Goal: Task Accomplishment & Management: Complete application form

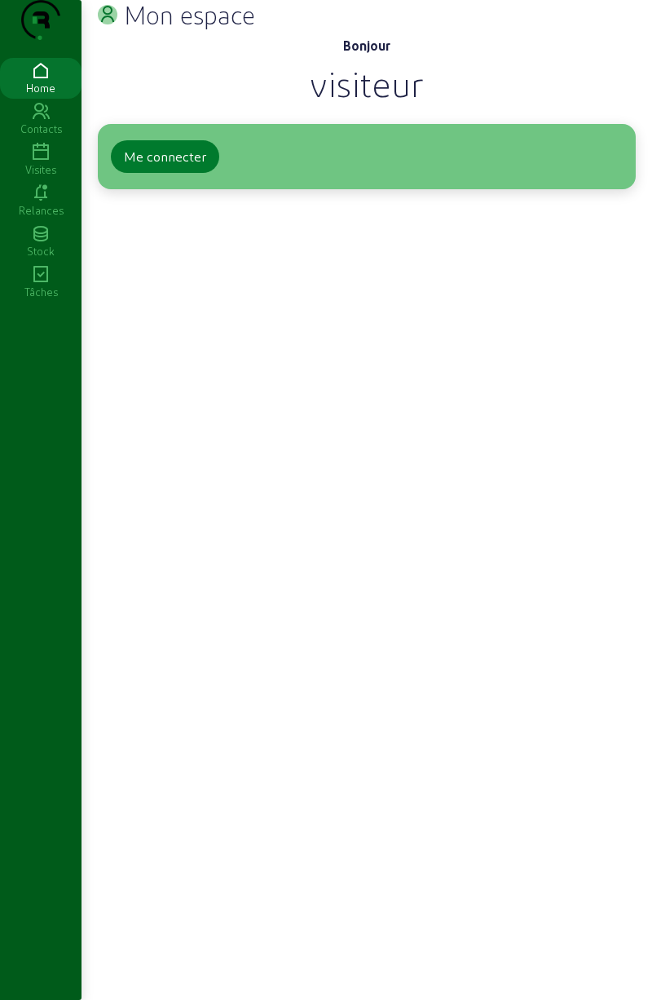
click at [162, 173] on button "Me connecter" at bounding box center [165, 156] width 108 height 33
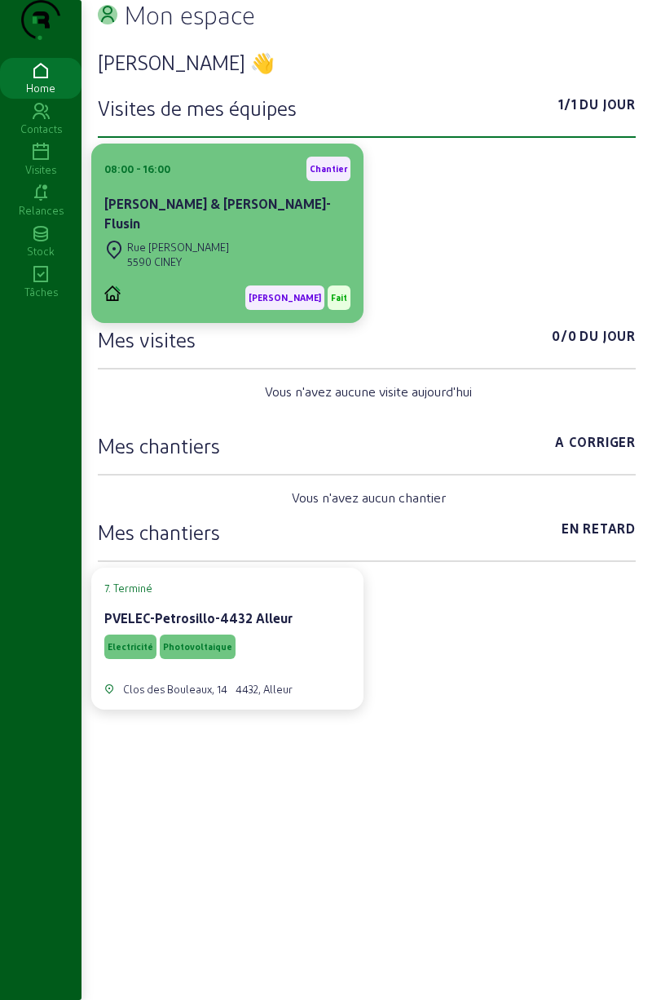
click at [168, 254] on div "Rue [PERSON_NAME]" at bounding box center [178, 247] width 102 height 15
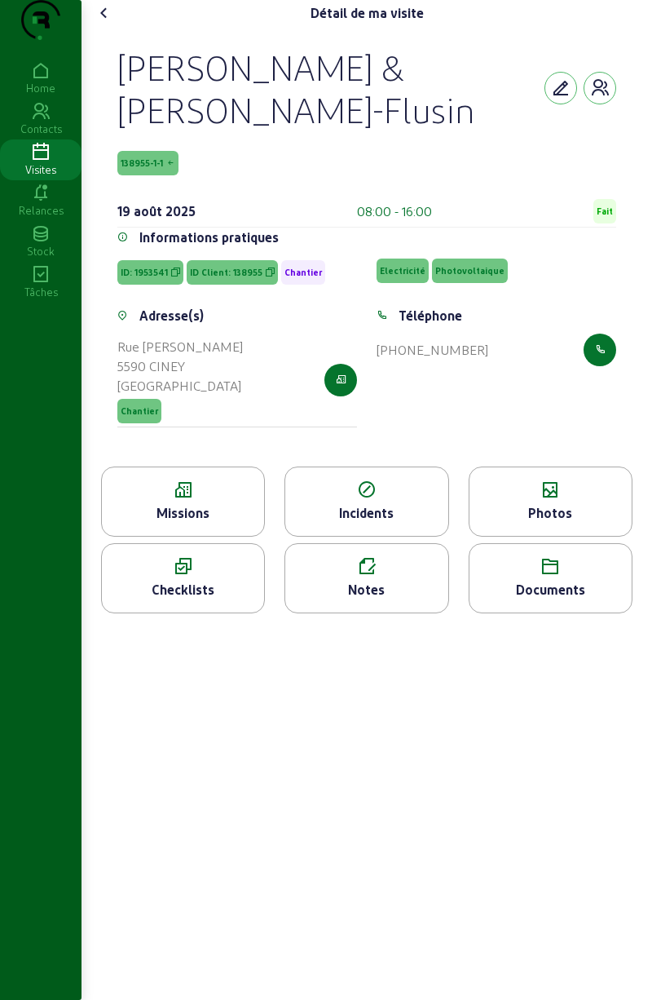
click at [187, 576] on icon at bounding box center [183, 567] width 162 height 20
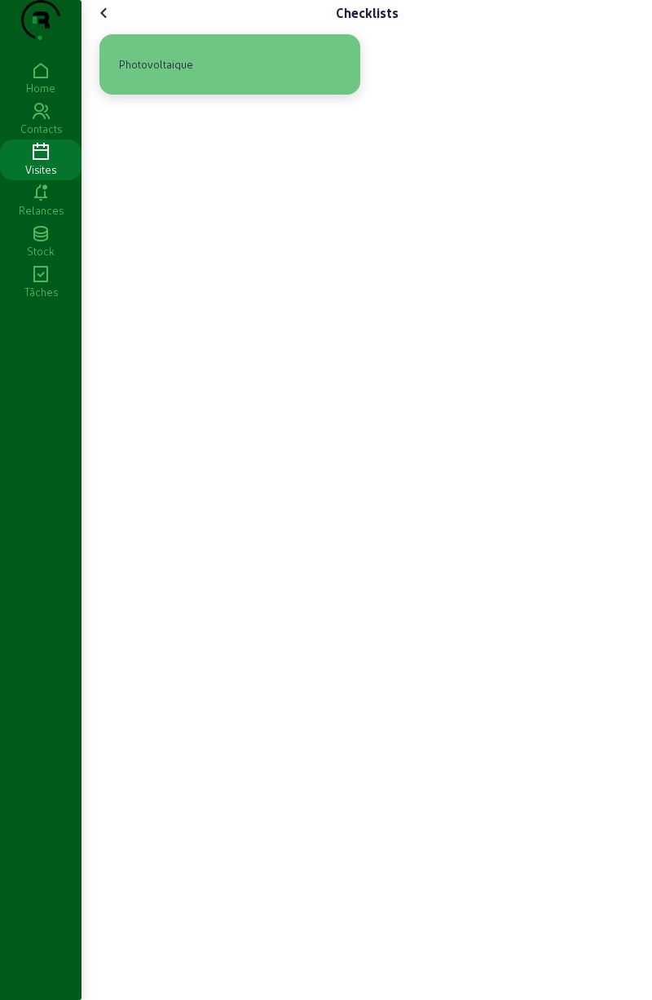
click at [142, 78] on div "Photovoltaique" at bounding box center [156, 65] width 87 height 28
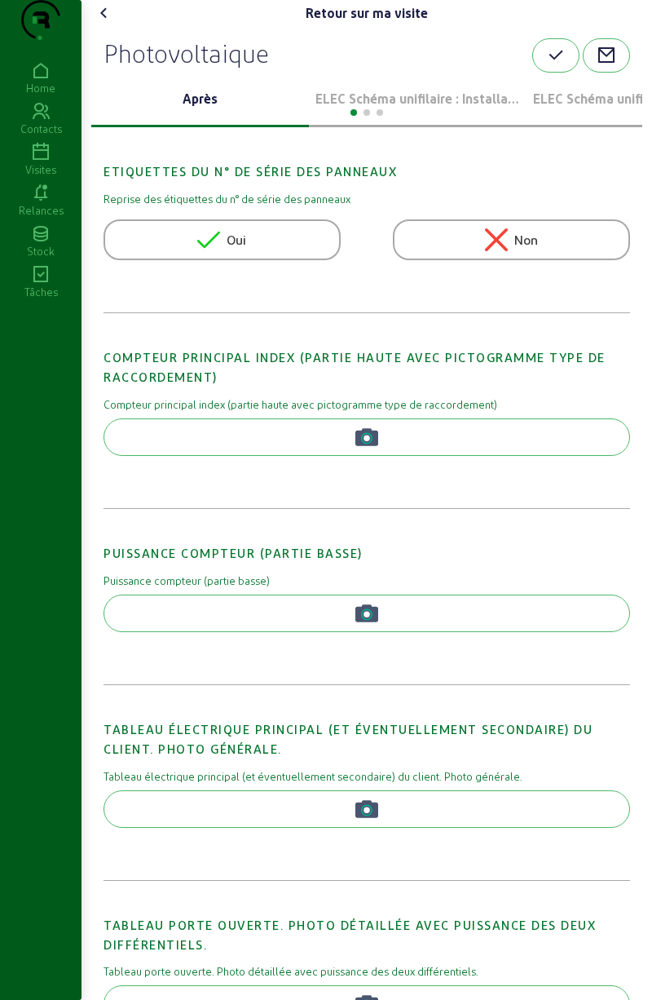
click at [393, 108] on p "ELEC Schéma unifilaire : Installation 1" at bounding box center [418, 99] width 205 height 20
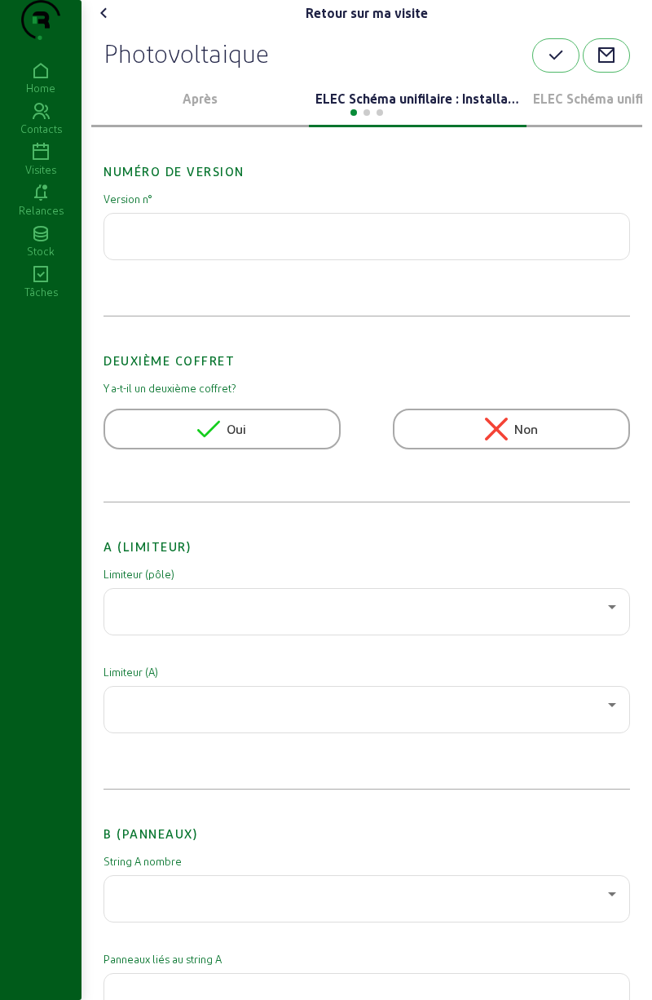
click at [386, 121] on div at bounding box center [366, 111] width 551 height 20
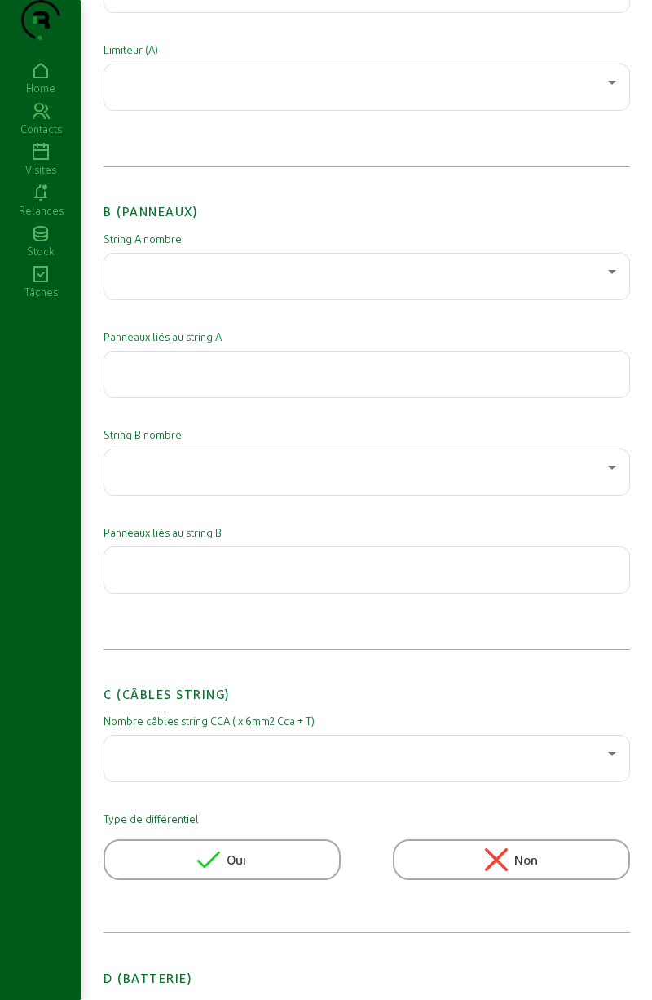
scroll to position [620, 0]
click at [594, 284] on div at bounding box center [362, 274] width 491 height 20
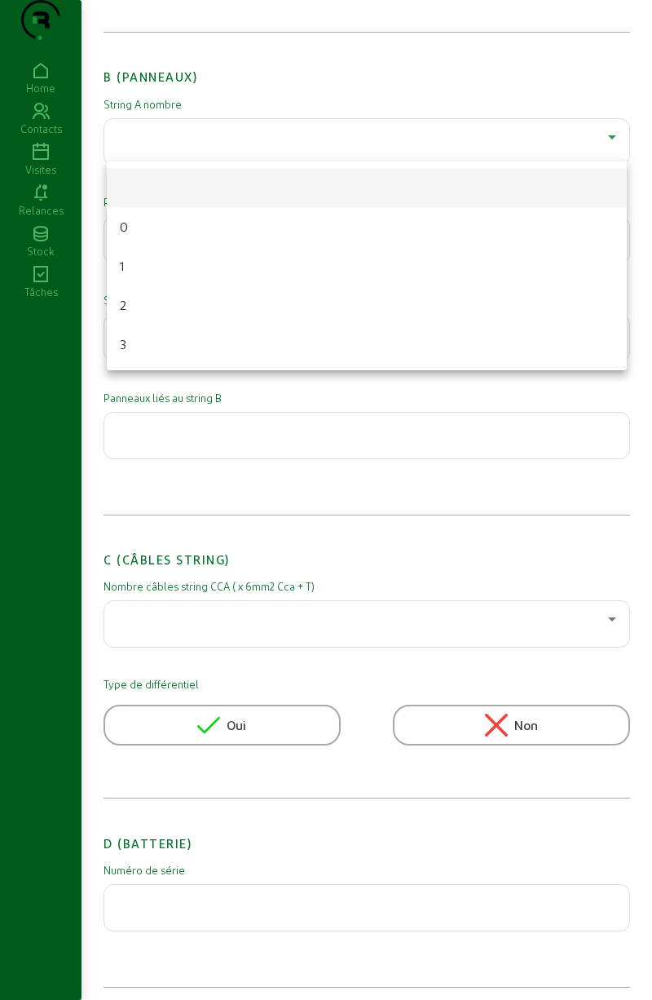
scroll to position [797, 0]
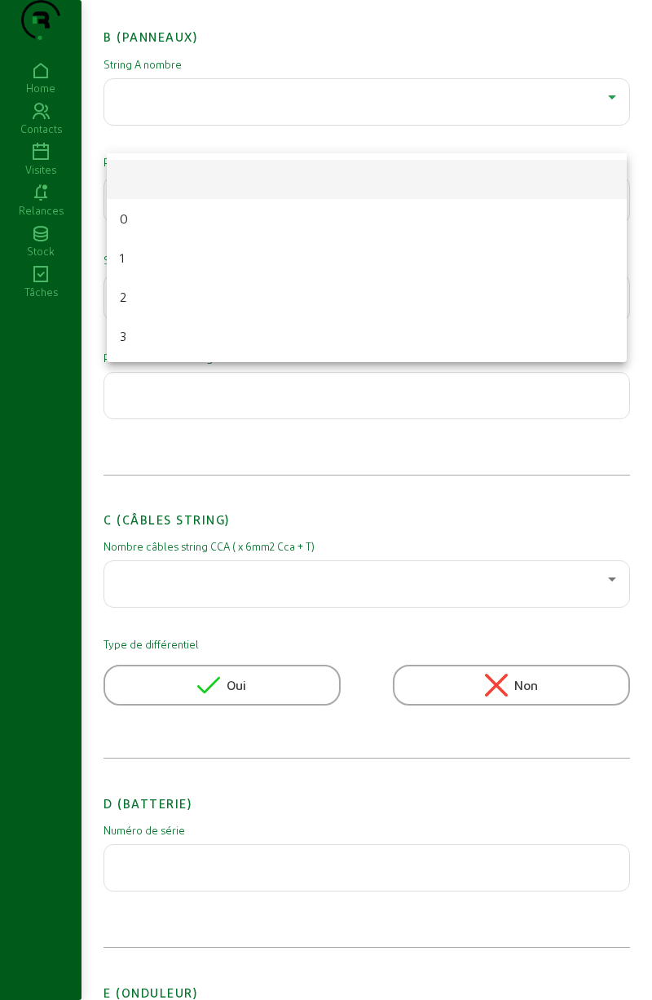
click at [478, 524] on div at bounding box center [326, 500] width 652 height 1000
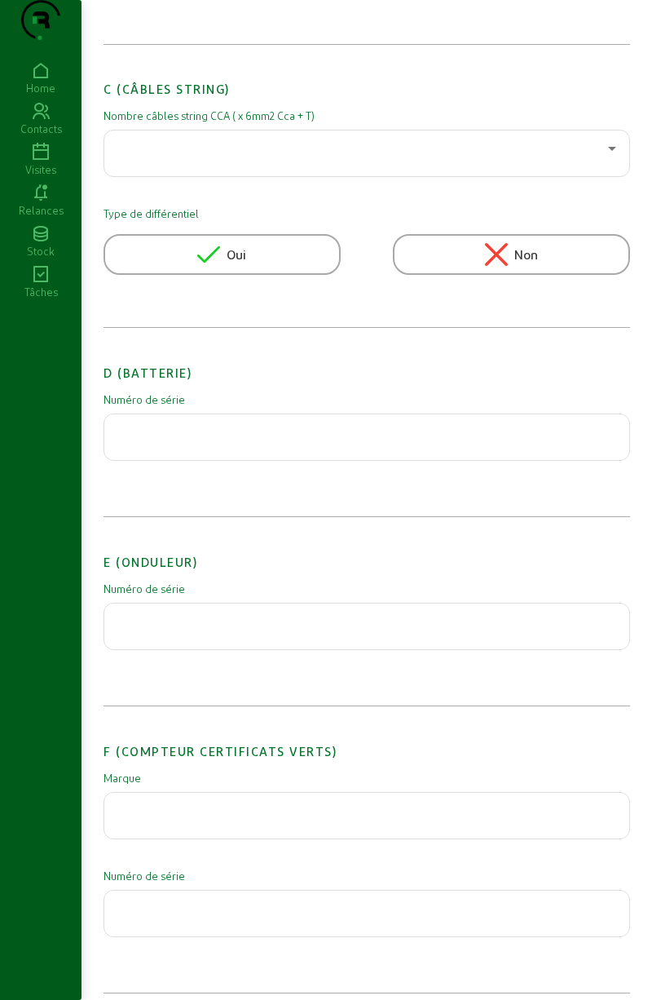
scroll to position [1239, 0]
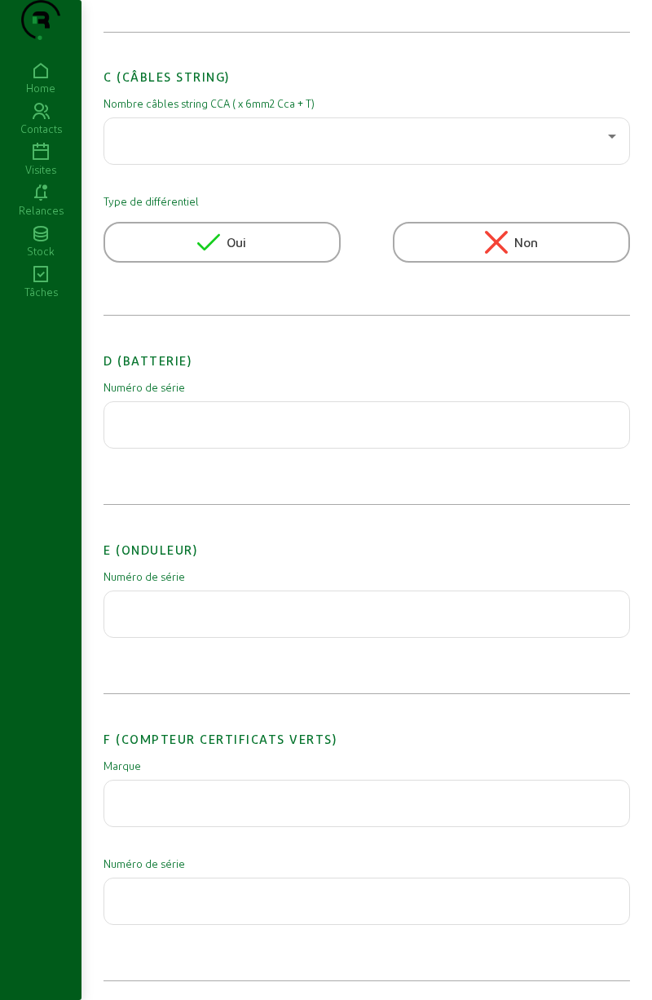
click at [147, 146] on div at bounding box center [362, 136] width 491 height 20
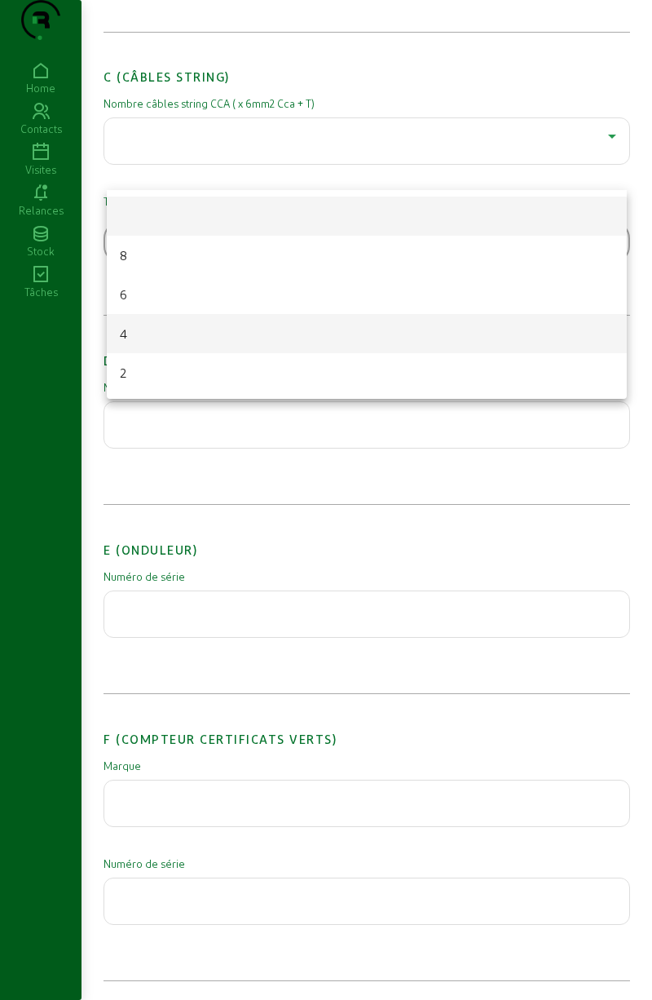
click at [139, 325] on mat-option "4" at bounding box center [367, 333] width 520 height 39
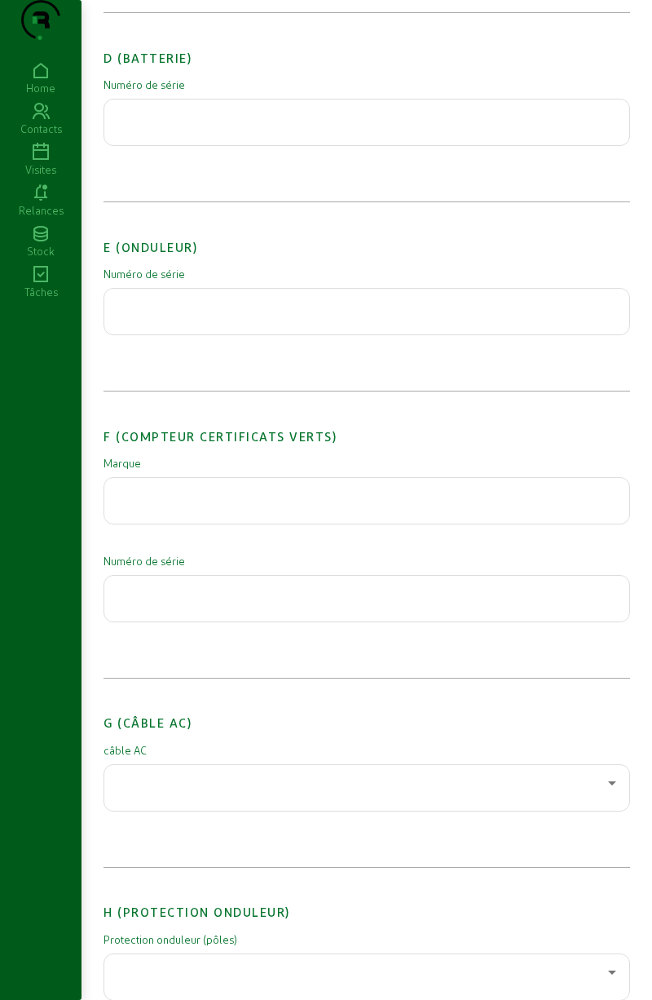
scroll to position [1546, 0]
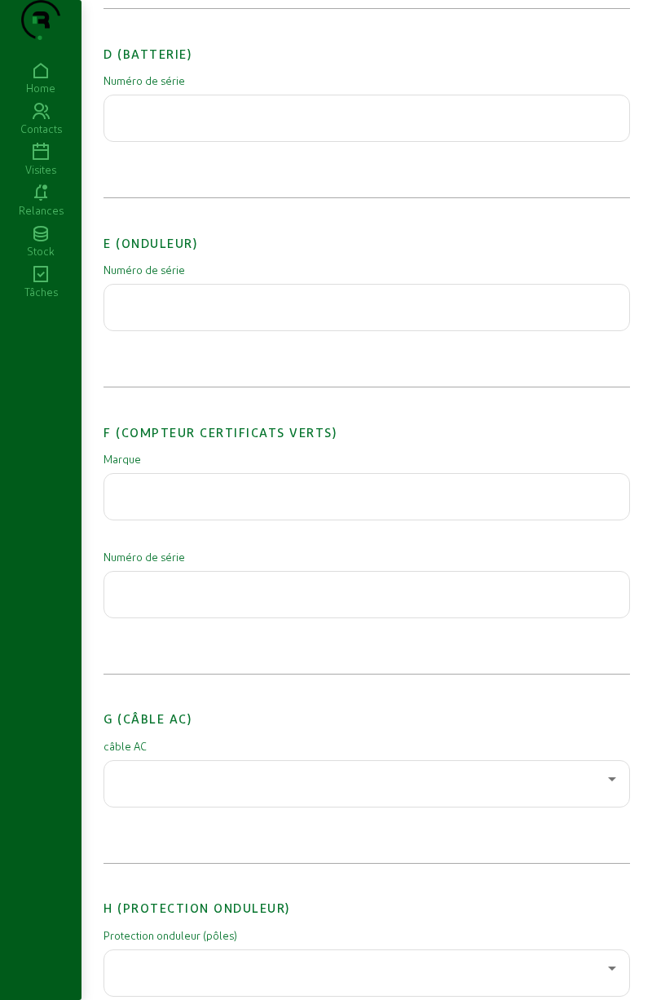
click at [147, 312] on input "text" at bounding box center [366, 303] width 499 height 20
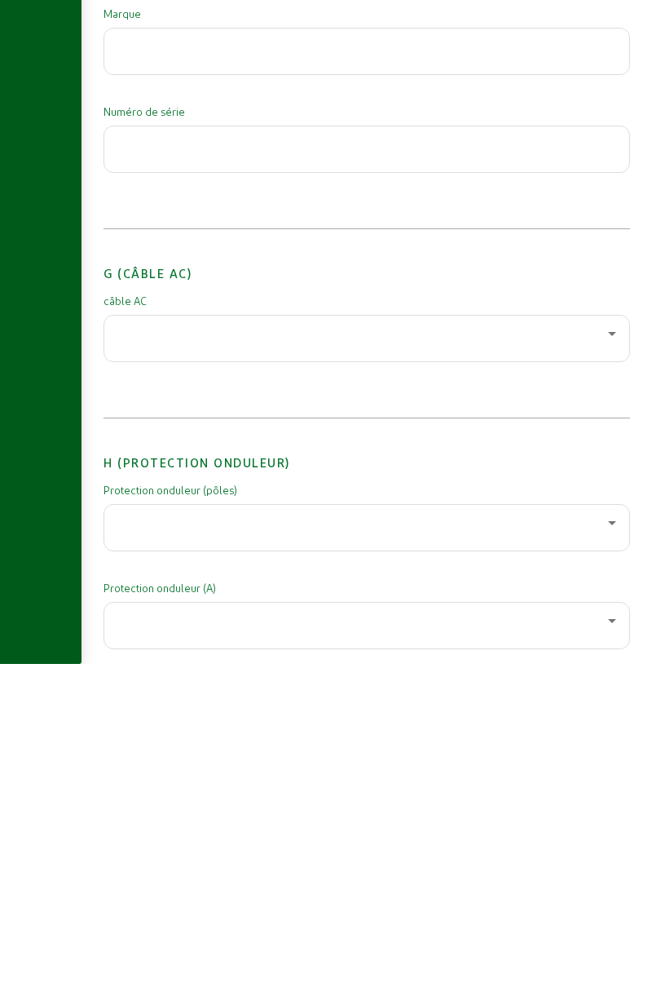
scroll to position [1657, 0]
type input "3020351390"
click at [210, 678] on div at bounding box center [362, 668] width 491 height 20
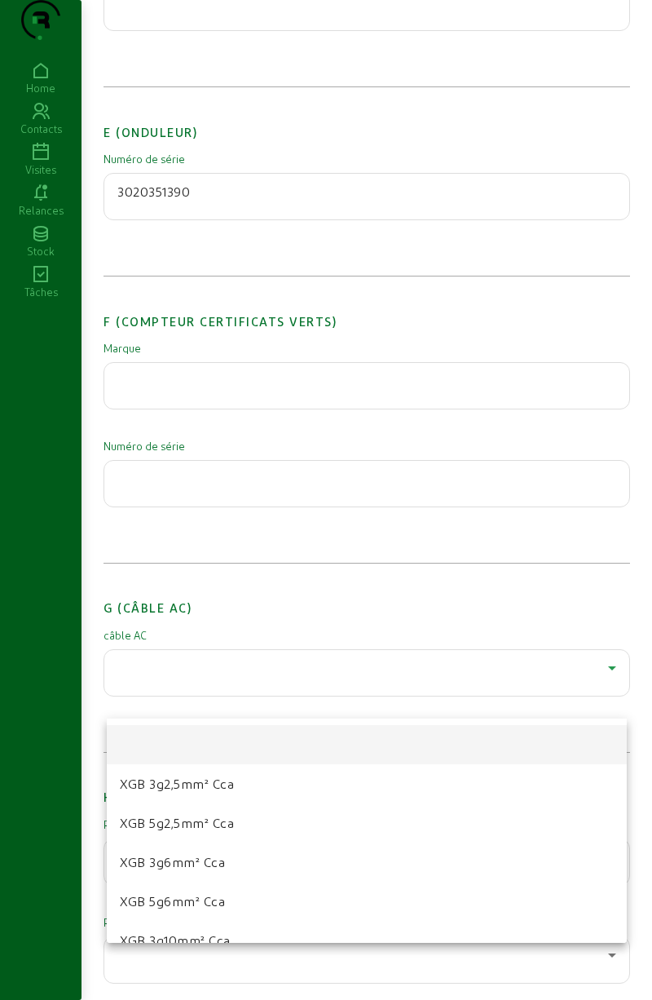
click at [164, 824] on span "XGB 5g2,5mm² Cca" at bounding box center [177, 823] width 114 height 20
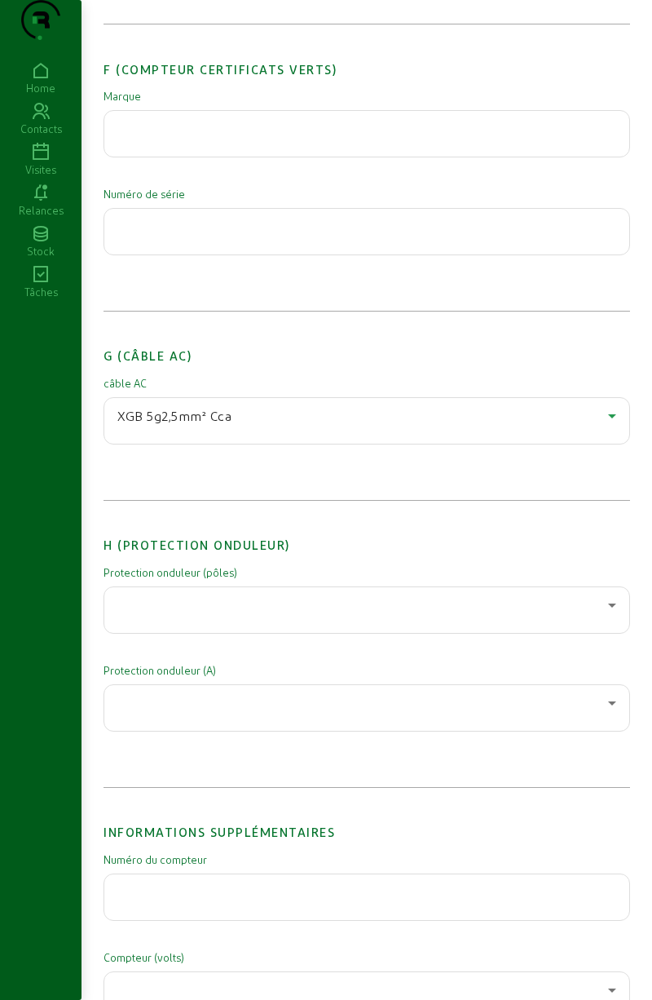
scroll to position [1911, 0]
click at [188, 612] on div at bounding box center [362, 603] width 491 height 20
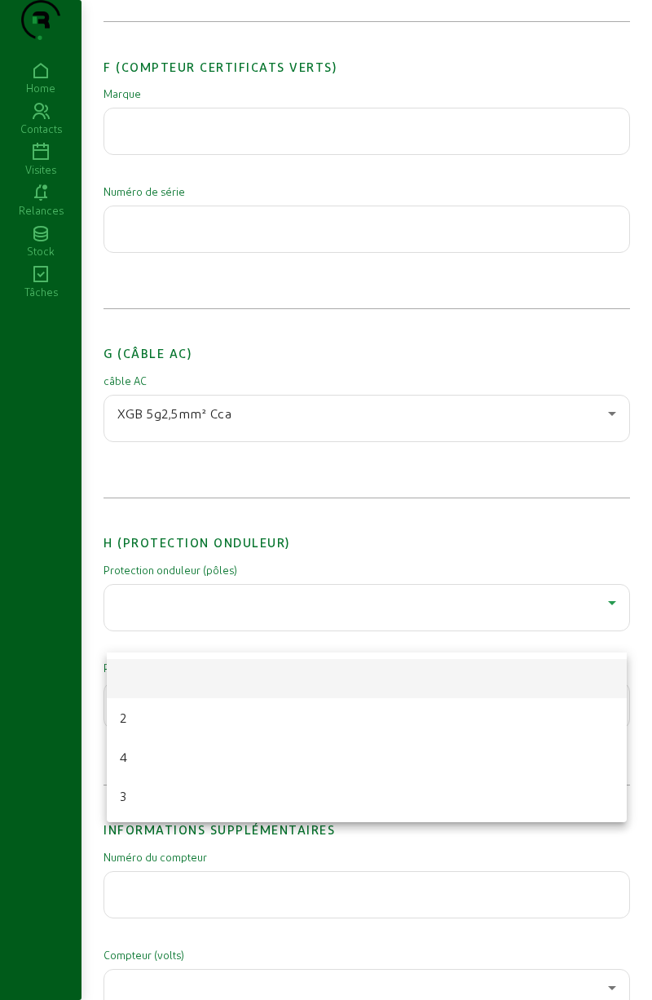
click at [131, 756] on mat-option "4" at bounding box center [367, 756] width 520 height 39
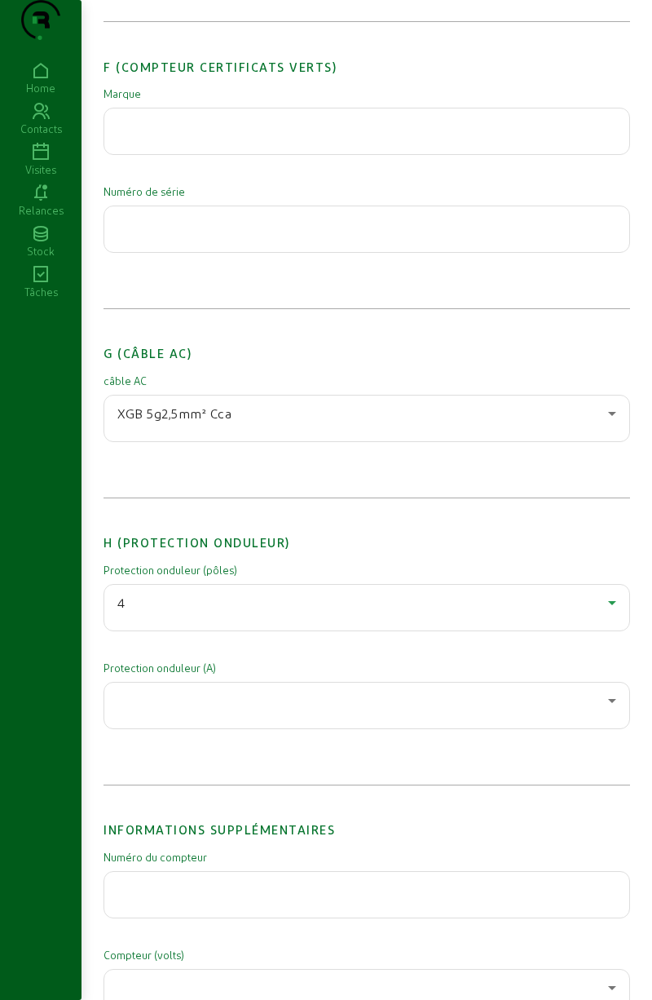
click at [160, 710] on div at bounding box center [362, 701] width 491 height 20
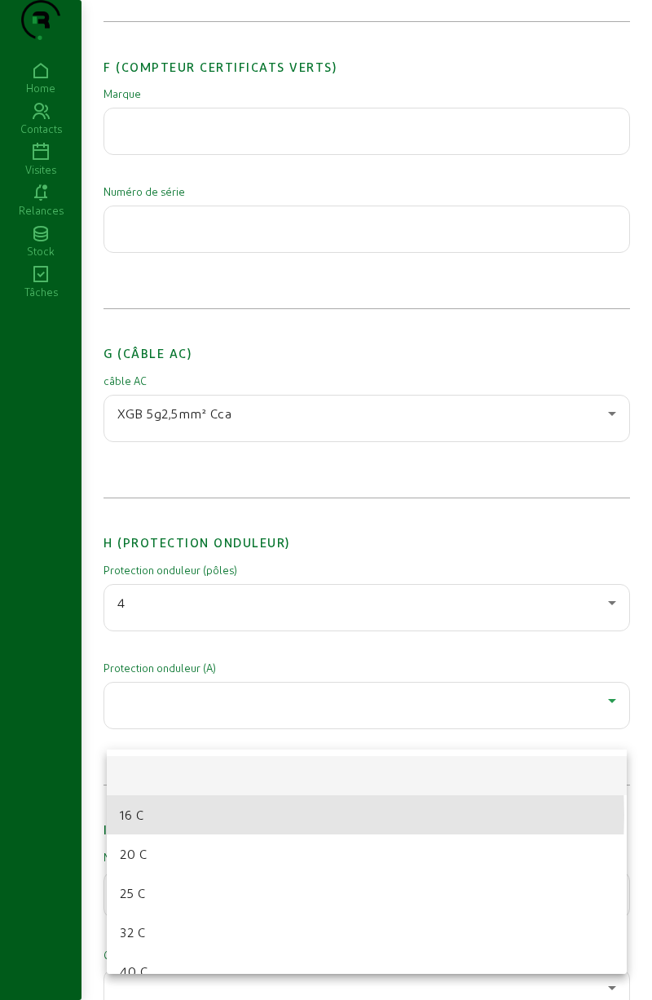
click at [133, 815] on span "16 C" at bounding box center [132, 815] width 24 height 20
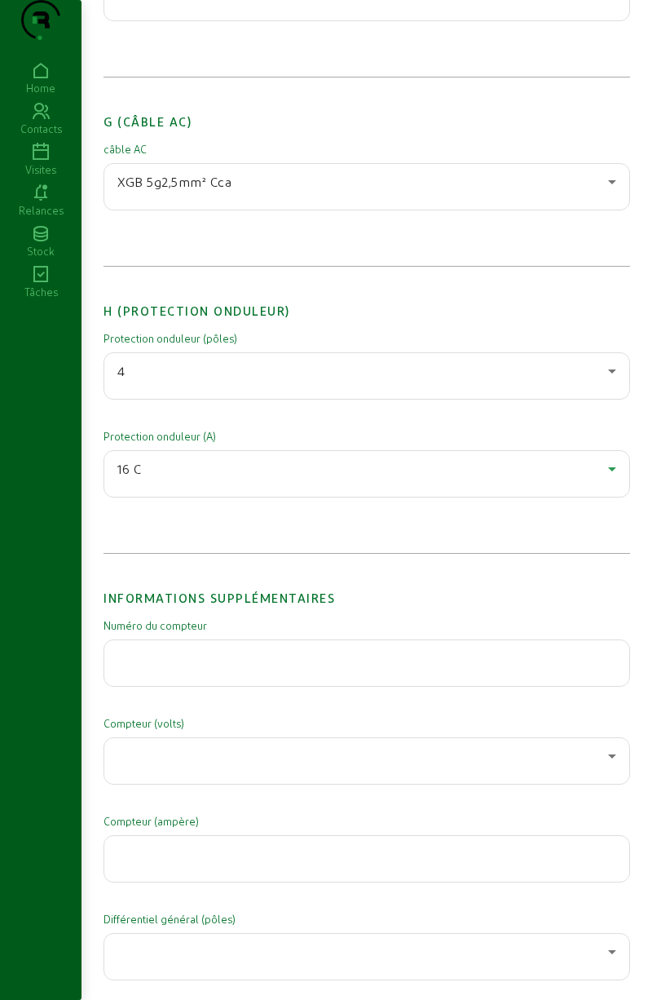
scroll to position [2140, 0]
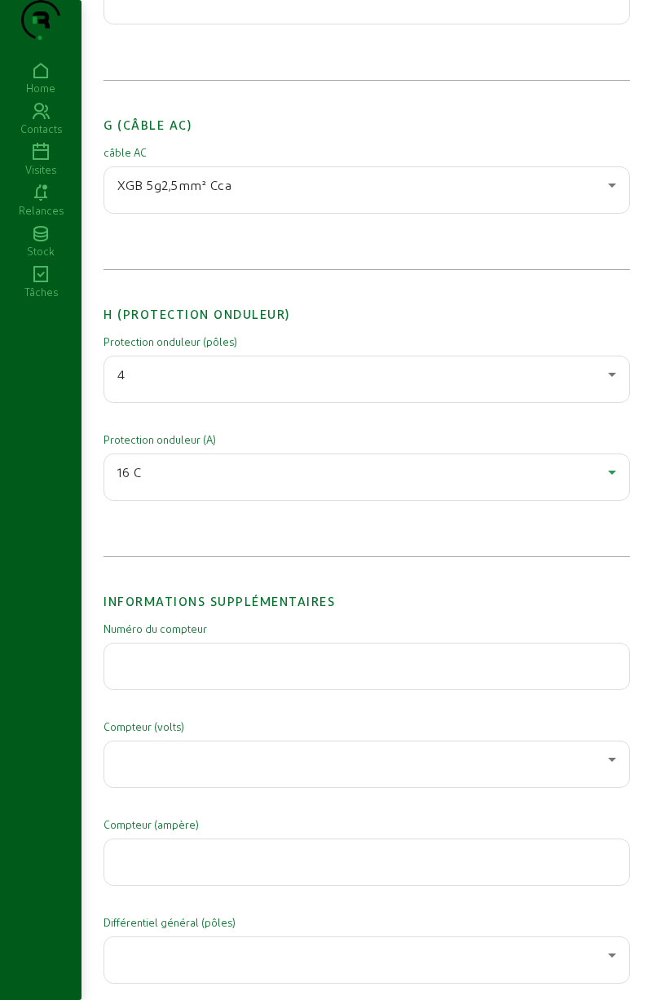
click at [138, 689] on div at bounding box center [366, 666] width 499 height 46
click at [161, 693] on div at bounding box center [367, 692] width 501 height 2
click at [154, 671] on input "text" at bounding box center [366, 661] width 499 height 20
click at [142, 671] on input "text" at bounding box center [366, 661] width 499 height 20
click at [152, 671] on input "text" at bounding box center [366, 661] width 499 height 20
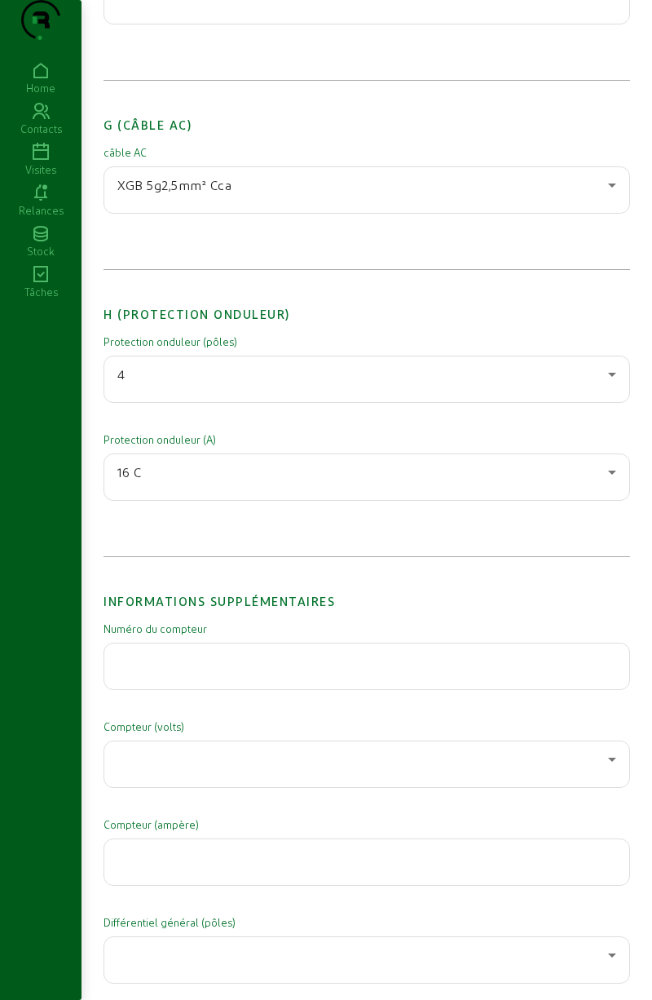
click at [264, 671] on input "text" at bounding box center [366, 661] width 499 height 20
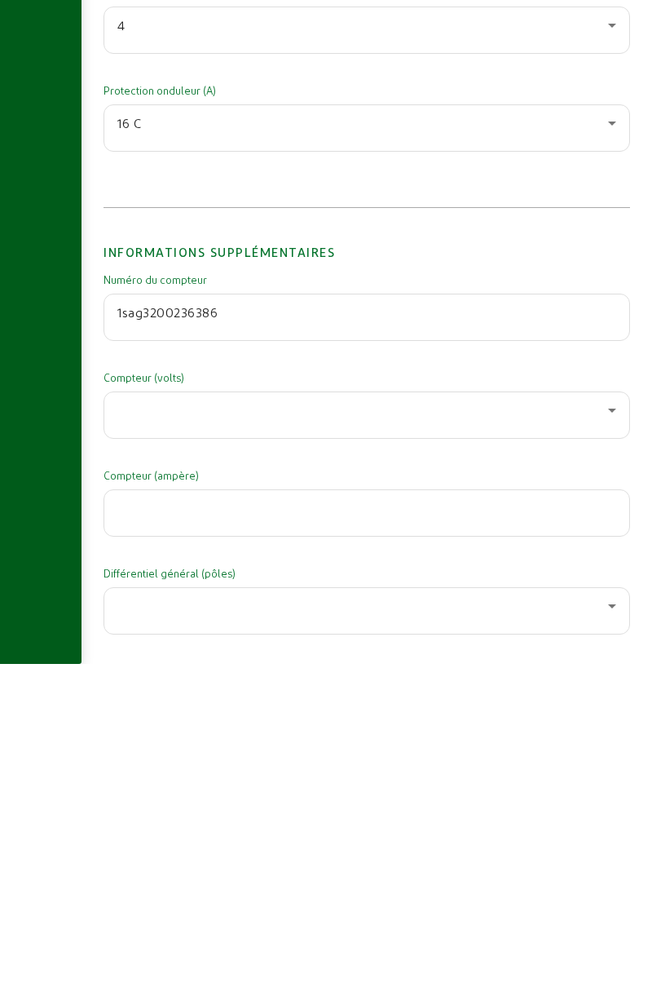
type input "1sag3200236386"
click at [173, 774] on div at bounding box center [366, 751] width 499 height 46
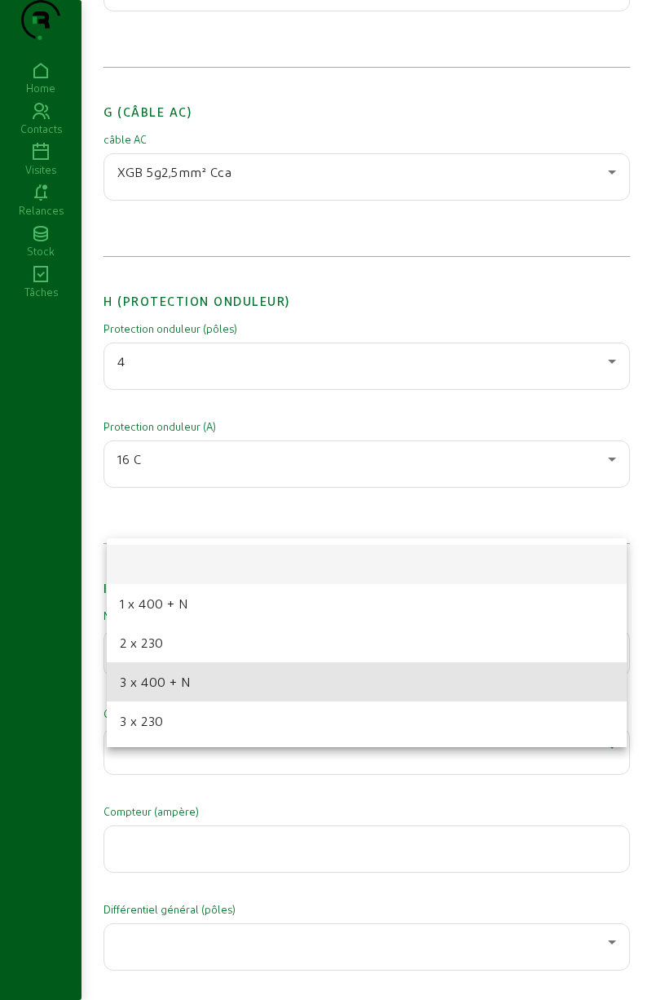
click at [150, 686] on span "3 x 400 + N" at bounding box center [156, 682] width 72 height 20
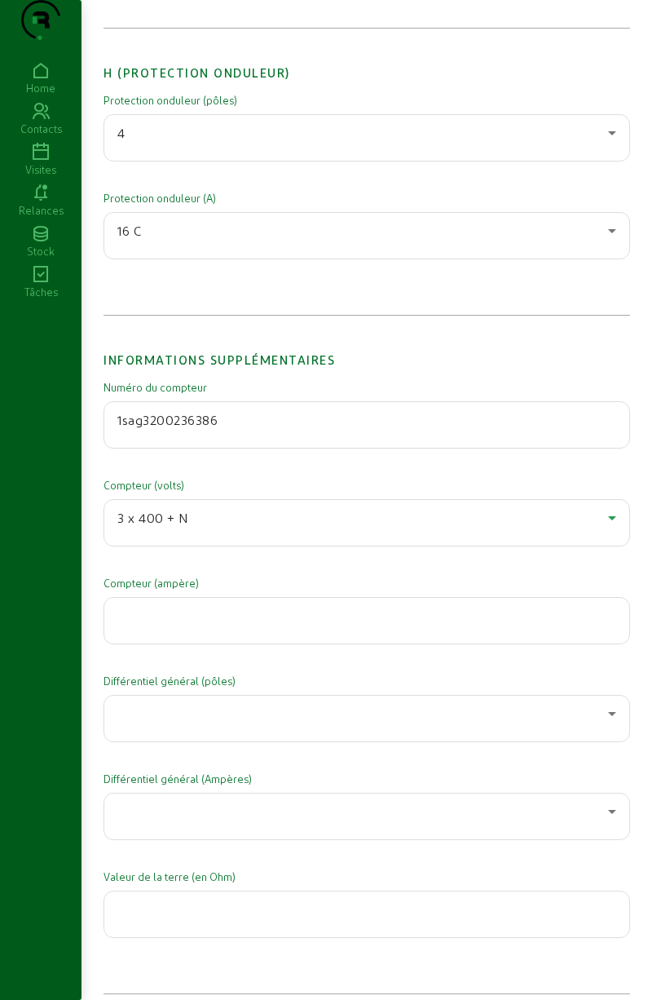
scroll to position [2390, 0]
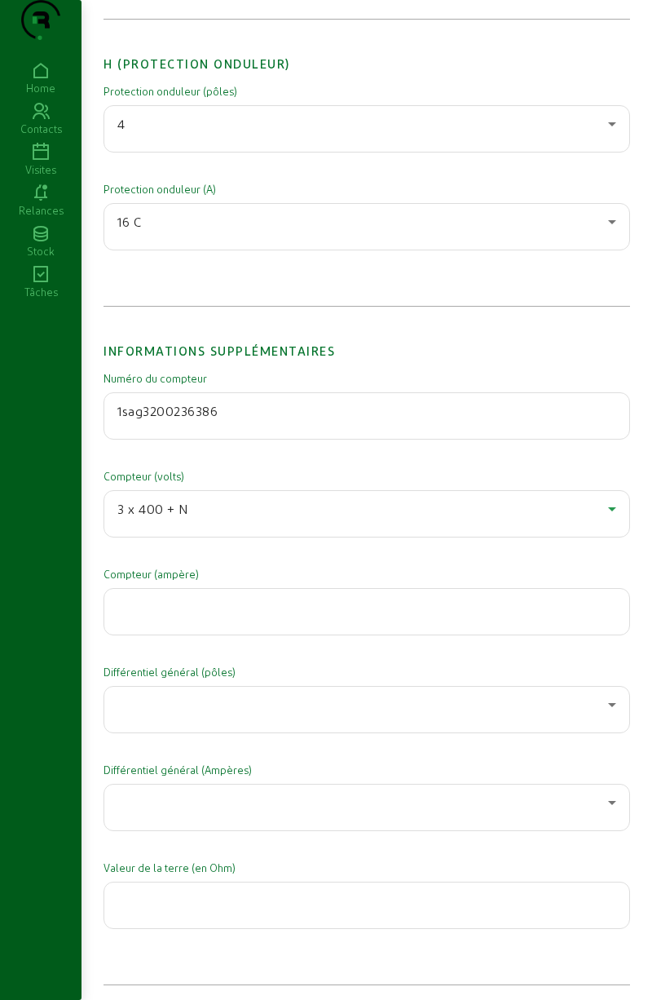
click at [155, 616] on input "number" at bounding box center [366, 607] width 499 height 20
click at [148, 634] on div at bounding box center [366, 612] width 499 height 46
click at [146, 616] on input "number" at bounding box center [366, 607] width 499 height 20
click at [157, 616] on input "number" at bounding box center [366, 607] width 499 height 20
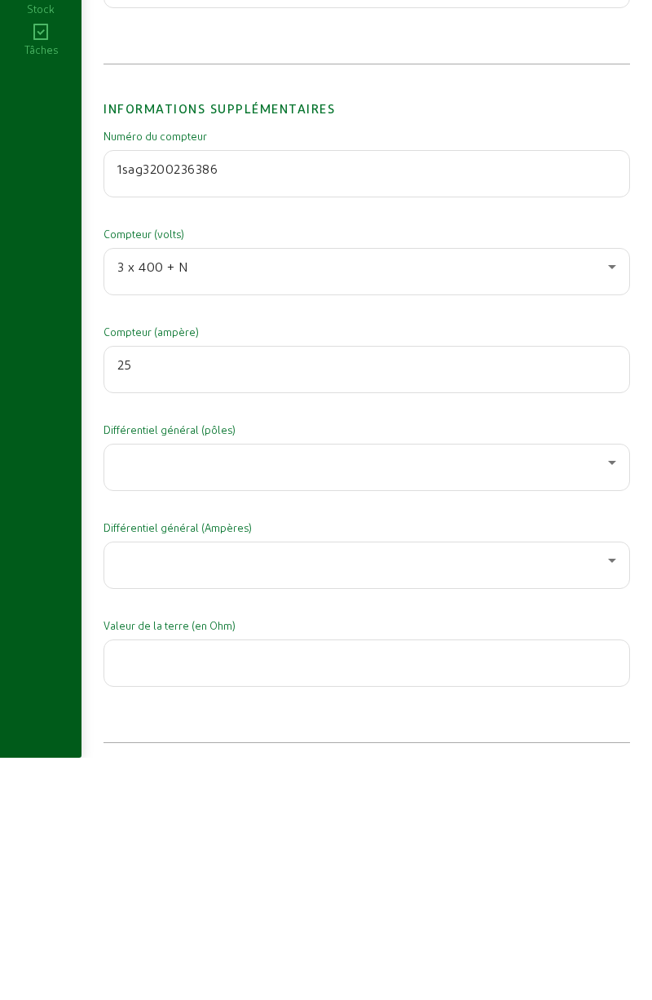
type input "25"
click at [170, 714] on div at bounding box center [362, 705] width 491 height 20
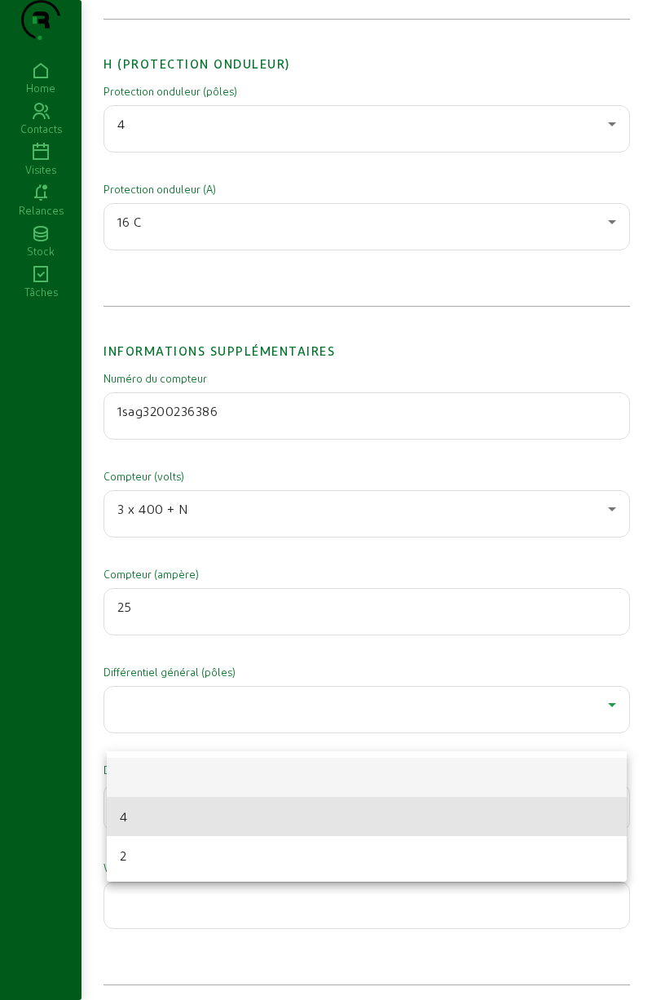
click at [139, 817] on mat-option "4" at bounding box center [367, 816] width 520 height 39
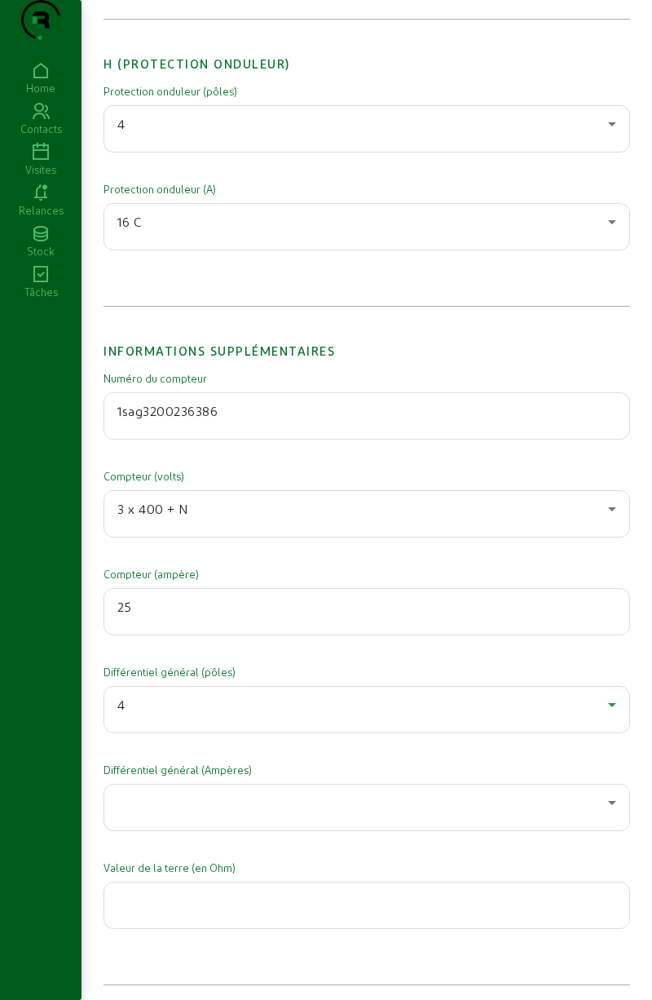
click at [159, 812] on div at bounding box center [362, 803] width 491 height 20
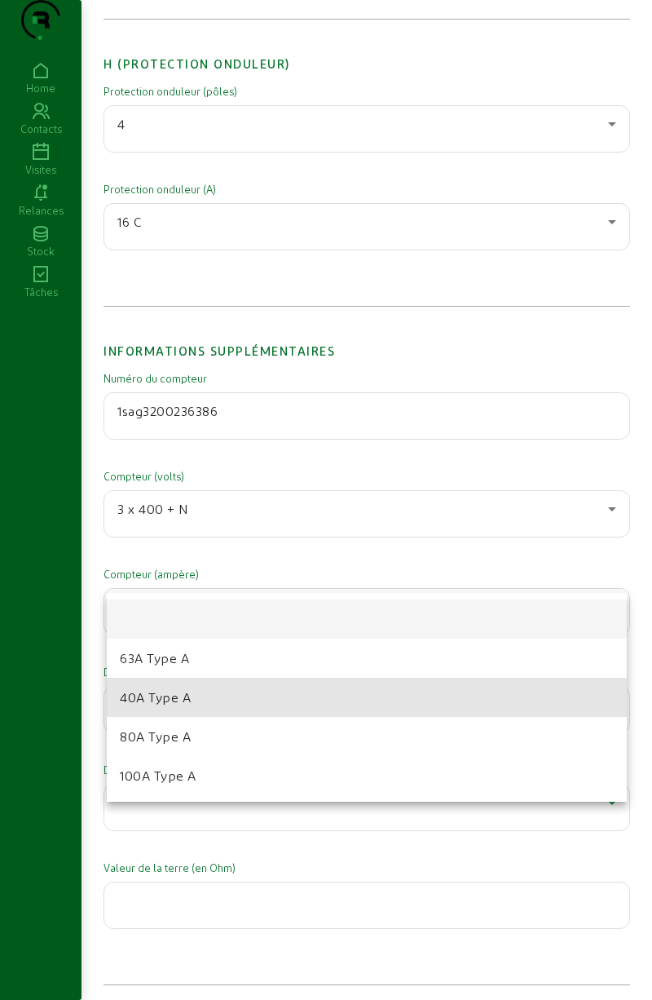
click at [141, 700] on span "40A Type A" at bounding box center [155, 697] width 71 height 20
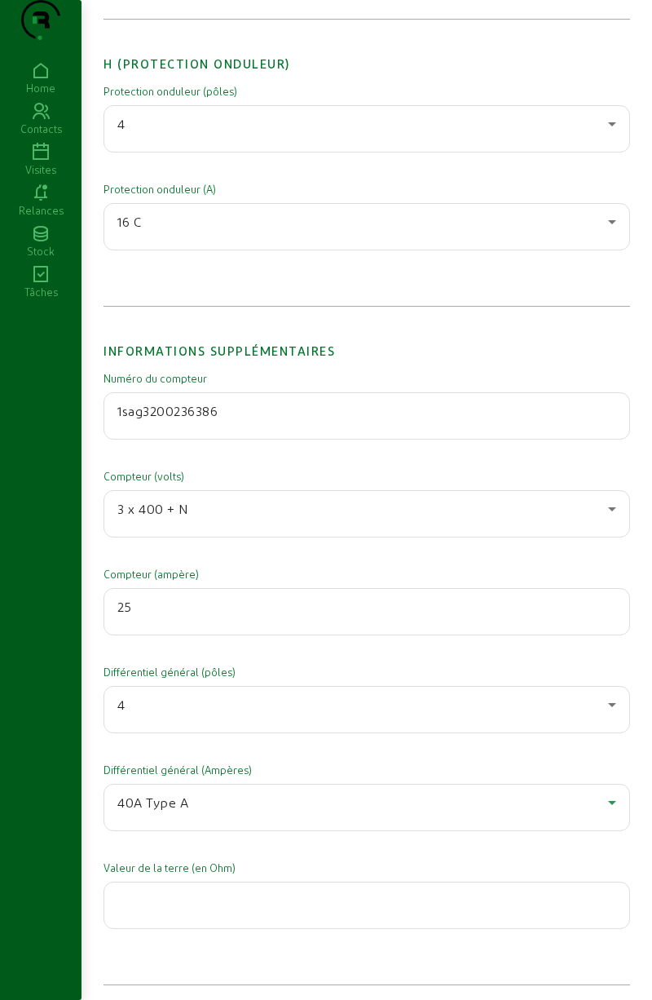
click at [146, 910] on input "number" at bounding box center [366, 900] width 499 height 20
click at [149, 910] on input "number" at bounding box center [366, 900] width 499 height 20
click at [192, 910] on input "number" at bounding box center [366, 900] width 499 height 20
click at [181, 910] on input "number" at bounding box center [366, 900] width 499 height 20
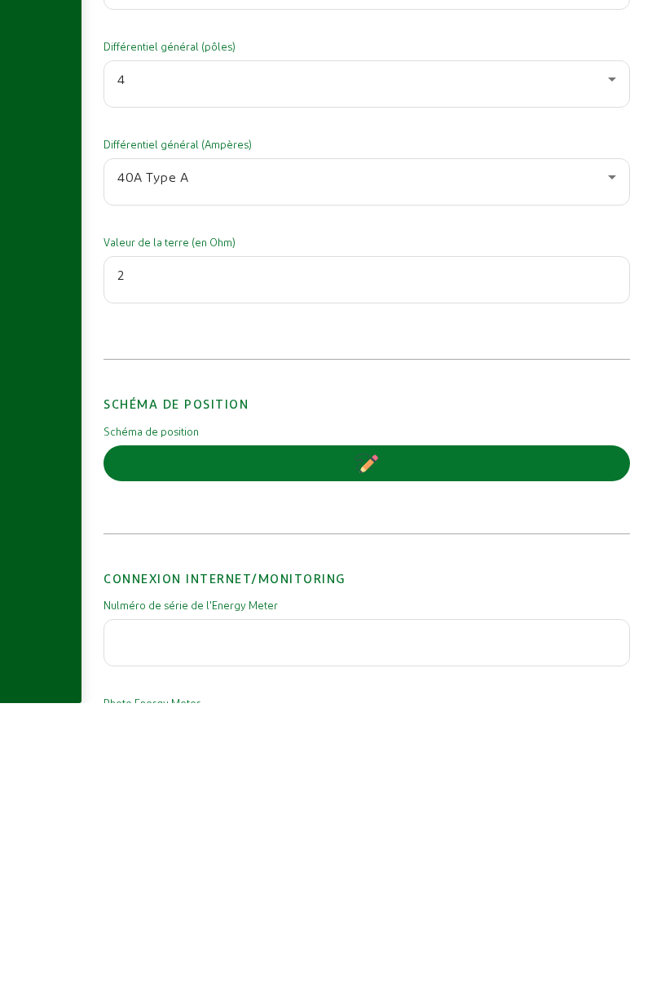
scroll to position [2730, 0]
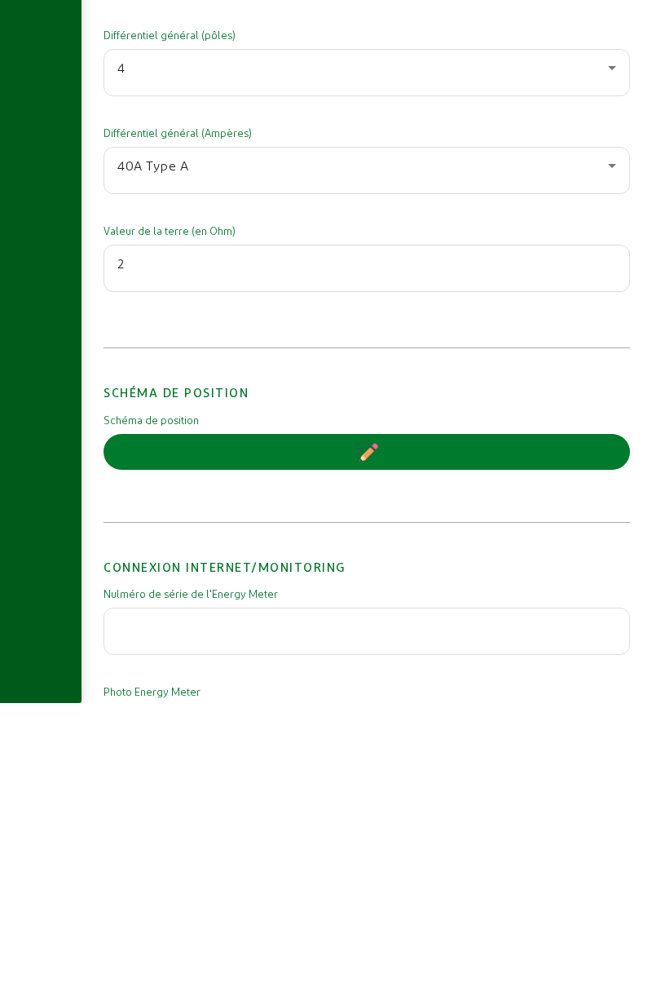
type input "2"
click at [202, 766] on button "button" at bounding box center [367, 749] width 527 height 36
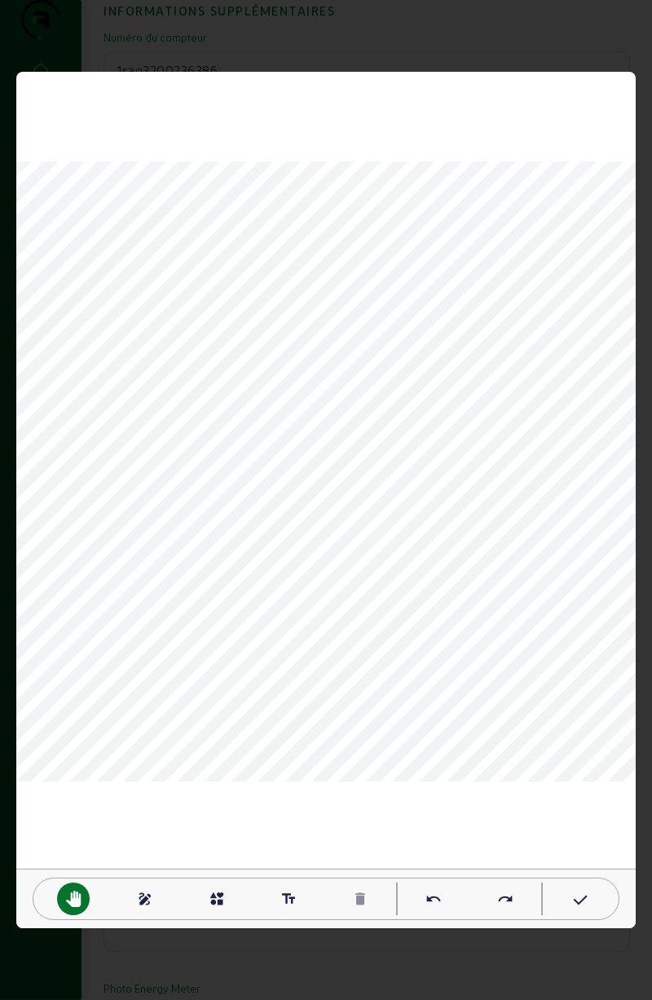
click at [222, 911] on div "interests" at bounding box center [217, 898] width 33 height 33
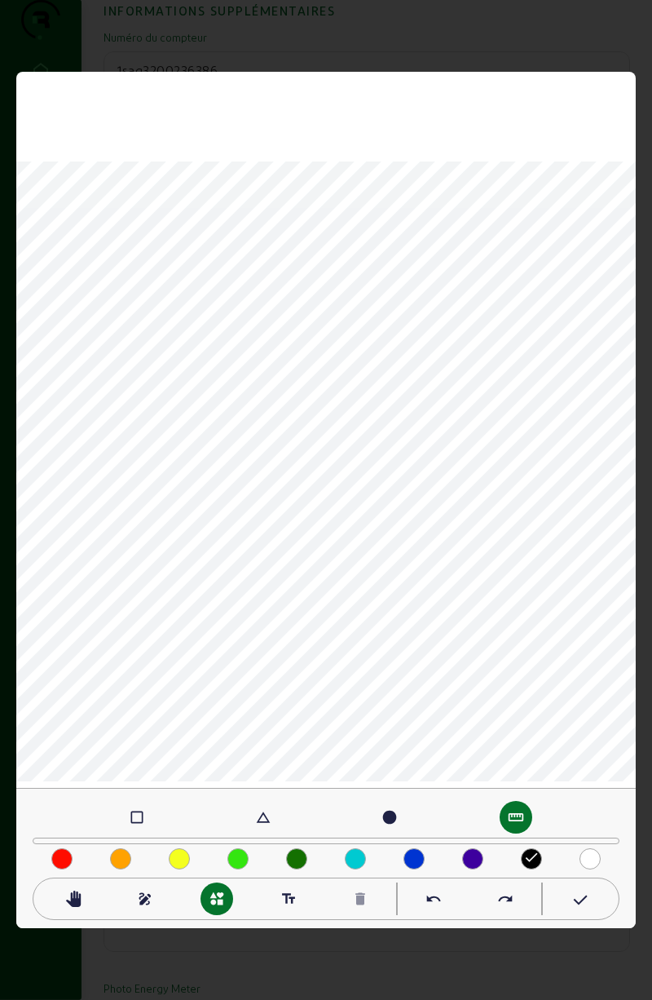
click at [135, 821] on mat-icon "check_box_outline_blank" at bounding box center [137, 817] width 16 height 16
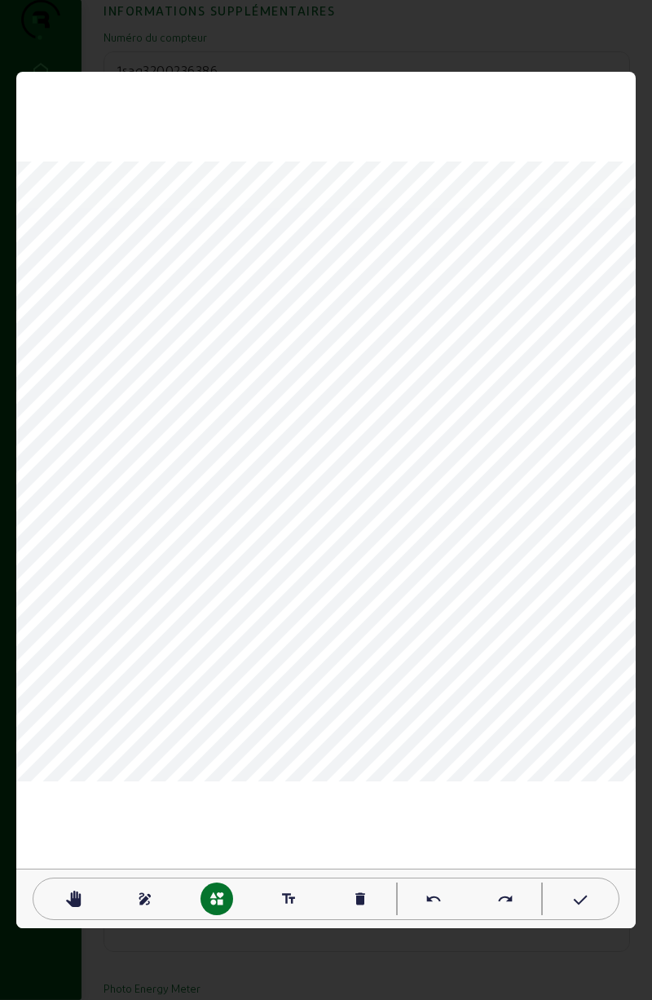
click at [291, 902] on mat-icon "text_fields" at bounding box center [288, 898] width 16 height 16
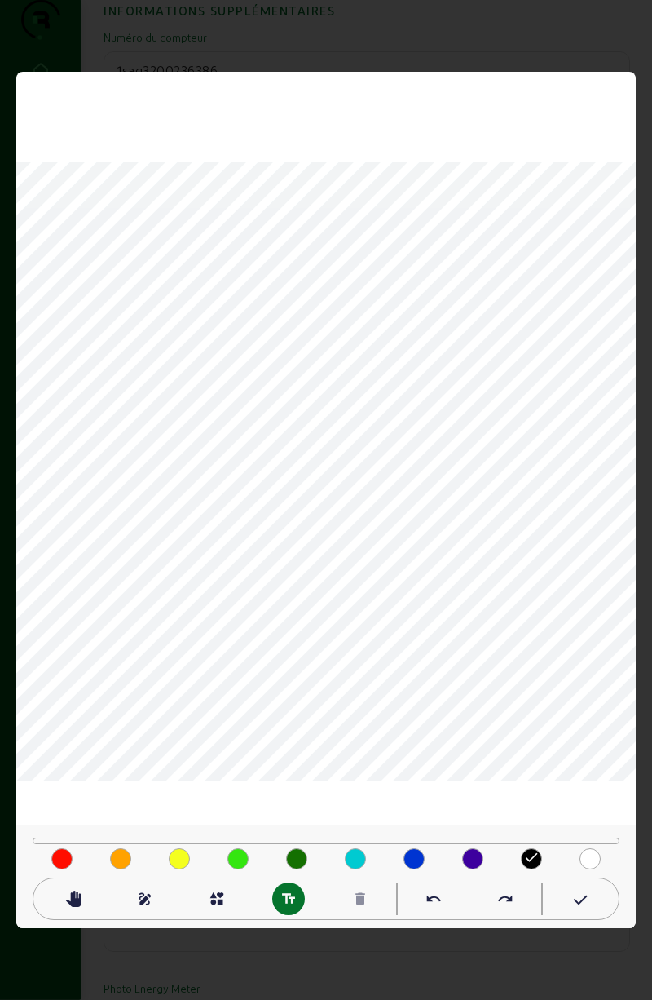
click at [539, 857] on mat-icon "done" at bounding box center [531, 857] width 16 height 16
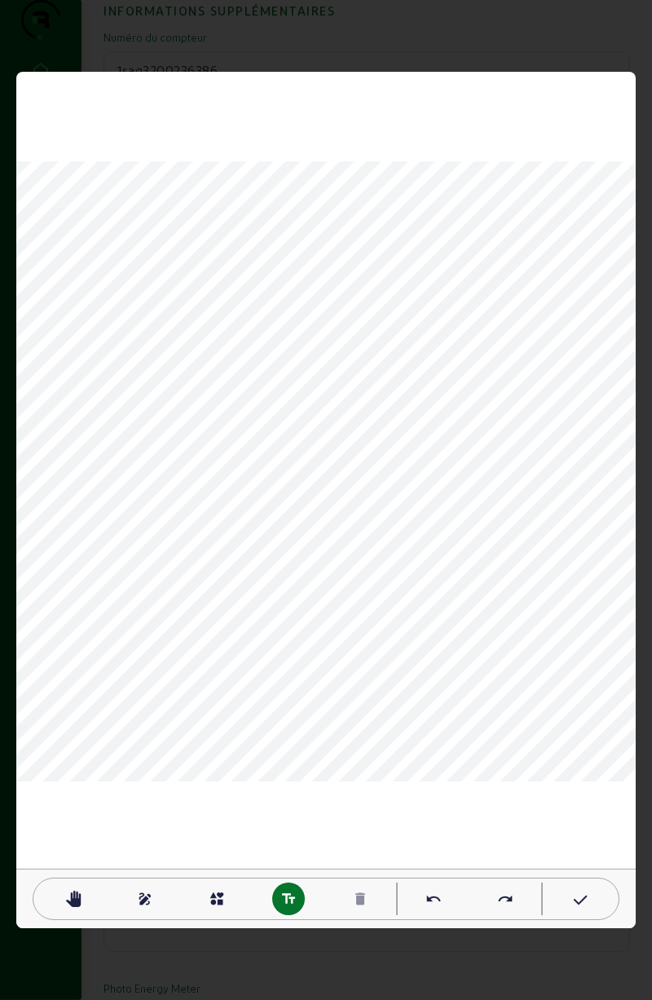
click at [154, 903] on div "draw" at bounding box center [145, 898] width 33 height 33
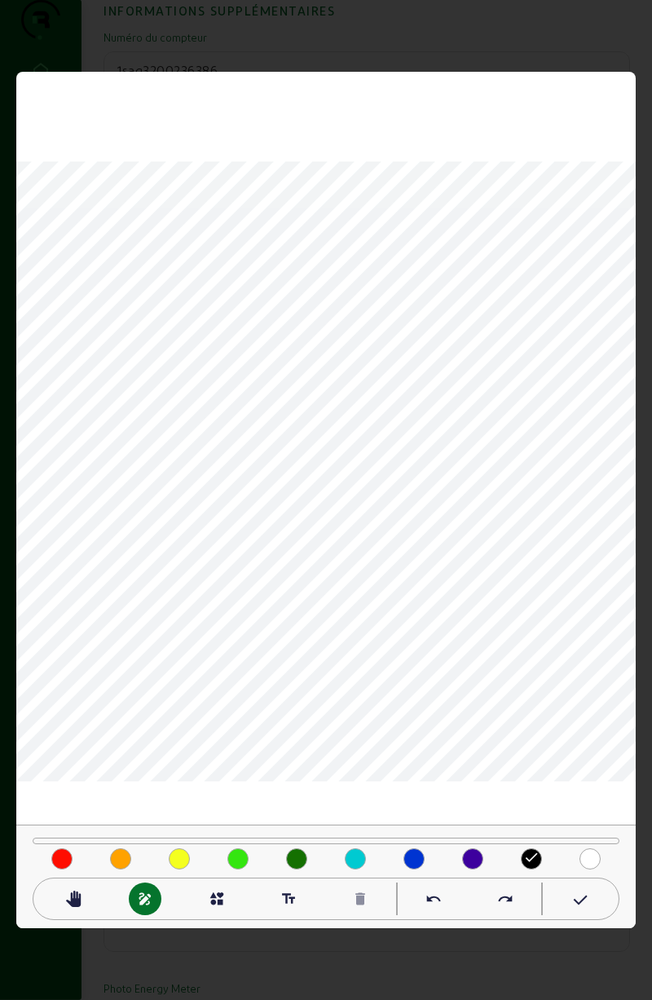
click at [289, 898] on mat-icon "text_fields" at bounding box center [288, 898] width 16 height 16
click at [288, 906] on mat-icon "text_fields" at bounding box center [288, 898] width 16 height 16
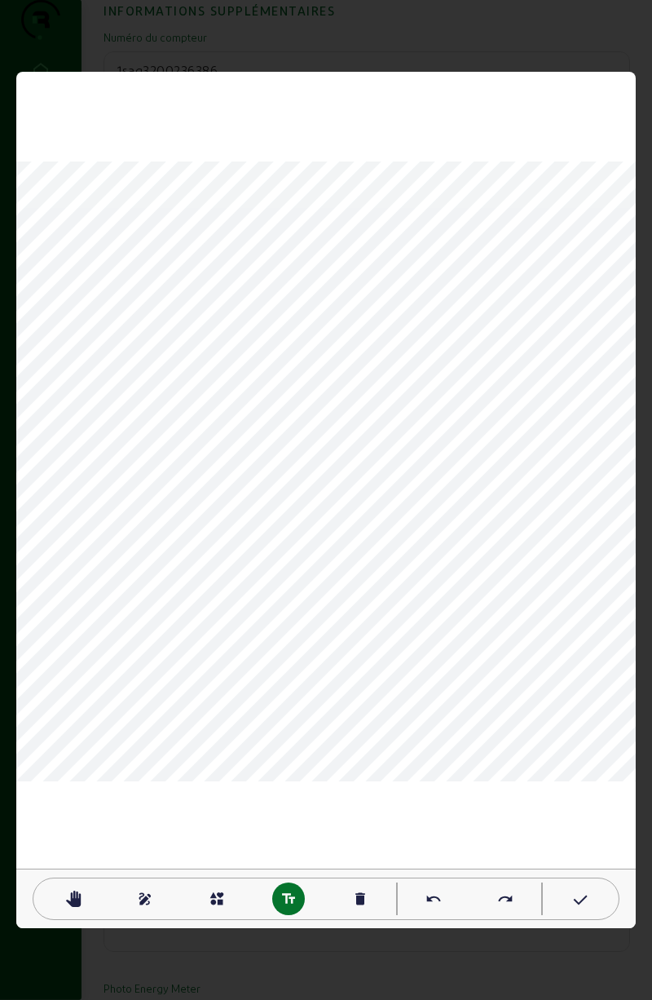
click at [142, 900] on mat-icon "draw" at bounding box center [145, 898] width 16 height 16
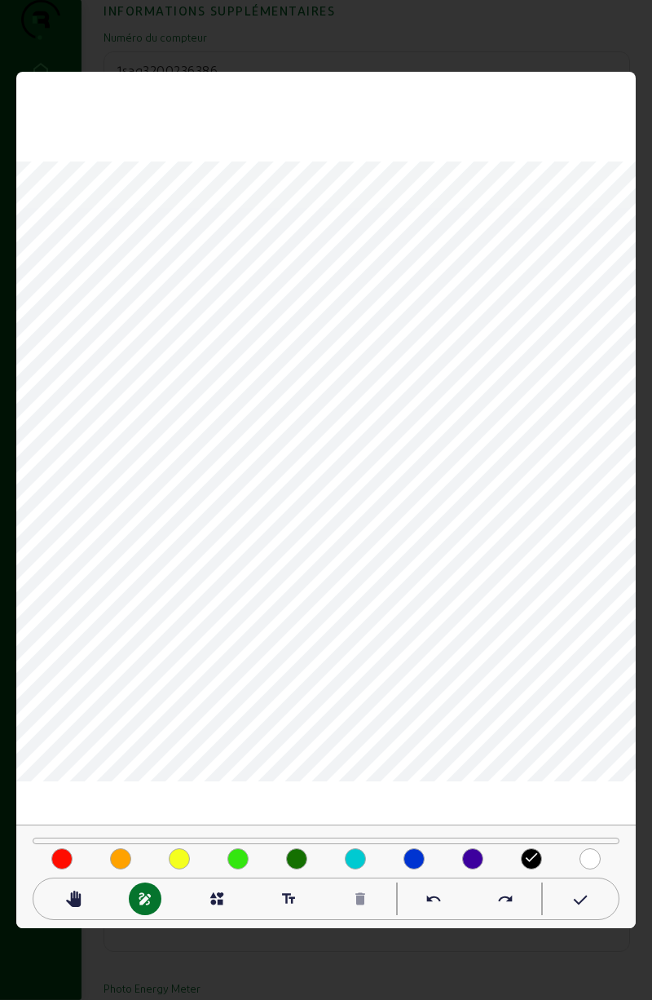
click at [293, 901] on mat-icon "text_fields" at bounding box center [288, 898] width 16 height 16
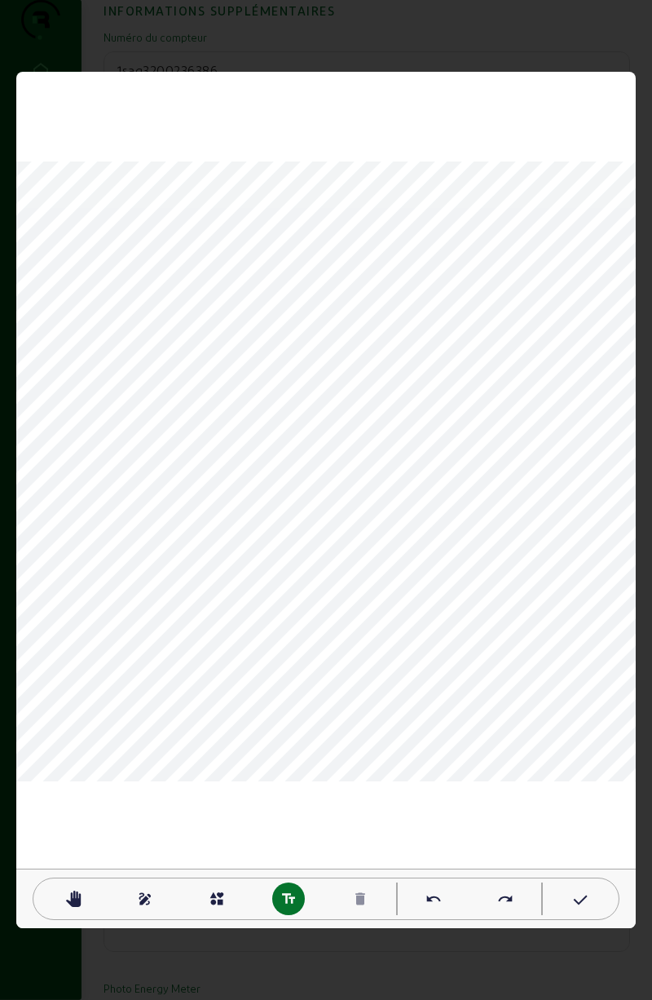
click at [285, 899] on mat-icon "text_fields" at bounding box center [288, 898] width 16 height 16
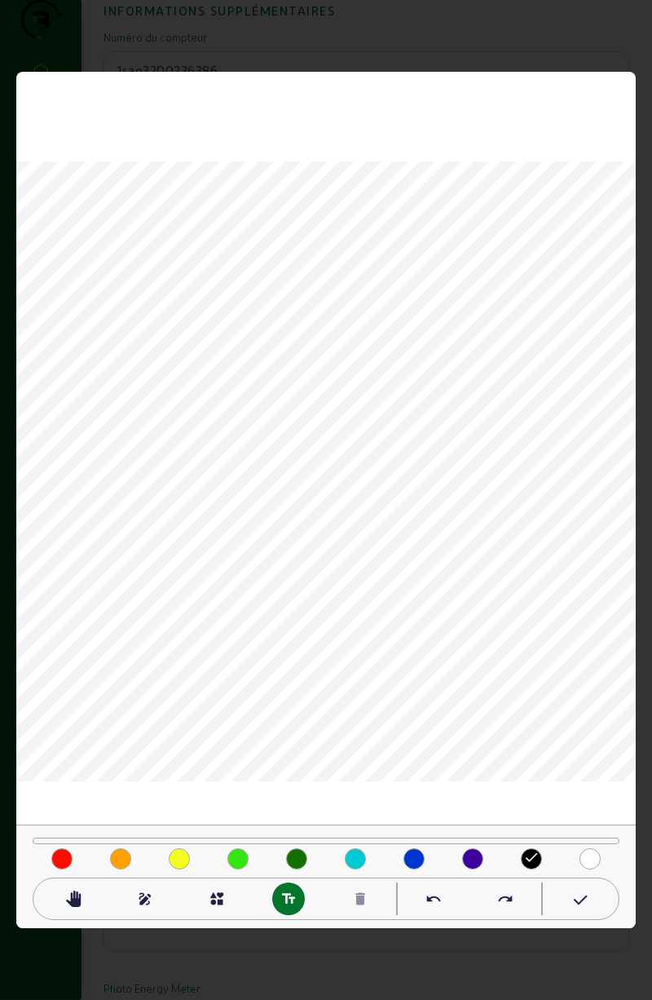
click at [528, 869] on div "done" at bounding box center [531, 858] width 21 height 21
click at [86, 846] on div at bounding box center [62, 856] width 59 height 25
click at [93, 845] on div at bounding box center [120, 856] width 59 height 25
click at [533, 859] on div at bounding box center [531, 858] width 21 height 21
click at [580, 897] on icon at bounding box center [579, 900] width 16 height 20
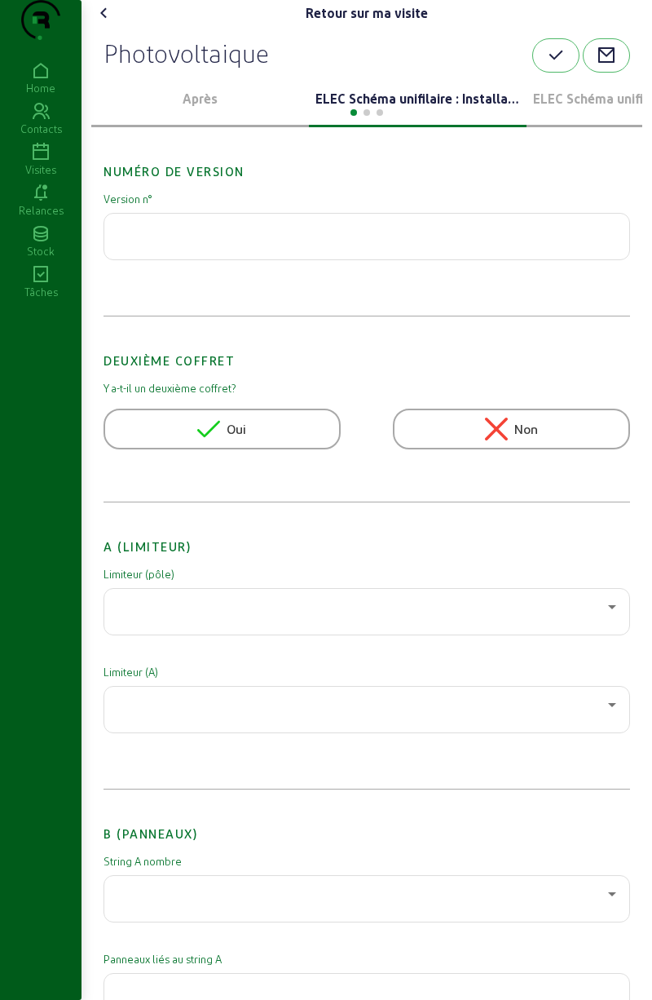
scroll to position [2730, 0]
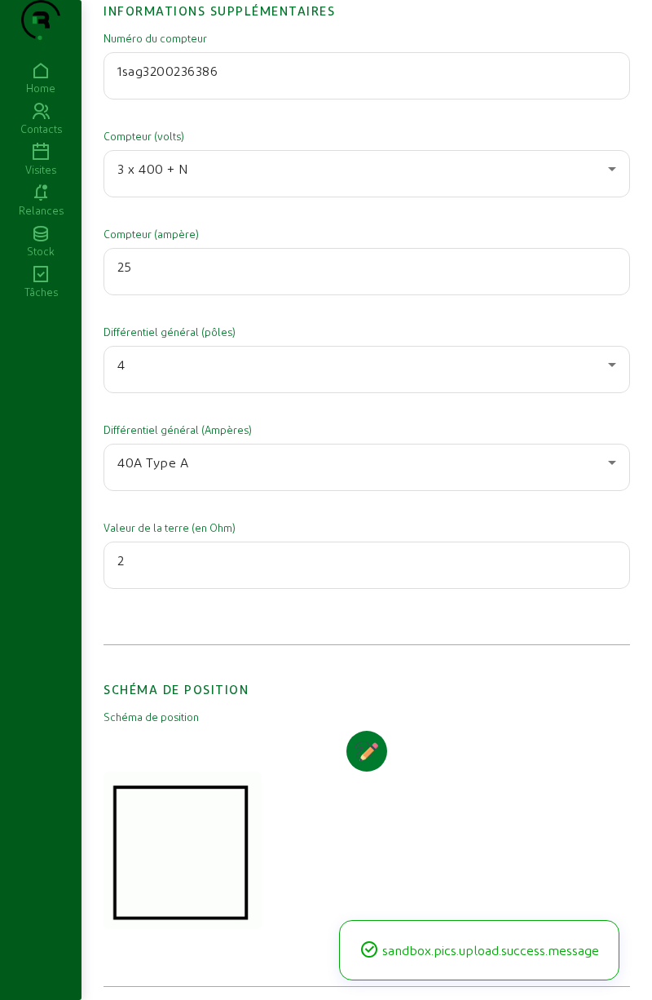
click at [378, 768] on button "button" at bounding box center [367, 751] width 41 height 41
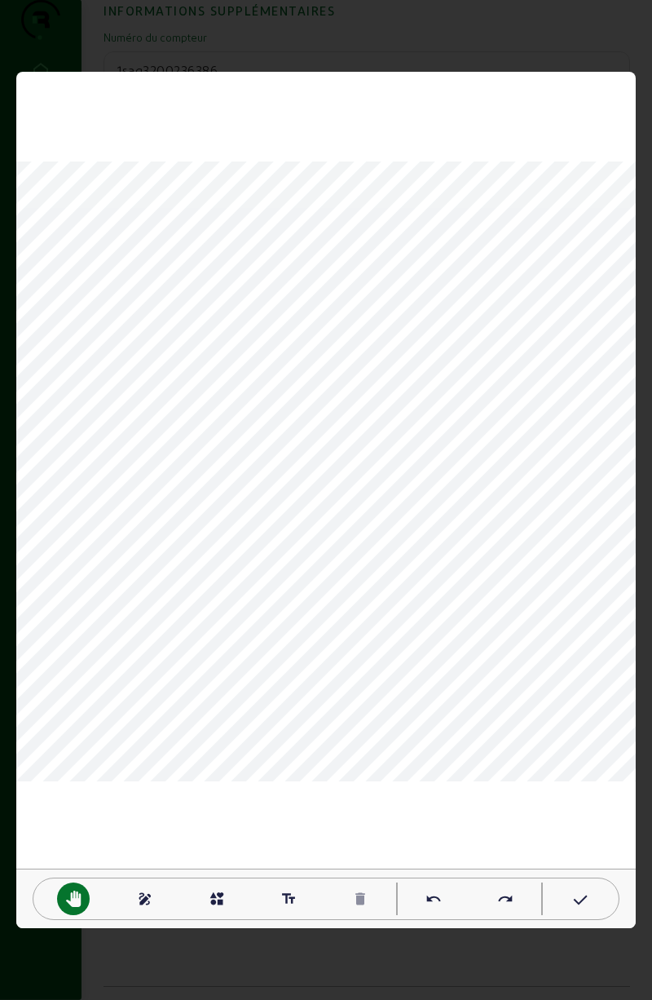
click at [214, 896] on mat-icon "interests" at bounding box center [217, 898] width 16 height 16
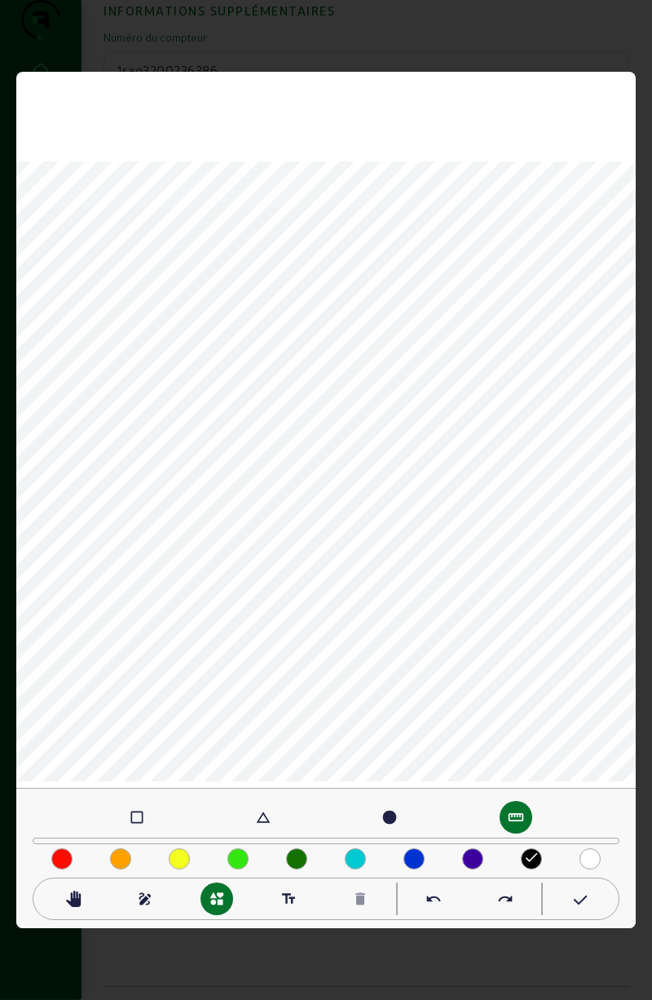
click at [148, 817] on div "check_box_outline_blank" at bounding box center [137, 817] width 33 height 33
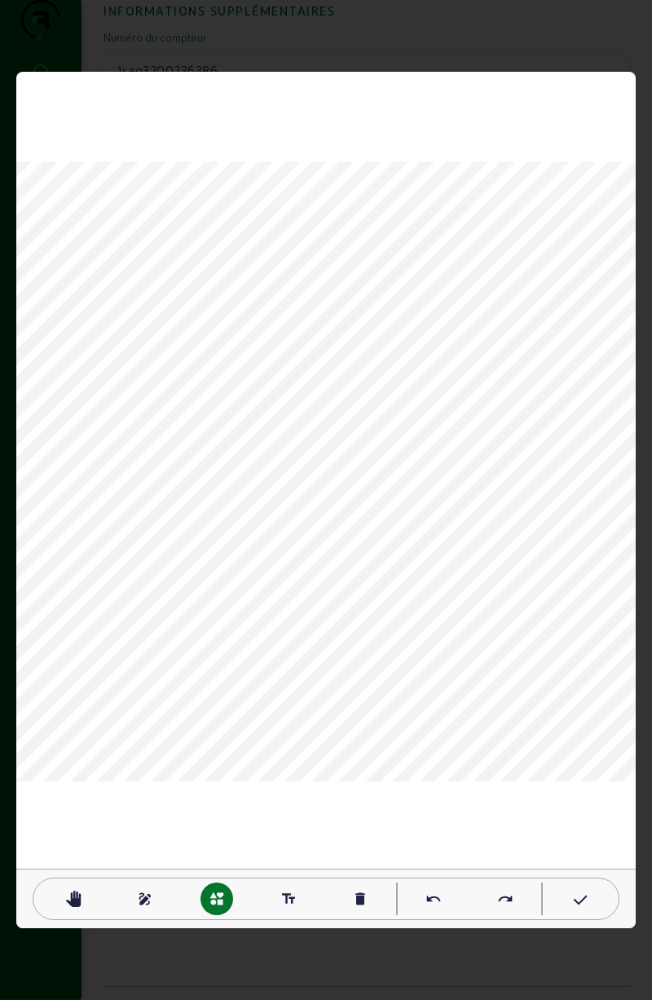
click at [144, 898] on mat-icon "draw" at bounding box center [145, 898] width 16 height 16
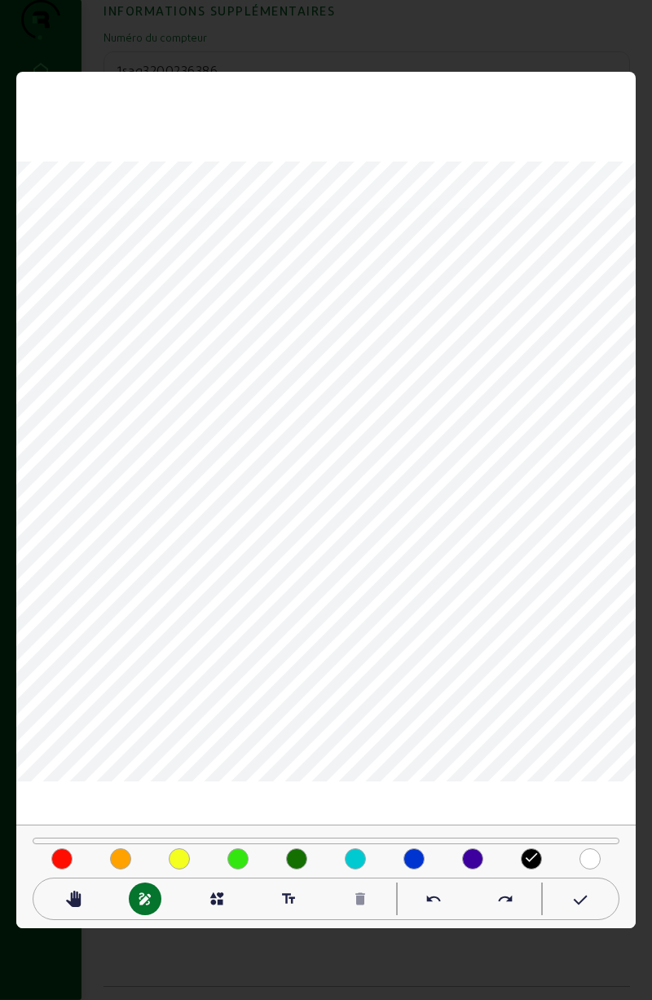
click at [537, 850] on mat-icon "done" at bounding box center [531, 857] width 16 height 16
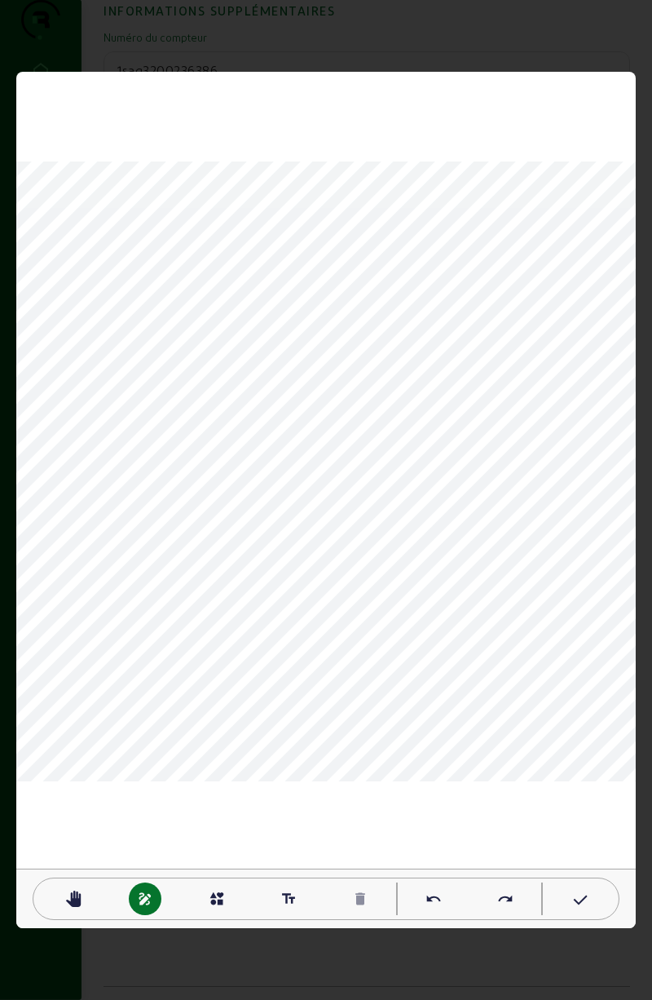
click at [439, 900] on mat-icon "undo" at bounding box center [434, 898] width 16 height 16
click at [436, 894] on mat-icon "undo" at bounding box center [434, 898] width 16 height 16
click at [444, 906] on div "undo" at bounding box center [433, 898] width 33 height 33
click at [581, 903] on icon at bounding box center [579, 900] width 16 height 20
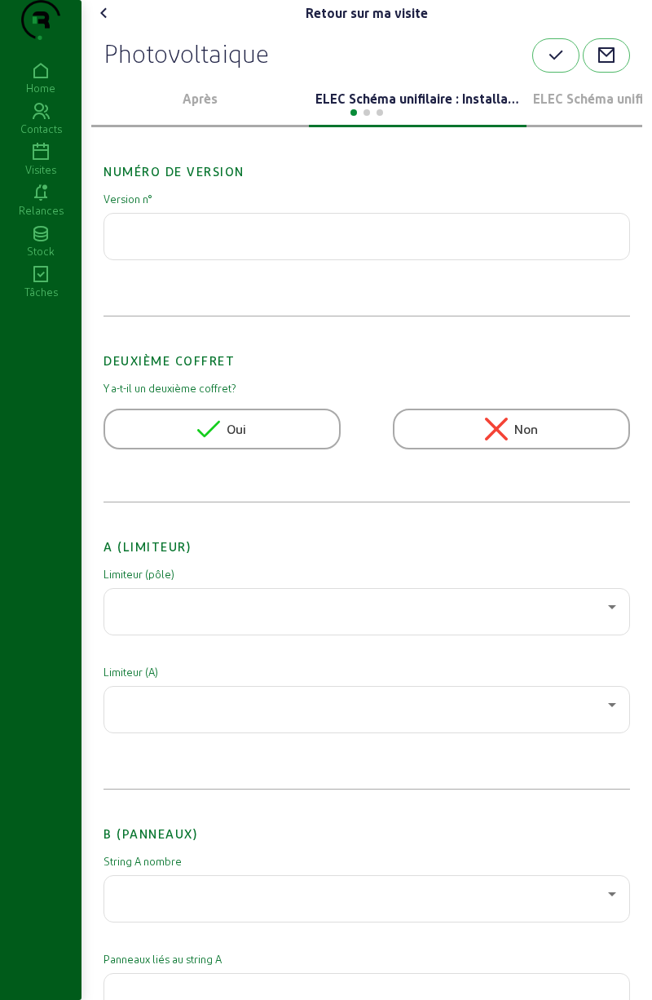
click at [555, 65] on icon "button" at bounding box center [556, 56] width 20 height 20
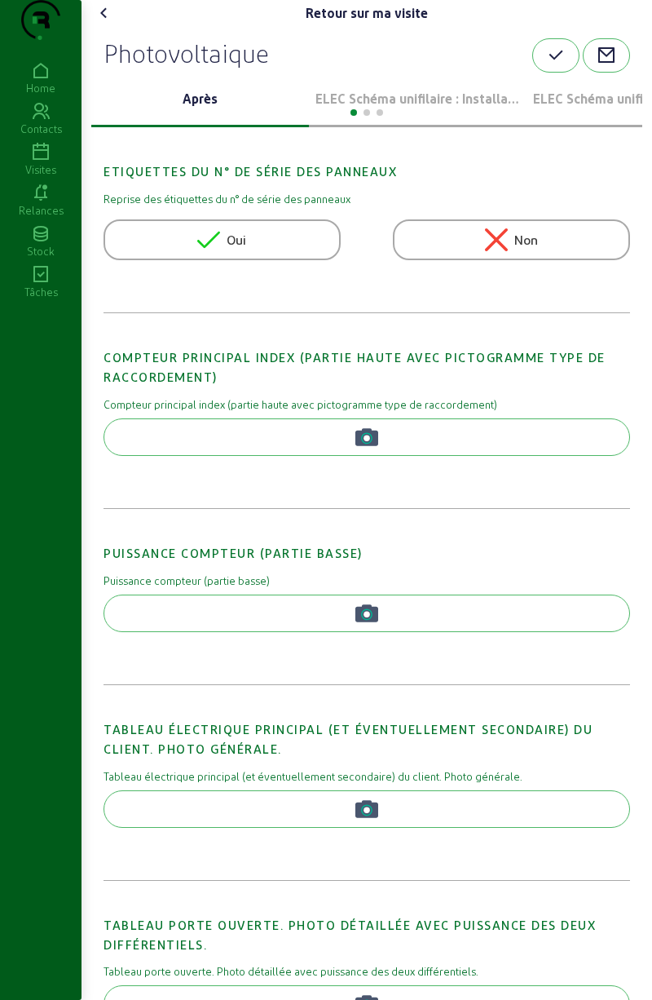
click at [111, 23] on icon at bounding box center [105, 13] width 20 height 20
click at [34, 203] on icon at bounding box center [41, 193] width 82 height 20
click at [33, 285] on icon at bounding box center [41, 275] width 82 height 20
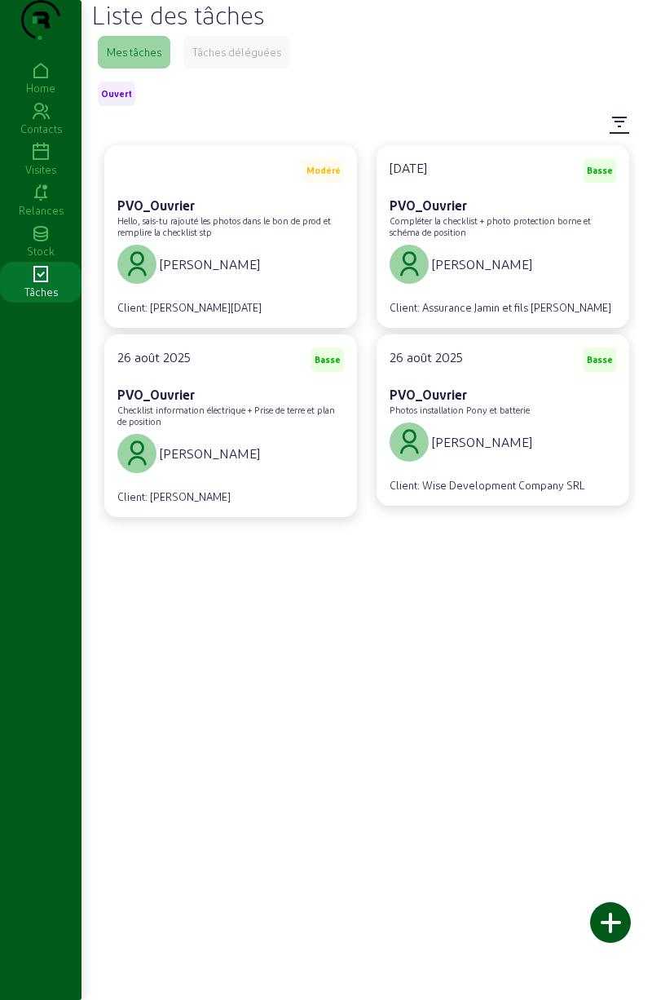
click at [269, 700] on div "Modéré PVO_Ouvrier Hello, sais-tu rajouté les photos dans le bon de prod et rem…" at bounding box center [366, 598] width 525 height 906
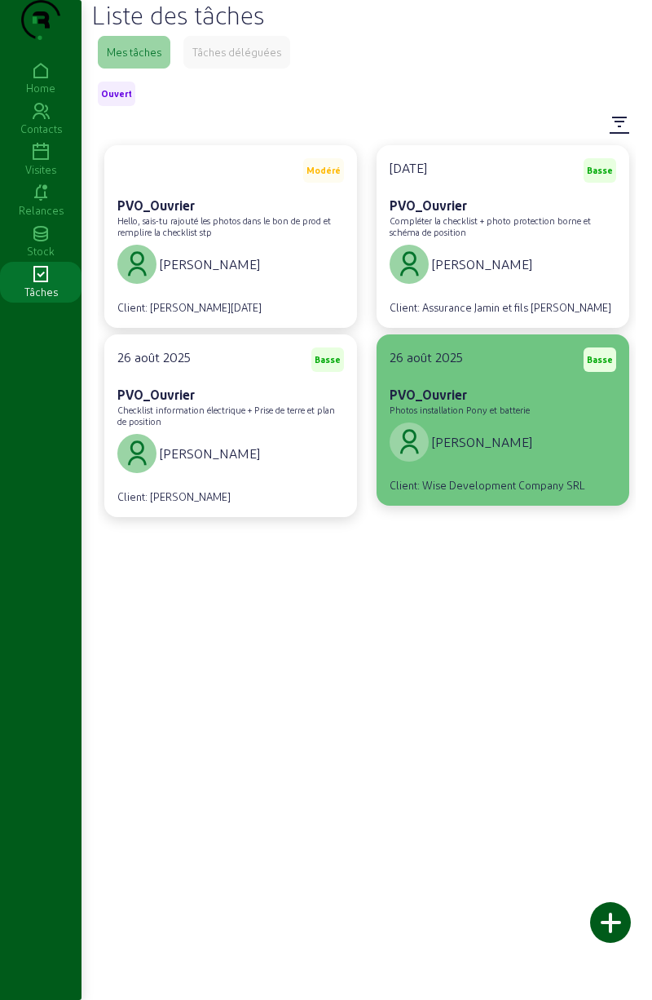
click at [519, 415] on cam-card-subtitle "Photos installation Pony et batterie" at bounding box center [460, 409] width 140 height 11
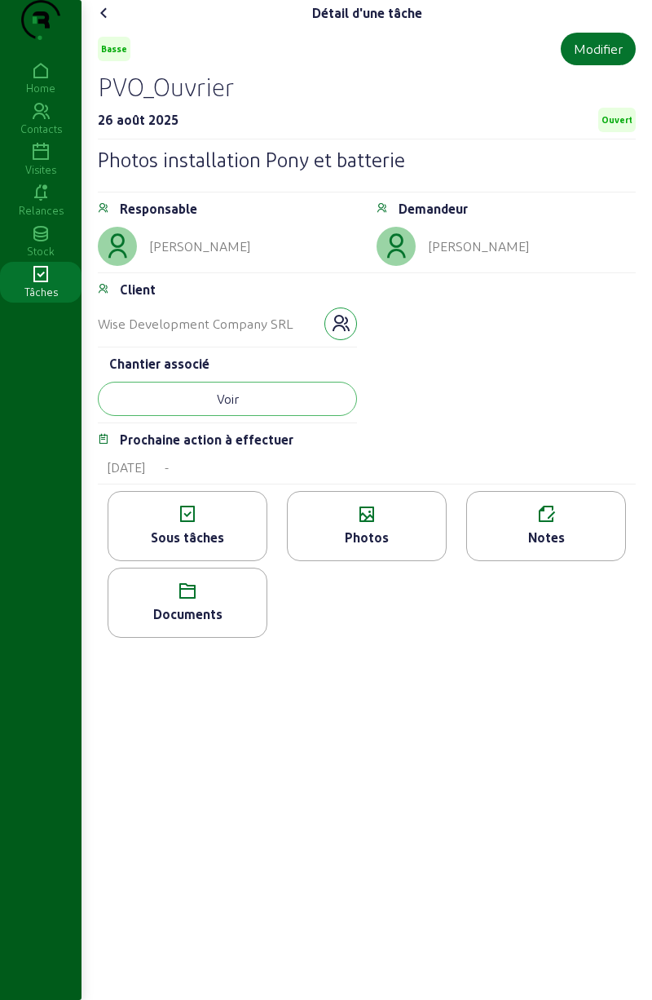
click at [334, 333] on icon "button" at bounding box center [341, 324] width 20 height 20
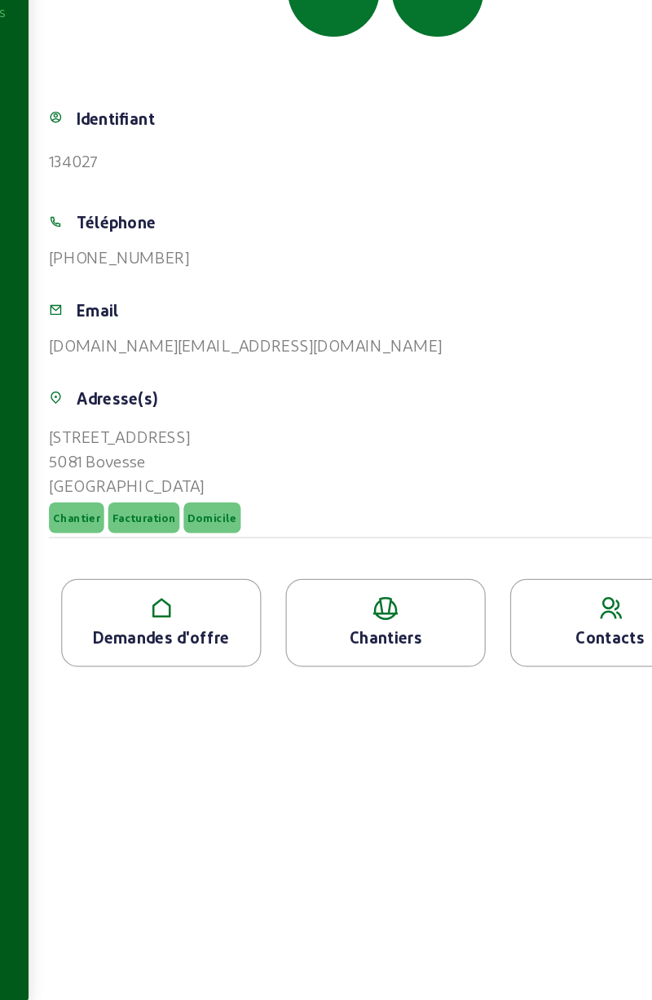
click at [379, 696] on icon at bounding box center [367, 687] width 158 height 20
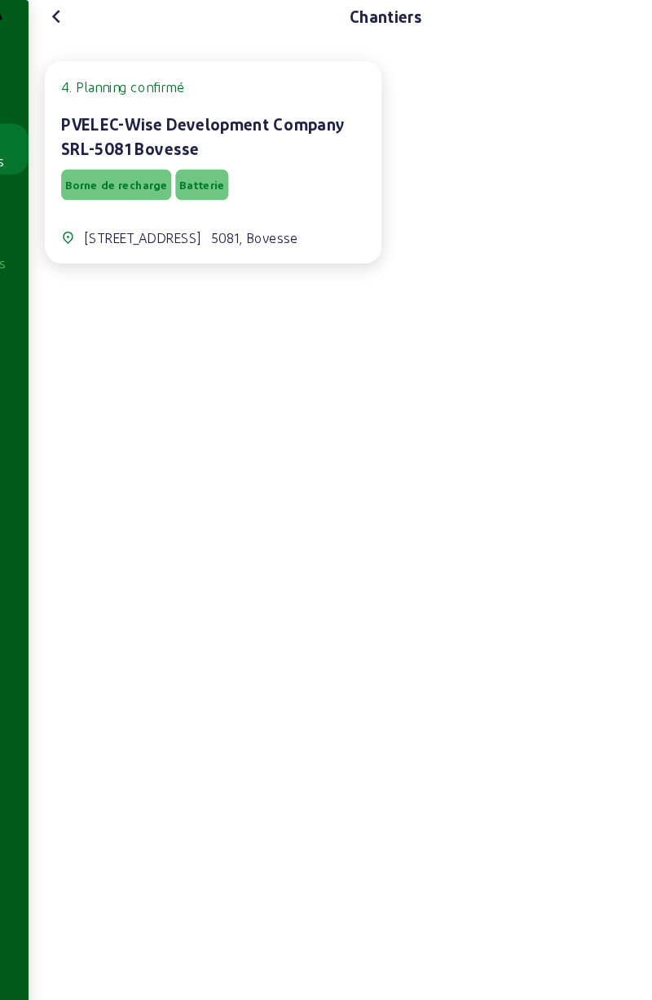
click at [139, 153] on span "Borne de recharge" at bounding box center [152, 147] width 82 height 11
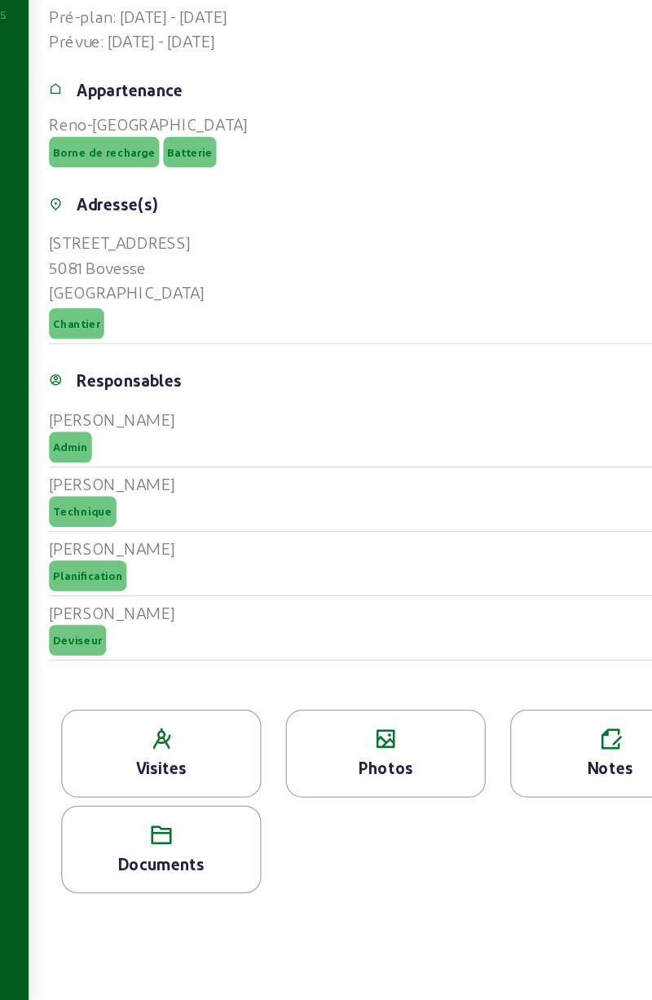
scroll to position [293, 0]
click at [166, 797] on icon at bounding box center [187, 790] width 158 height 20
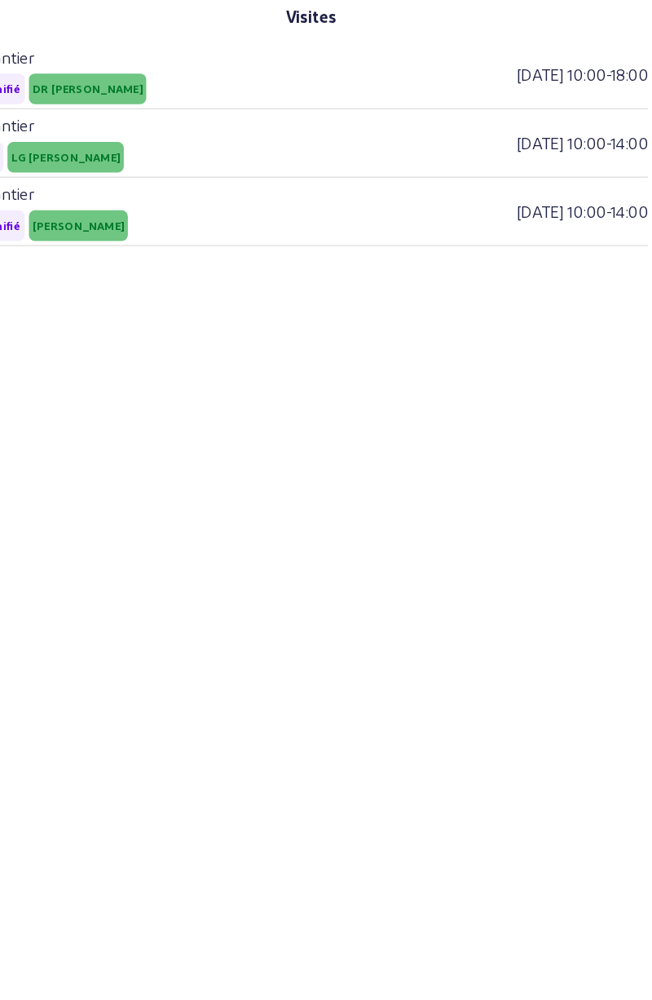
click at [357, 480] on div "Chantier Planifié DR [PERSON_NAME] - P [DATE] 10:00 - 18:00 Chantier Fait LG [P…" at bounding box center [367, 486] width 538 height 906
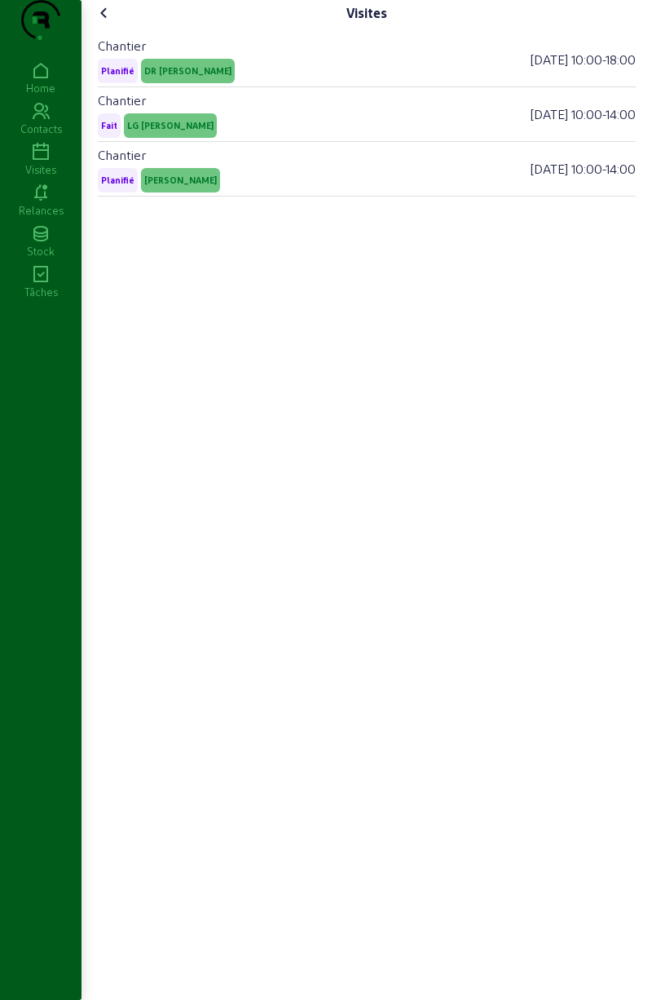
click at [103, 23] on icon at bounding box center [105, 13] width 20 height 20
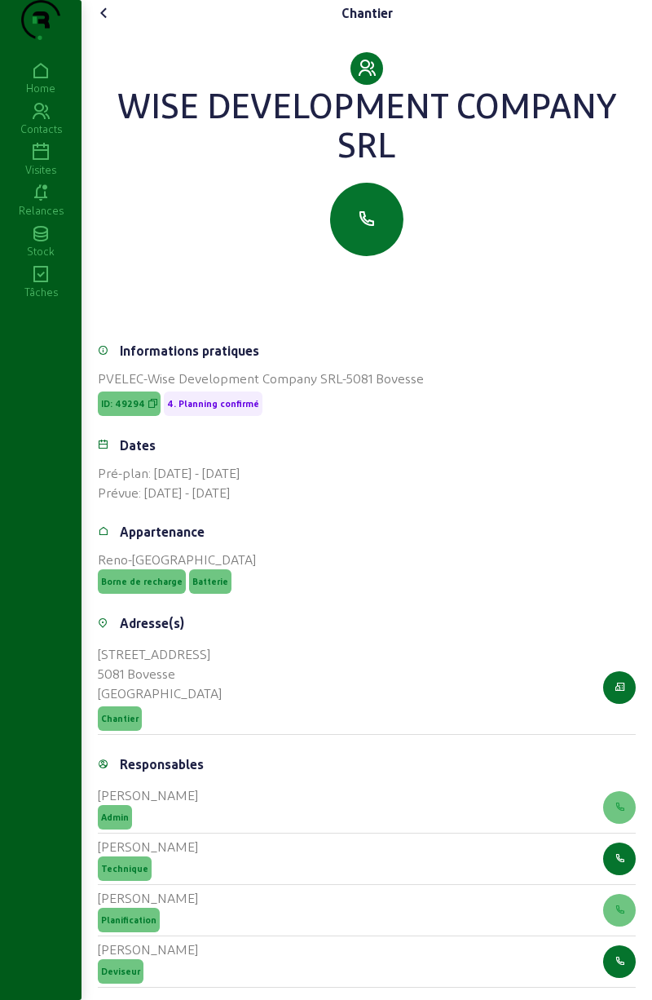
click at [114, 23] on icon at bounding box center [105, 13] width 20 height 20
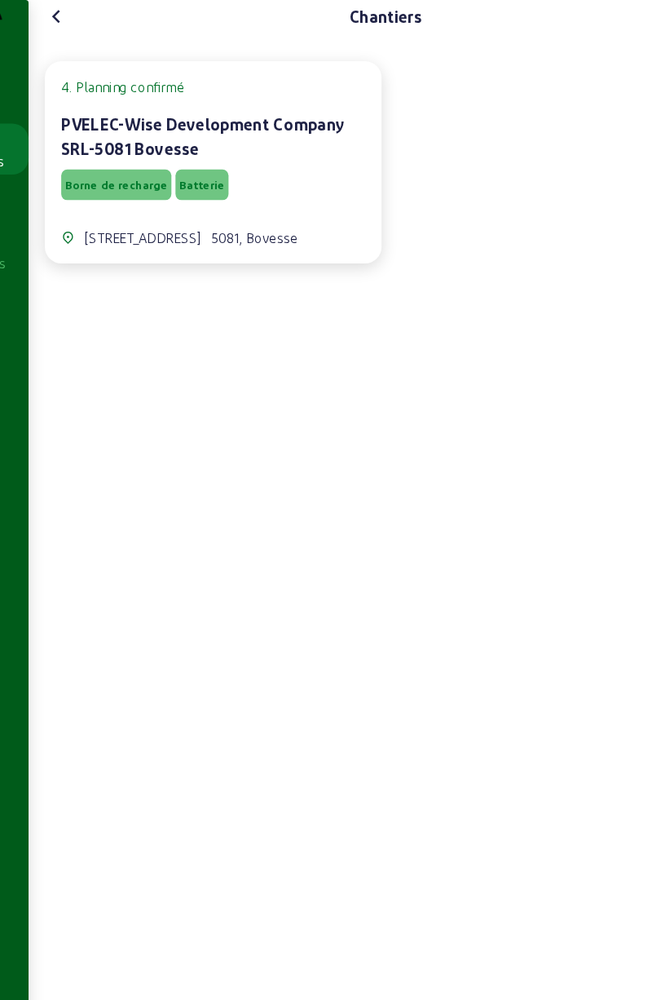
click at [108, 23] on icon at bounding box center [105, 13] width 20 height 20
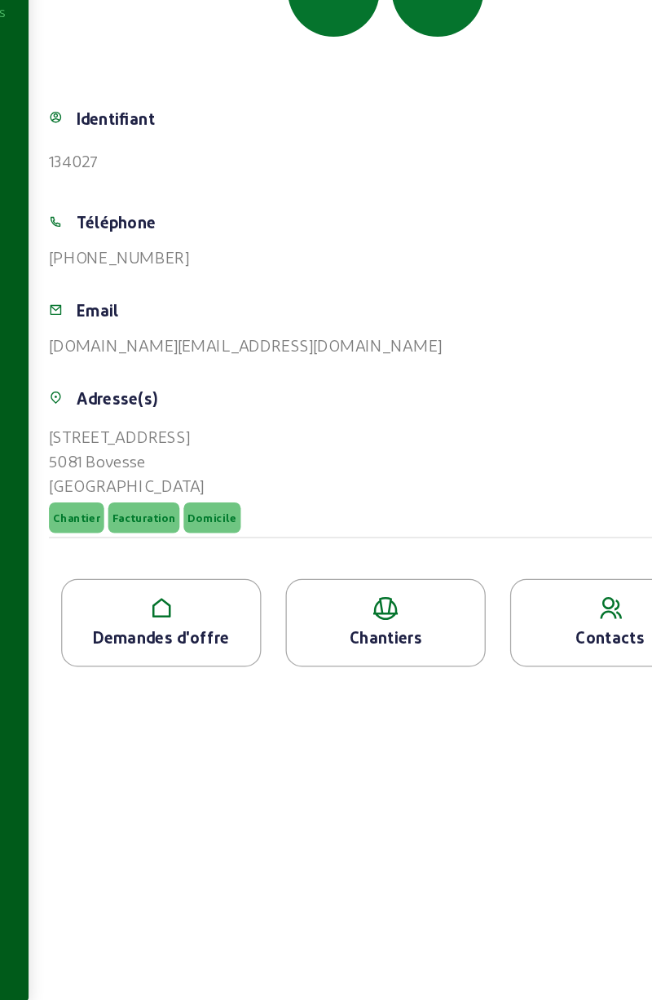
click at [382, 719] on div "Chantiers" at bounding box center [367, 710] width 158 height 20
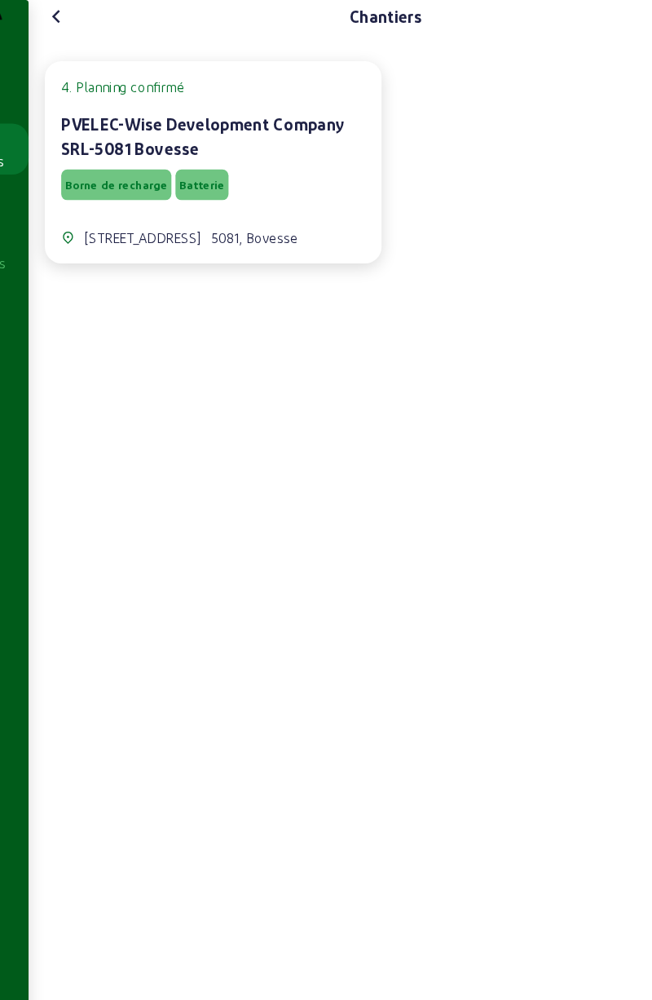
click at [292, 163] on div "Borne de recharge Batterie" at bounding box center [229, 147] width 243 height 31
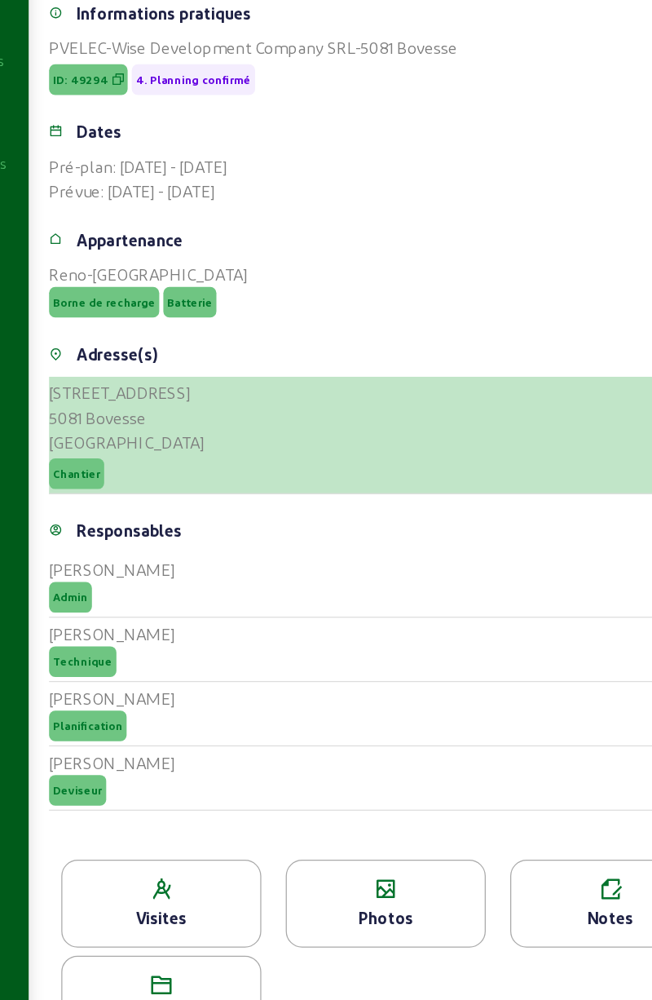
scroll to position [293, 0]
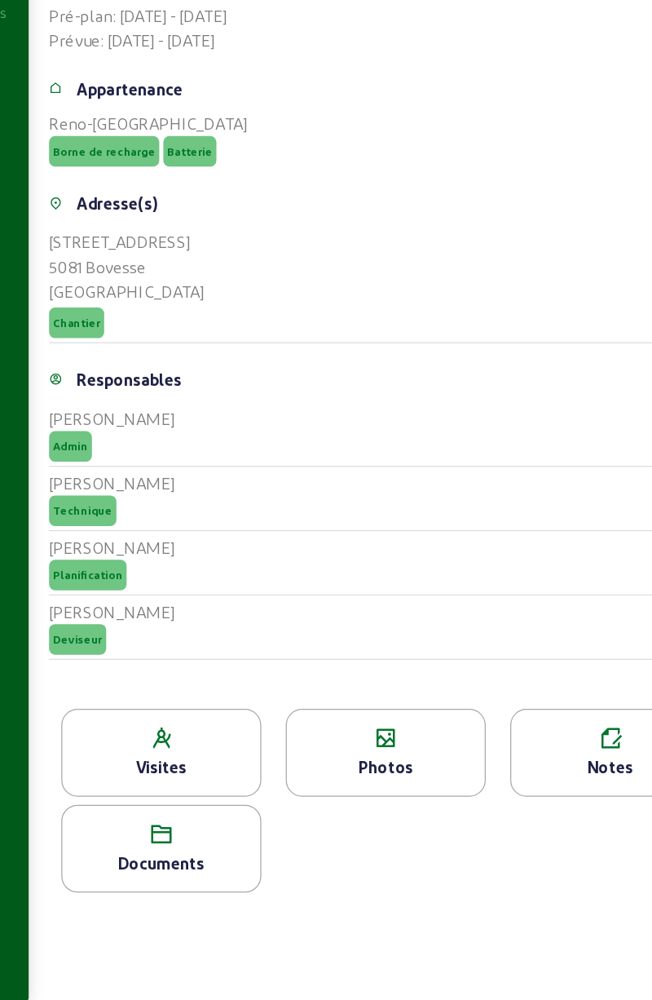
click at [353, 801] on div "Photos" at bounding box center [367, 801] width 160 height 70
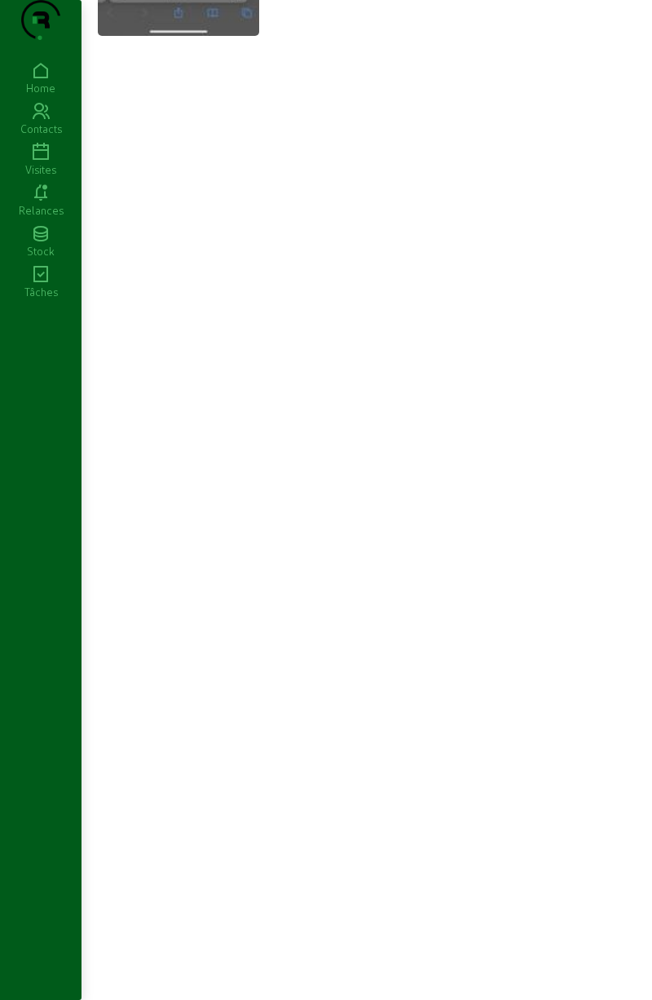
scroll to position [1422, 0]
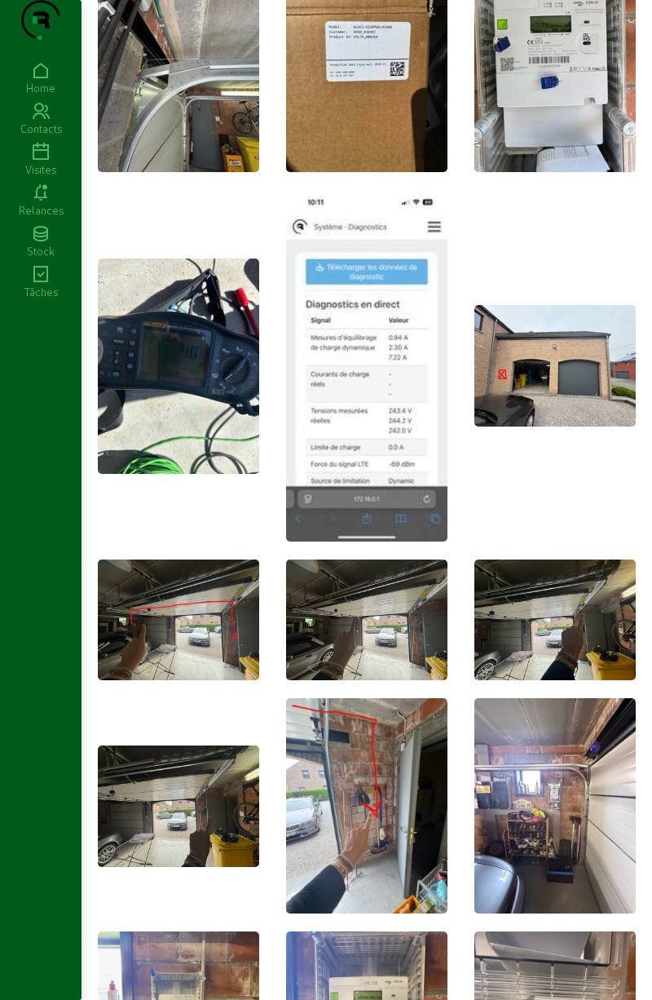
click at [152, 397] on img at bounding box center [178, 365] width 161 height 215
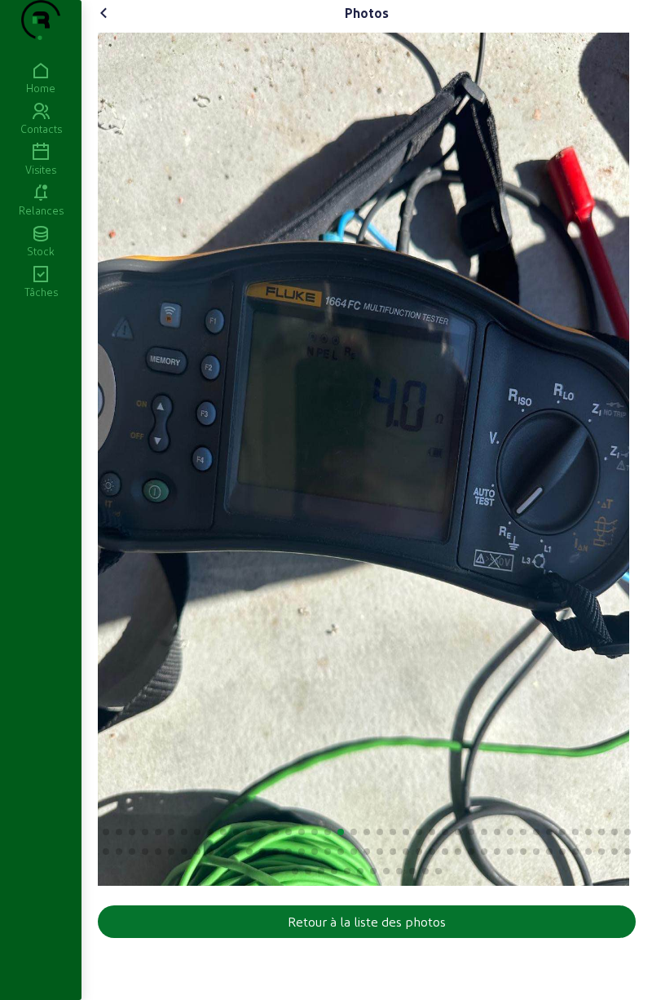
scroll to position [0, 0]
click at [95, 26] on cam-font-icon at bounding box center [104, 13] width 26 height 26
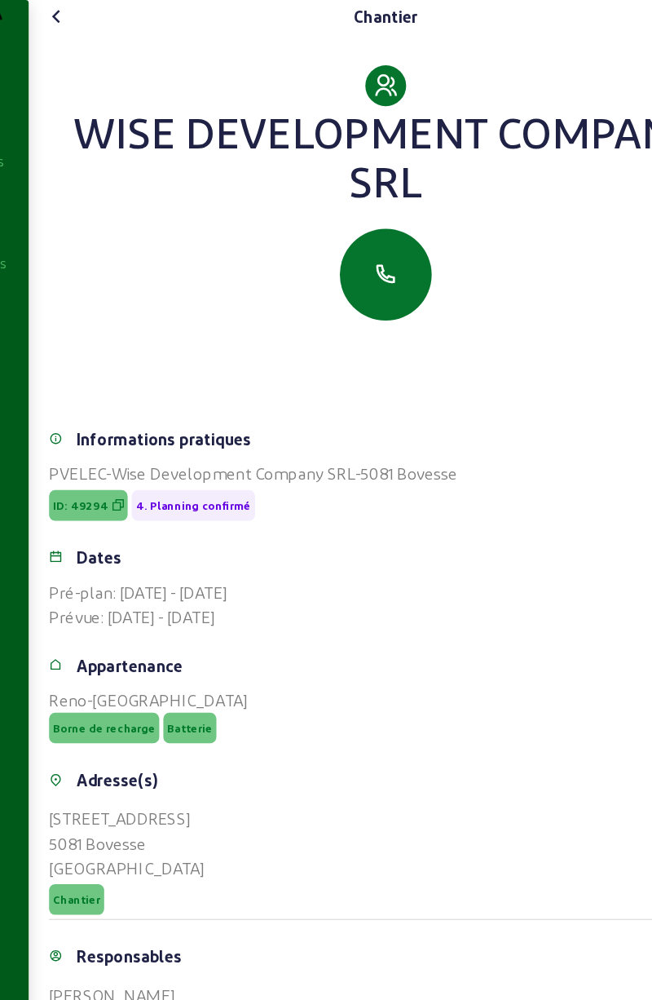
click at [96, 26] on cam-font-icon at bounding box center [104, 13] width 26 height 26
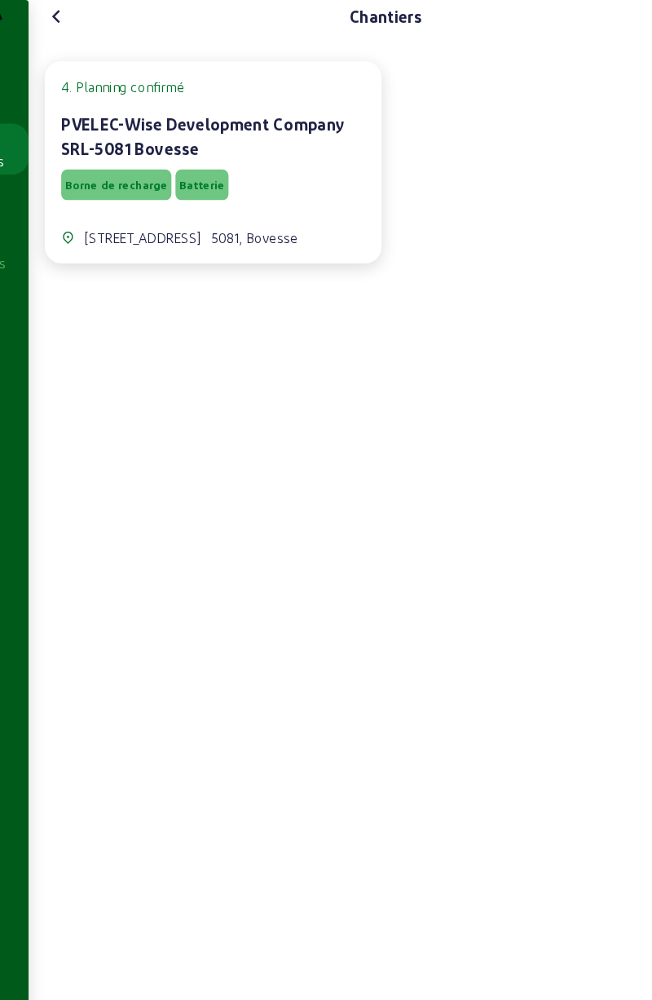
click at [99, 23] on icon at bounding box center [105, 13] width 20 height 20
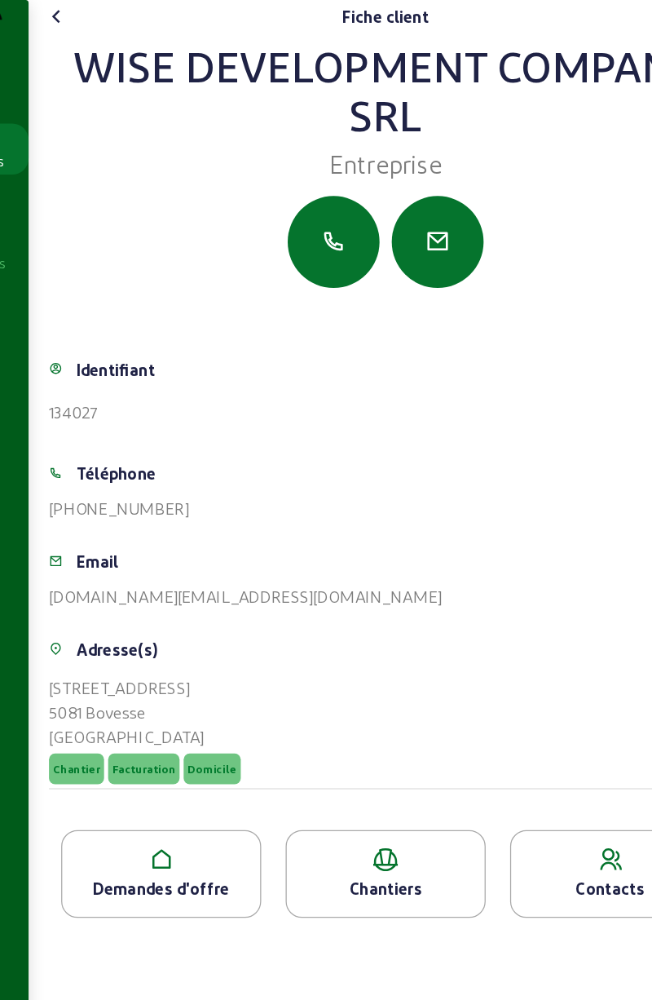
click at [100, 23] on icon at bounding box center [105, 13] width 20 height 20
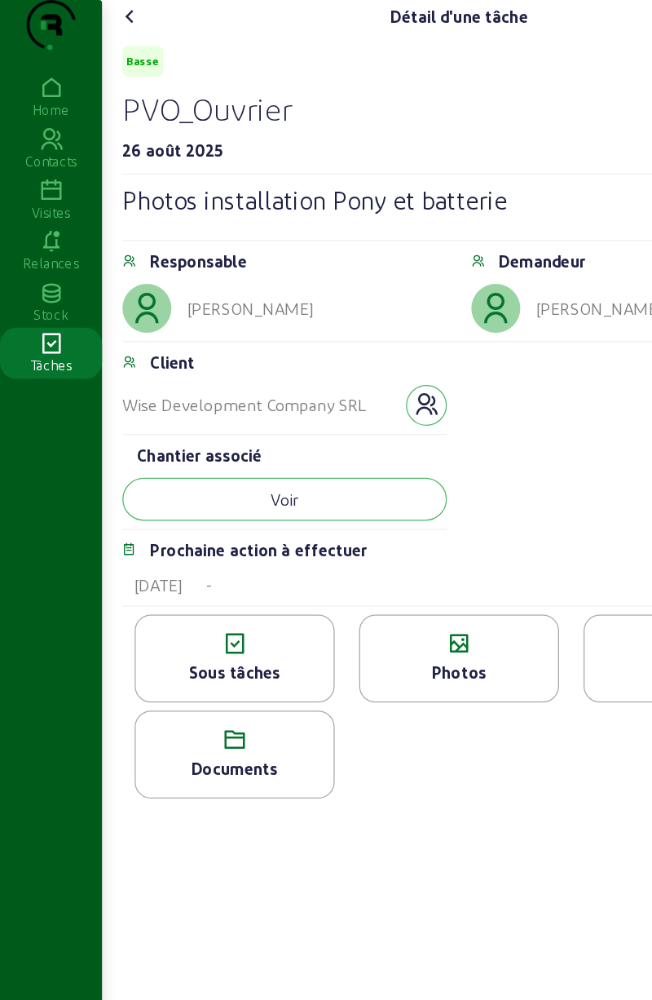
click at [36, 162] on icon at bounding box center [41, 153] width 82 height 20
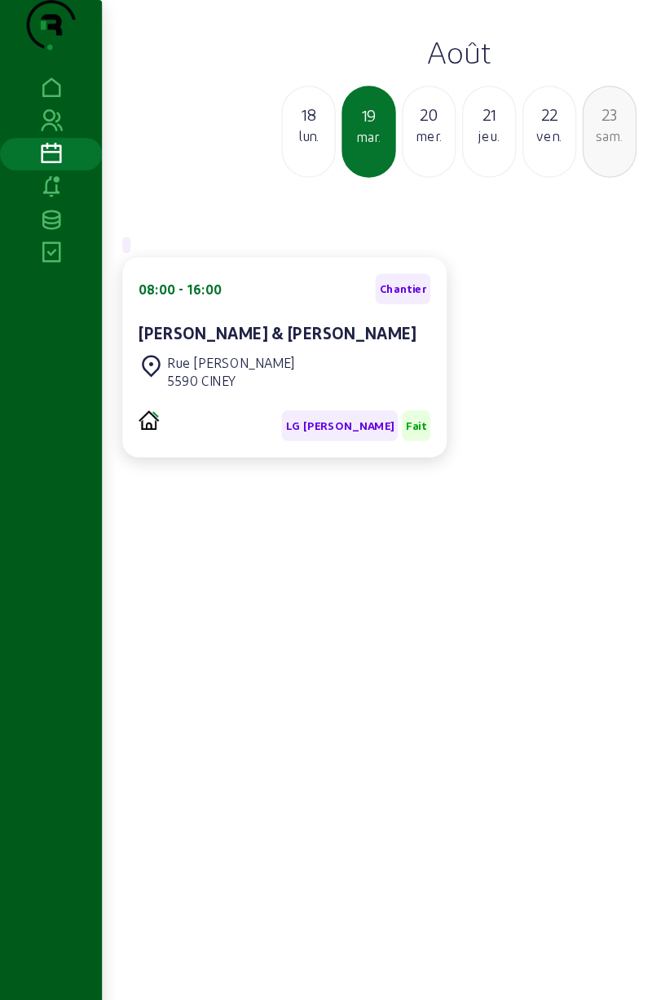
click at [245, 116] on div "lun." at bounding box center [247, 108] width 42 height 15
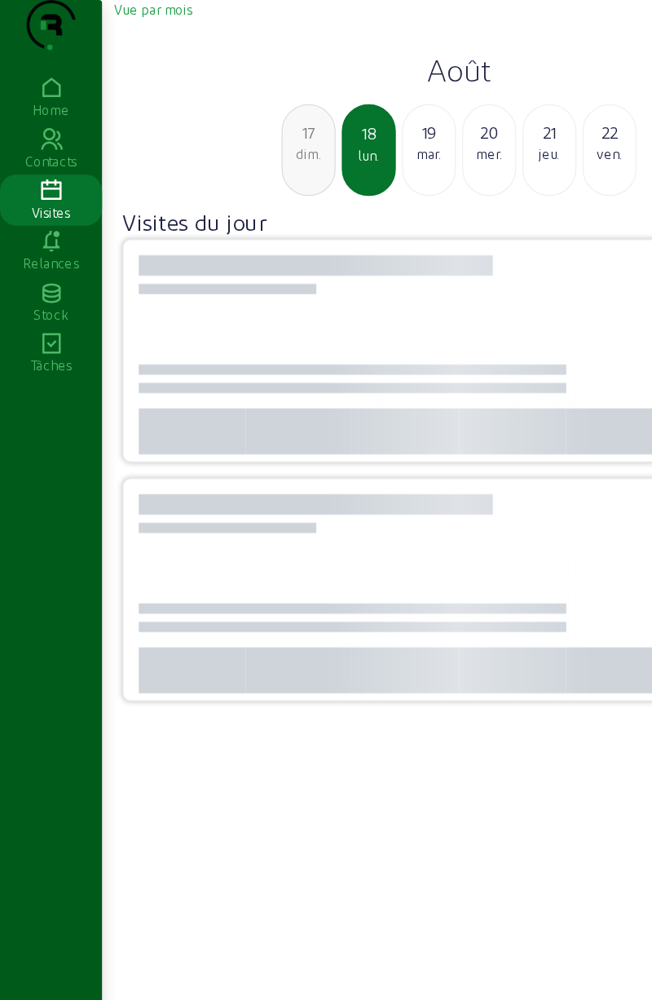
click at [234, 116] on div "17" at bounding box center [247, 106] width 42 height 20
click at [237, 116] on div "16" at bounding box center [247, 106] width 42 height 20
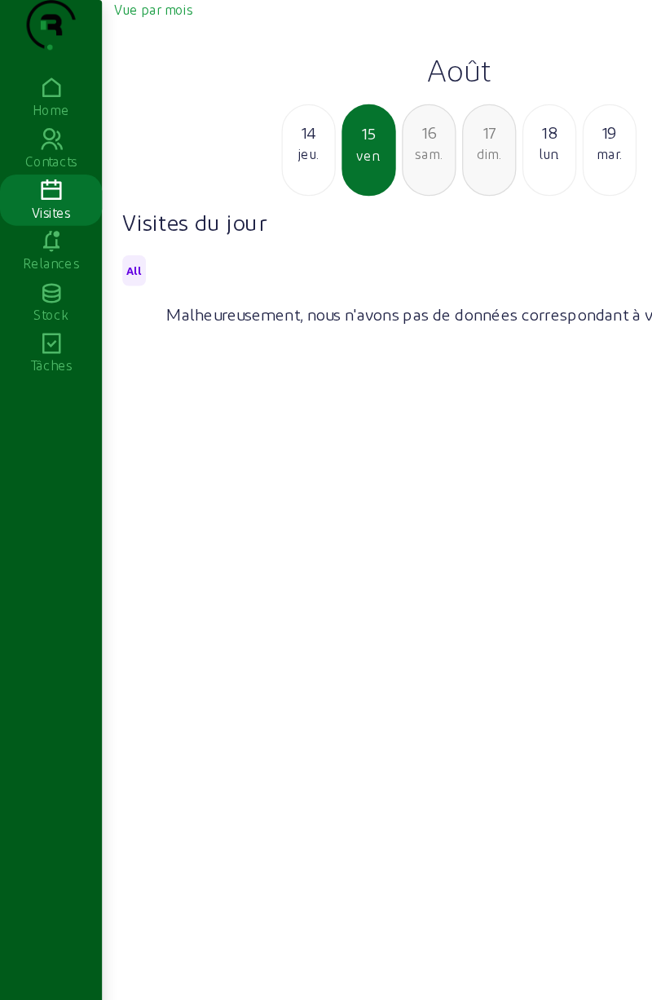
click at [236, 130] on div "jeu." at bounding box center [247, 123] width 42 height 15
click at [238, 130] on div "mer." at bounding box center [247, 123] width 42 height 15
click at [238, 130] on div "mar." at bounding box center [247, 123] width 42 height 15
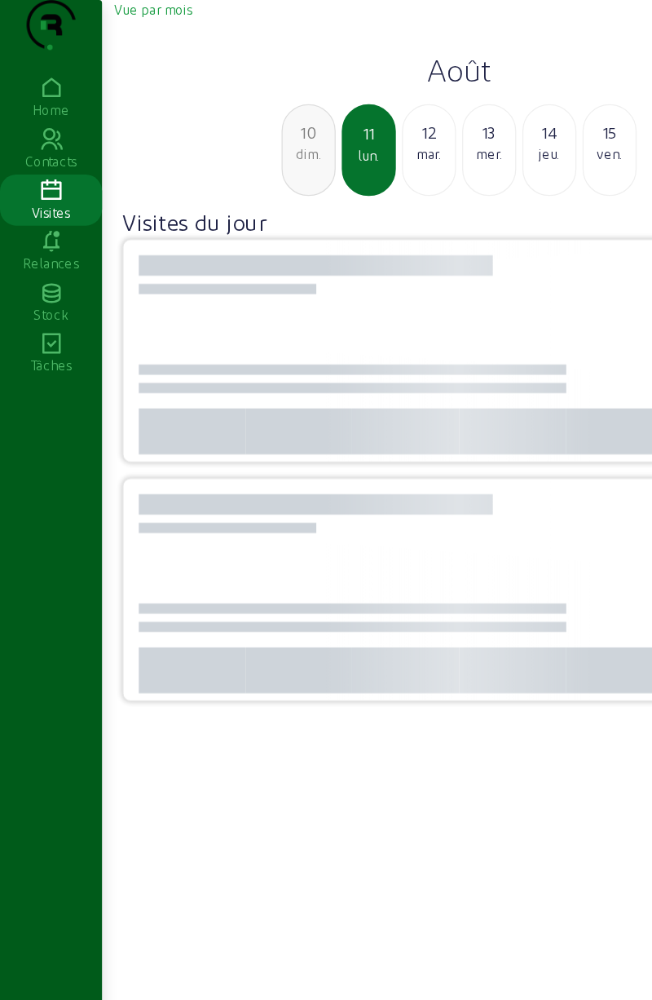
click at [241, 130] on div "dim." at bounding box center [247, 123] width 42 height 15
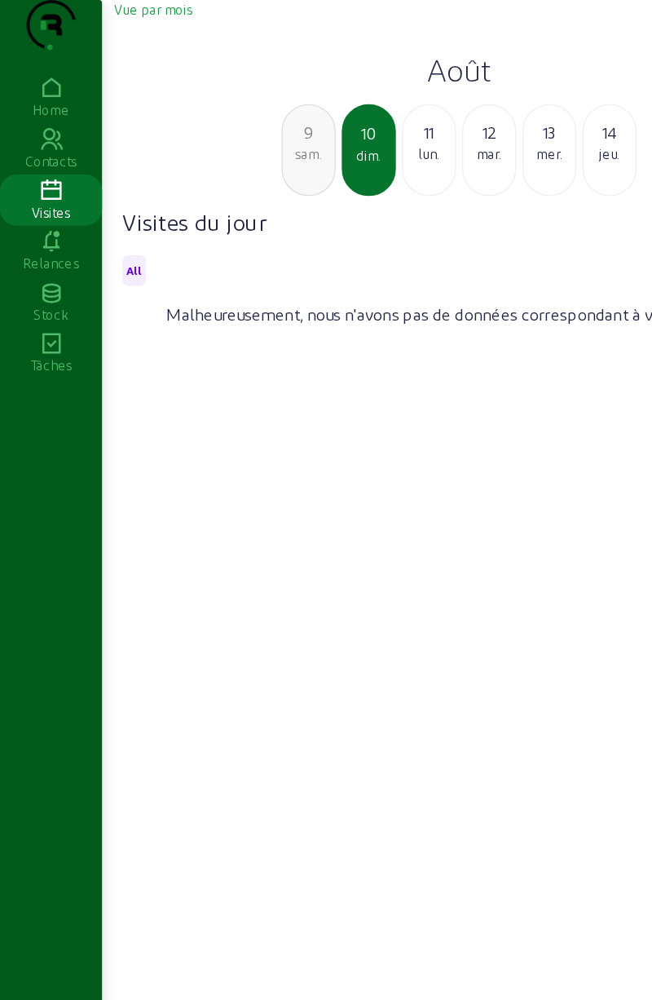
click at [242, 130] on div "sam." at bounding box center [247, 123] width 42 height 15
click at [238, 130] on div "ven." at bounding box center [247, 123] width 42 height 15
click at [241, 130] on div "mer." at bounding box center [247, 123] width 42 height 15
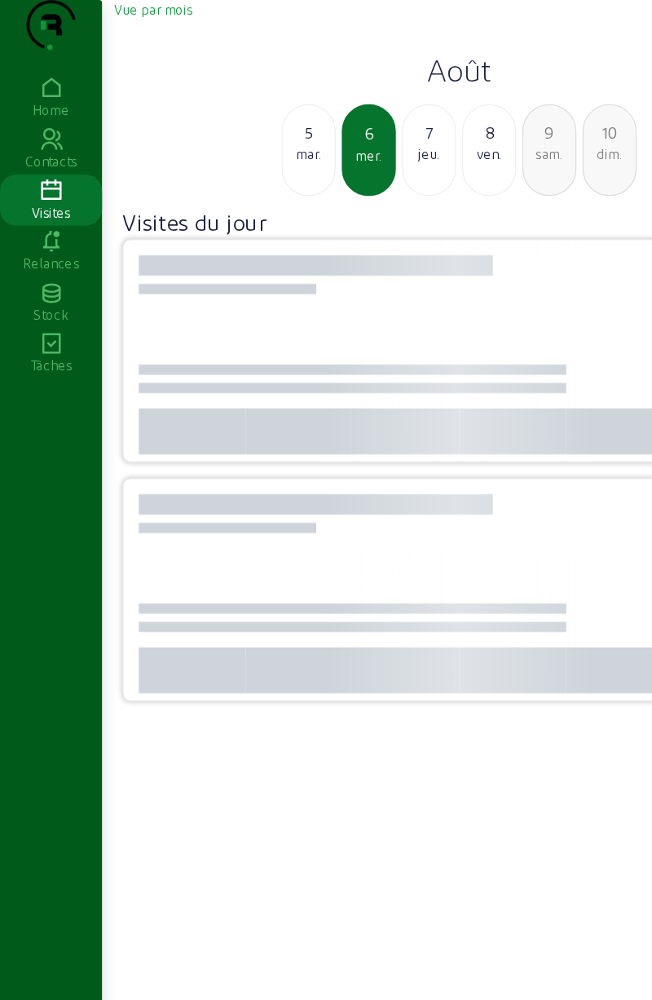
click at [238, 130] on div "mar." at bounding box center [247, 123] width 42 height 15
click at [245, 130] on div "lun." at bounding box center [247, 123] width 42 height 15
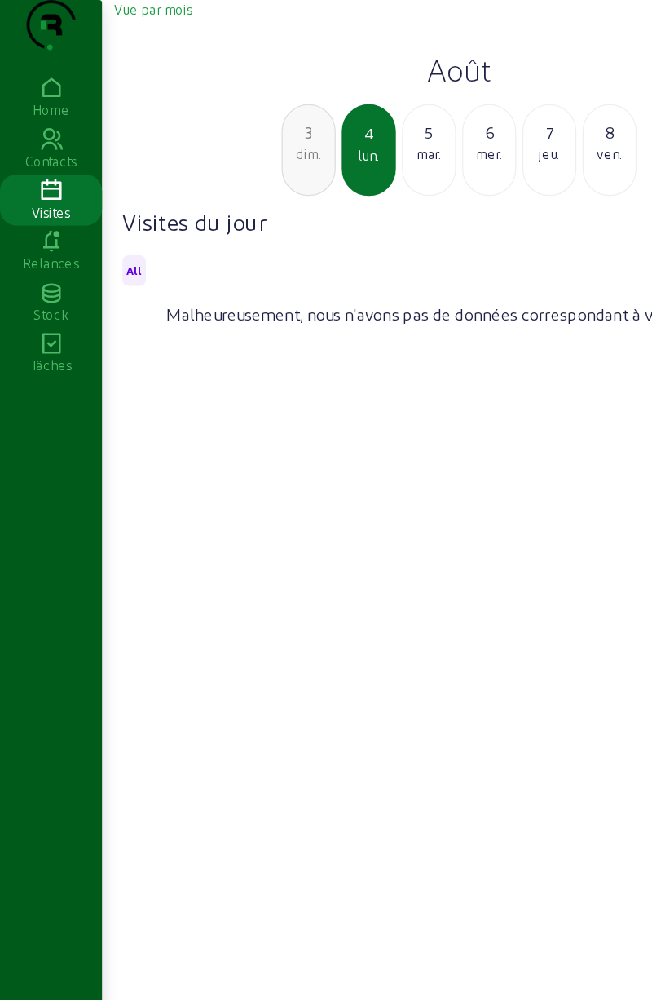
click at [245, 130] on div "dim." at bounding box center [247, 123] width 42 height 15
click at [245, 130] on div "ven." at bounding box center [247, 123] width 42 height 15
click at [245, 157] on div "31 jeu." at bounding box center [246, 119] width 43 height 73
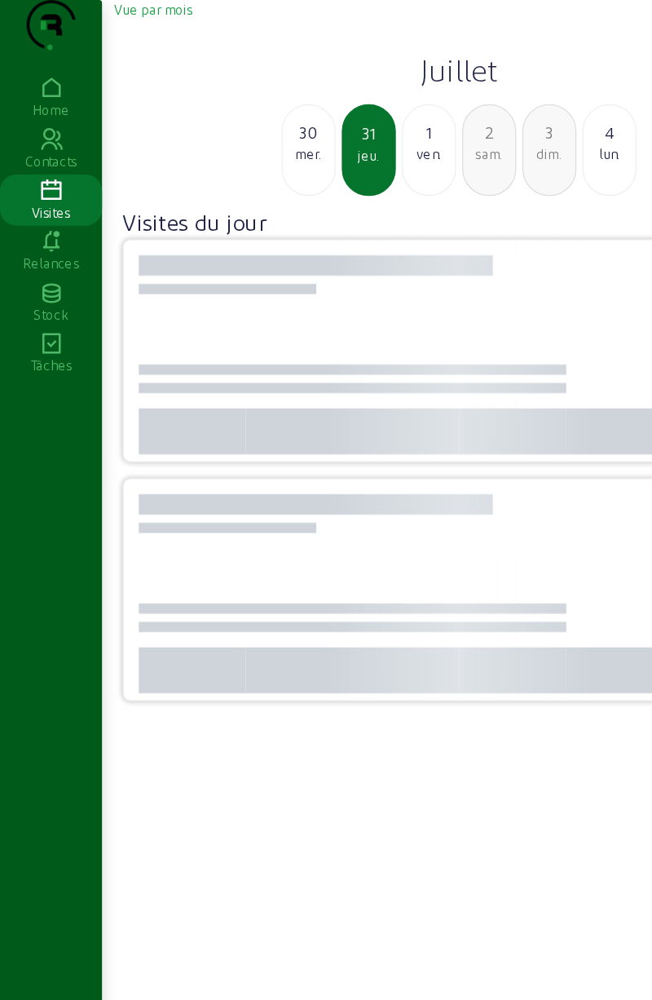
click at [243, 130] on div "mer." at bounding box center [247, 123] width 42 height 15
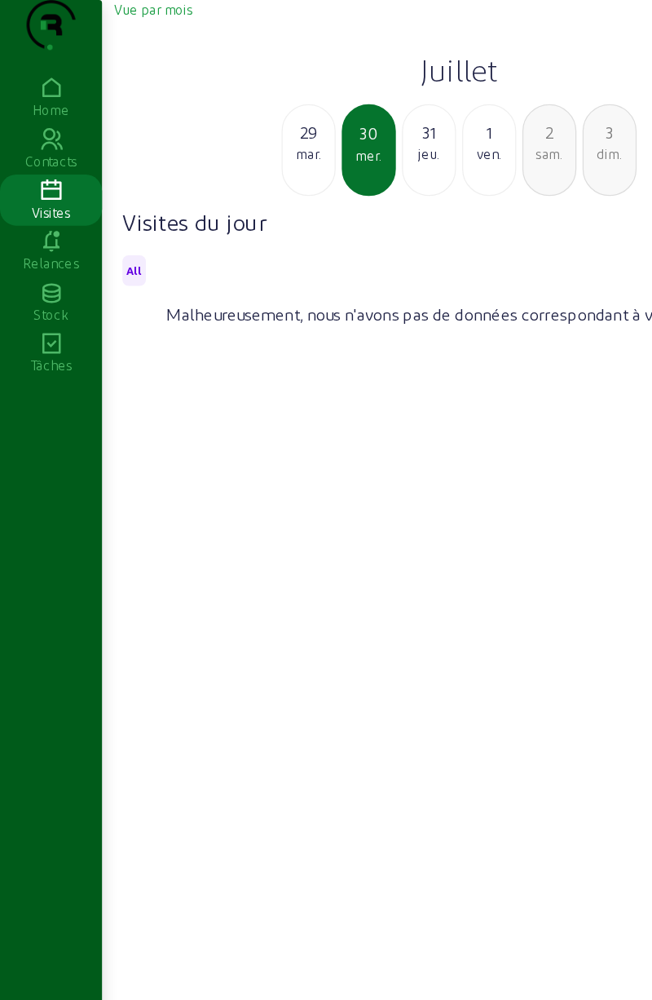
click at [241, 157] on div "[DATE]" at bounding box center [246, 119] width 43 height 73
click at [243, 157] on div "27 dim." at bounding box center [246, 119] width 43 height 73
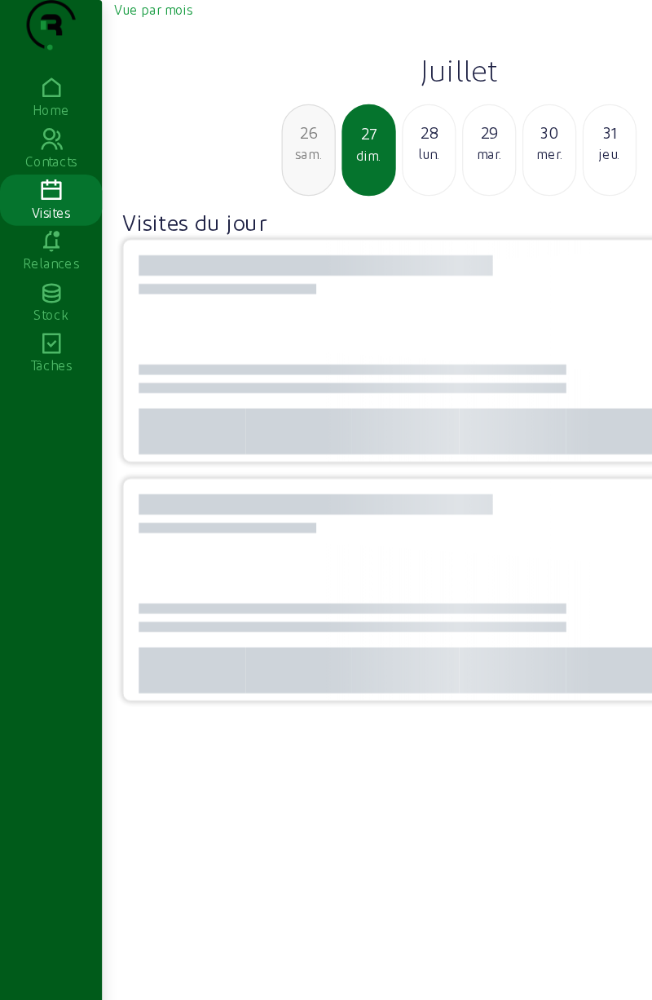
click at [243, 157] on div "26 sam." at bounding box center [246, 119] width 43 height 73
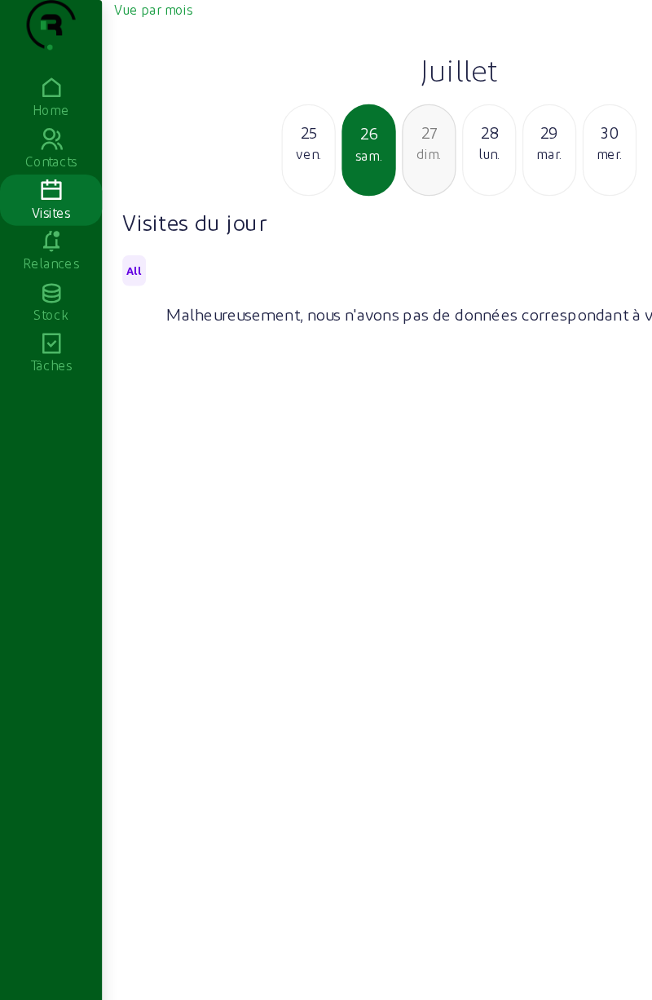
click at [243, 157] on div "25 ven." at bounding box center [246, 119] width 43 height 73
click at [243, 157] on div "23 mer." at bounding box center [246, 119] width 43 height 73
click at [241, 157] on div "[DATE]" at bounding box center [246, 119] width 43 height 73
click at [240, 157] on div "21 lun." at bounding box center [246, 119] width 43 height 73
click at [241, 157] on div "20 dim." at bounding box center [246, 119] width 43 height 73
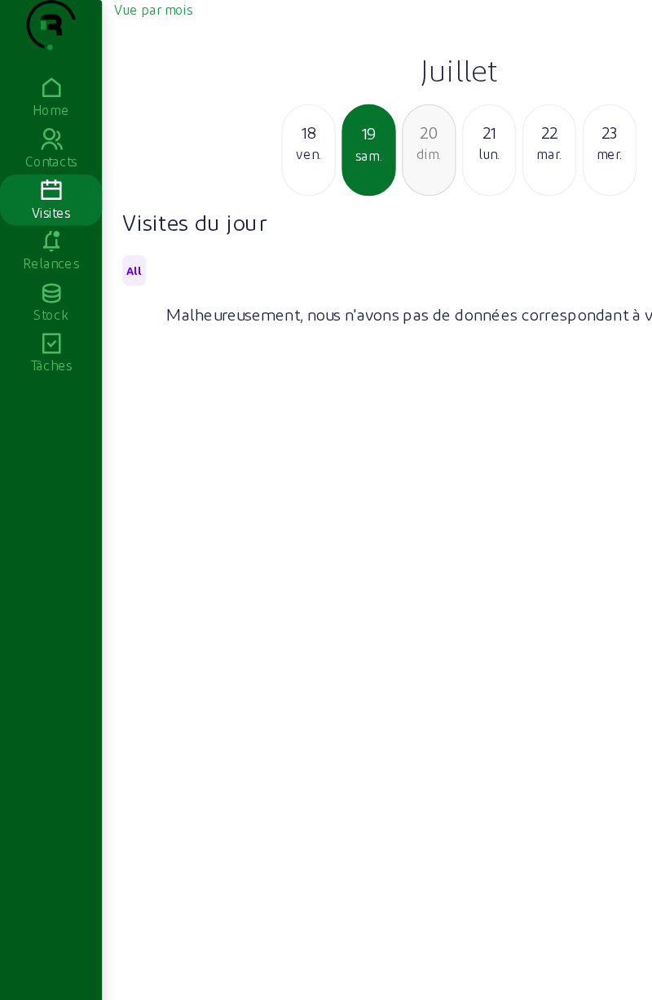
click at [245, 157] on div "18 ven." at bounding box center [246, 119] width 43 height 73
click at [242, 157] on div "17 jeu." at bounding box center [246, 119] width 43 height 73
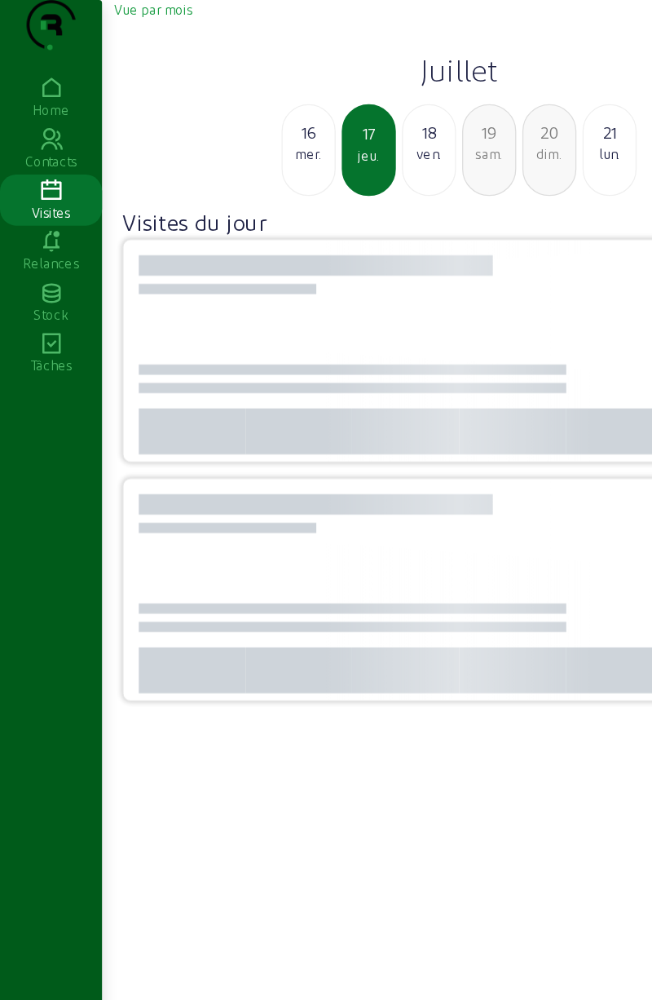
click at [241, 157] on div "16 mer." at bounding box center [246, 119] width 43 height 73
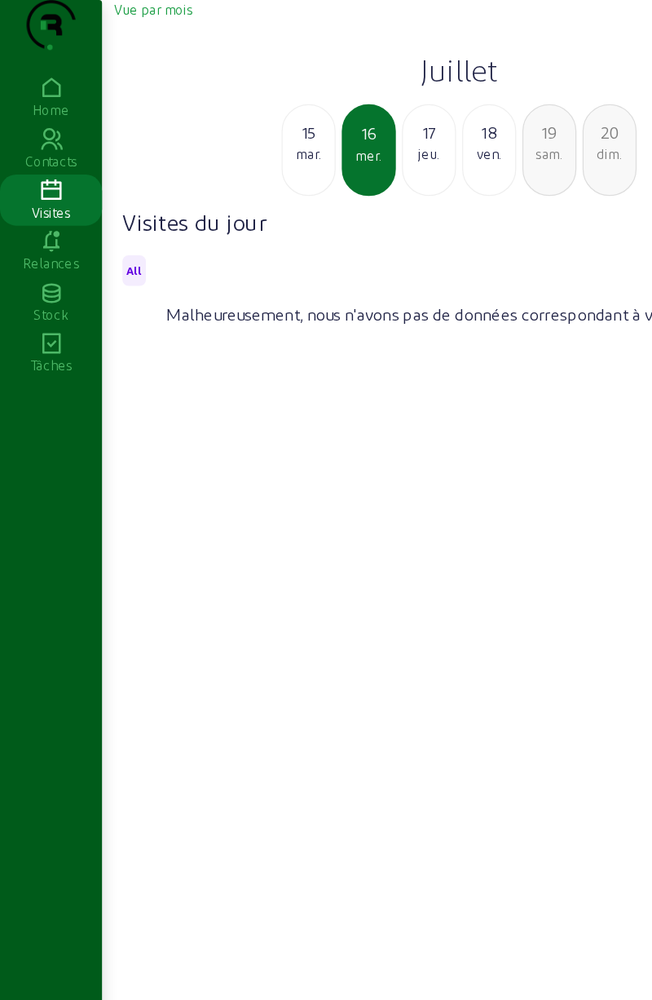
click at [241, 157] on div "[DATE]" at bounding box center [246, 119] width 43 height 73
click at [243, 157] on div "14 lun." at bounding box center [246, 119] width 43 height 73
click at [241, 157] on div "12 sam." at bounding box center [246, 119] width 43 height 73
click at [241, 157] on div "11 ven." at bounding box center [246, 119] width 43 height 73
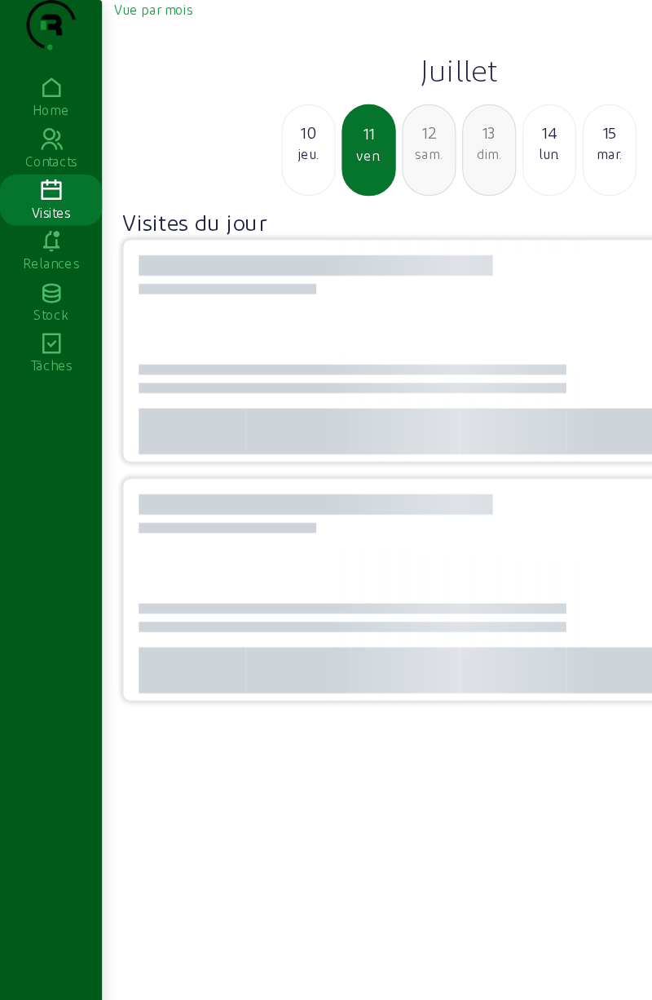
click at [241, 157] on div "10 jeu." at bounding box center [246, 119] width 43 height 73
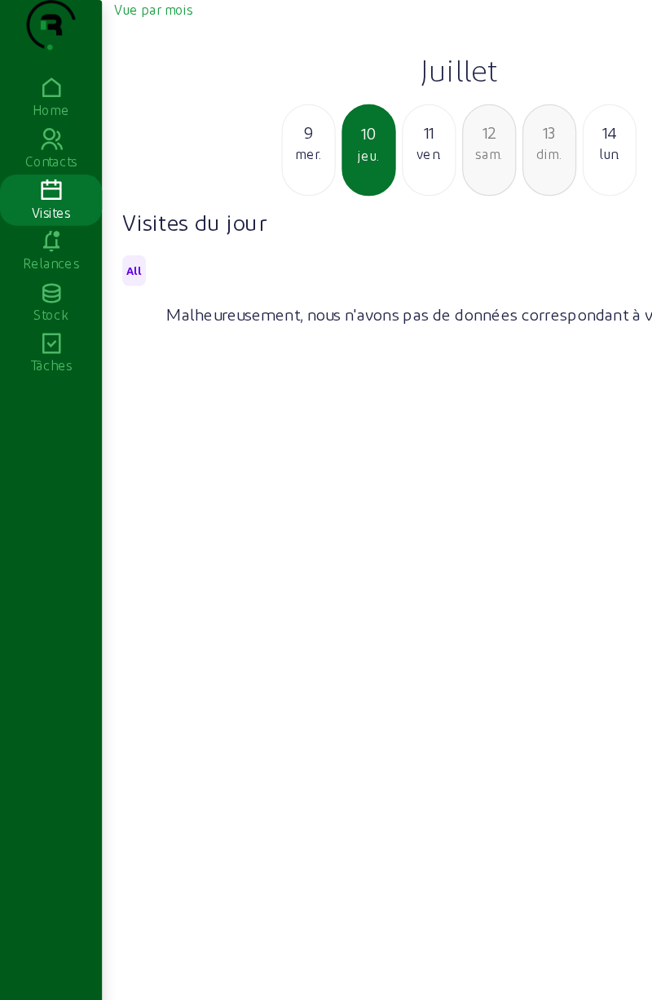
click at [238, 130] on div "mer." at bounding box center [247, 123] width 42 height 15
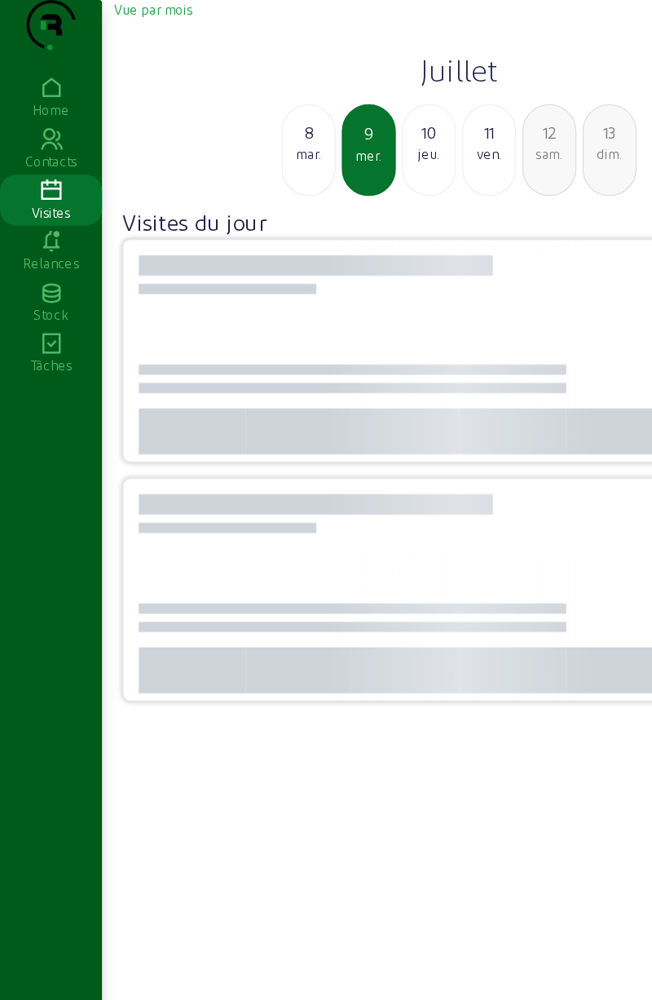
click at [238, 130] on div "mar." at bounding box center [247, 123] width 42 height 15
click at [238, 130] on div "dim." at bounding box center [247, 123] width 42 height 15
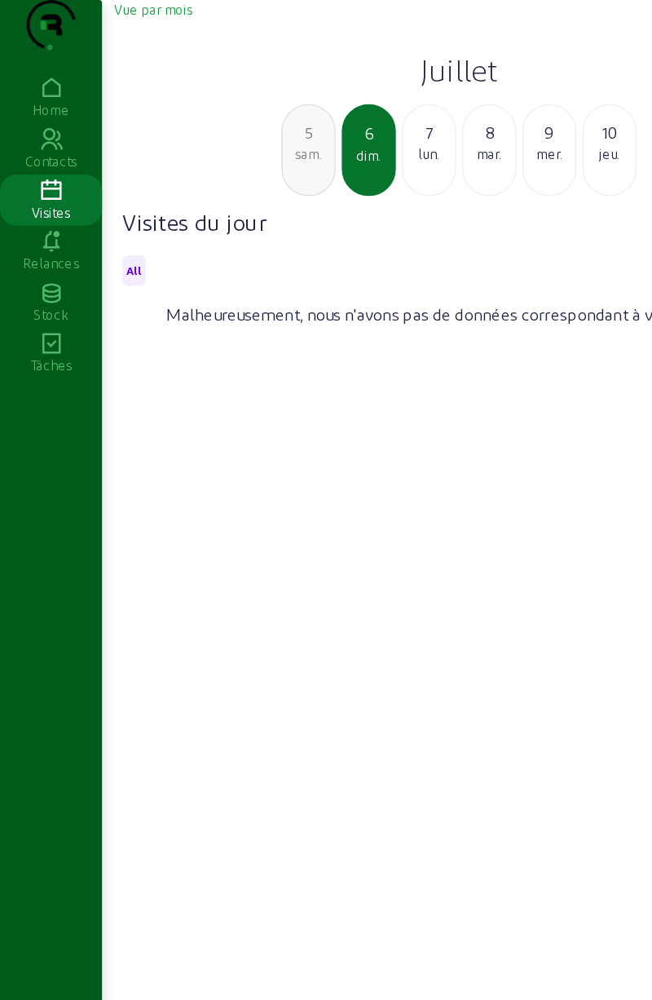
click at [239, 157] on div "5 sam." at bounding box center [246, 119] width 43 height 73
click at [239, 157] on div "4 ven." at bounding box center [246, 119] width 43 height 73
click at [240, 157] on div "3 jeu." at bounding box center [246, 119] width 43 height 73
click at [240, 157] on div "[DATE]" at bounding box center [246, 119] width 43 height 73
click at [238, 130] on div "lun." at bounding box center [247, 123] width 42 height 15
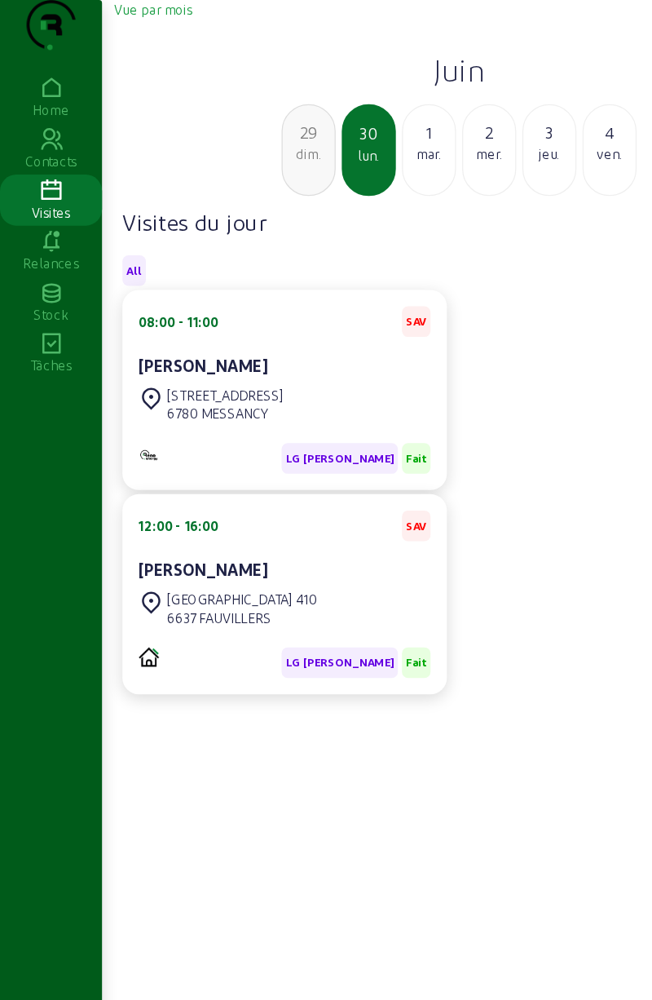
click at [330, 130] on div "mar." at bounding box center [343, 123] width 42 height 15
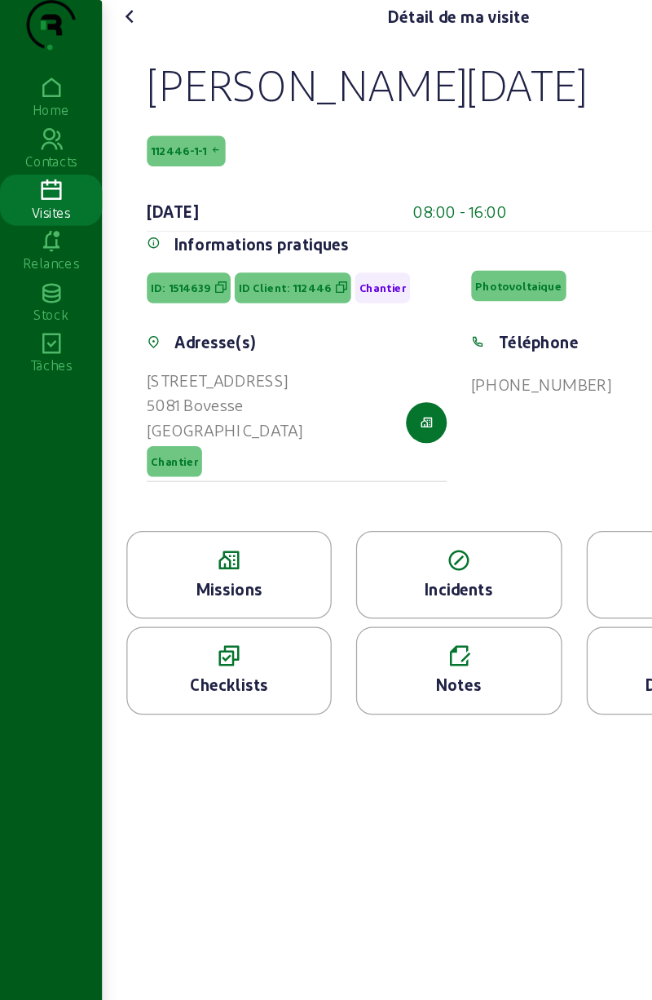
click at [180, 480] on div "Missions" at bounding box center [183, 471] width 162 height 20
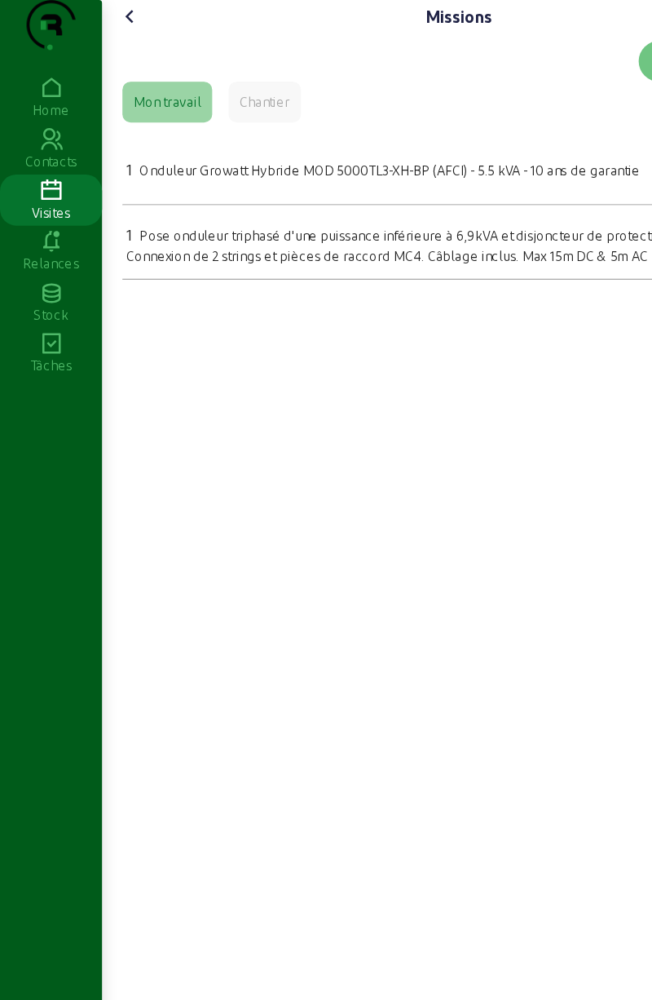
click at [107, 23] on icon at bounding box center [105, 13] width 20 height 20
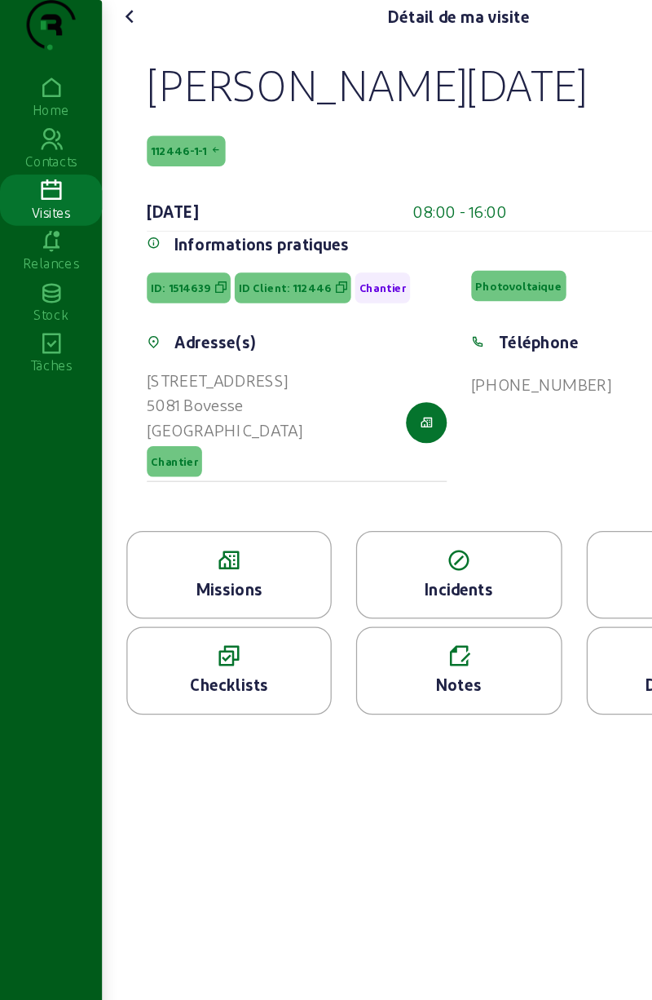
click at [103, 23] on icon at bounding box center [105, 13] width 20 height 20
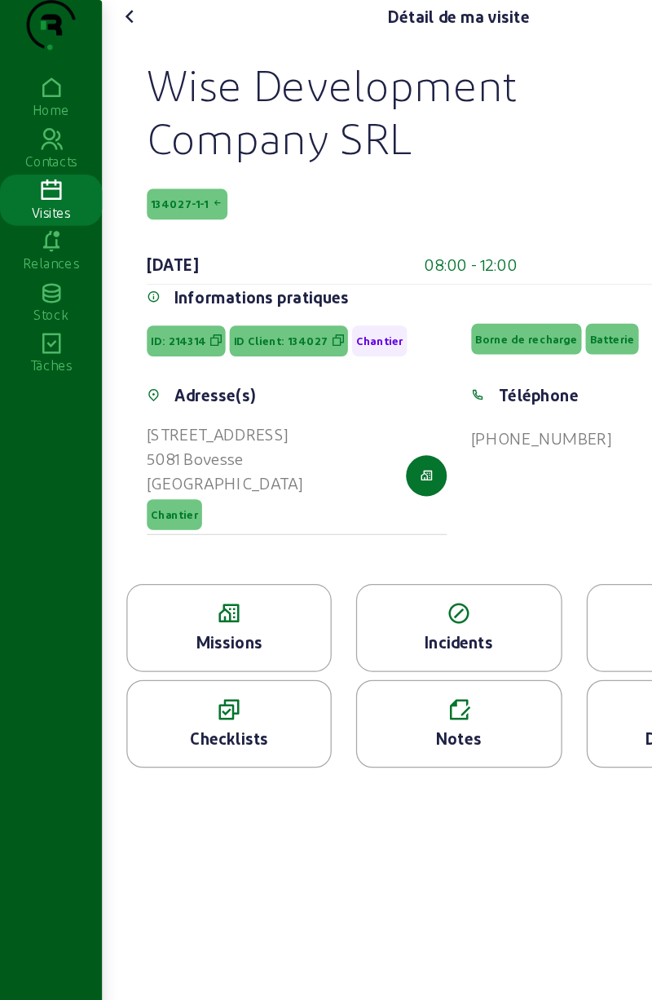
click at [196, 523] on div "Missions" at bounding box center [183, 513] width 162 height 20
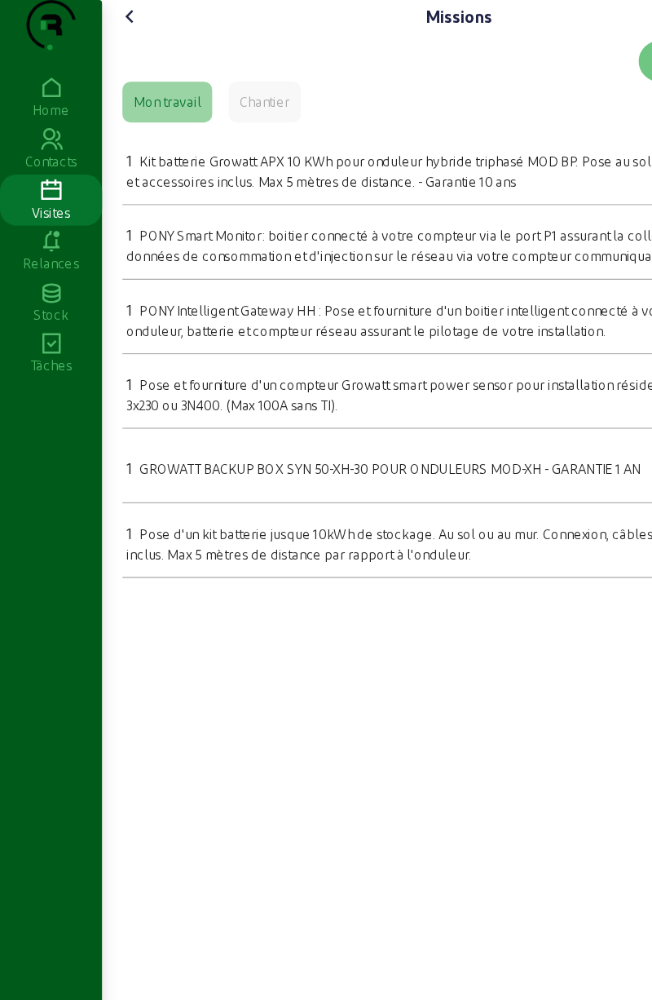
click at [106, 23] on icon at bounding box center [105, 13] width 20 height 20
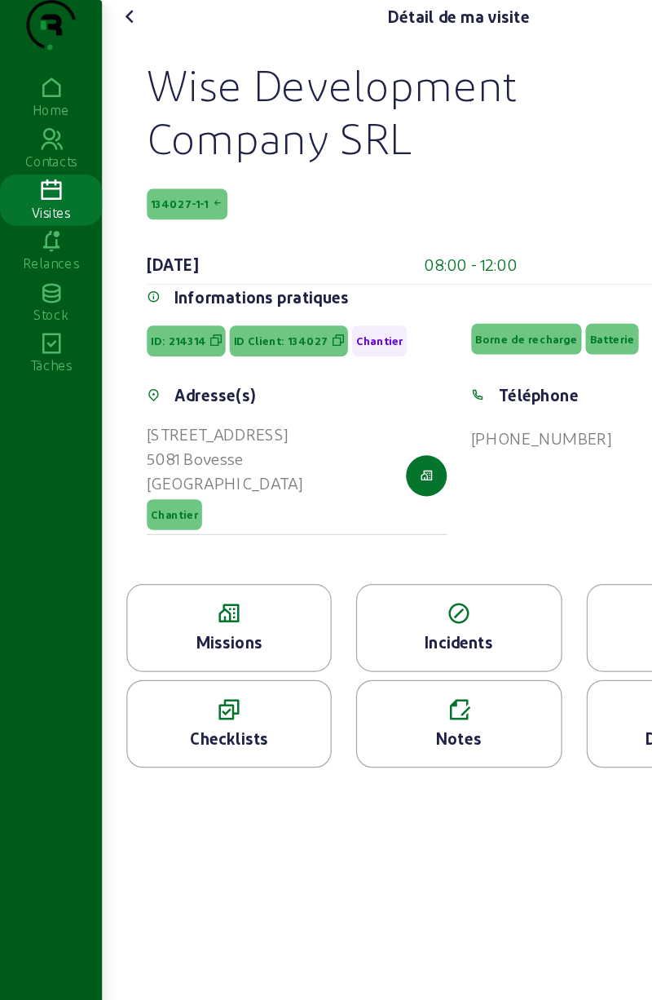
click at [104, 23] on icon at bounding box center [105, 13] width 20 height 20
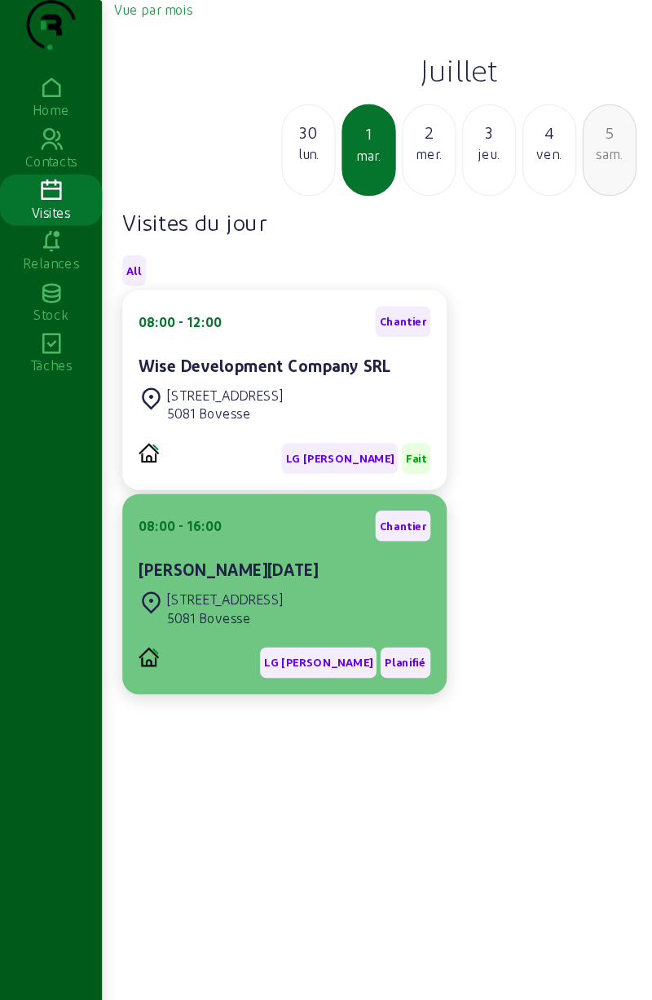
click at [214, 465] on div "[PERSON_NAME][DATE]" at bounding box center [227, 455] width 233 height 20
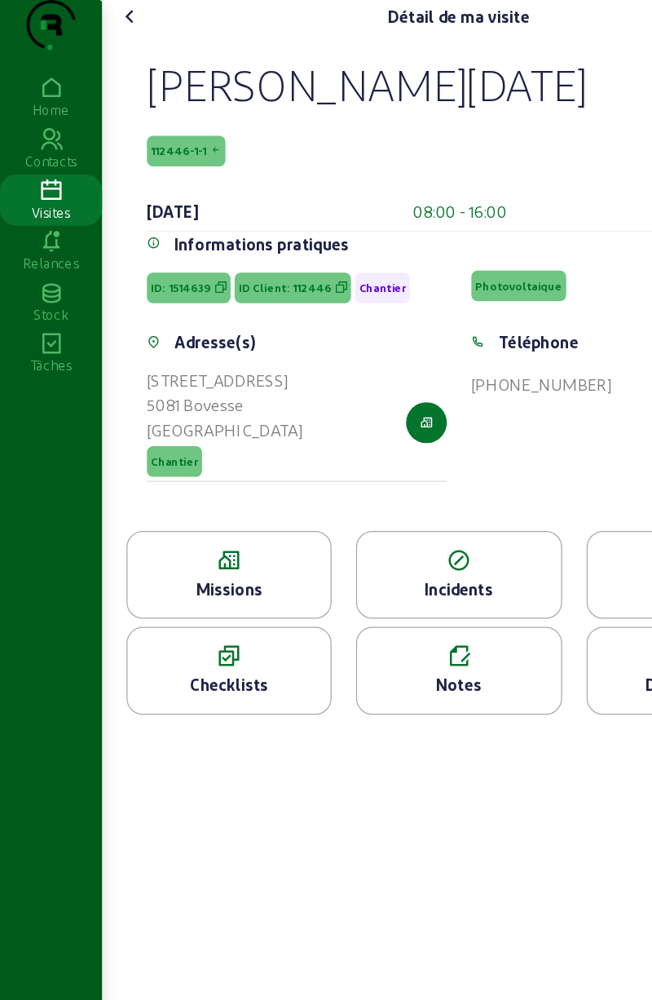
click at [188, 557] on div "Checklists" at bounding box center [183, 547] width 162 height 20
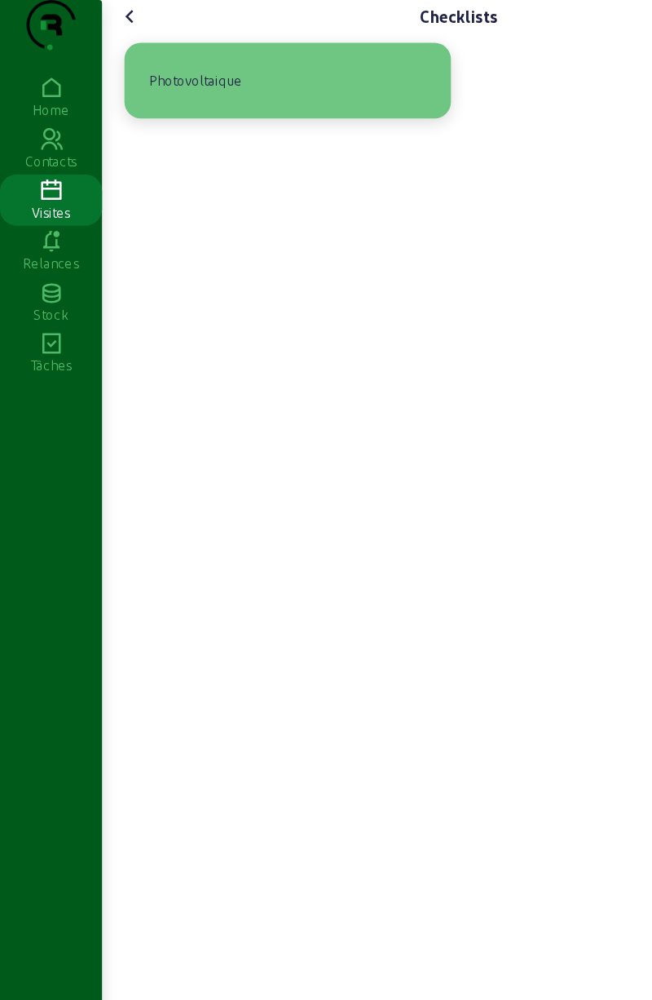
click at [158, 78] on div "Photovoltaique" at bounding box center [156, 65] width 87 height 28
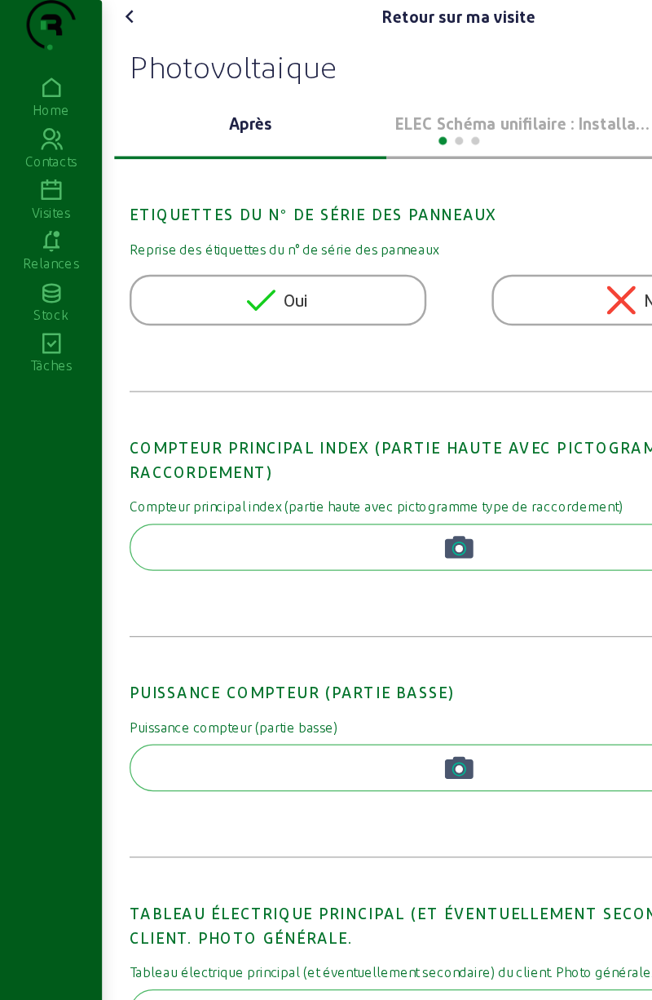
click at [368, 108] on p "ELEC Schéma unifilaire : Installation 1" at bounding box center [418, 99] width 205 height 20
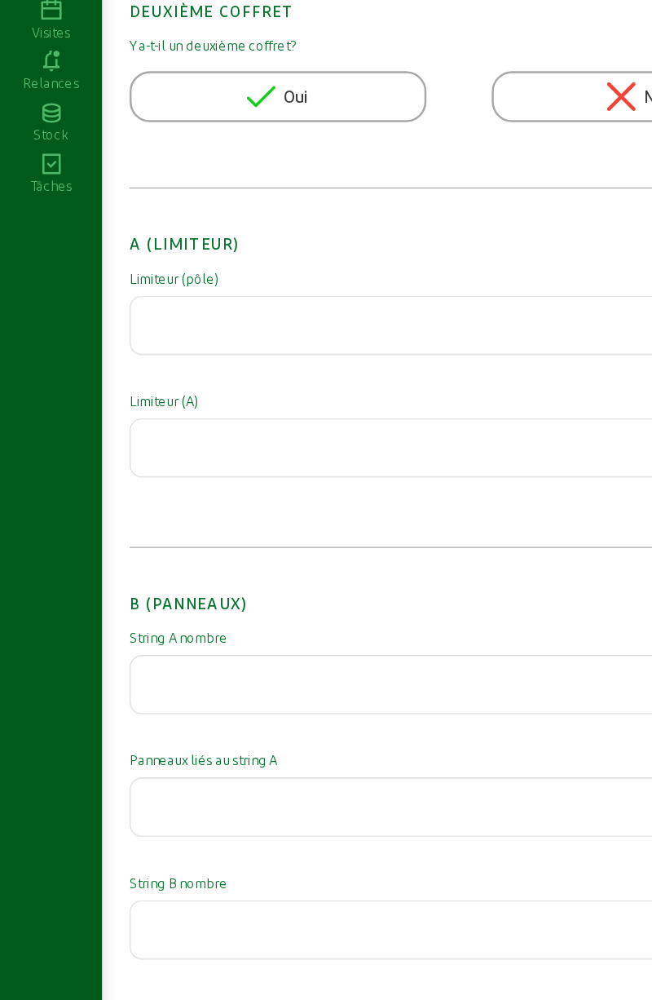
scroll to position [208, 0]
click at [279, 696] on div at bounding box center [366, 691] width 499 height 46
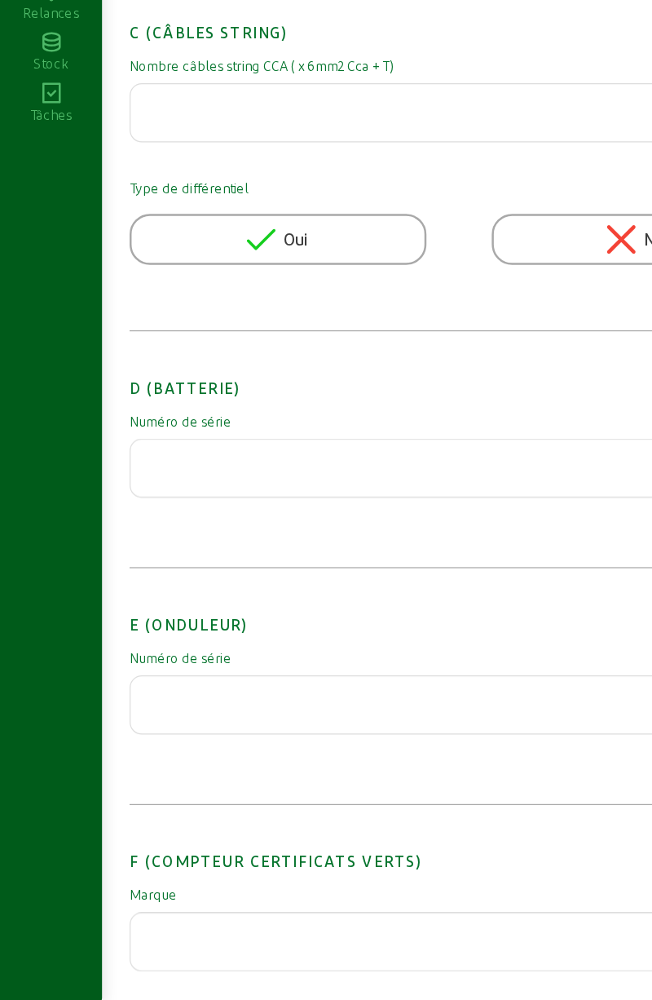
scroll to position [1091, 0]
click at [133, 598] on div at bounding box center [326, 500] width 652 height 1000
click at [137, 578] on input "text" at bounding box center [366, 569] width 499 height 20
click at [132, 578] on input "text" at bounding box center [366, 569] width 499 height 20
click at [148, 578] on input "text" at bounding box center [366, 569] width 499 height 20
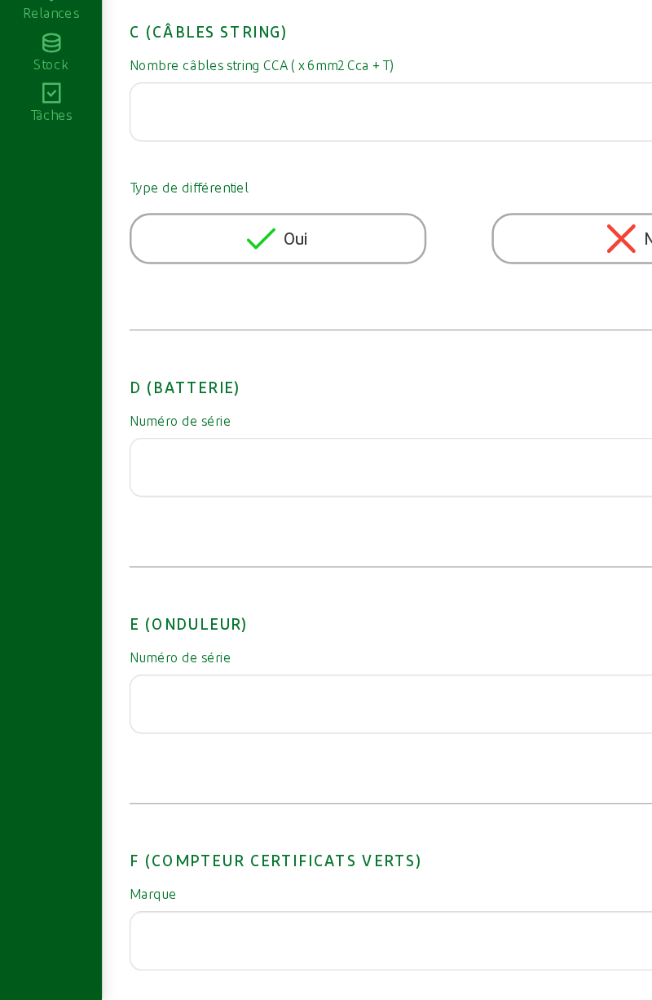
click at [152, 767] on input "text" at bounding box center [366, 758] width 499 height 20
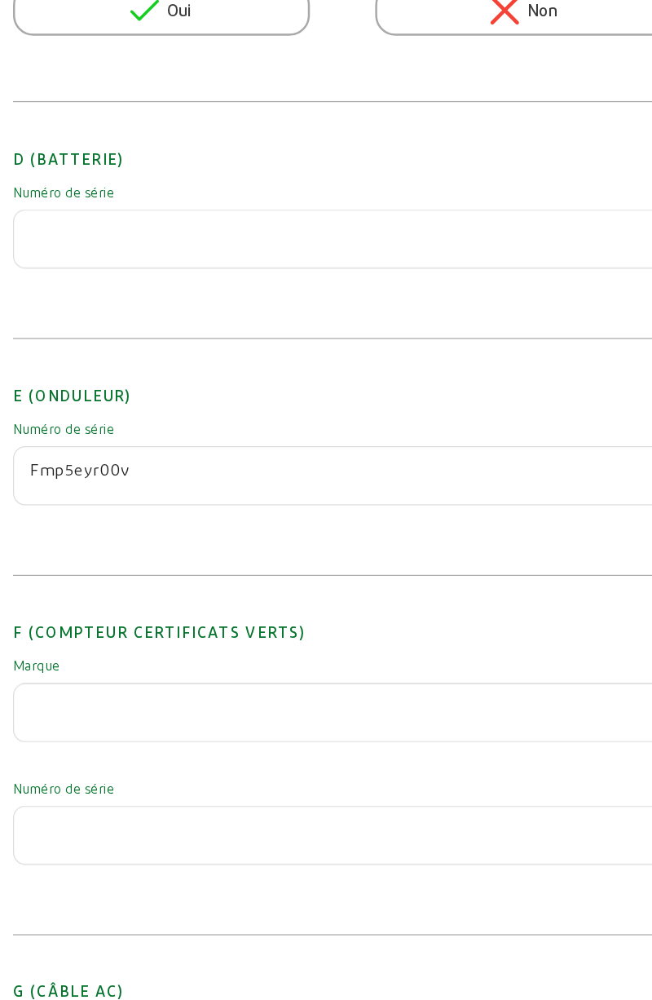
type input "Fmp5eyr00v"
click at [126, 397] on input "text" at bounding box center [366, 388] width 499 height 20
click at [236, 661] on div "E (Onduleur) Numéro de série Fmp5eyr00v" at bounding box center [367, 572] width 527 height 179
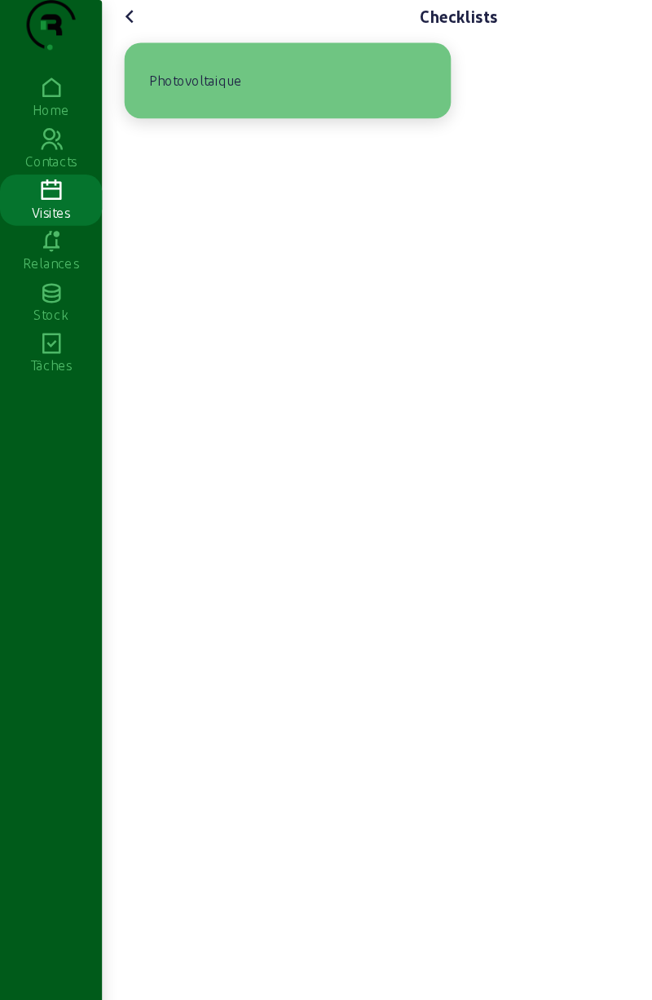
click at [211, 82] on div "Photovoltaique" at bounding box center [230, 64] width 235 height 34
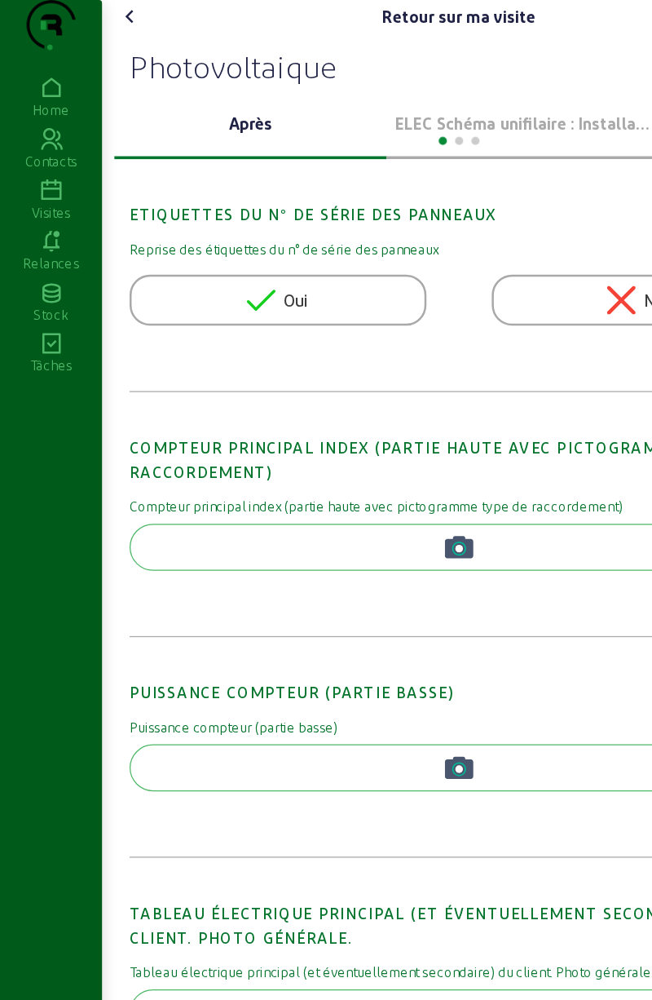
click at [398, 121] on div at bounding box center [366, 111] width 551 height 20
click at [385, 108] on p "ELEC Schéma unifilaire : Installation 1" at bounding box center [418, 99] width 205 height 20
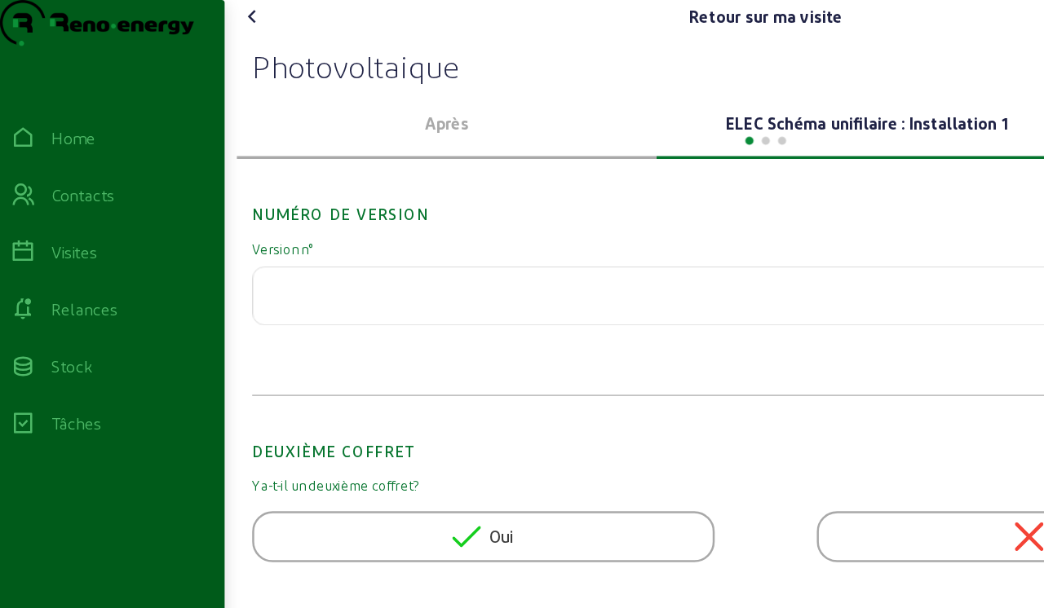
click at [198, 23] on icon at bounding box center [202, 13] width 20 height 20
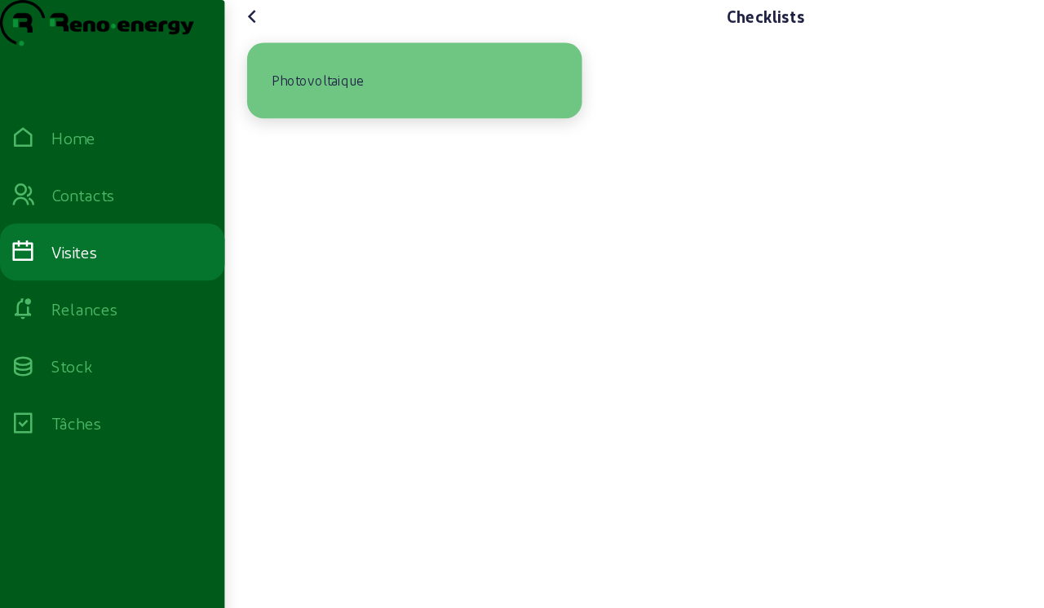
click at [246, 78] on div "Photovoltaique" at bounding box center [253, 65] width 87 height 28
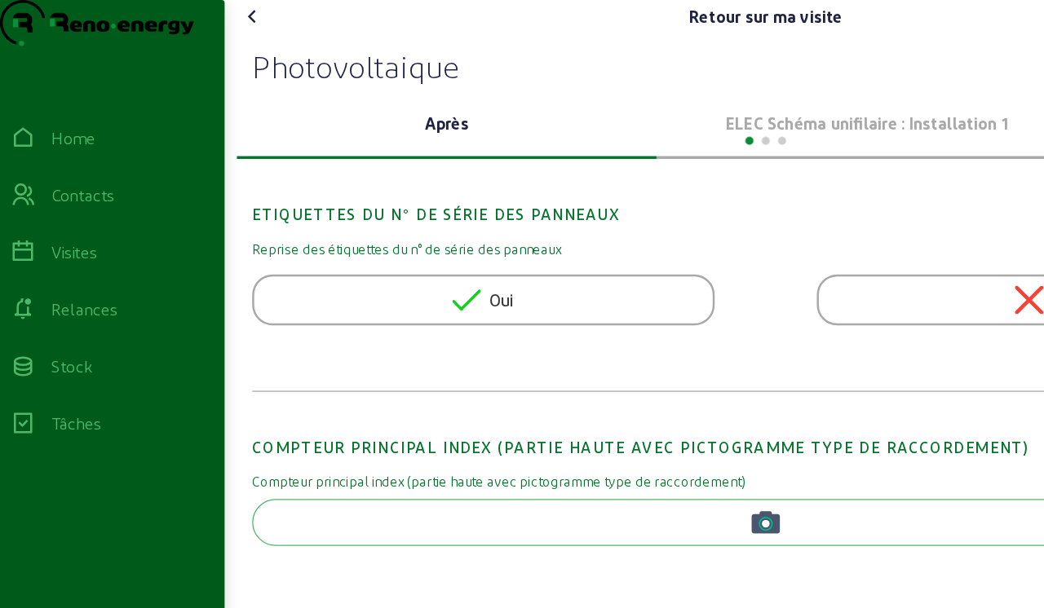
click at [199, 23] on icon at bounding box center [202, 13] width 20 height 20
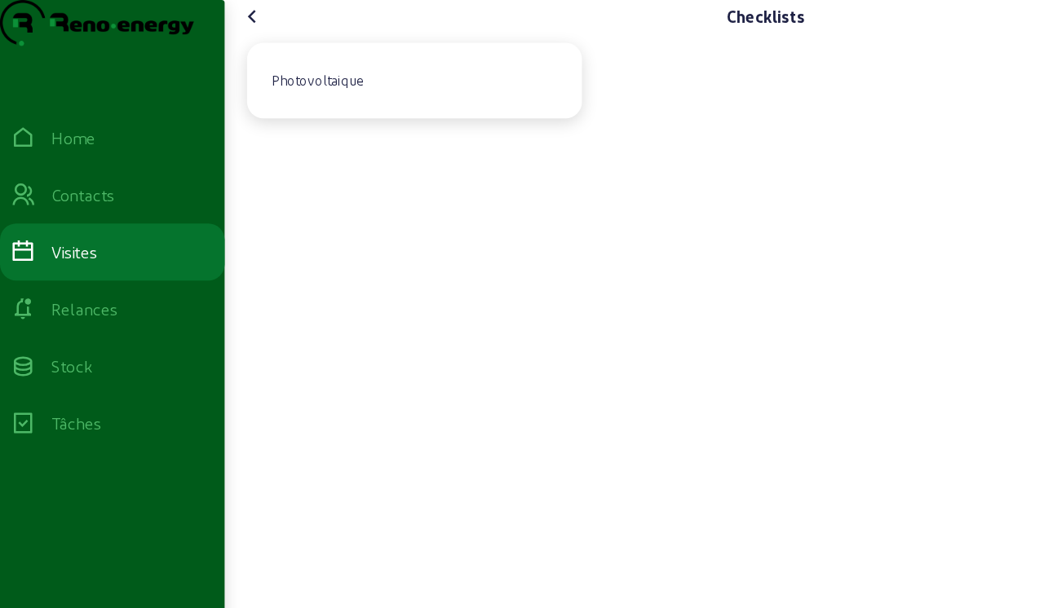
click at [197, 23] on icon at bounding box center [202, 13] width 20 height 20
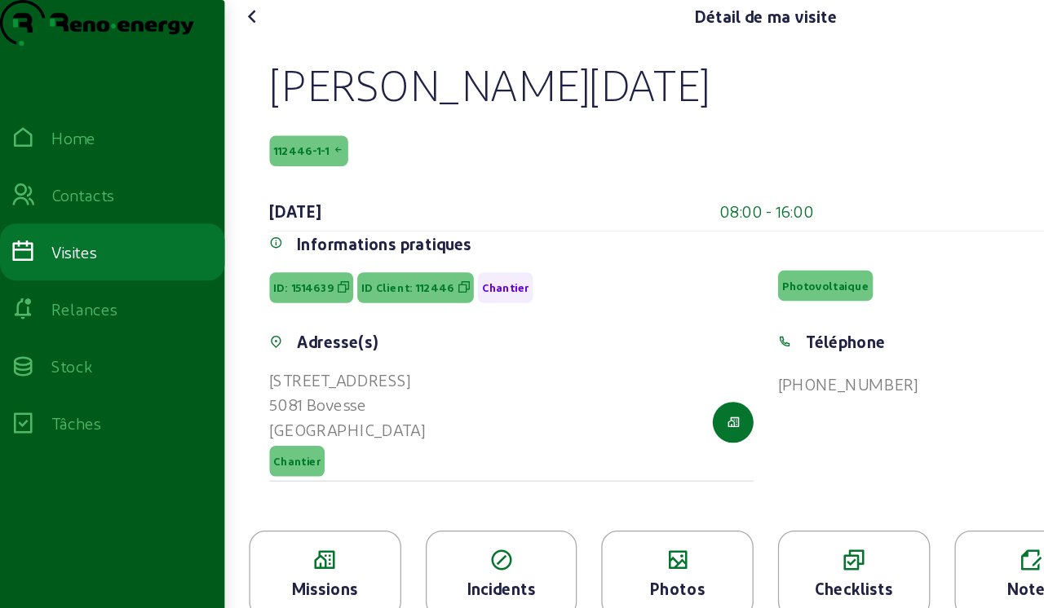
click at [57, 348] on div "Tâches" at bounding box center [61, 339] width 40 height 20
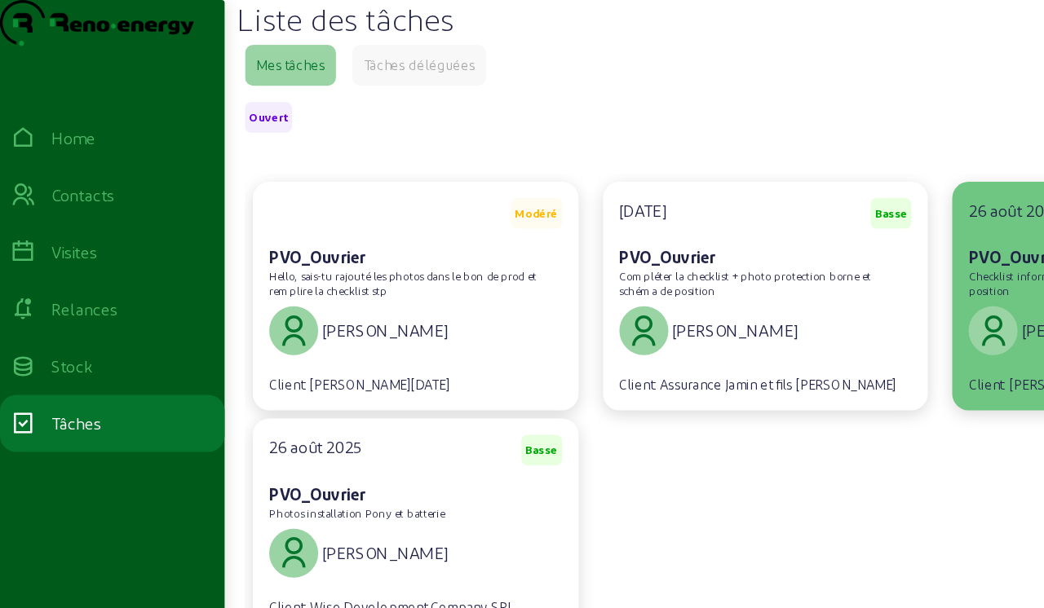
click at [651, 237] on cam-card-subtitle "Checklist information électrique + Prise de terre et plan de position" at bounding box center [888, 226] width 229 height 22
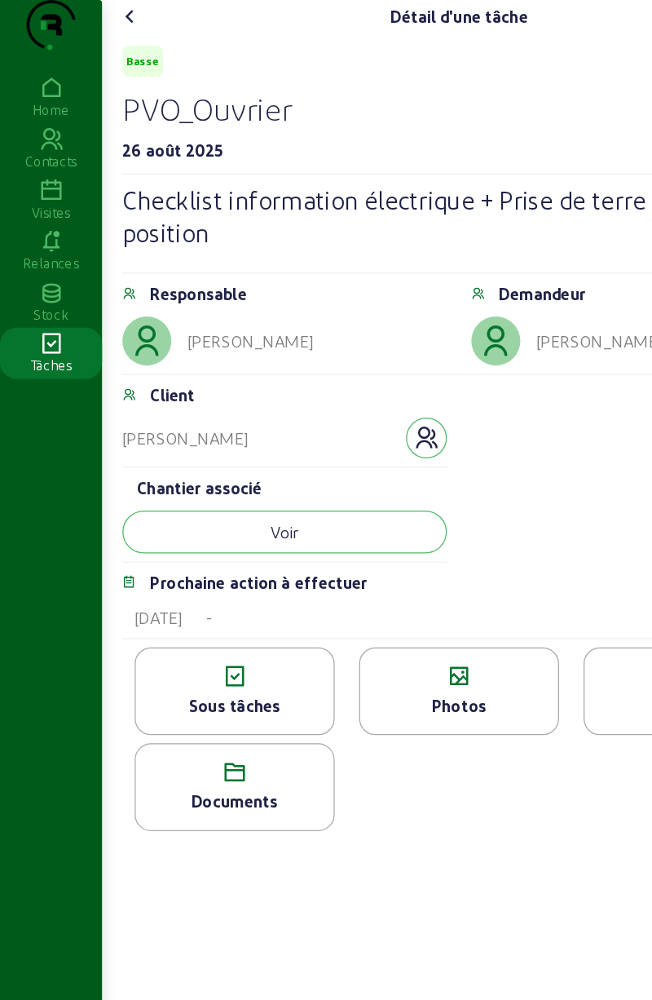
click at [104, 26] on cam-font-icon at bounding box center [104, 13] width 26 height 26
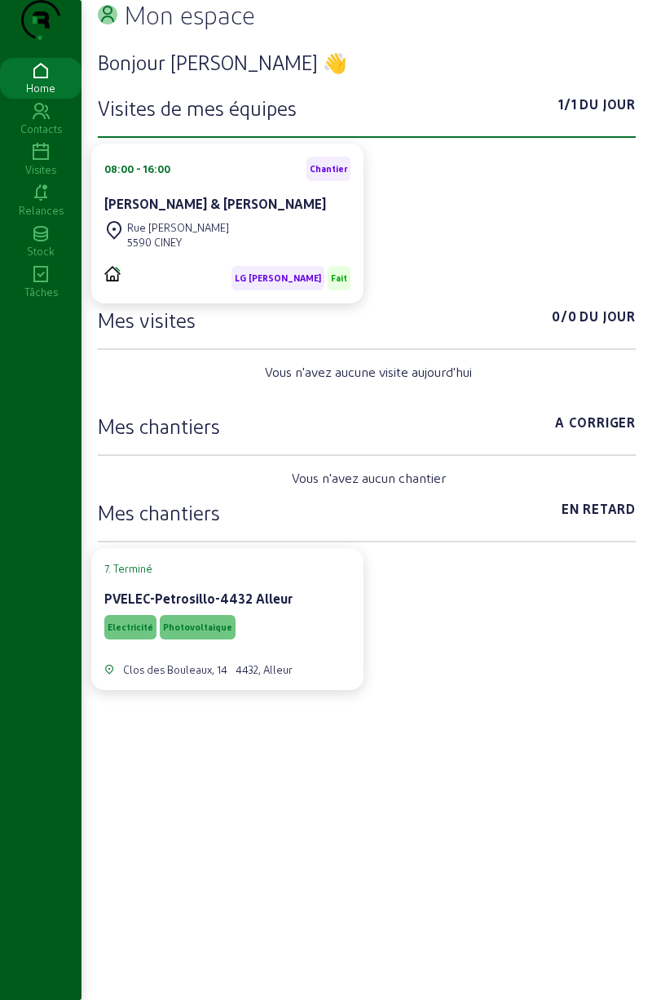
click at [32, 285] on icon at bounding box center [41, 275] width 82 height 20
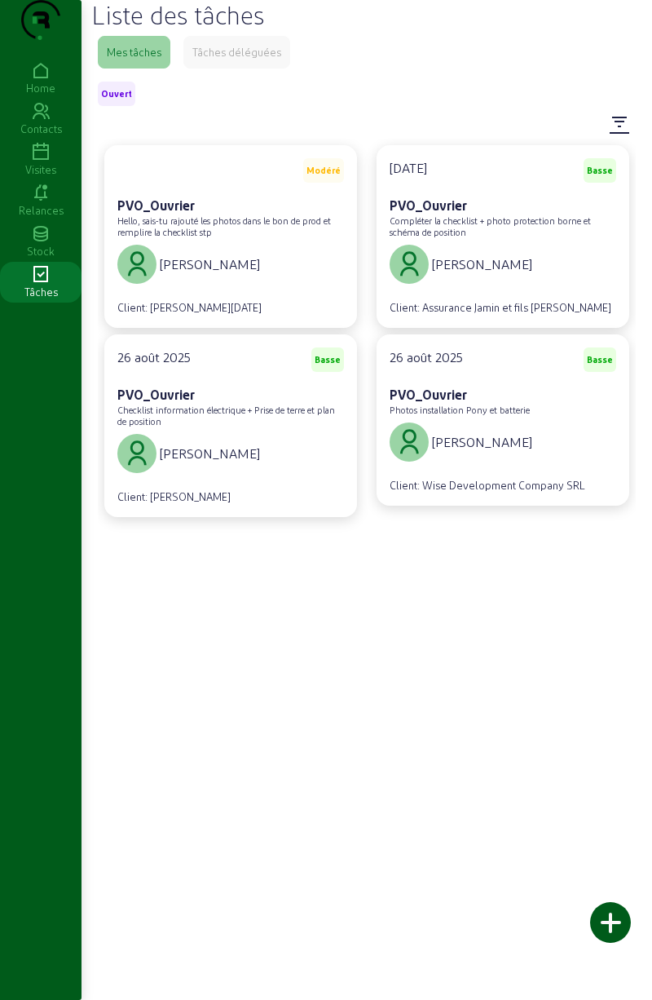
click at [41, 162] on icon at bounding box center [41, 153] width 82 height 20
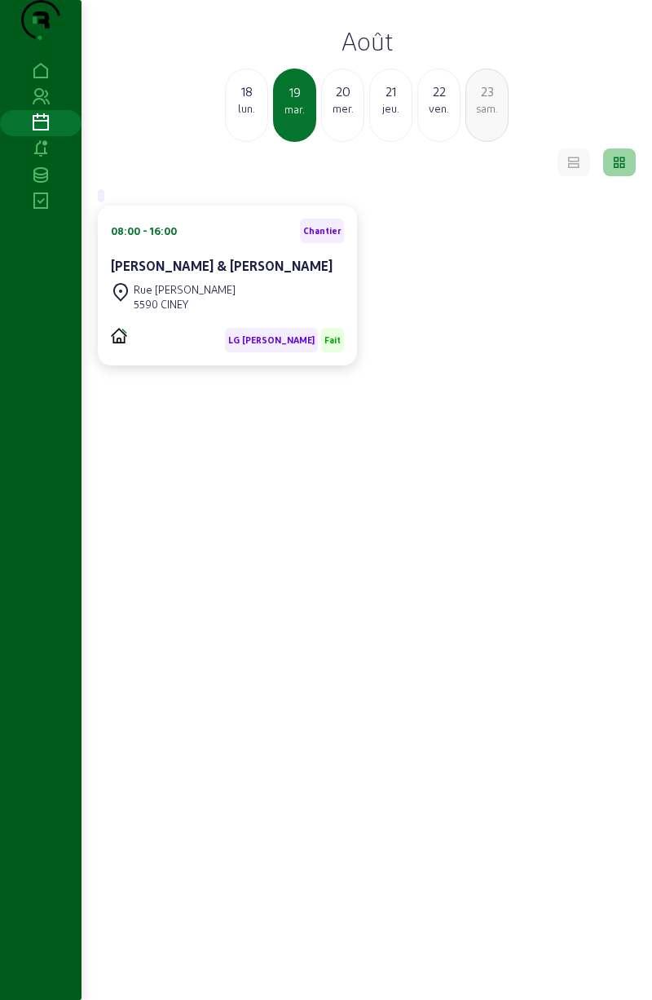
click at [254, 101] on div "18" at bounding box center [247, 92] width 42 height 20
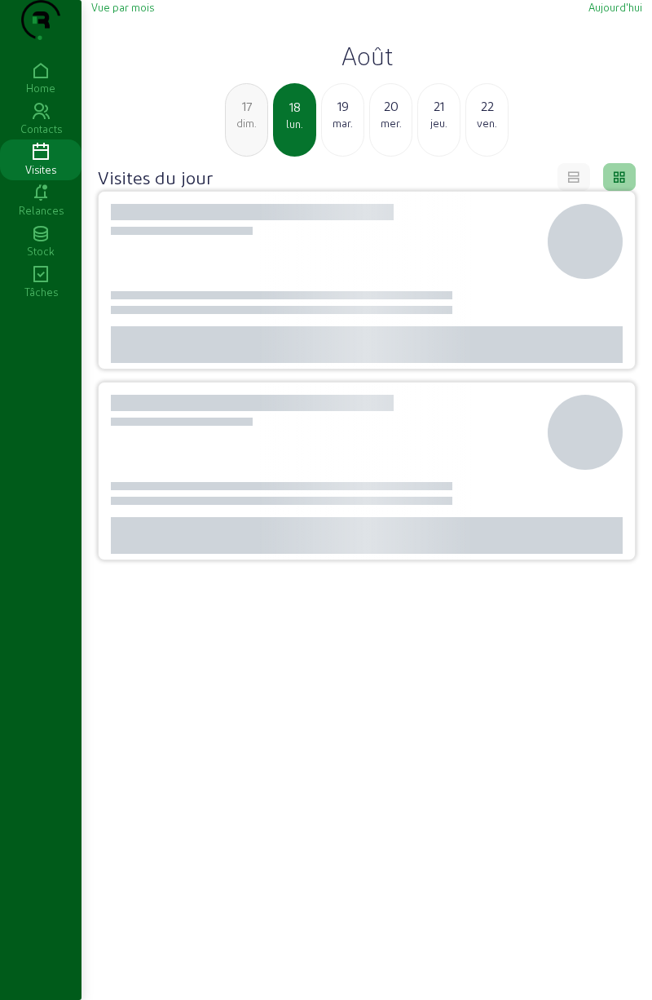
click at [252, 116] on div "17" at bounding box center [247, 106] width 42 height 20
click at [253, 116] on div "16" at bounding box center [247, 106] width 42 height 20
click at [254, 116] on div "14" at bounding box center [247, 106] width 42 height 20
click at [257, 116] on div "13" at bounding box center [247, 106] width 42 height 20
click at [256, 130] on div "lun." at bounding box center [247, 123] width 42 height 15
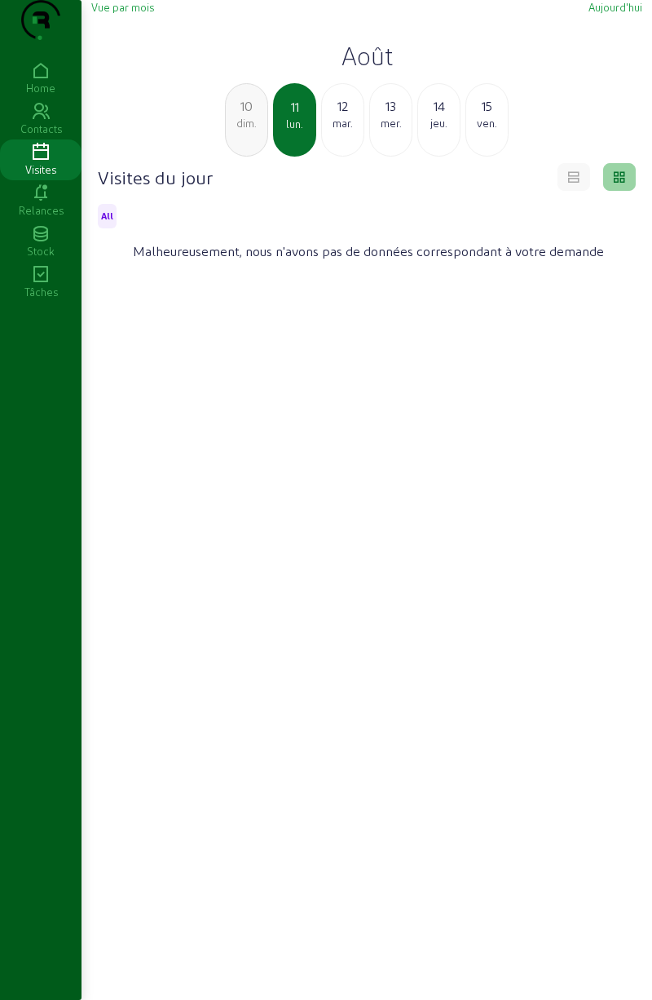
click at [254, 130] on div "dim." at bounding box center [247, 123] width 42 height 15
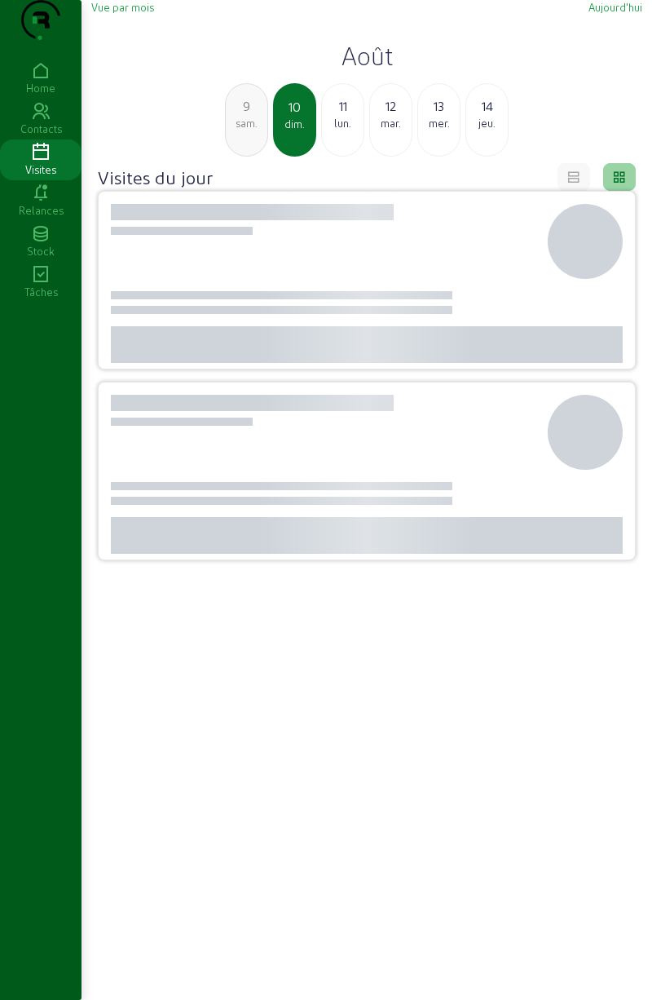
click at [253, 130] on div "sam." at bounding box center [247, 123] width 42 height 15
click at [254, 130] on div "ven." at bounding box center [247, 123] width 42 height 15
click at [252, 130] on div "mer." at bounding box center [247, 123] width 42 height 15
click at [254, 130] on div "lun." at bounding box center [247, 123] width 42 height 15
click at [255, 130] on div "dim." at bounding box center [247, 123] width 42 height 15
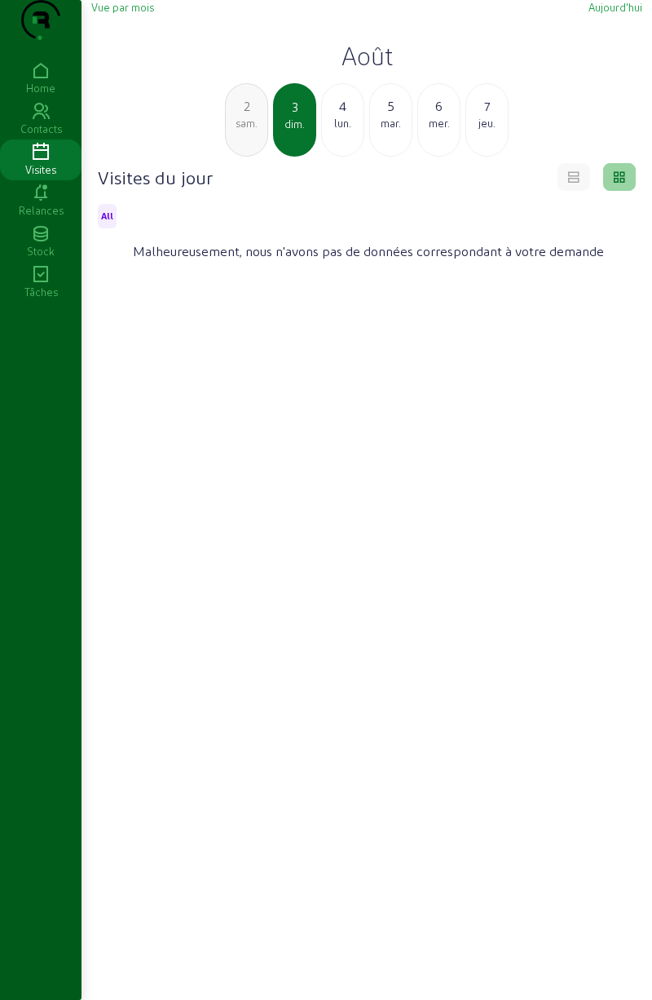
click at [248, 116] on div "2" at bounding box center [247, 106] width 42 height 20
click at [245, 130] on div "ven." at bounding box center [247, 123] width 42 height 15
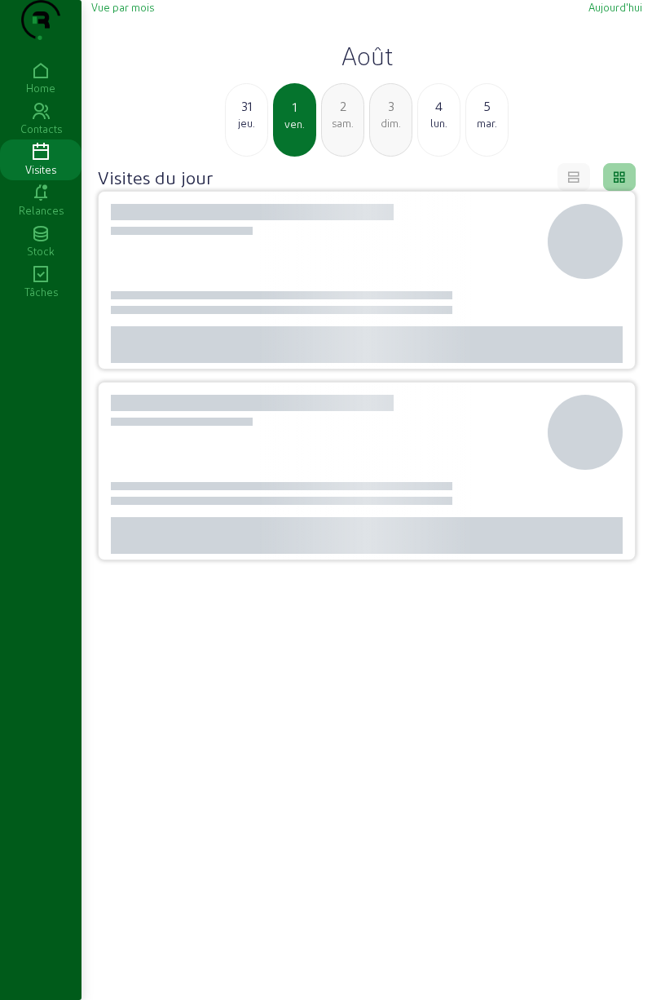
click at [244, 130] on div "jeu." at bounding box center [247, 123] width 42 height 15
click at [244, 130] on div "mer." at bounding box center [247, 123] width 42 height 15
click at [245, 130] on div "lun." at bounding box center [247, 123] width 42 height 15
click at [246, 130] on div "sam." at bounding box center [247, 123] width 42 height 15
click at [246, 130] on div "ven." at bounding box center [247, 123] width 42 height 15
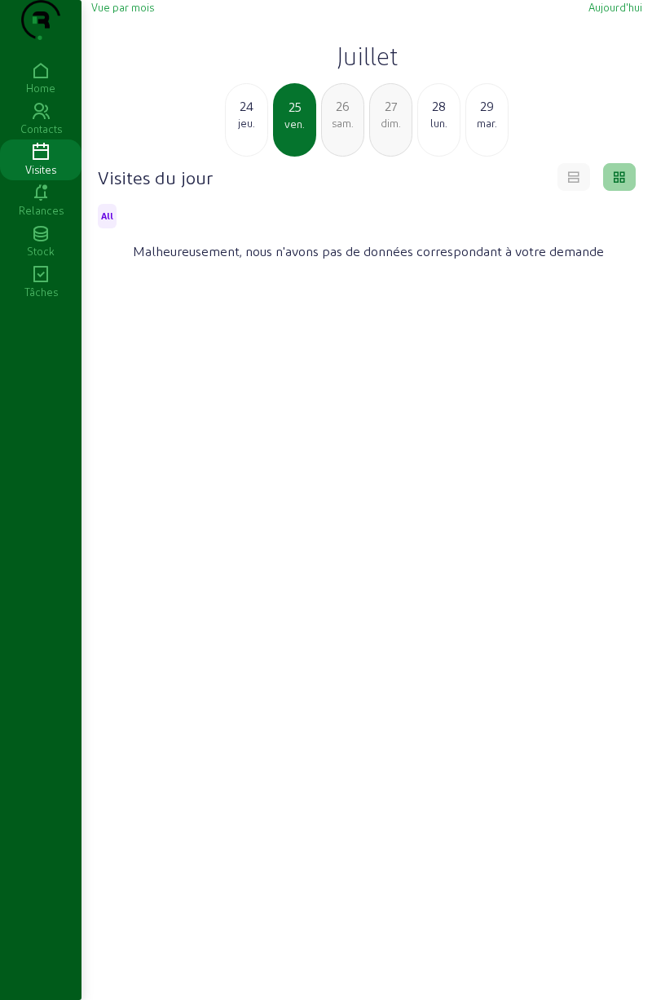
click at [246, 130] on div "jeu." at bounding box center [247, 123] width 42 height 15
click at [247, 130] on div "mer." at bounding box center [247, 123] width 42 height 15
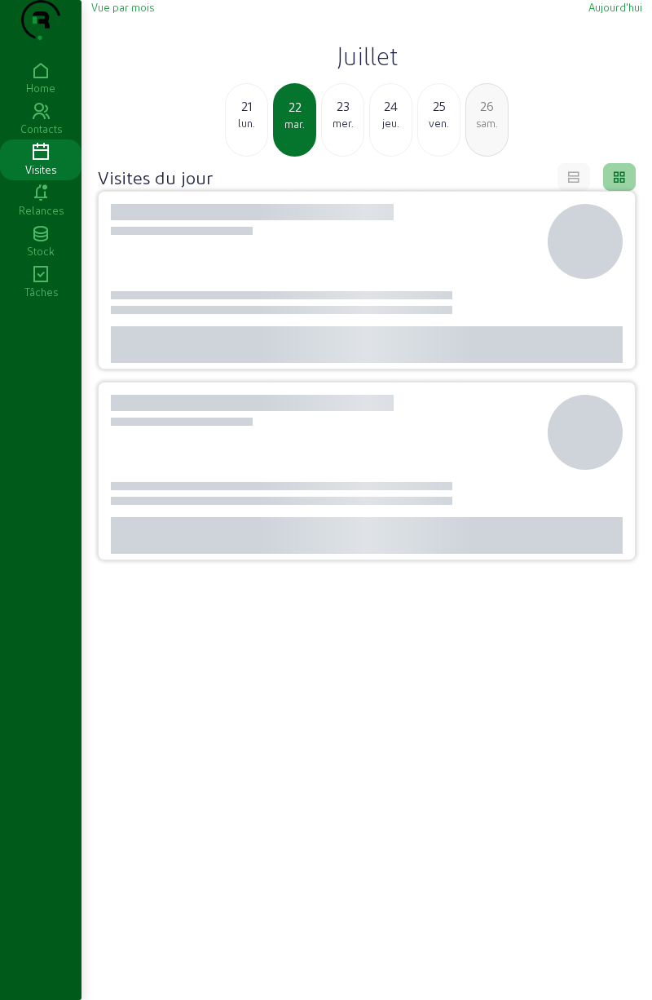
click at [252, 130] on div "lun." at bounding box center [247, 123] width 42 height 15
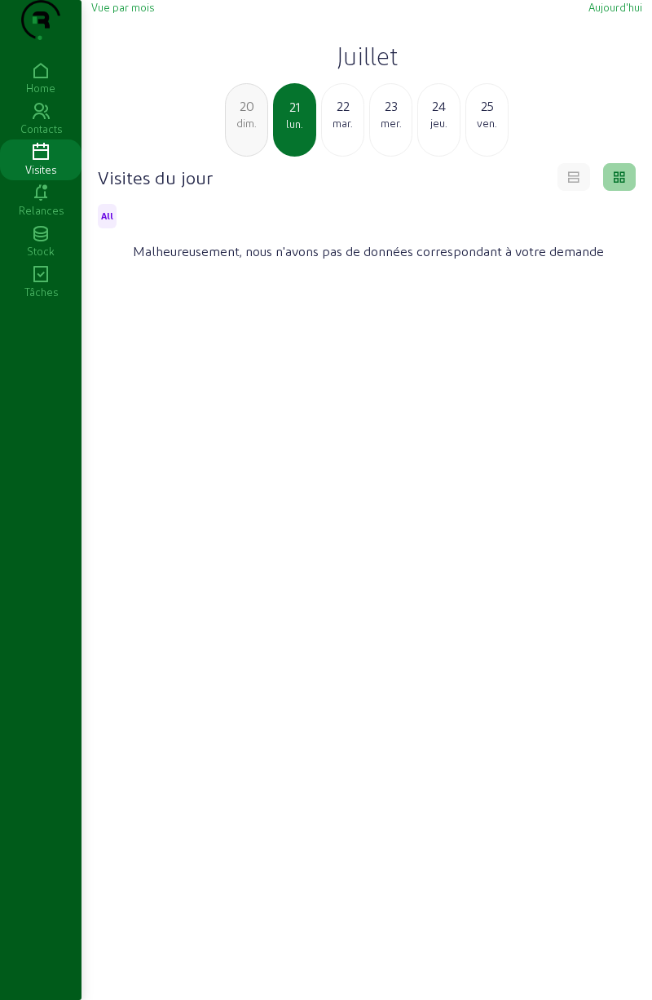
click at [249, 130] on div "dim." at bounding box center [247, 123] width 42 height 15
click at [256, 130] on div "ven." at bounding box center [247, 123] width 42 height 15
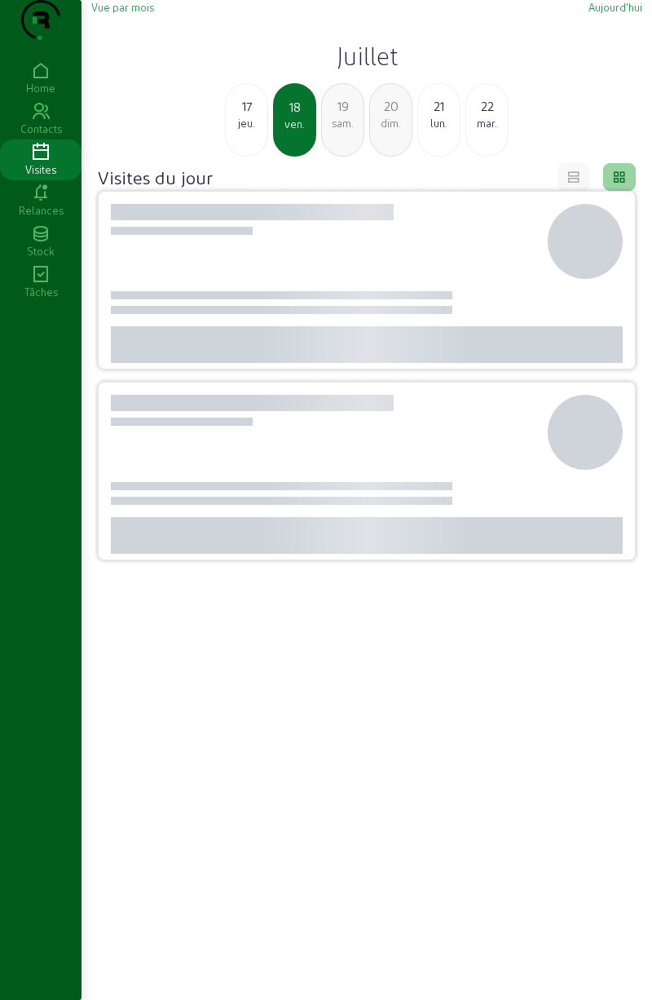
click at [256, 130] on div "jeu." at bounding box center [247, 123] width 42 height 15
click at [255, 130] on div "mer." at bounding box center [247, 123] width 42 height 15
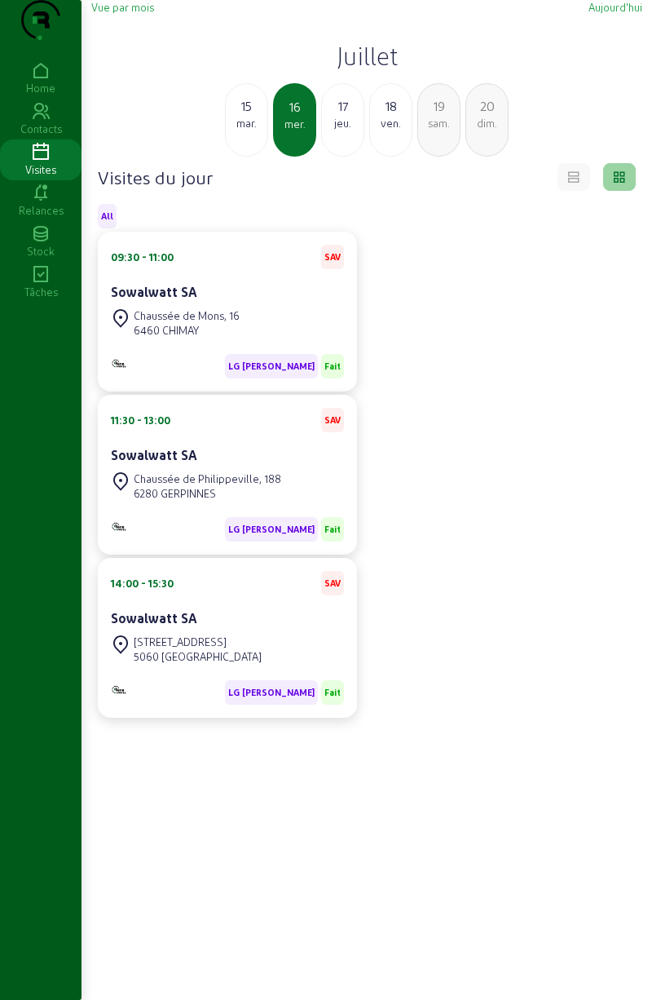
click at [129, 13] on span "Vue par mois" at bounding box center [122, 7] width 63 height 12
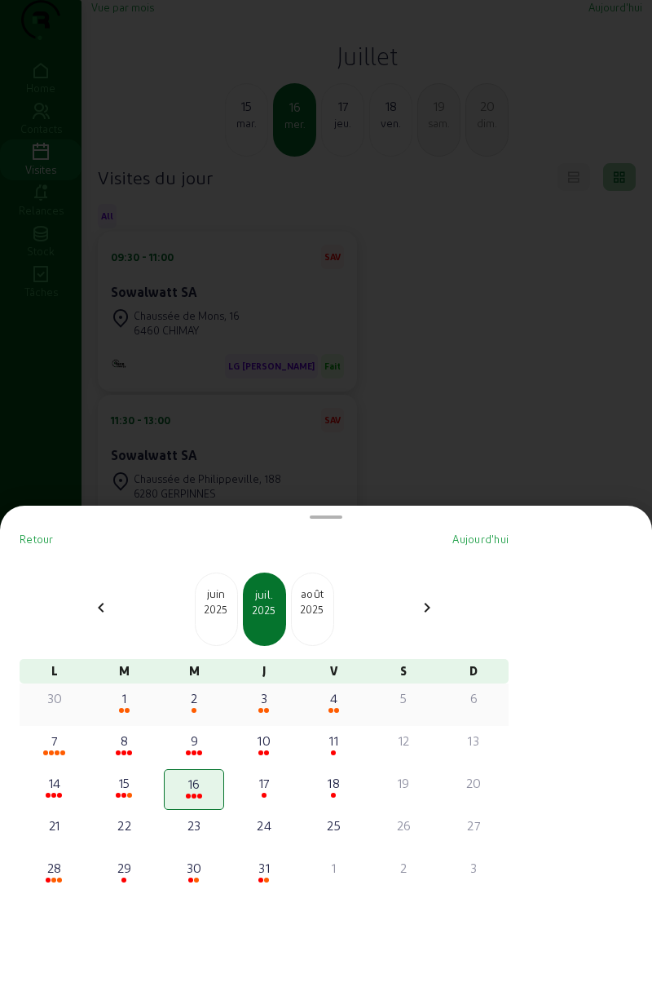
click at [135, 705] on div "1" at bounding box center [124, 698] width 57 height 20
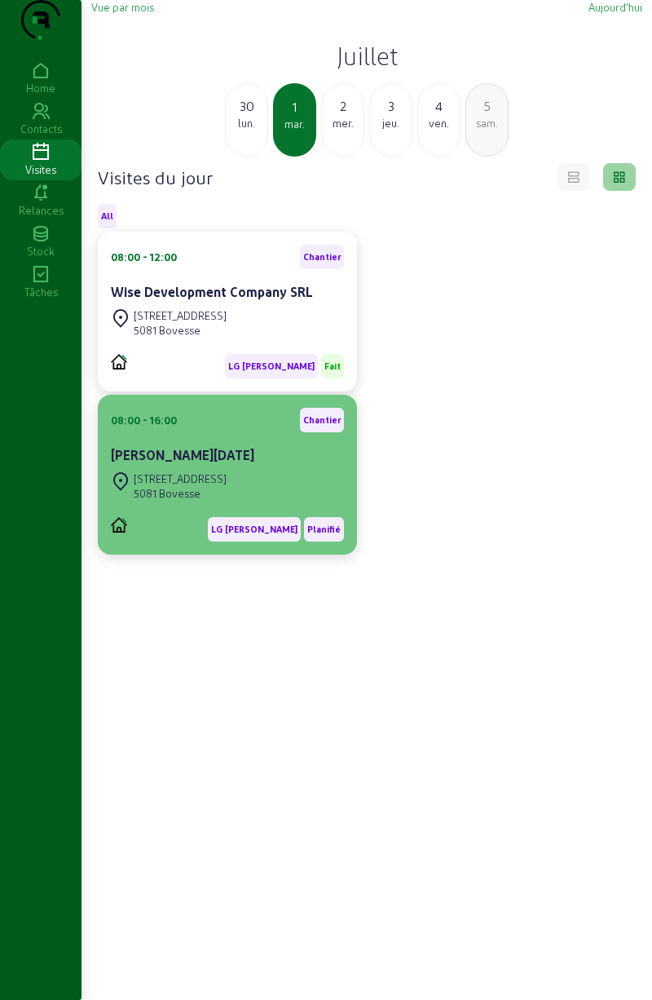
click at [172, 486] on div "[STREET_ADDRESS]" at bounding box center [180, 478] width 93 height 15
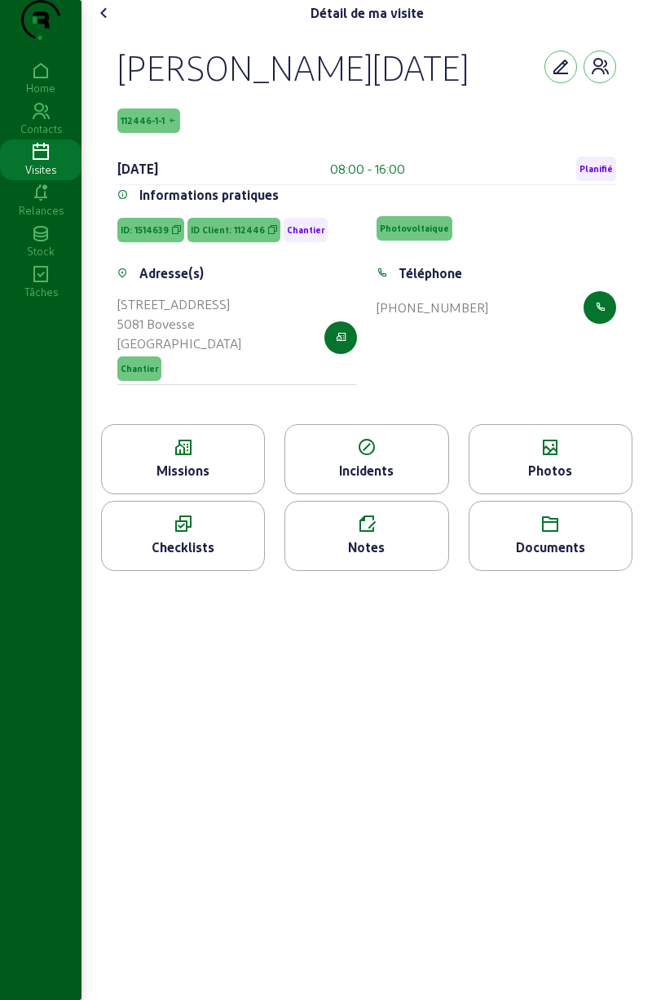
click at [205, 534] on icon at bounding box center [183, 525] width 162 height 20
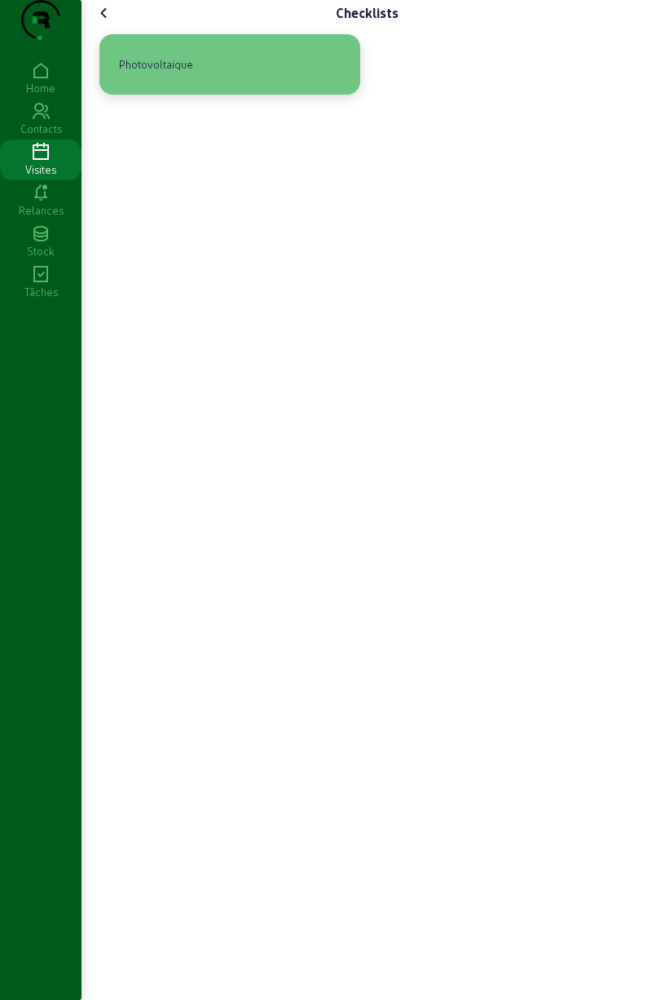
click at [304, 82] on div "Photovoltaique" at bounding box center [230, 64] width 235 height 34
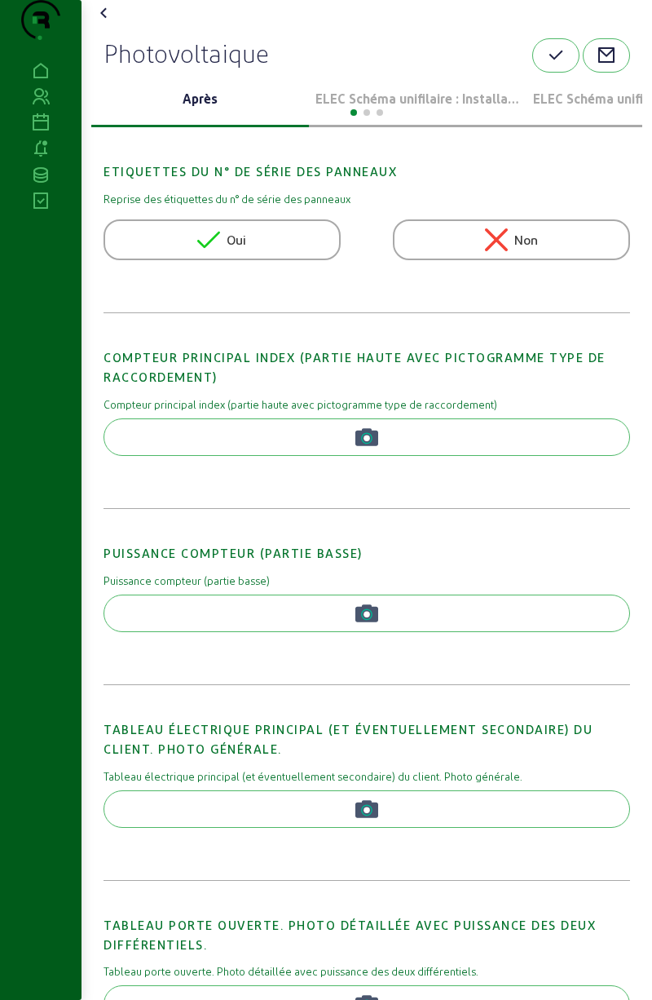
click at [397, 108] on p "ELEC Schéma unifilaire : Installation 1" at bounding box center [418, 99] width 205 height 20
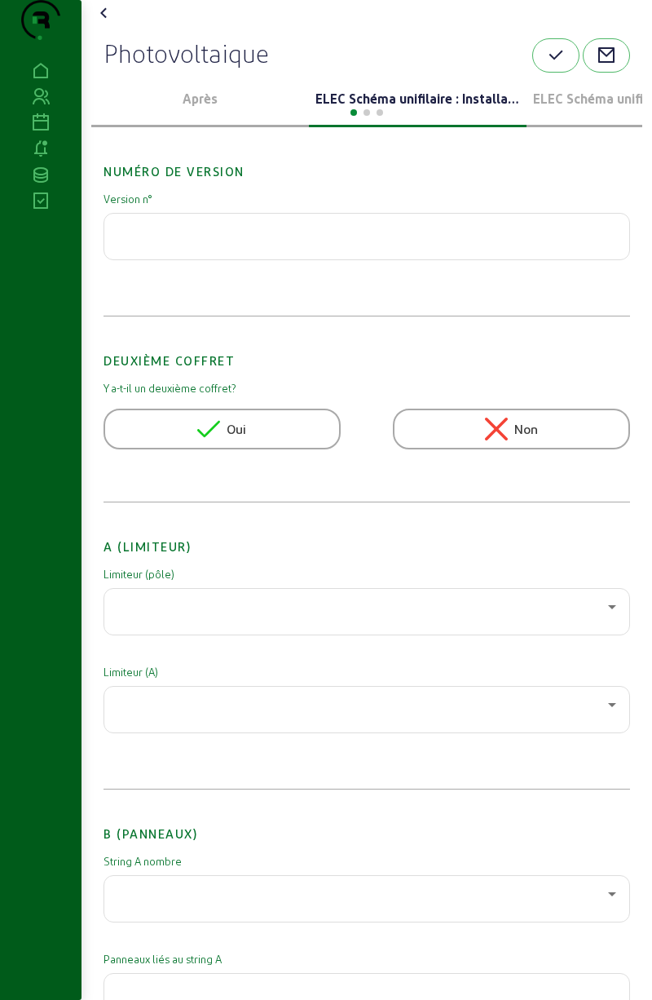
click at [373, 108] on p "ELEC Schéma unifilaire : Installation 1" at bounding box center [418, 99] width 205 height 20
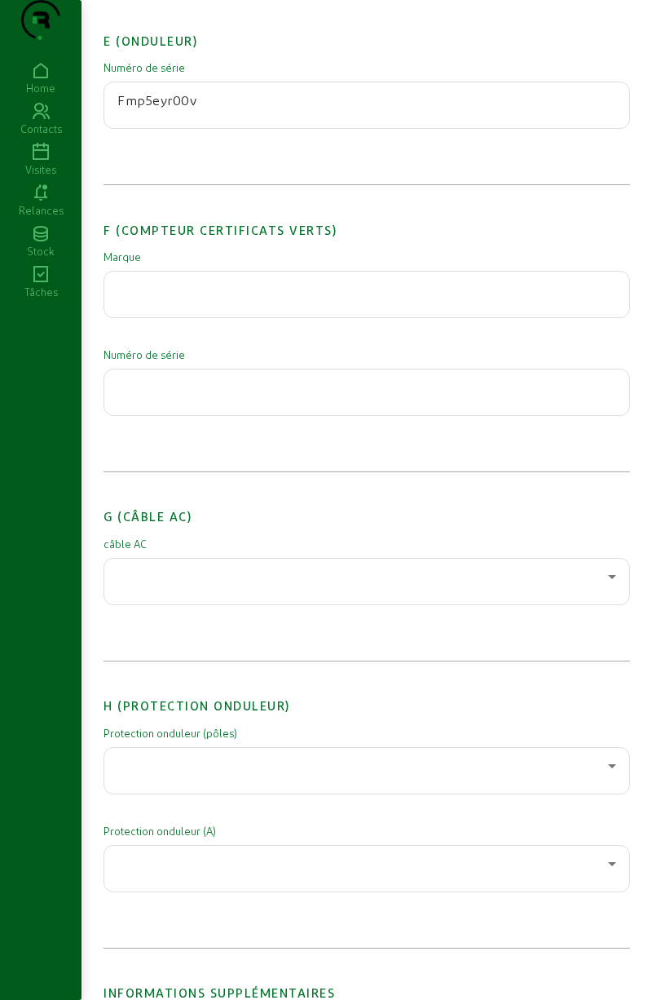
scroll to position [1751, 0]
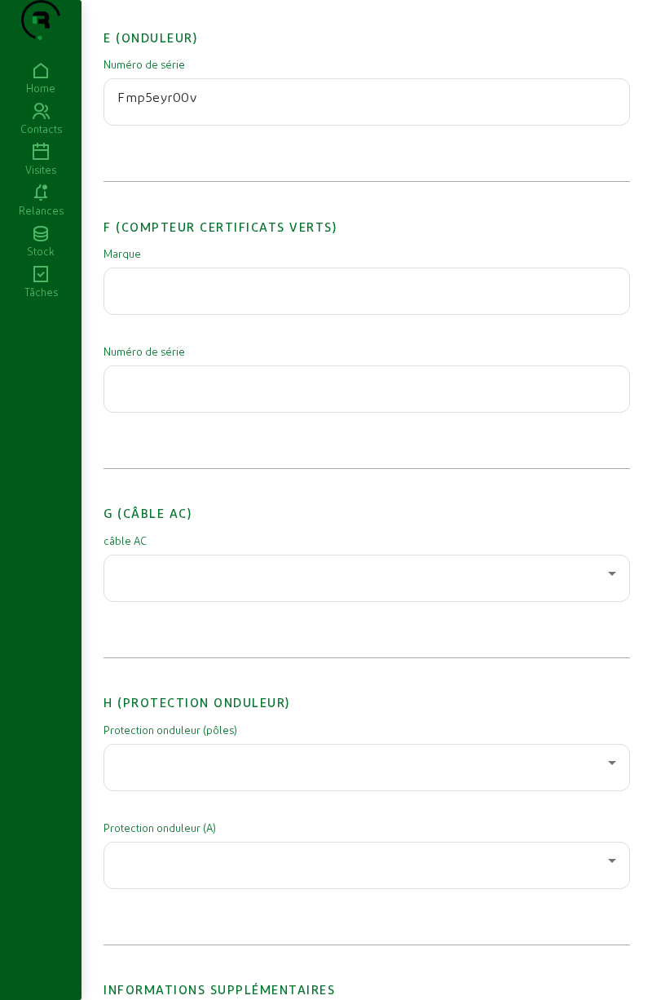
click at [213, 583] on div at bounding box center [362, 573] width 491 height 20
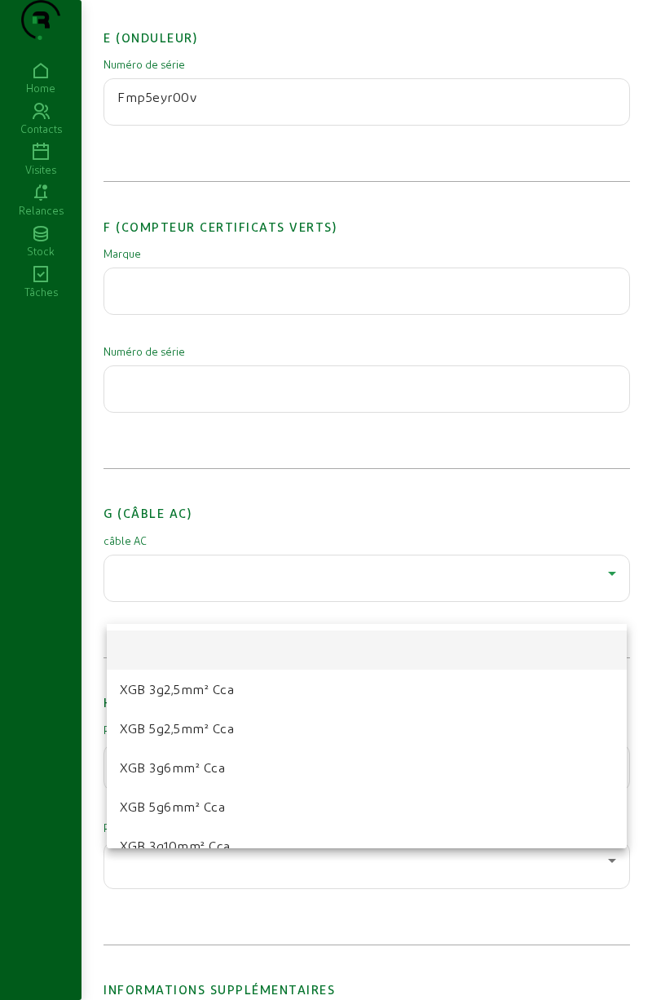
click at [191, 740] on mat-option "XGB 5g2,5mm² Cca" at bounding box center [367, 728] width 520 height 39
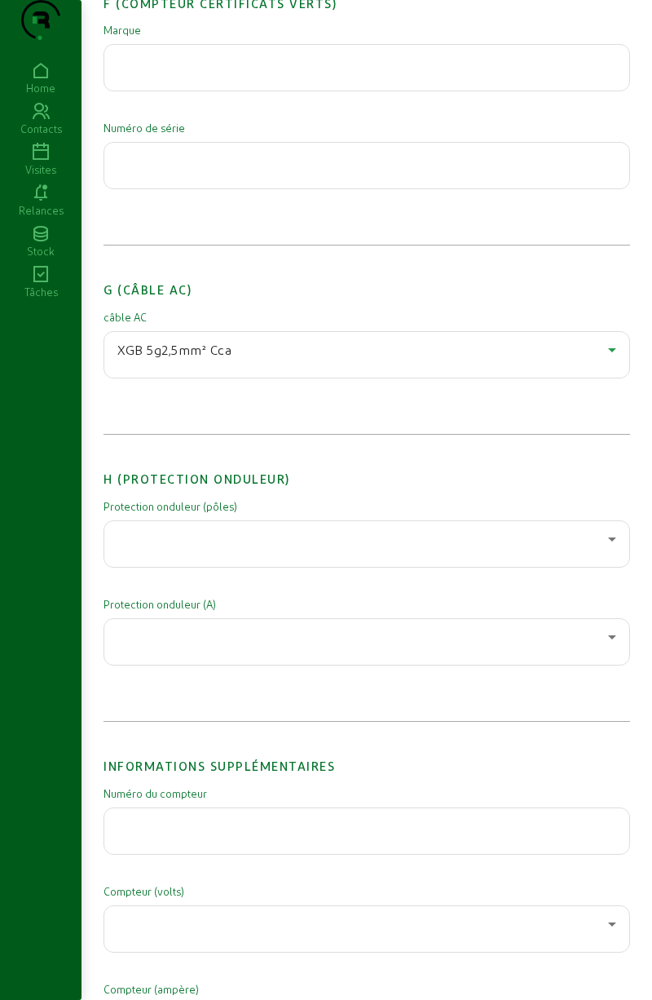
scroll to position [1985, 0]
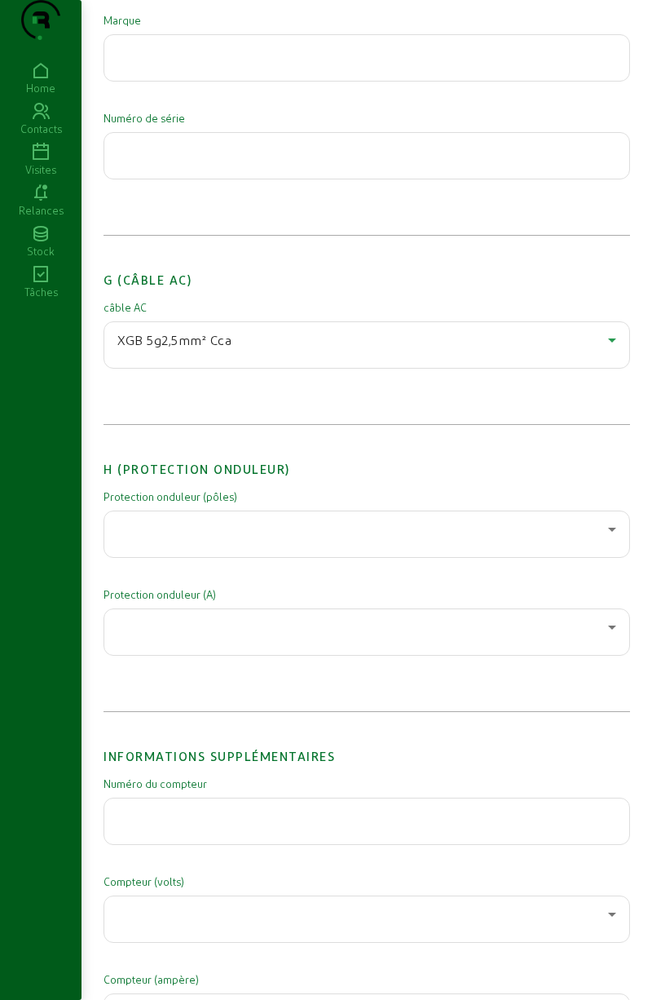
click at [171, 539] on div at bounding box center [362, 529] width 491 height 20
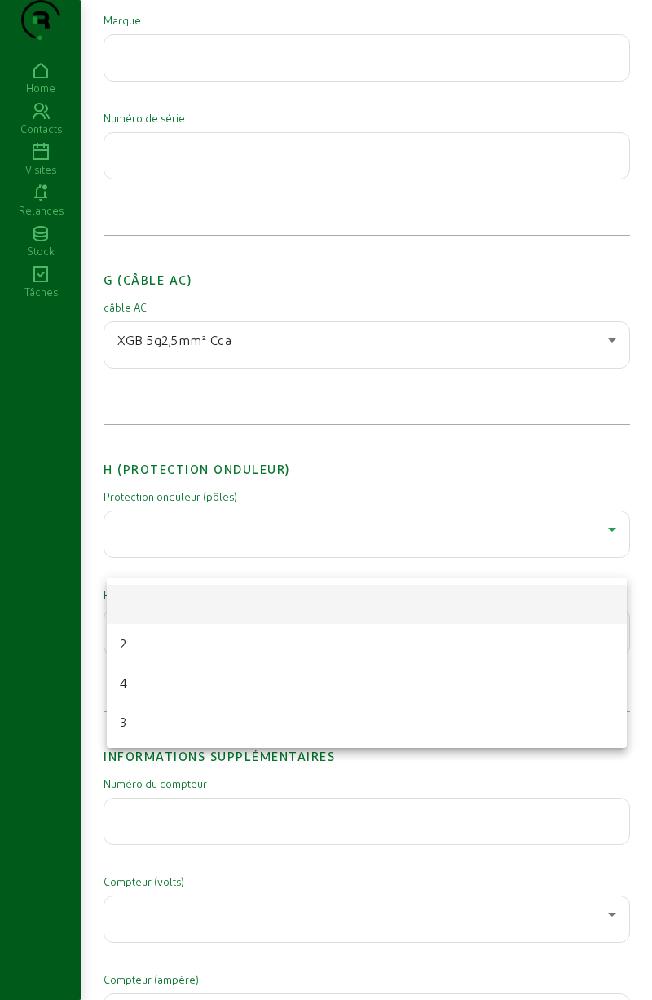
click at [147, 682] on mat-option "4" at bounding box center [367, 682] width 520 height 39
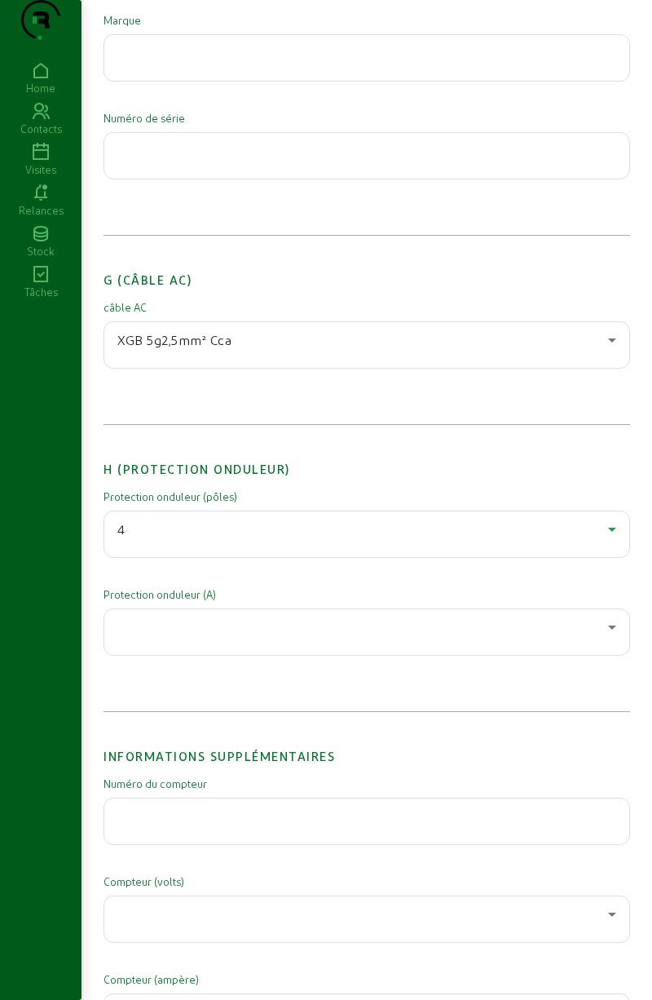
click at [162, 637] on div at bounding box center [362, 627] width 491 height 20
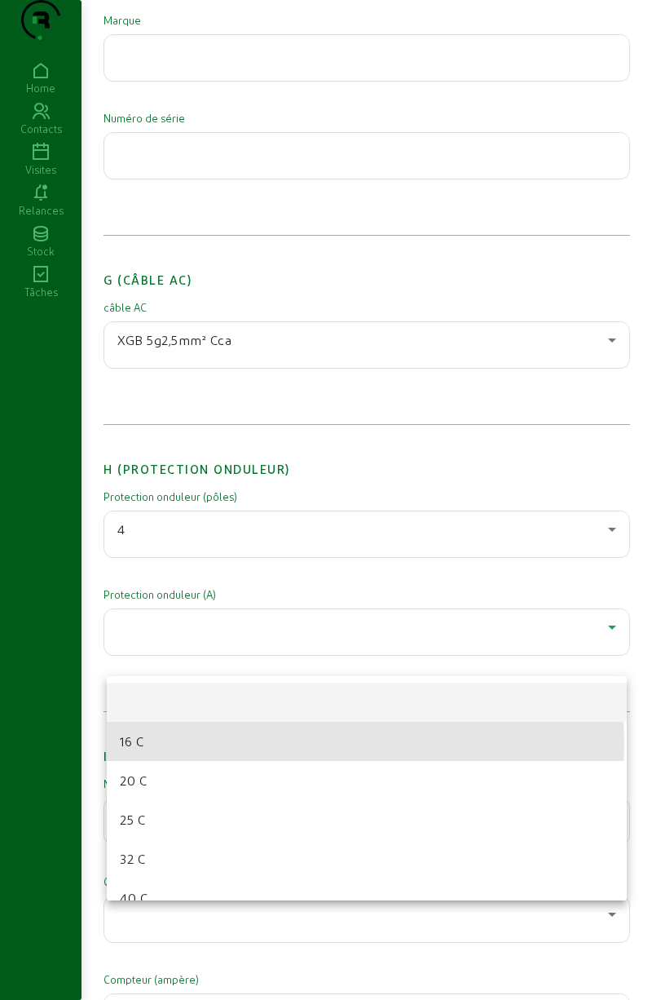
click at [148, 744] on mat-option "16 C" at bounding box center [367, 741] width 520 height 39
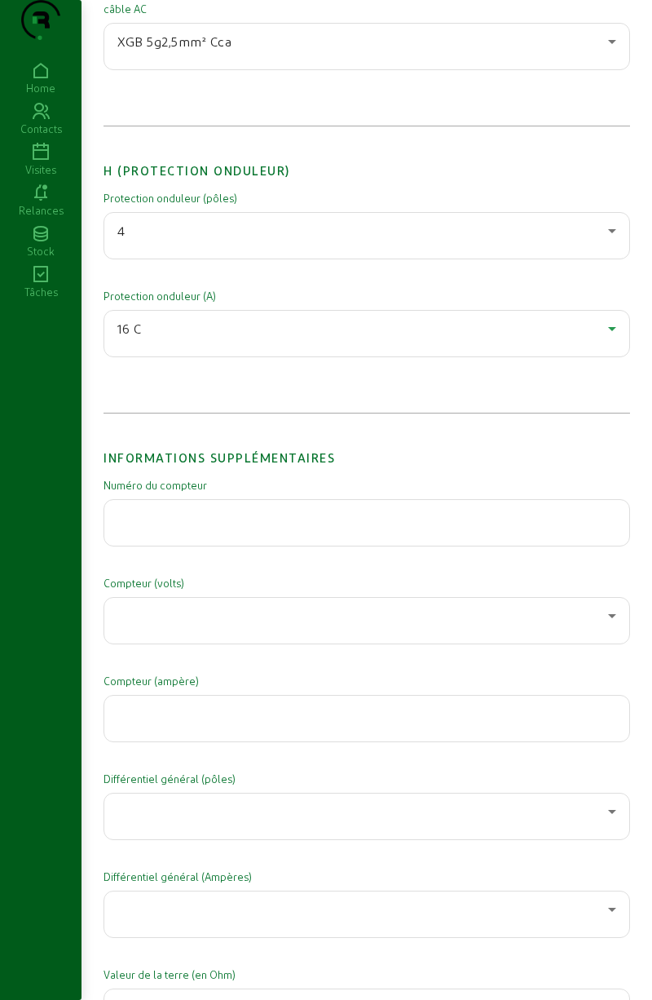
scroll to position [2285, 0]
click at [166, 544] on div at bounding box center [366, 521] width 499 height 46
click at [138, 526] on input "text" at bounding box center [366, 516] width 499 height 20
click at [154, 526] on input "text" at bounding box center [366, 516] width 499 height 20
click at [178, 526] on input "text" at bounding box center [366, 516] width 499 height 20
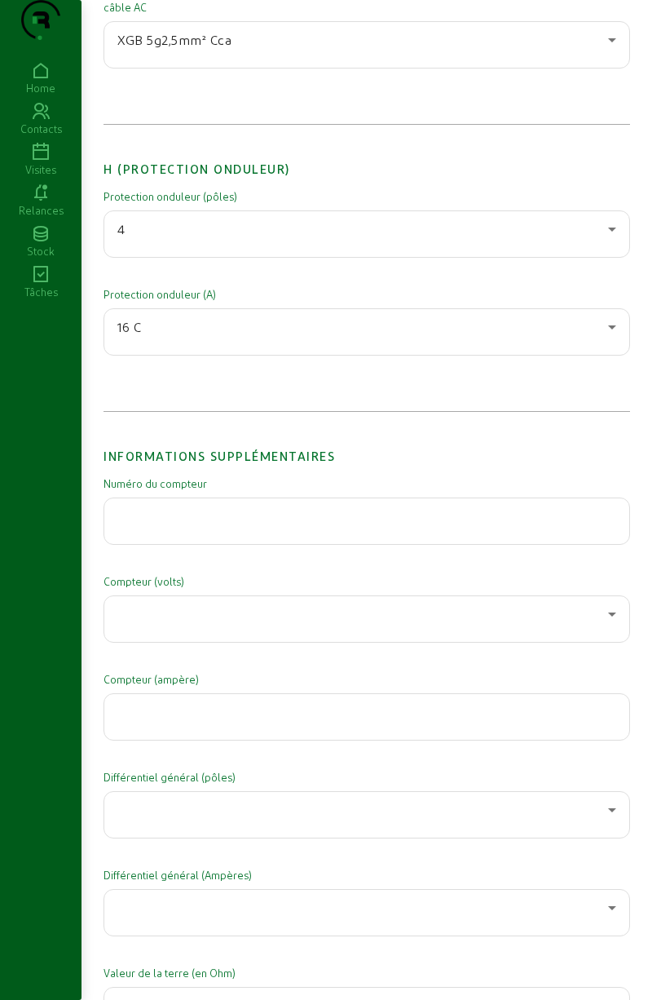
type input "À"
type input "1lgz0569787394"
click at [143, 624] on div at bounding box center [362, 614] width 491 height 20
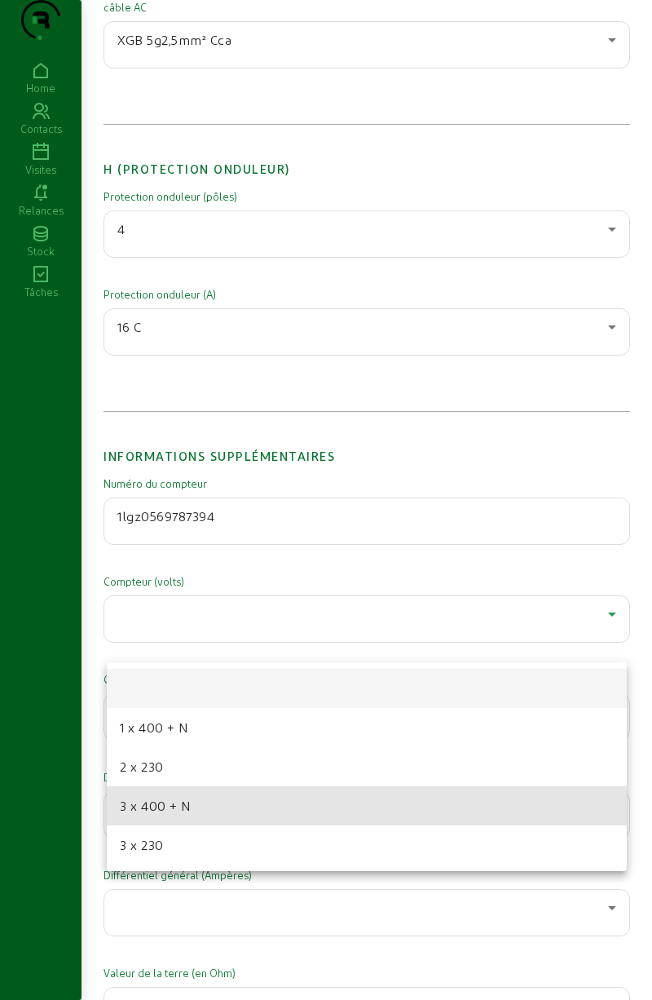
click at [142, 808] on span "3 x 400 + N" at bounding box center [156, 806] width 72 height 20
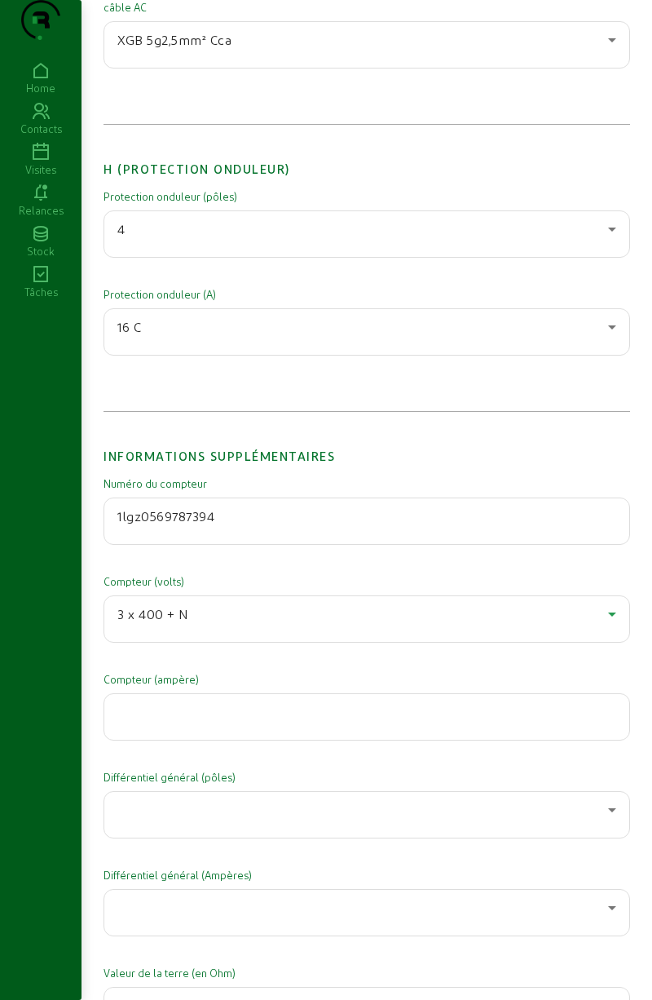
click at [137, 721] on input "number" at bounding box center [366, 712] width 499 height 20
click at [171, 722] on input "number" at bounding box center [366, 712] width 499 height 20
click at [219, 740] on div at bounding box center [366, 717] width 499 height 46
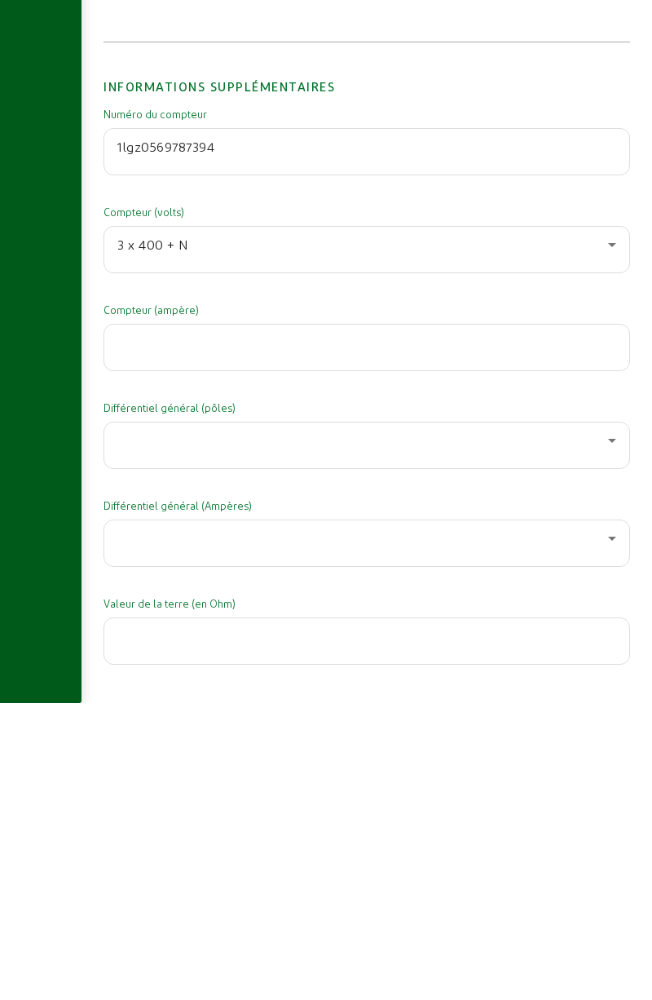
scroll to position [2367, 0]
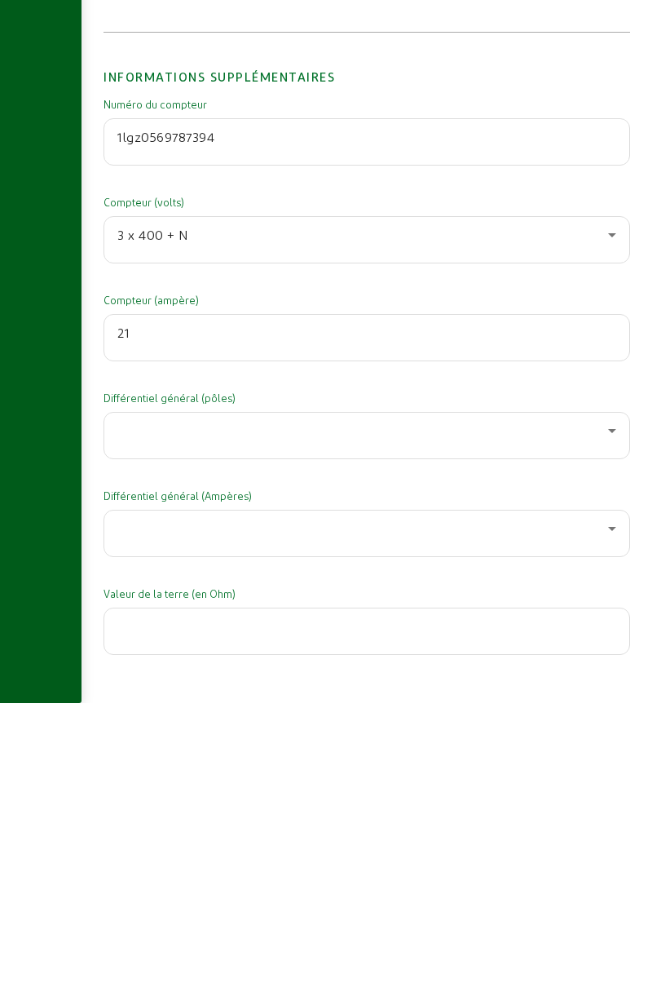
type input "21"
click at [126, 737] on div at bounding box center [362, 728] width 491 height 20
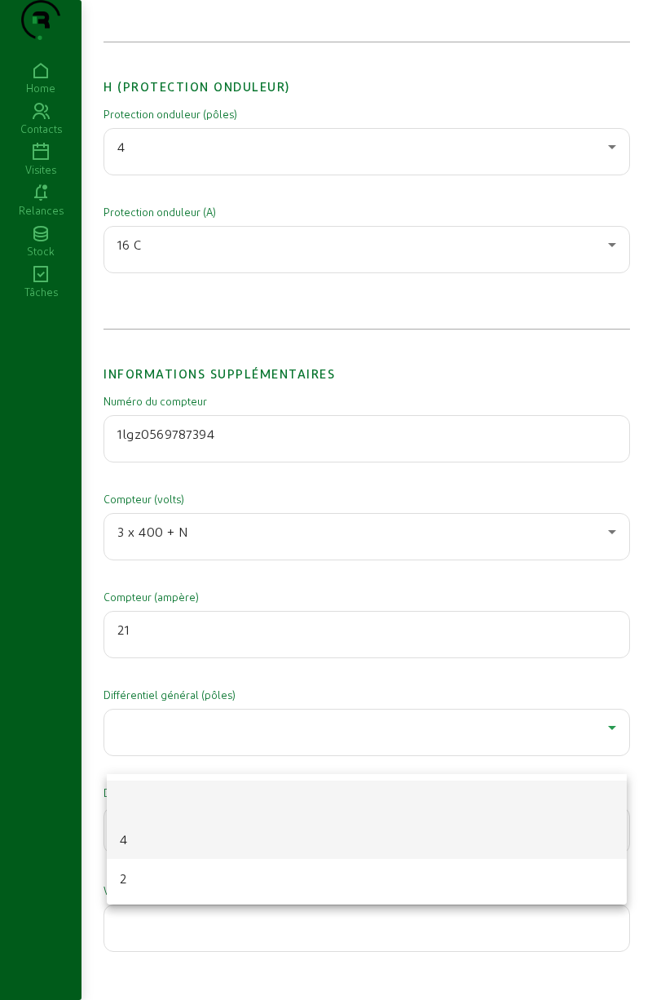
click at [135, 832] on mat-option "4" at bounding box center [367, 838] width 520 height 39
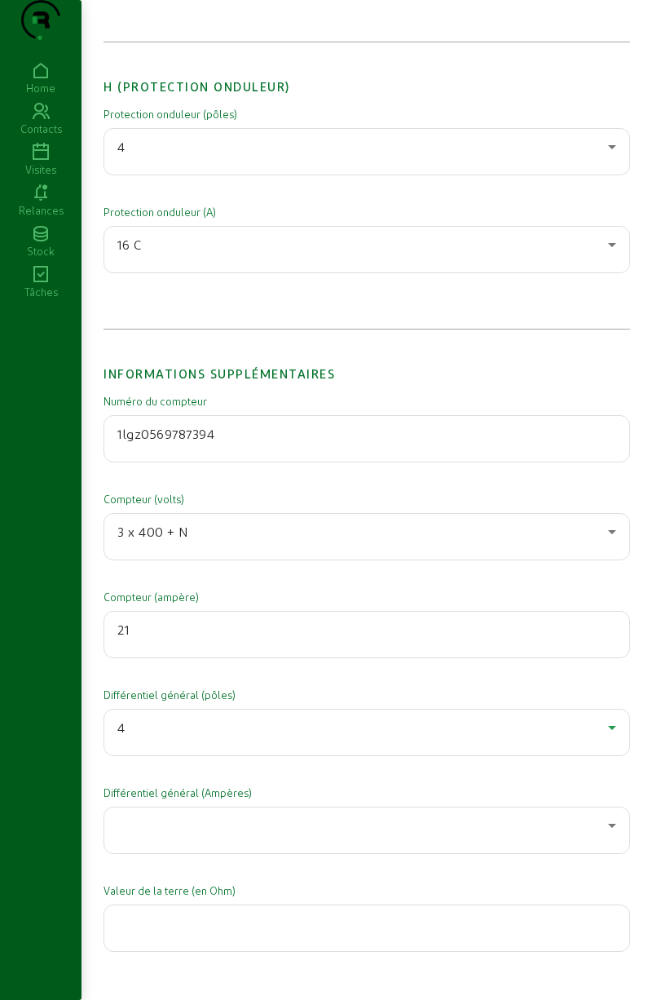
click at [139, 835] on div at bounding box center [362, 825] width 491 height 20
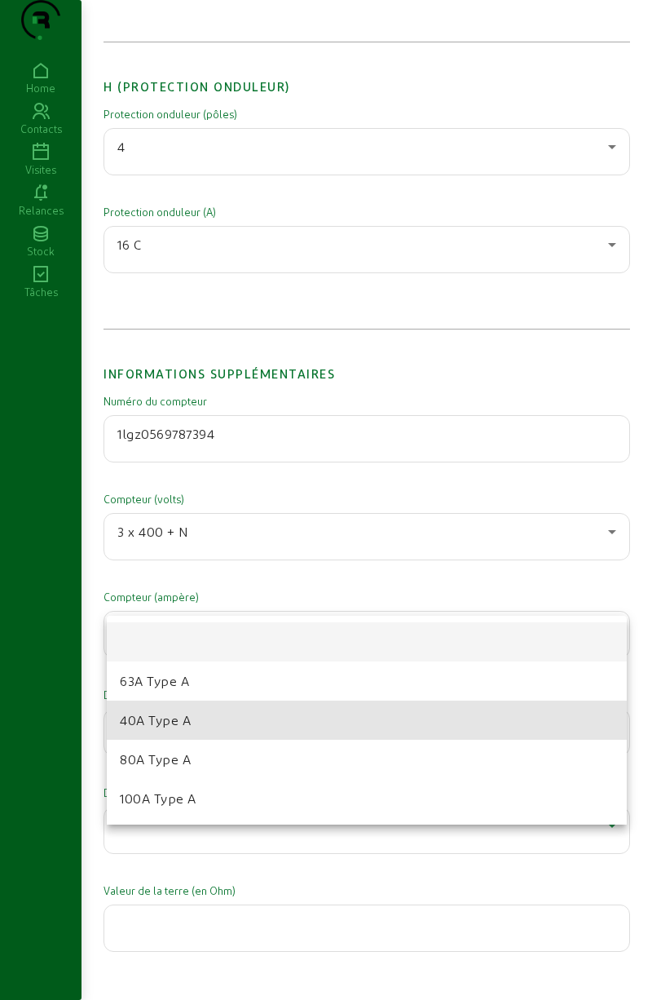
click at [140, 723] on span "40A Type A" at bounding box center [155, 720] width 71 height 20
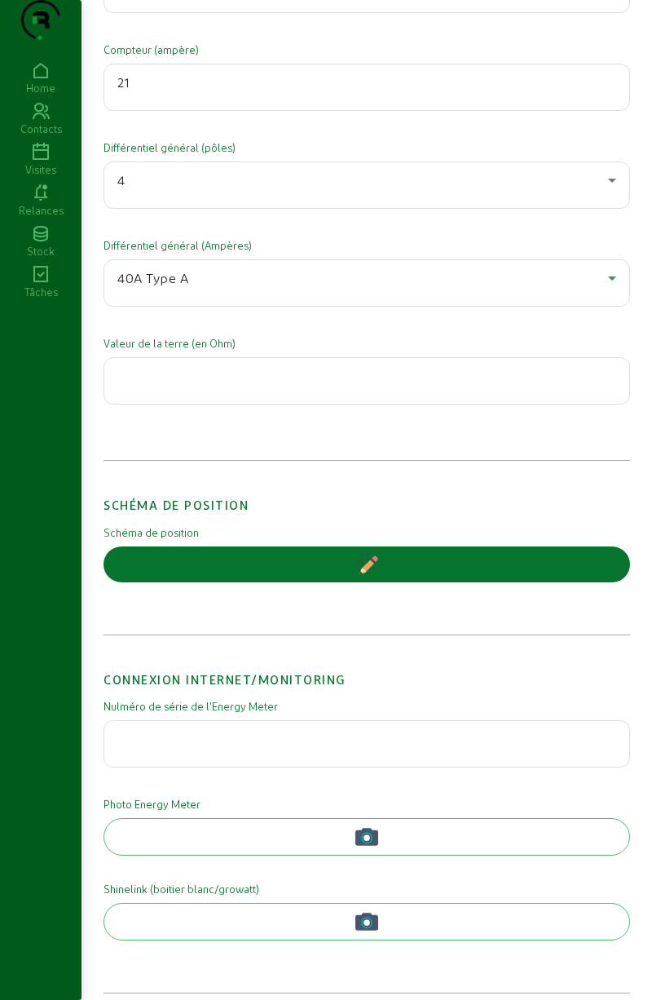
scroll to position [2948, 0]
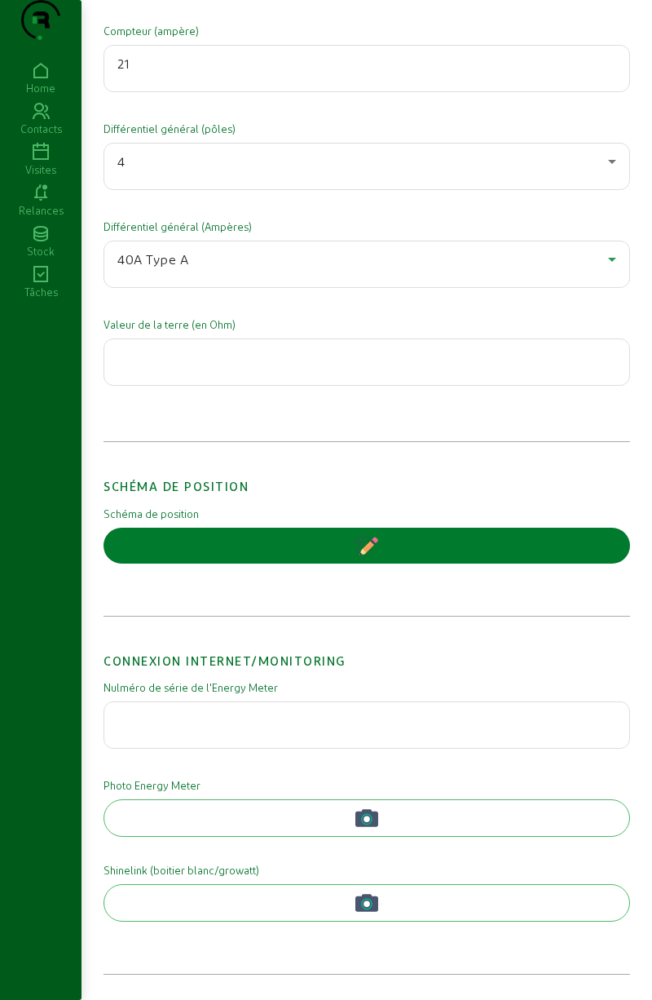
click at [183, 533] on button "button" at bounding box center [367, 546] width 527 height 36
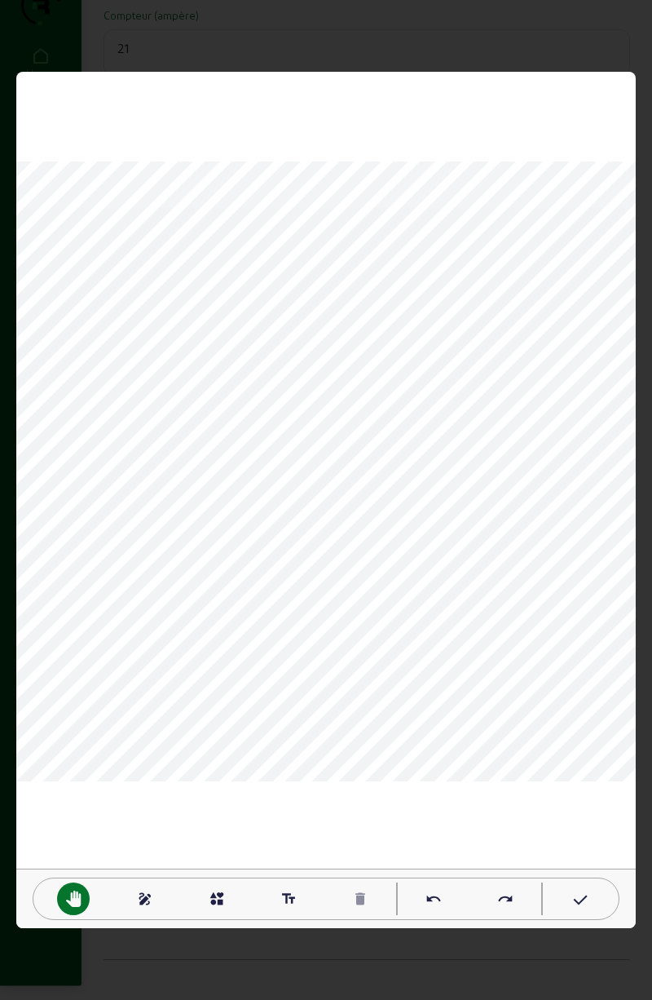
scroll to position [0, 0]
click at [208, 890] on div "interests" at bounding box center [217, 898] width 33 height 33
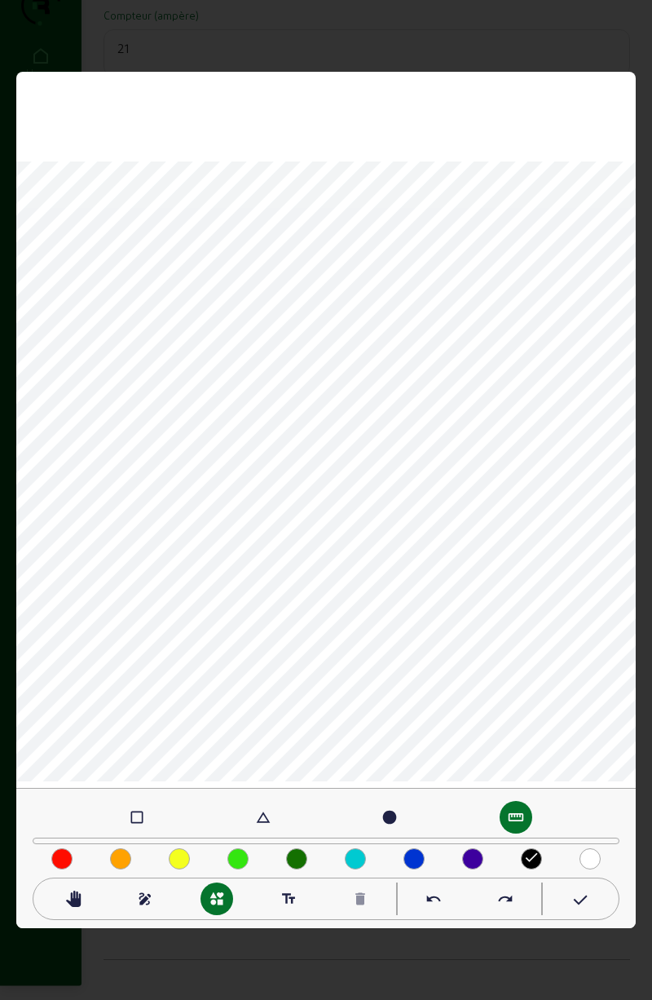
click at [143, 819] on mat-icon "check_box_outline_blank" at bounding box center [137, 817] width 16 height 16
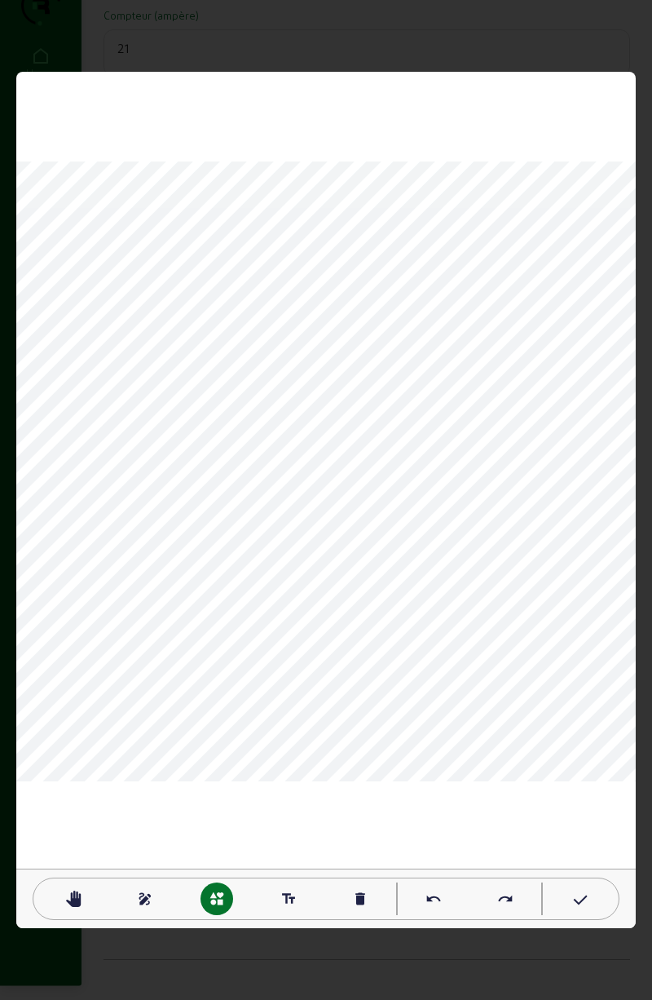
click at [153, 892] on div "draw" at bounding box center [145, 898] width 33 height 33
click at [434, 899] on mat-icon "undo" at bounding box center [434, 898] width 16 height 16
click at [431, 900] on mat-icon "undo" at bounding box center [434, 898] width 16 height 16
click at [435, 900] on mat-icon "undo" at bounding box center [434, 898] width 16 height 16
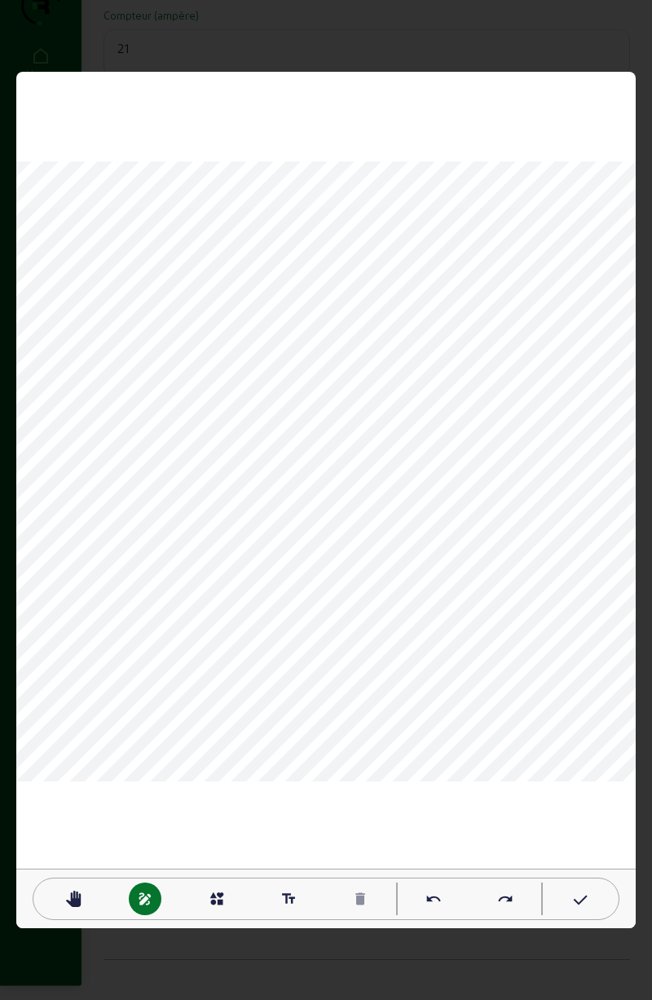
click at [571, 881] on div "pan_tool draw interests text_fields delete undo redo" at bounding box center [326, 898] width 587 height 42
click at [576, 900] on icon at bounding box center [579, 900] width 16 height 20
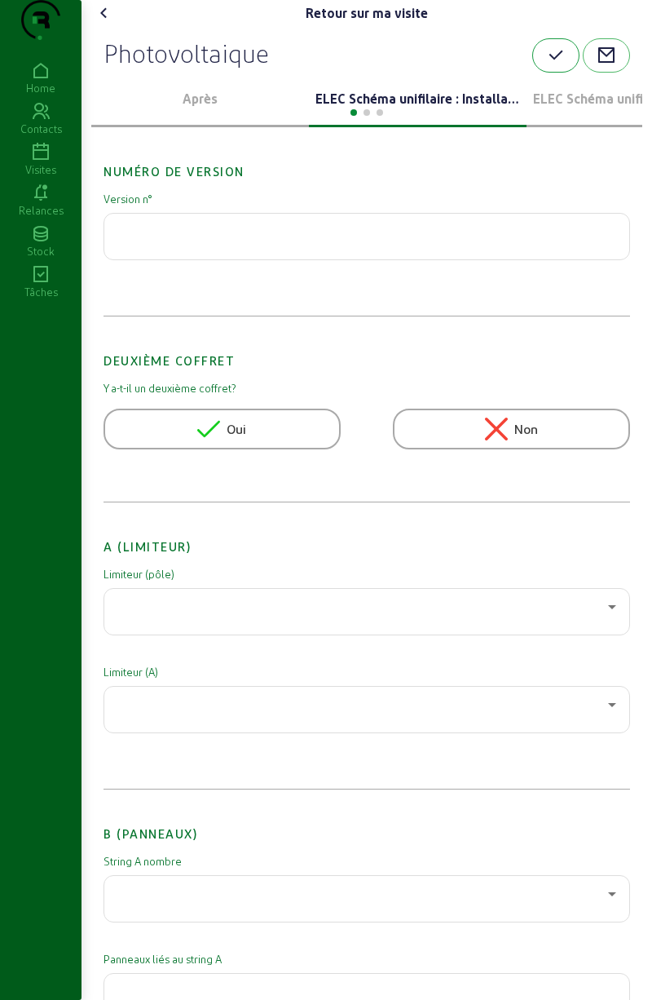
click at [548, 65] on icon "button" at bounding box center [556, 56] width 20 height 20
click at [114, 23] on icon at bounding box center [105, 13] width 20 height 20
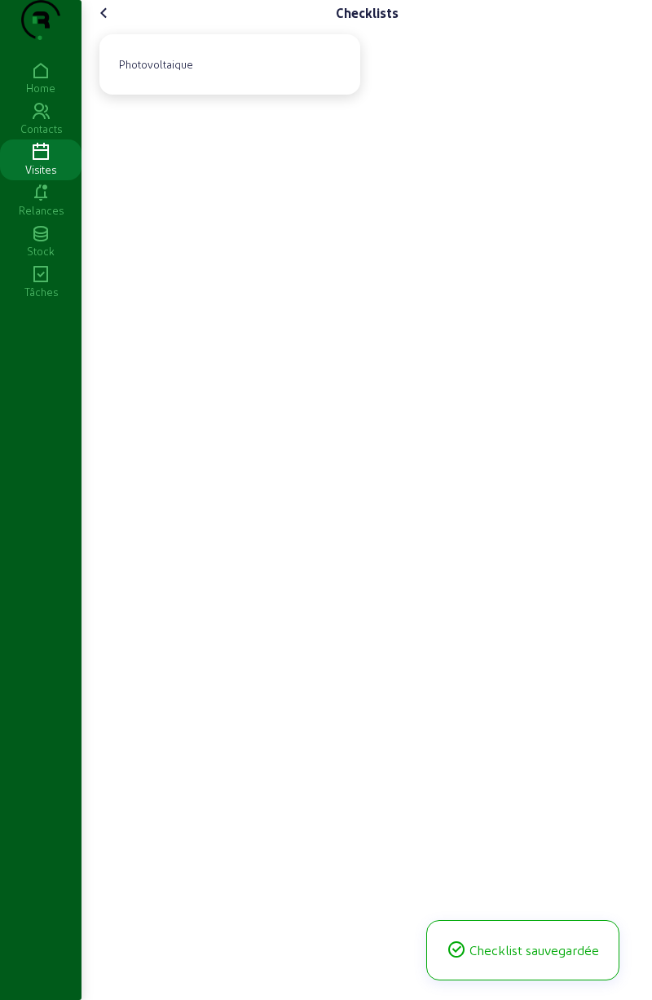
click at [112, 23] on icon at bounding box center [105, 13] width 20 height 20
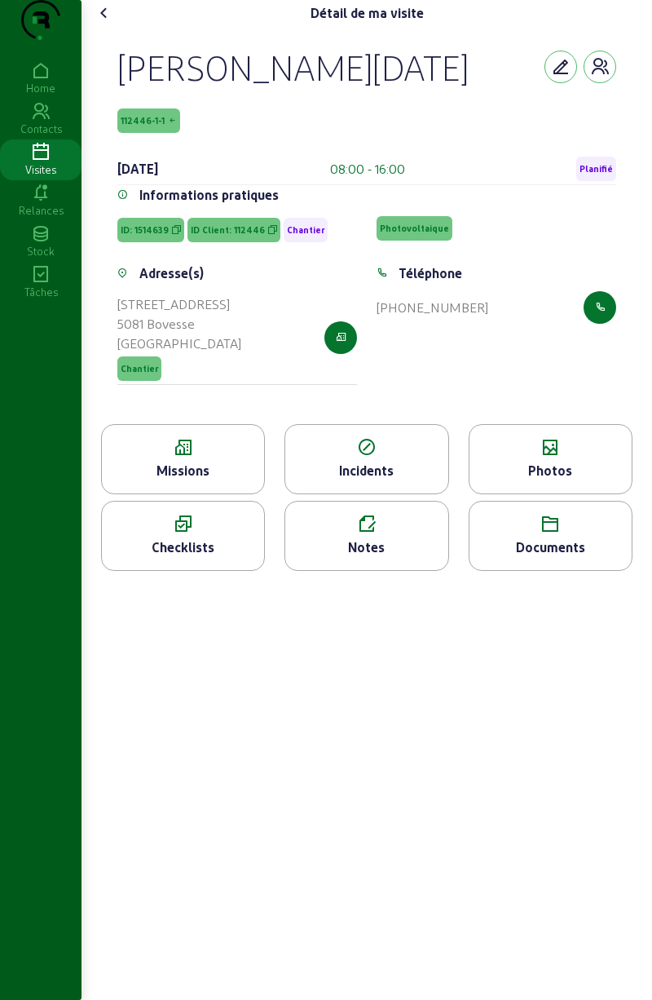
click at [103, 23] on icon at bounding box center [105, 13] width 20 height 20
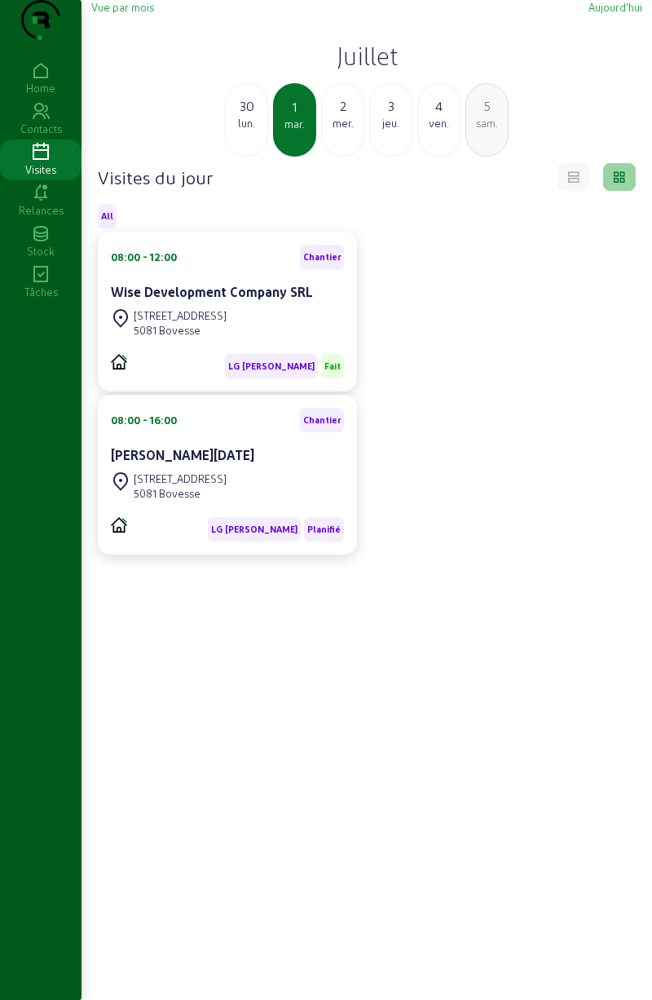
click at [42, 299] on div "Tâches" at bounding box center [41, 292] width 82 height 15
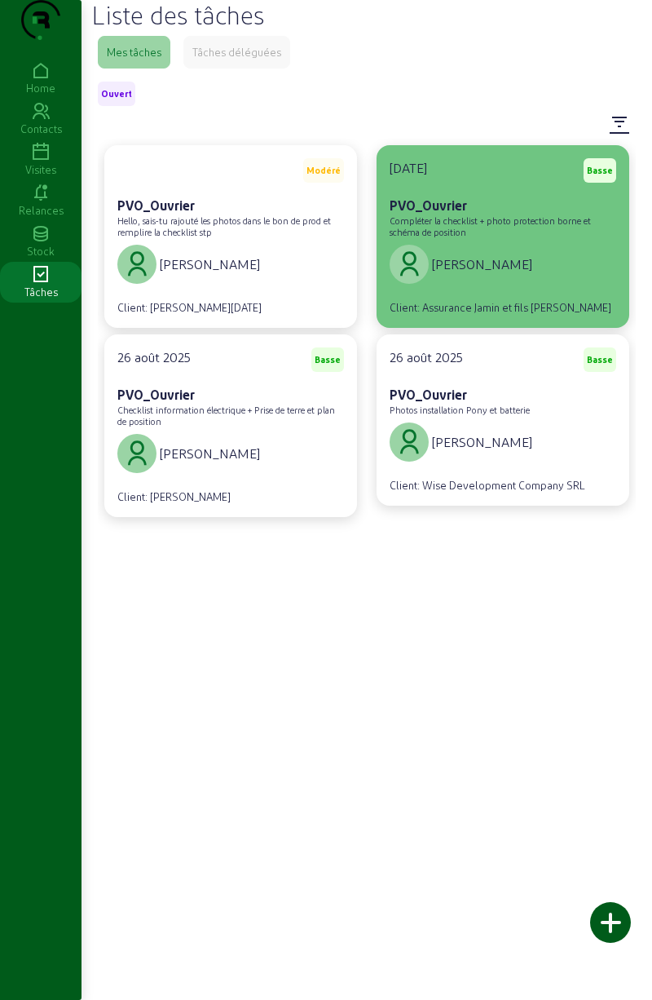
click at [558, 287] on div "[PERSON_NAME]" at bounding box center [503, 264] width 227 height 46
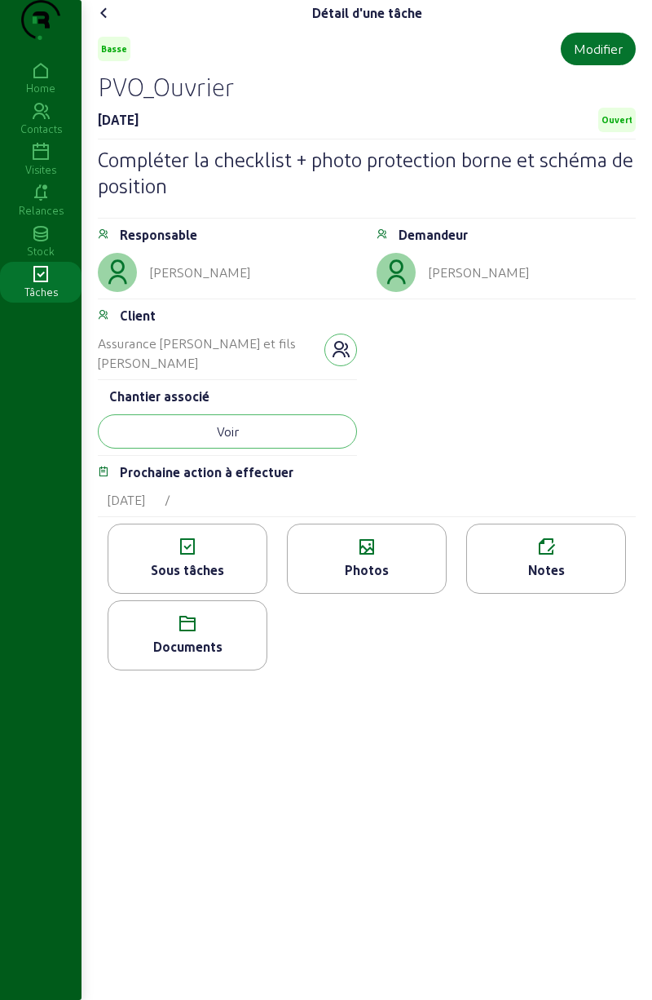
click at [338, 557] on icon at bounding box center [367, 547] width 158 height 20
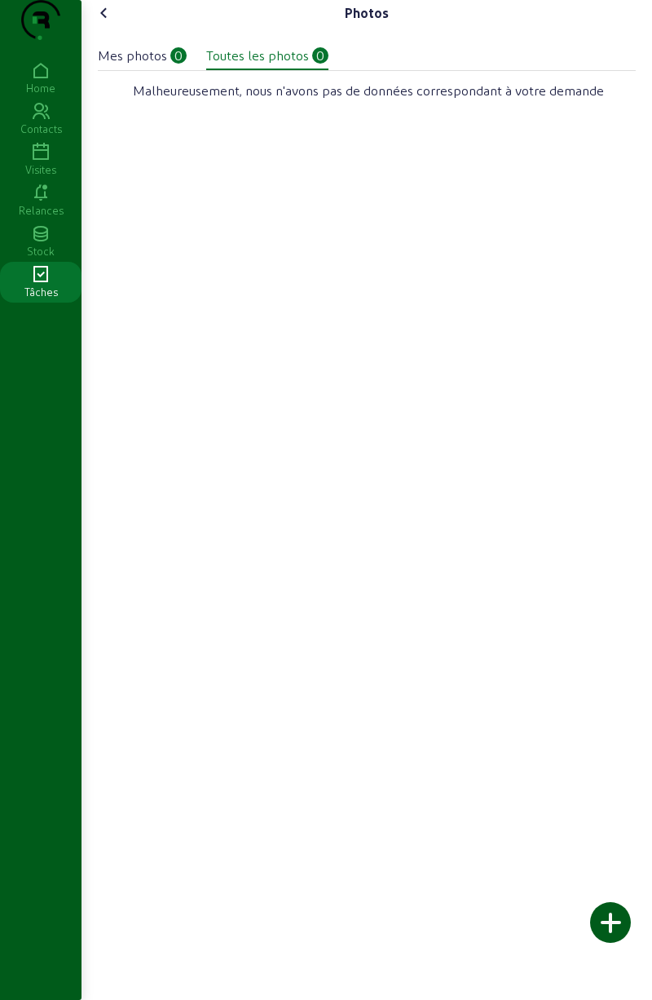
click at [113, 23] on icon at bounding box center [105, 13] width 20 height 20
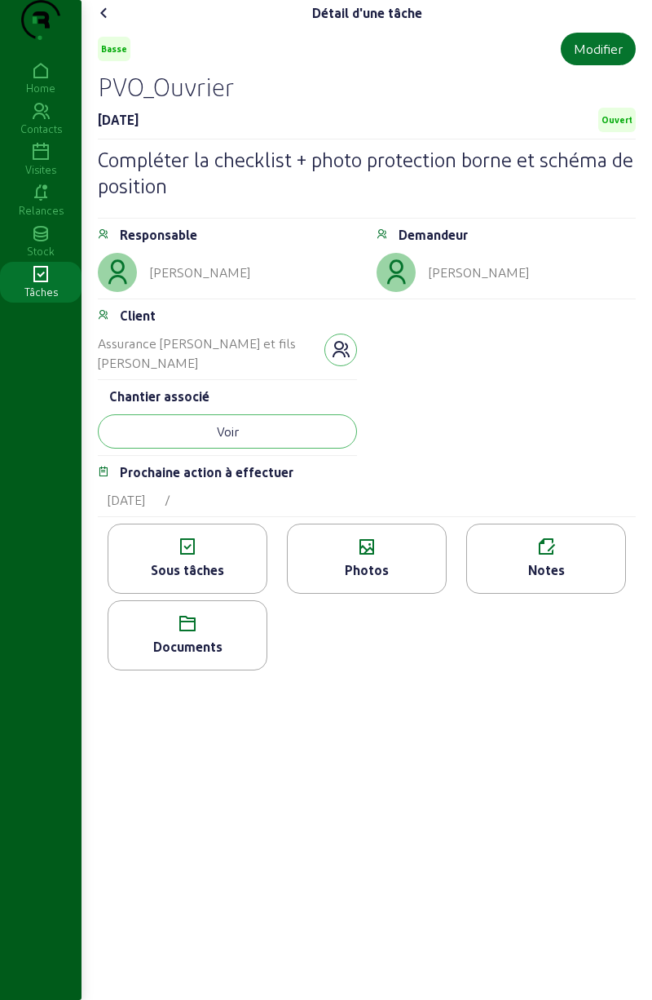
click at [114, 23] on icon at bounding box center [105, 13] width 20 height 20
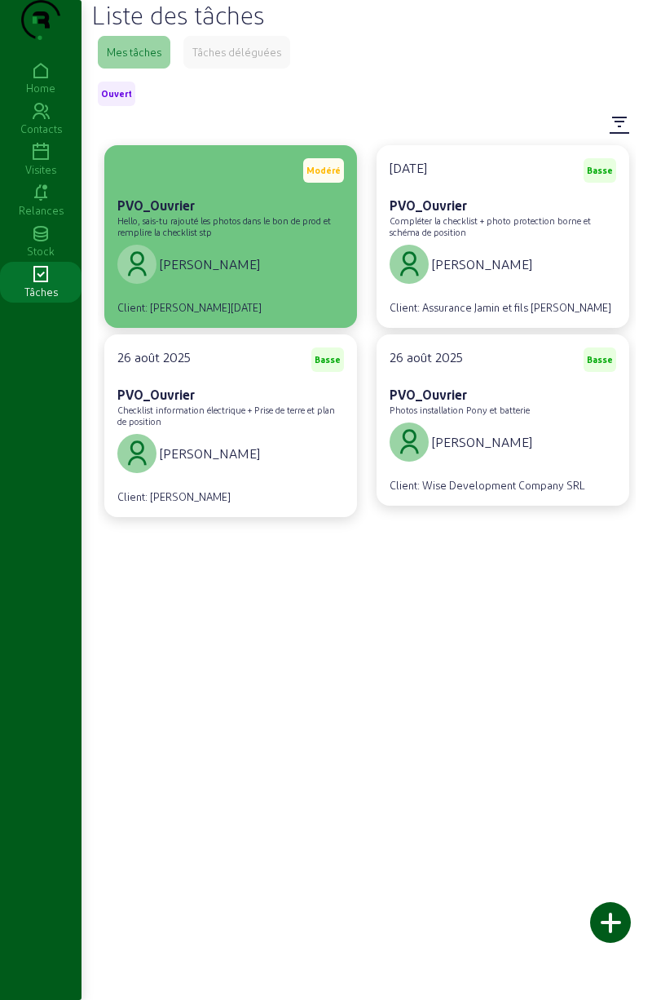
click at [176, 274] on span "[PERSON_NAME]" at bounding box center [210, 264] width 100 height 20
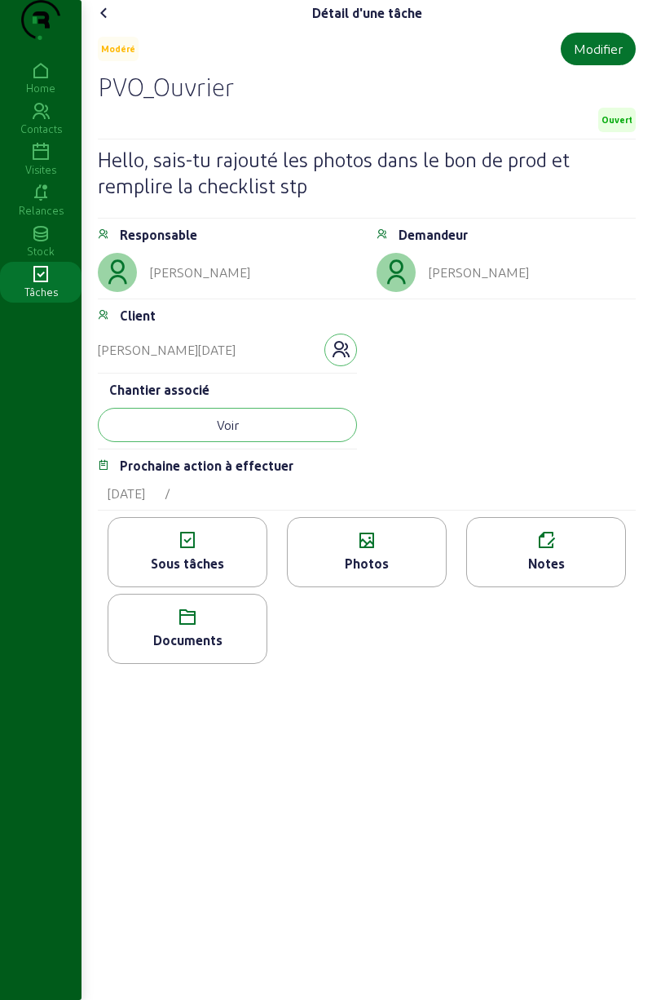
click at [429, 282] on div "[PERSON_NAME]" at bounding box center [479, 273] width 100 height 20
click at [385, 289] on icon at bounding box center [396, 272] width 28 height 39
click at [395, 292] on icon at bounding box center [396, 272] width 28 height 39
click at [413, 292] on div at bounding box center [396, 272] width 39 height 39
click at [431, 282] on div "[PERSON_NAME]" at bounding box center [479, 273] width 100 height 20
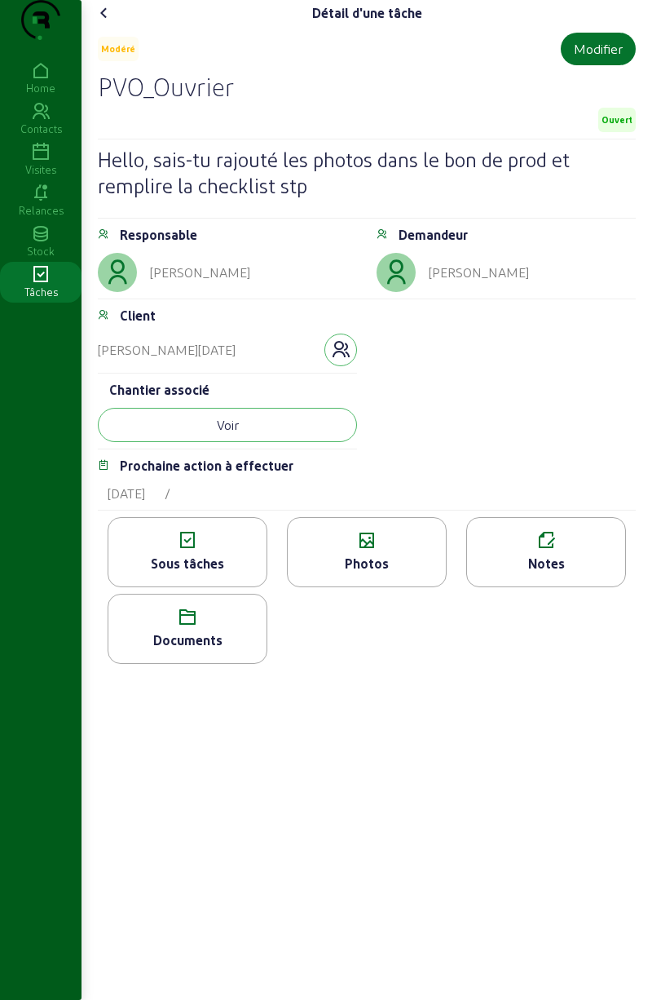
click at [445, 291] on div "[PERSON_NAME]" at bounding box center [506, 272] width 259 height 39
click at [104, 26] on cam-font-icon at bounding box center [104, 13] width 26 height 26
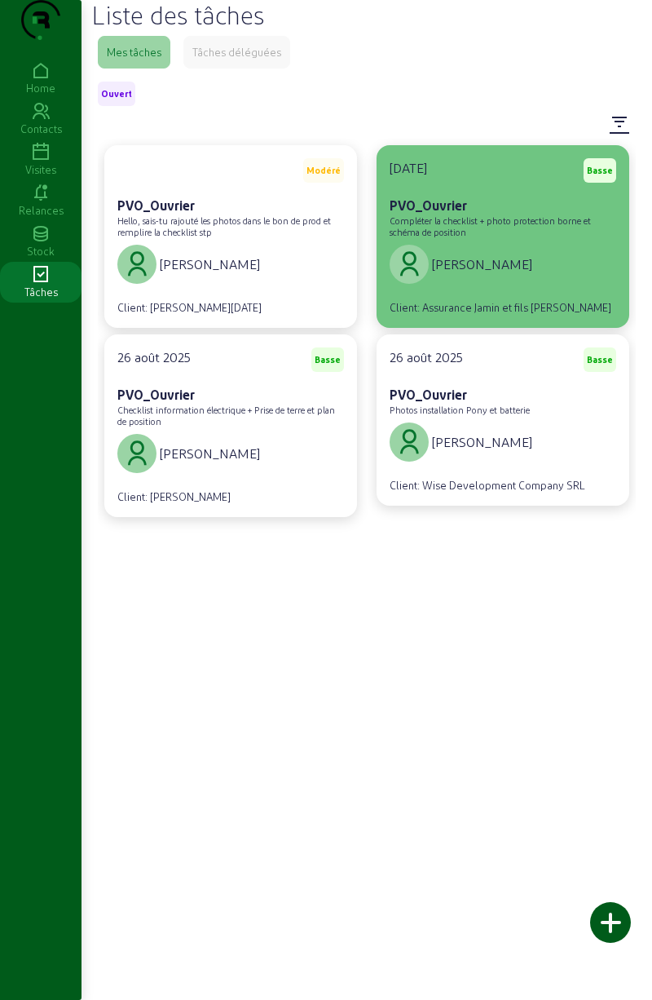
click at [454, 287] on div "[PERSON_NAME]" at bounding box center [461, 264] width 143 height 46
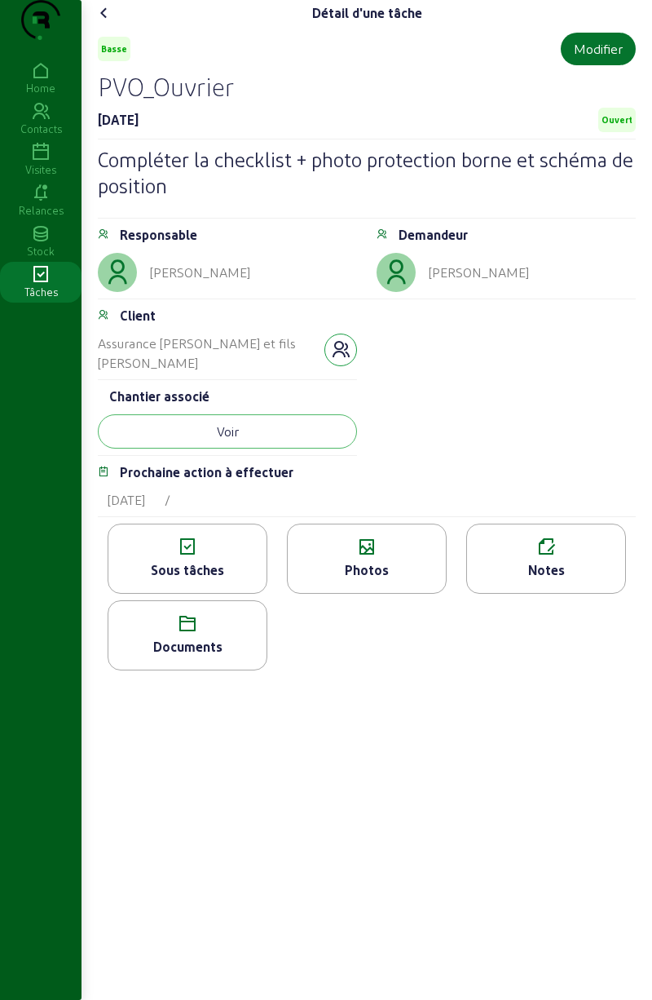
click at [329, 366] on button "button" at bounding box center [341, 349] width 33 height 33
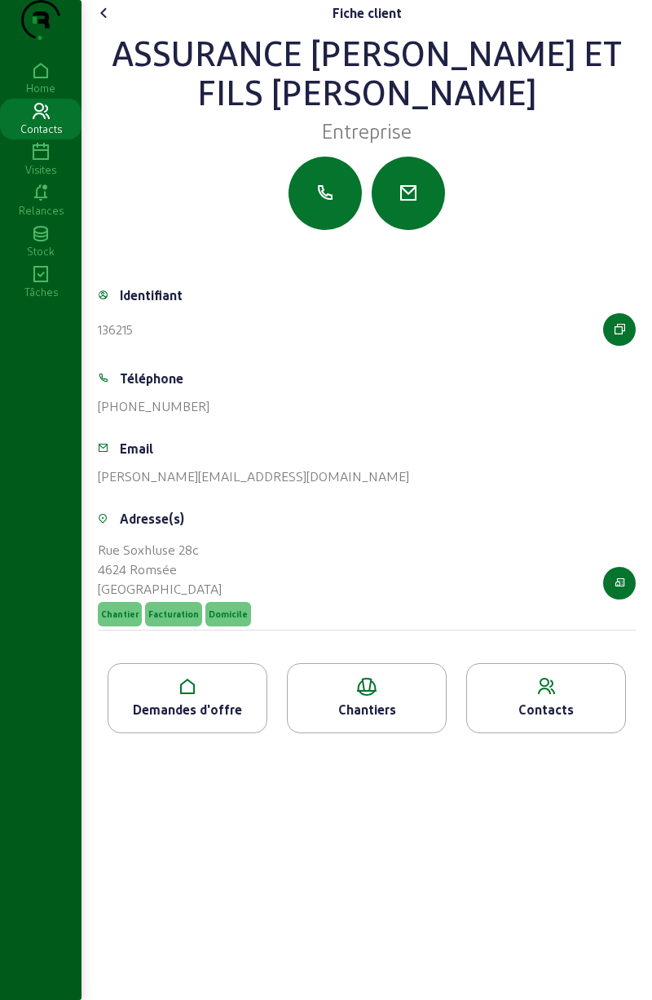
click at [29, 162] on icon at bounding box center [41, 153] width 82 height 20
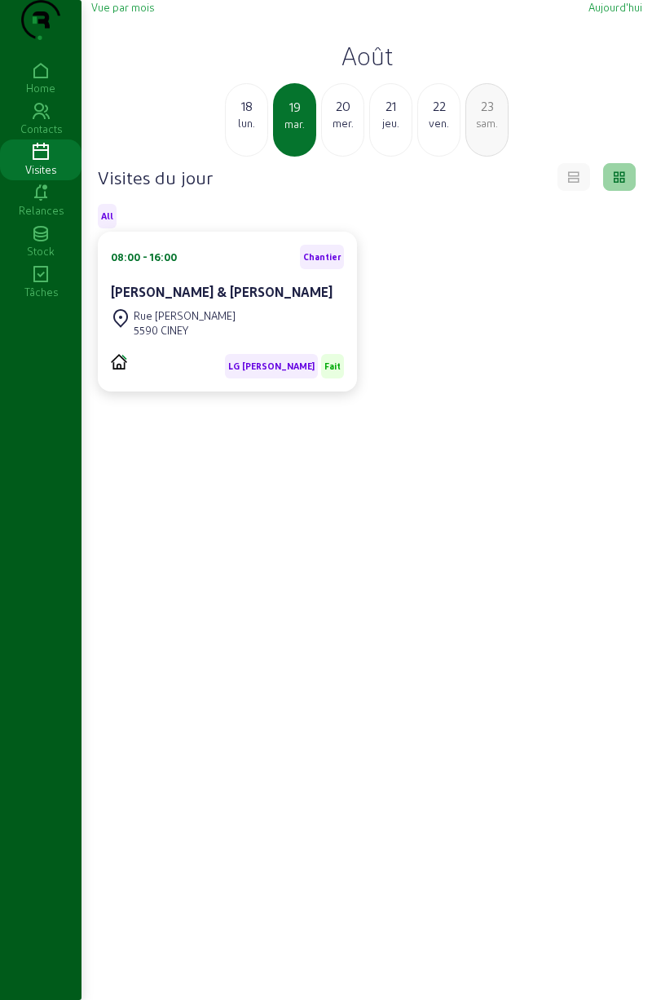
click at [106, 13] on span "Vue par mois" at bounding box center [122, 7] width 63 height 12
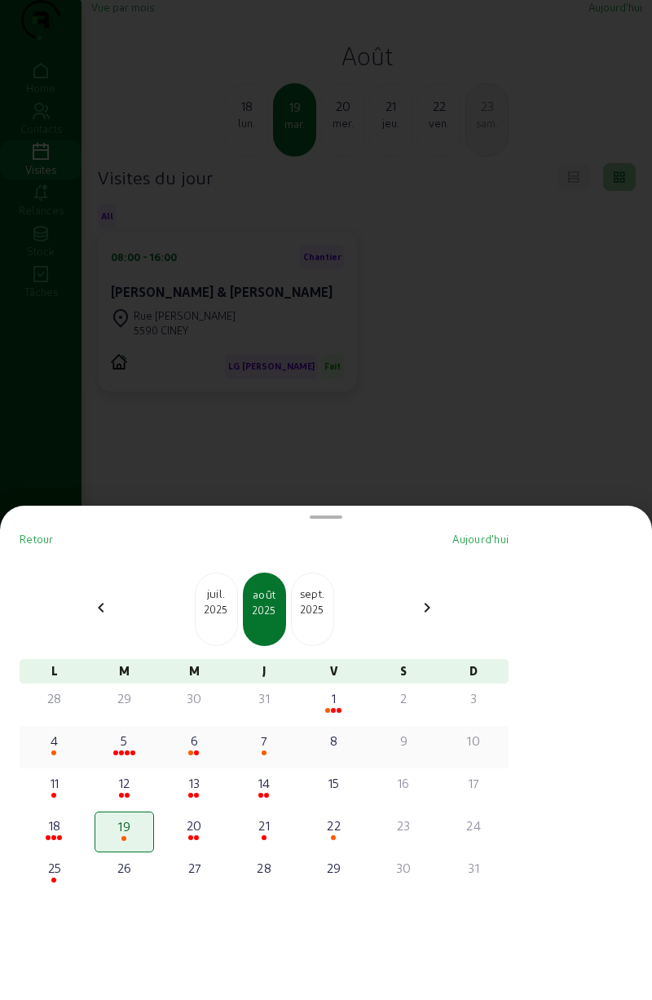
click at [56, 750] on div at bounding box center [54, 753] width 57 height 6
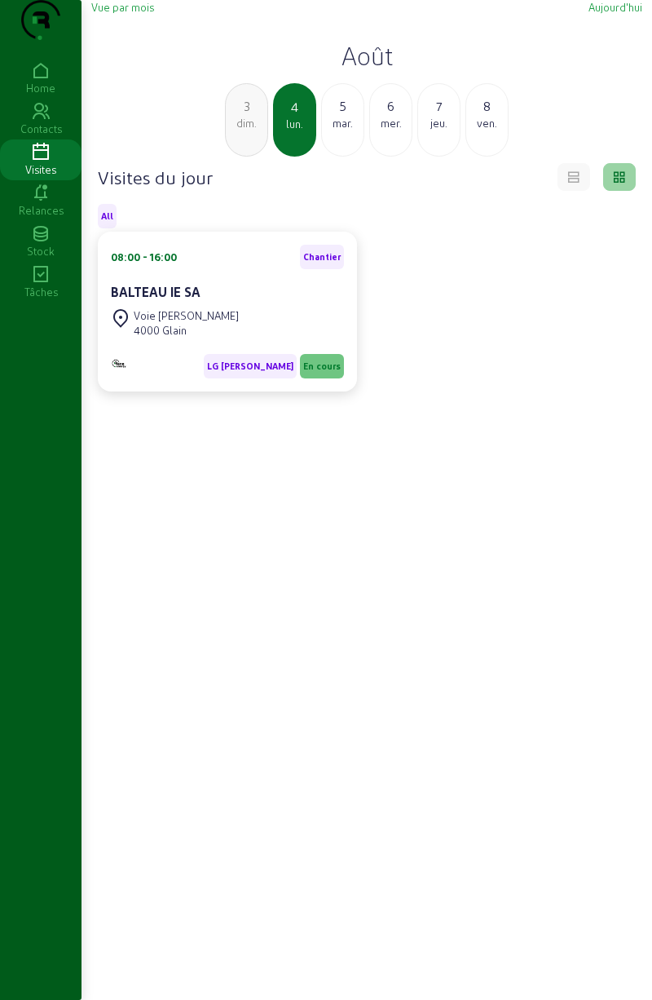
click at [342, 116] on div "5" at bounding box center [343, 106] width 42 height 20
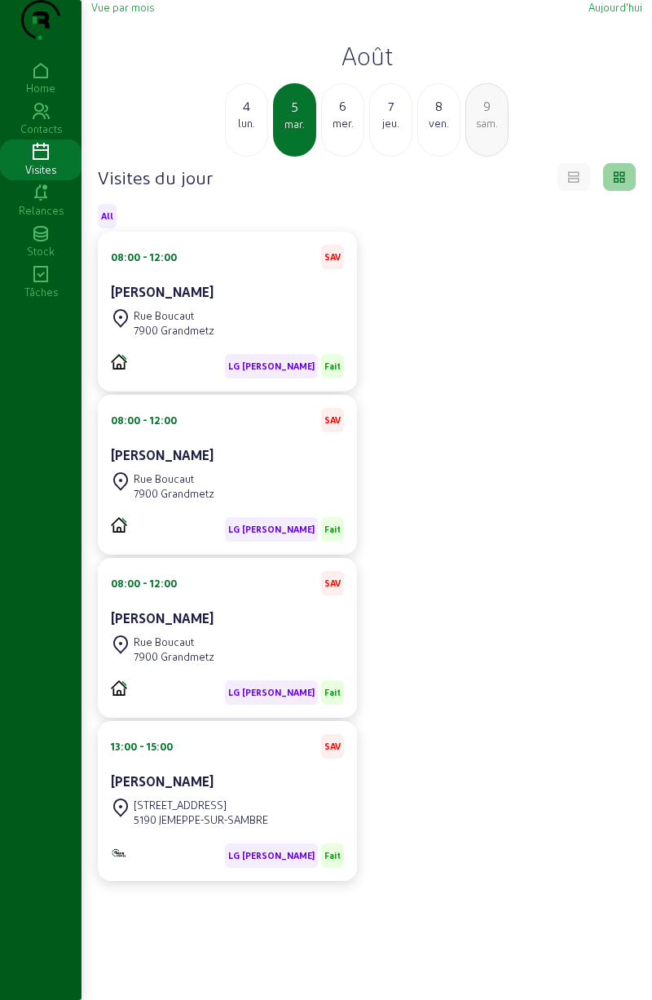
click at [338, 130] on div "mer." at bounding box center [343, 123] width 42 height 15
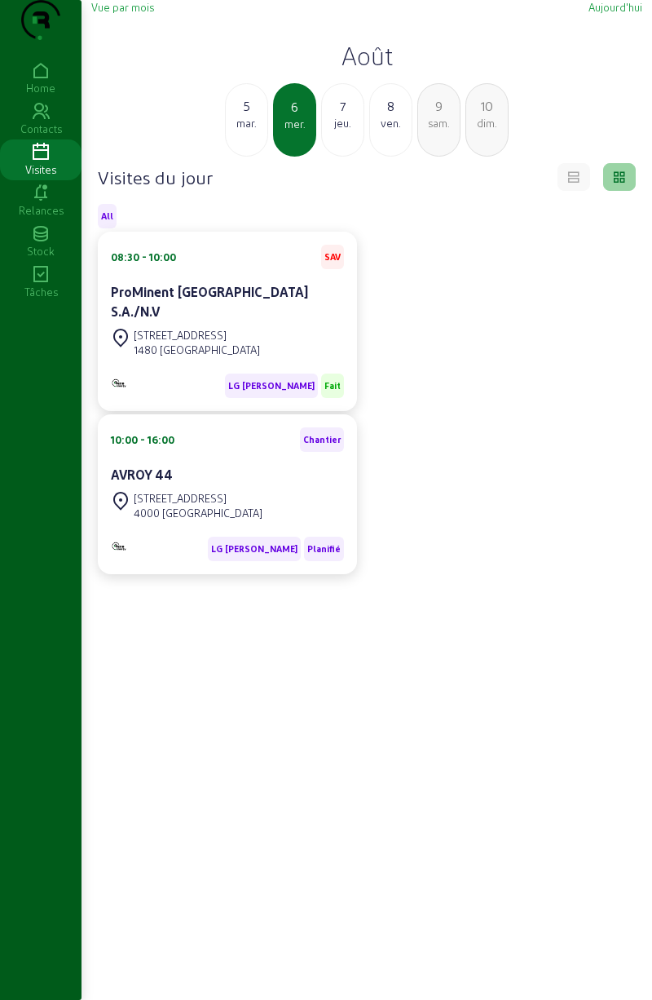
click at [336, 130] on div "jeu." at bounding box center [343, 123] width 42 height 15
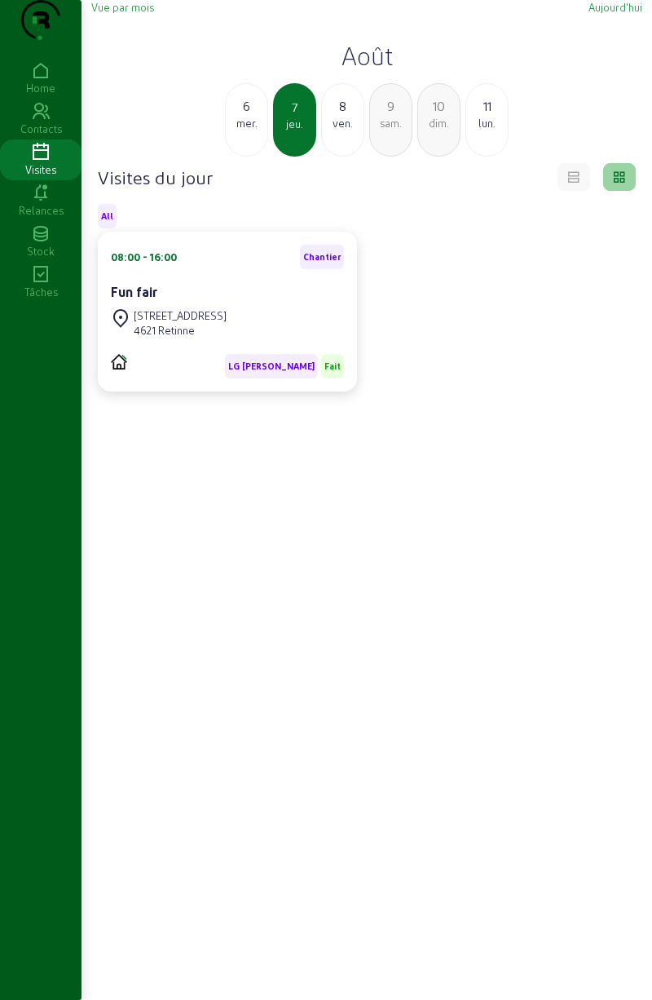
click at [338, 116] on div "8" at bounding box center [343, 106] width 42 height 20
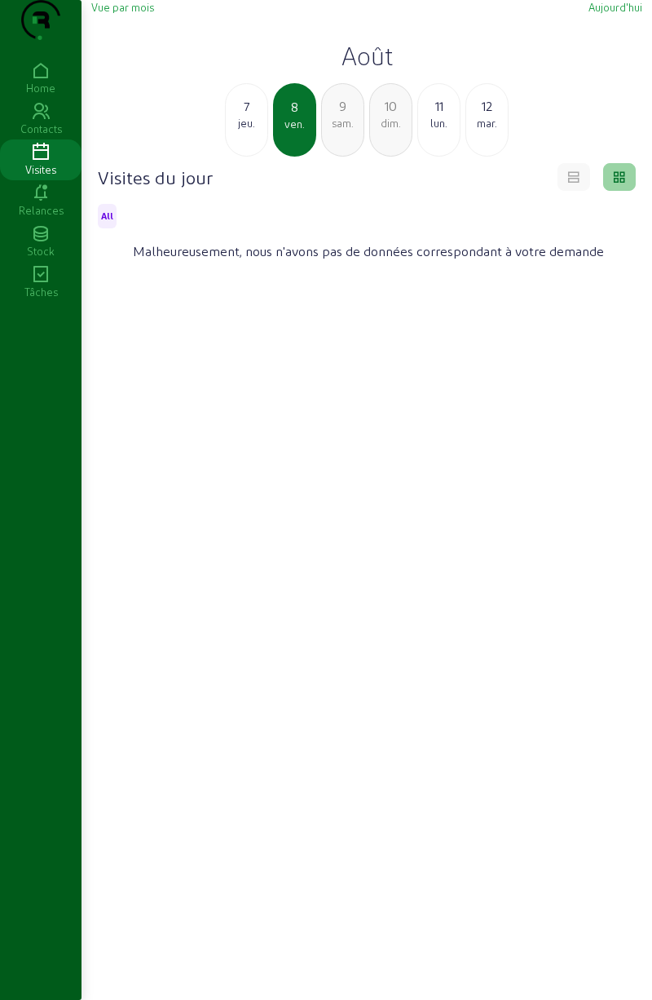
click at [235, 116] on div "7" at bounding box center [247, 106] width 42 height 20
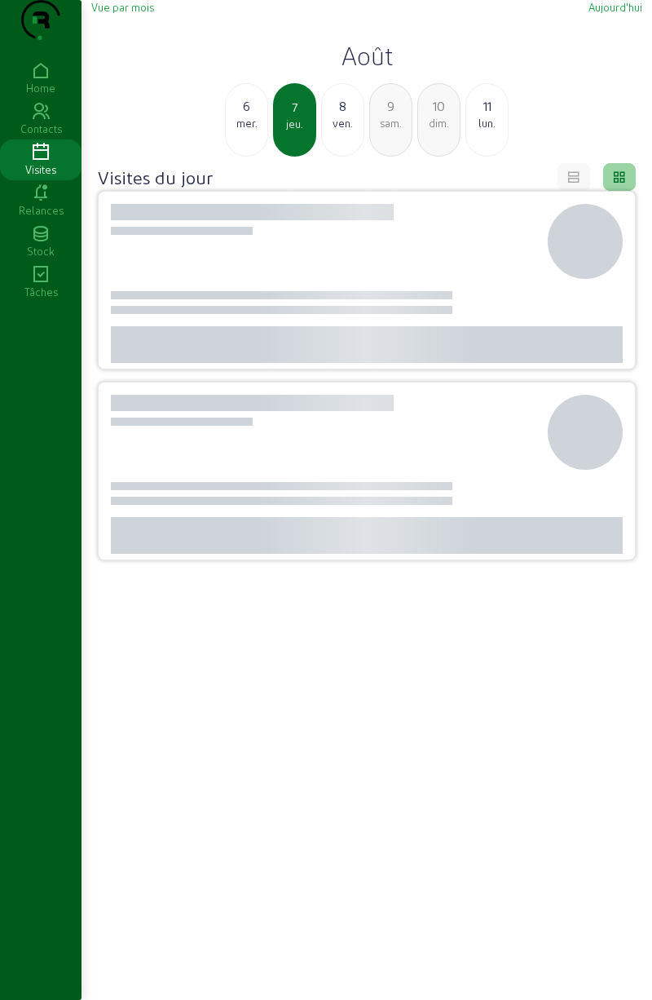
click at [240, 116] on div "6" at bounding box center [247, 106] width 42 height 20
click at [242, 116] on div "3" at bounding box center [247, 106] width 42 height 20
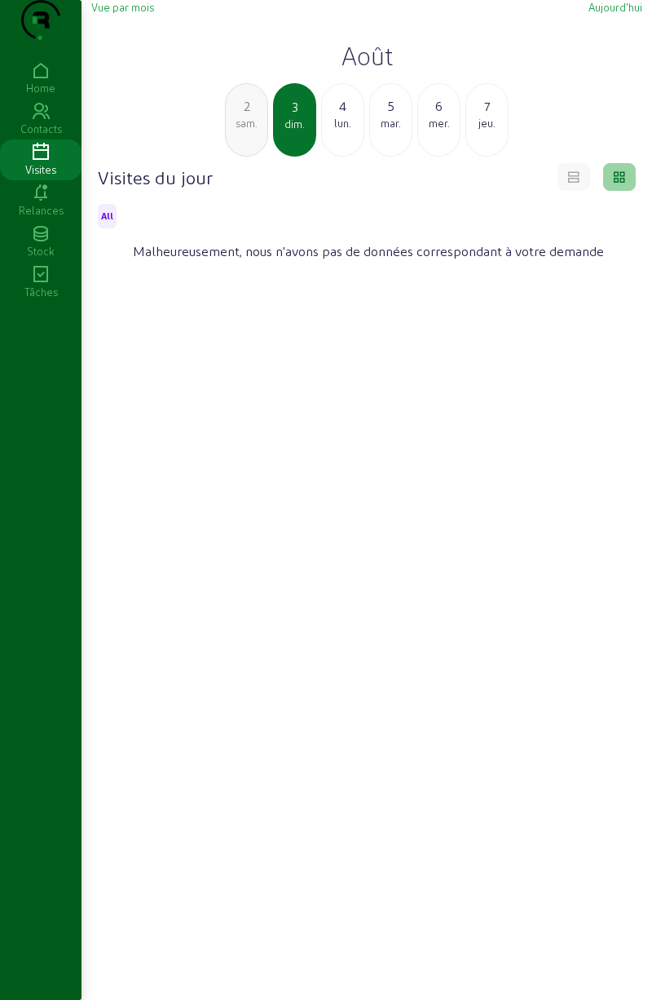
click at [241, 116] on div "2" at bounding box center [247, 106] width 42 height 20
click at [246, 116] on div "1" at bounding box center [247, 106] width 42 height 20
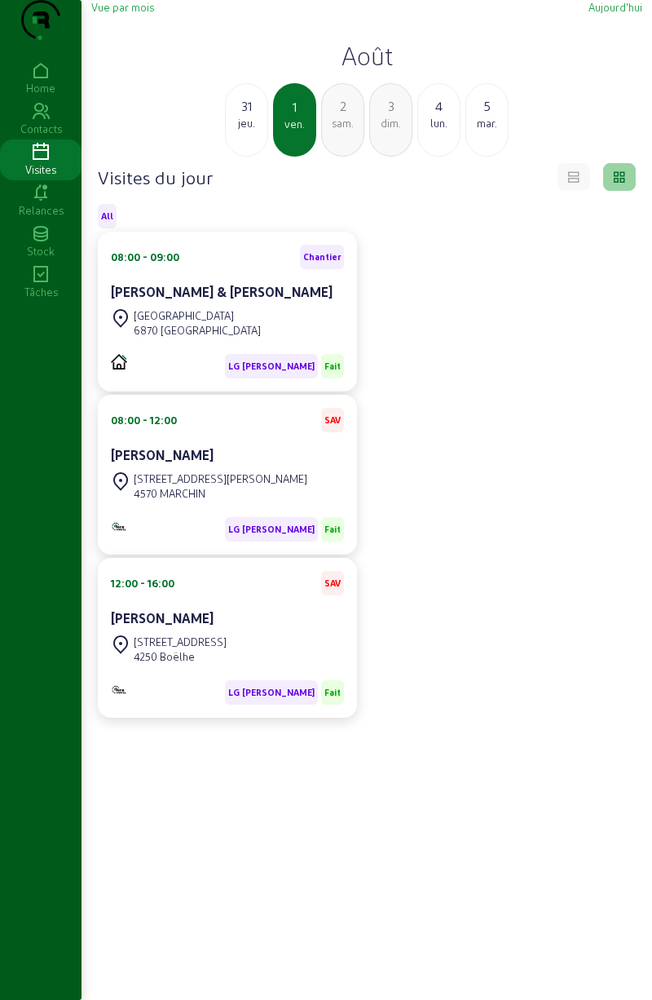
click at [437, 130] on div "lun." at bounding box center [439, 123] width 42 height 15
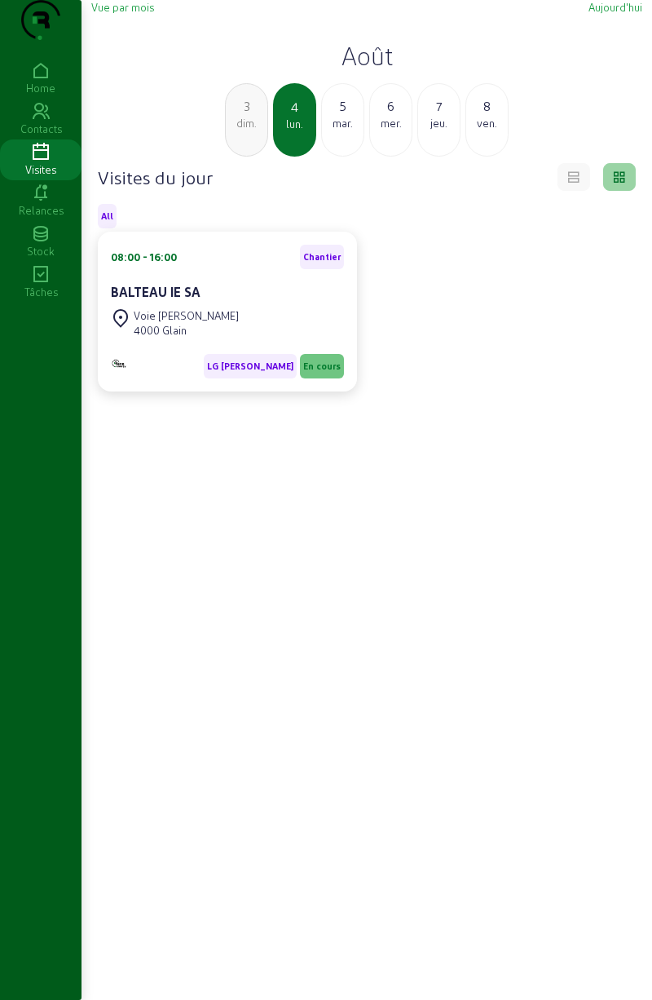
click at [250, 116] on div "3" at bounding box center [247, 106] width 42 height 20
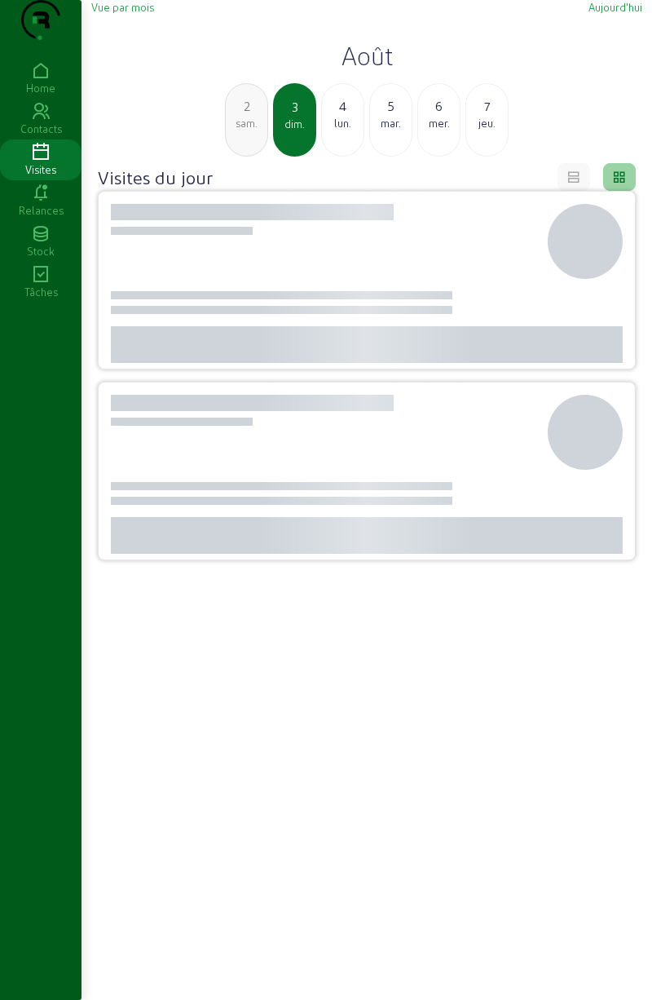
click at [248, 116] on div "2" at bounding box center [247, 106] width 42 height 20
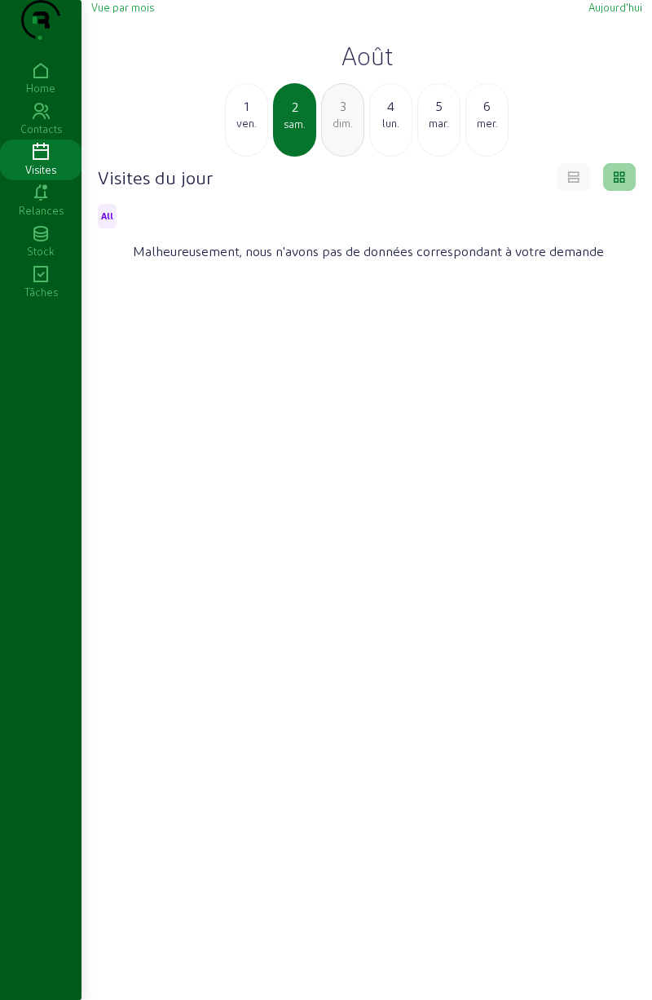
click at [246, 130] on div "ven." at bounding box center [247, 123] width 42 height 15
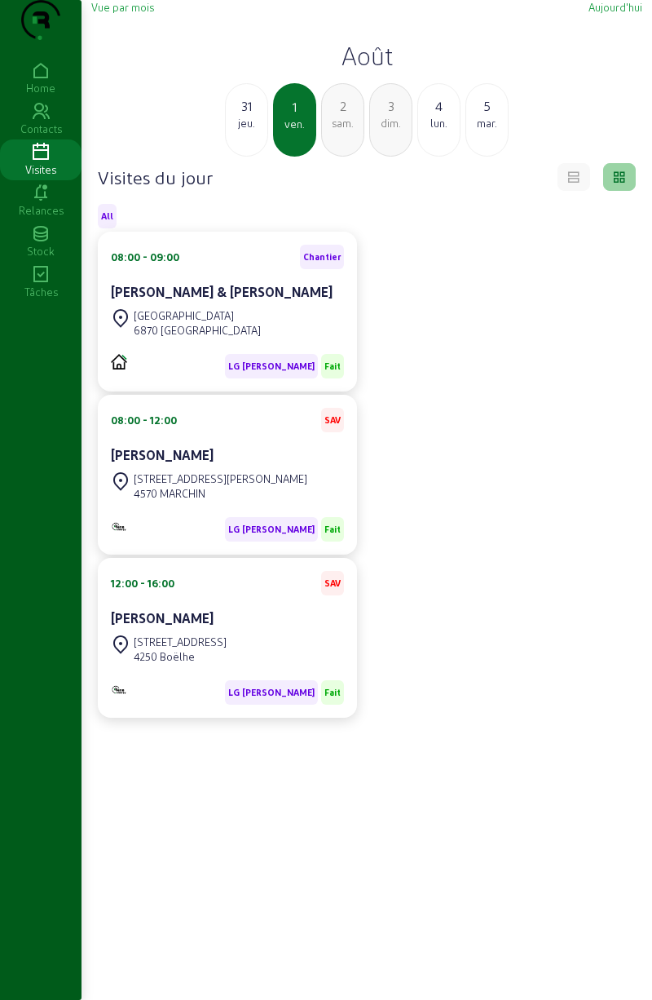
click at [248, 116] on div "31" at bounding box center [247, 106] width 42 height 20
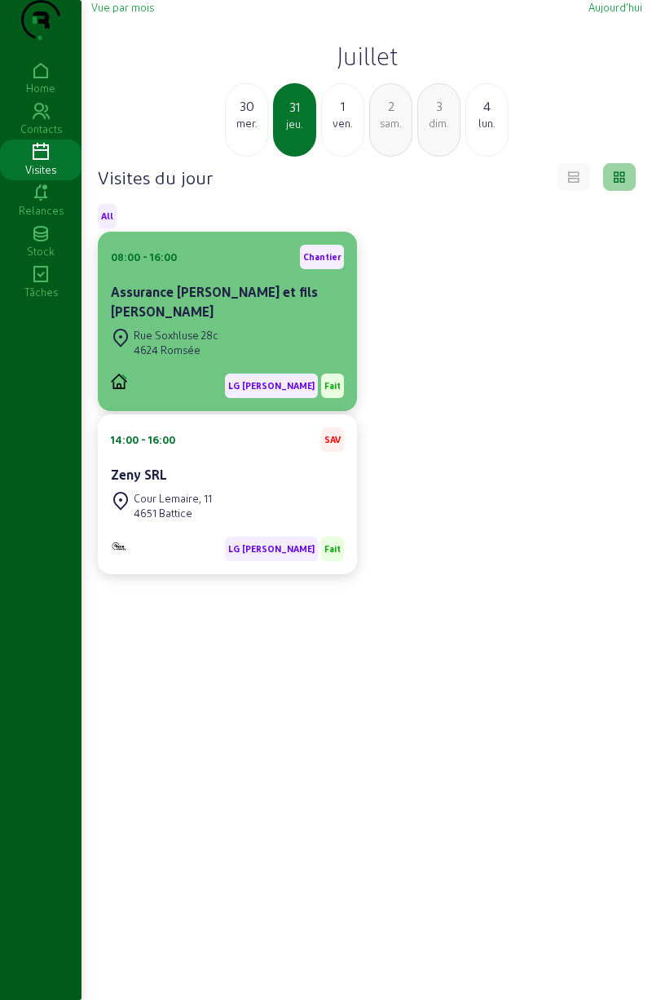
click at [274, 359] on div "Rue Soxhluse 28c 4624 Romsée" at bounding box center [227, 343] width 233 height 36
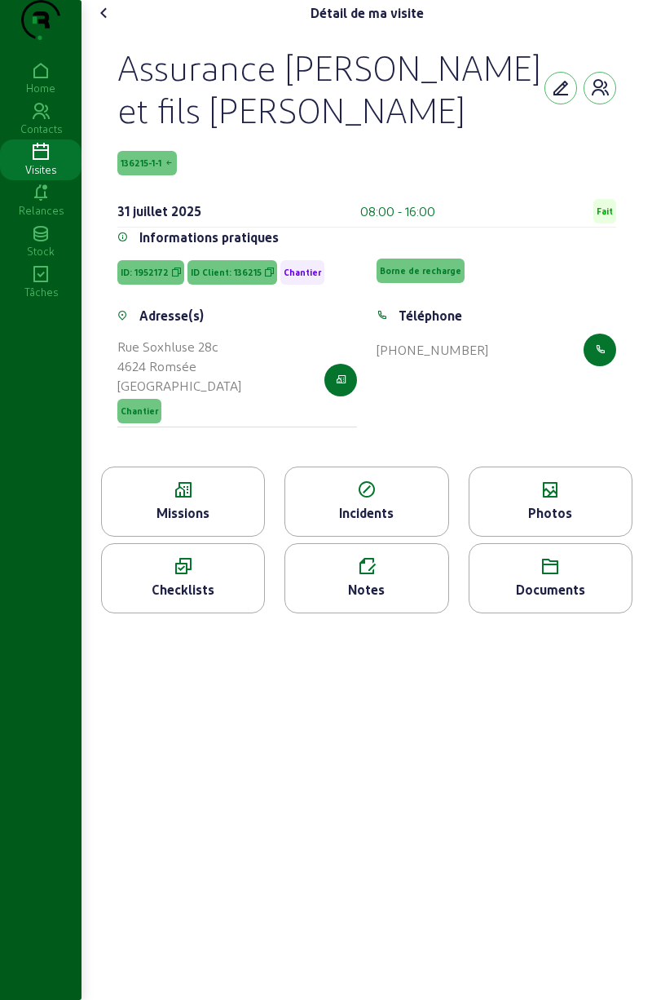
click at [113, 23] on icon at bounding box center [105, 13] width 20 height 20
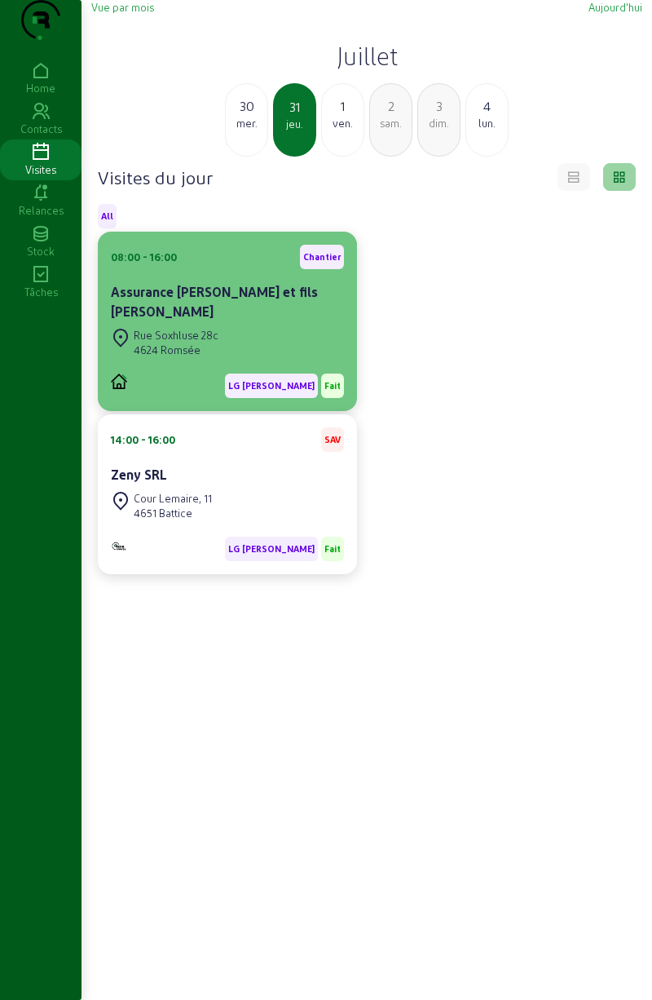
click at [237, 346] on div "Rue Soxhluse 28c 4624 Romsée" at bounding box center [227, 343] width 233 height 36
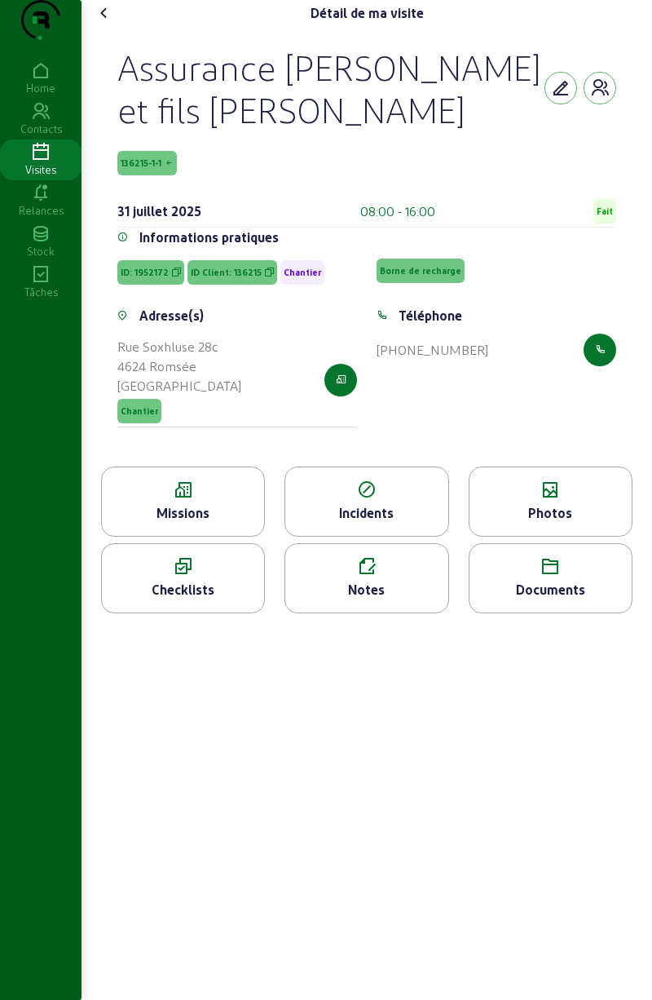
click at [182, 582] on div "Checklists" at bounding box center [183, 590] width 162 height 20
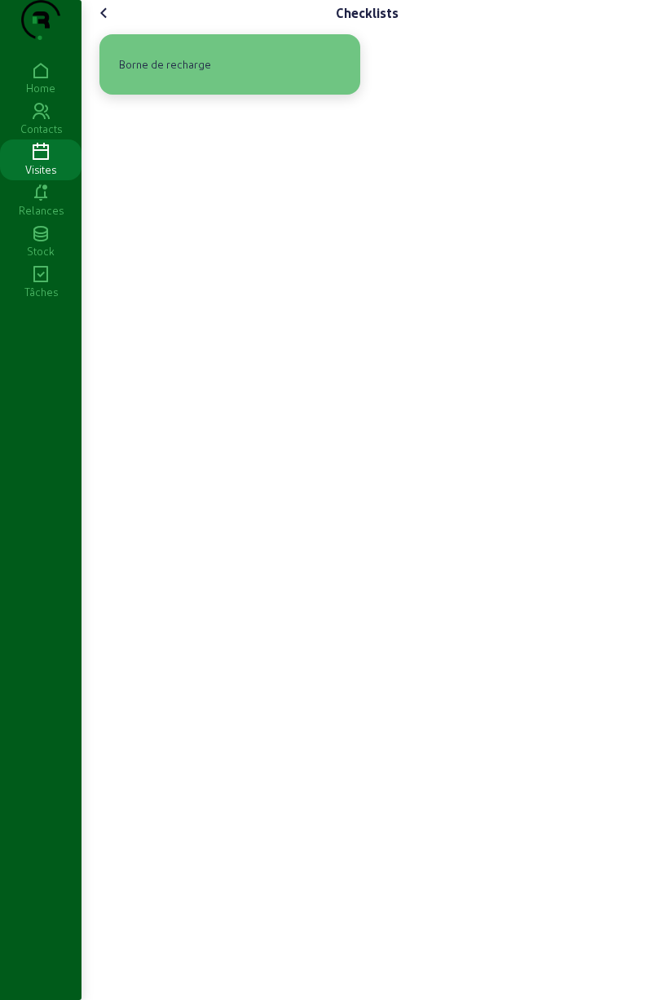
click at [156, 78] on div "Borne de recharge" at bounding box center [165, 65] width 105 height 28
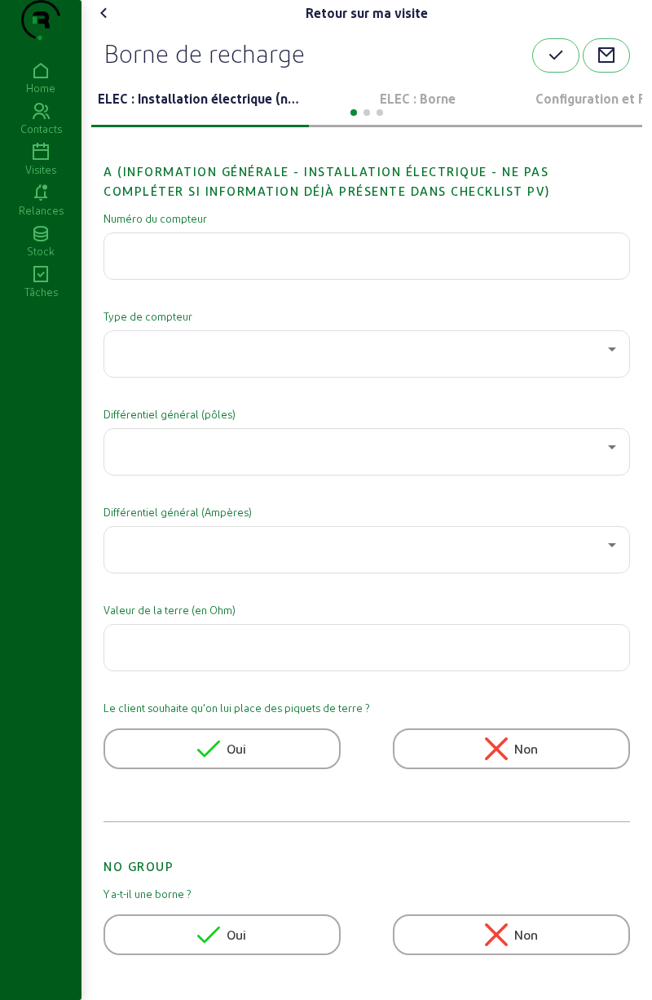
click at [180, 261] on input "text" at bounding box center [366, 251] width 499 height 20
type input "1"
click at [396, 121] on div at bounding box center [366, 111] width 551 height 20
click at [419, 108] on p "ELEC : Borne" at bounding box center [418, 99] width 205 height 20
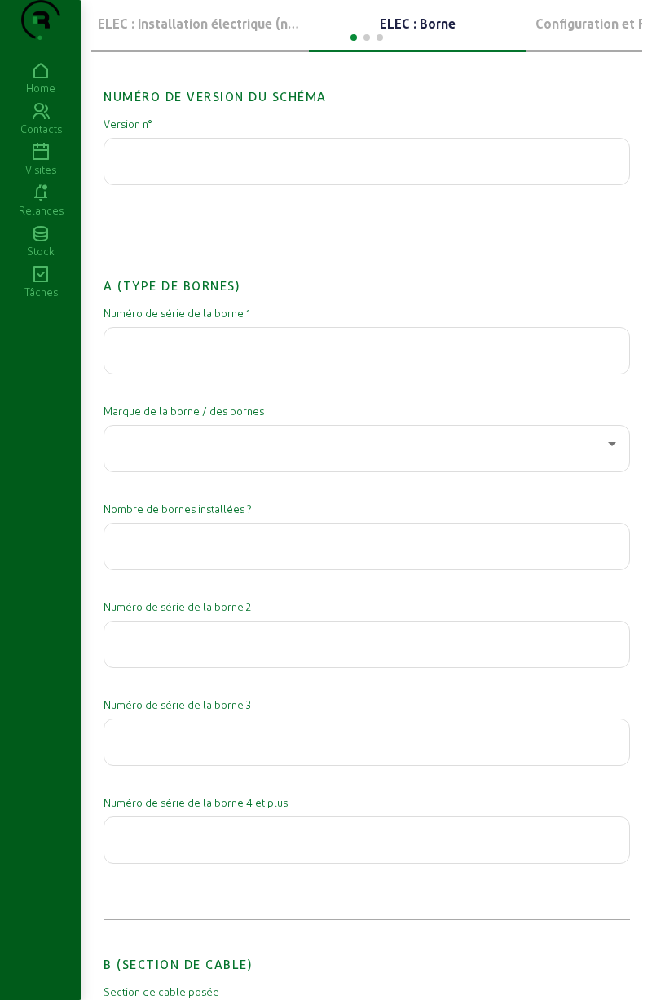
scroll to position [76, 0]
click at [126, 355] on input "text" at bounding box center [366, 345] width 499 height 20
type input "24-11-a5f-f1g"
click at [150, 453] on div at bounding box center [362, 443] width 491 height 20
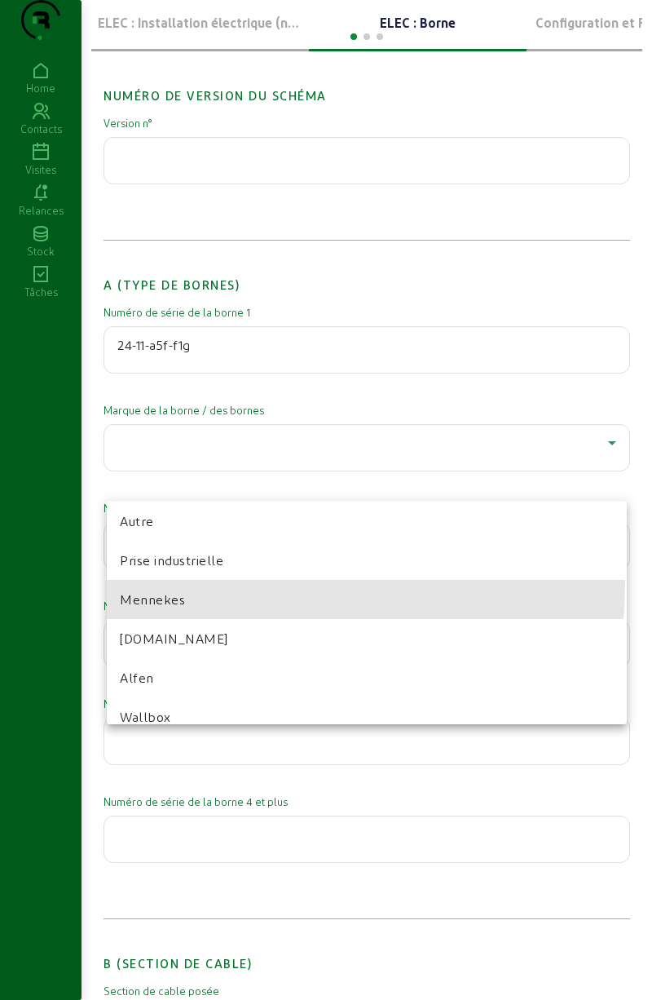
scroll to position [62, 0]
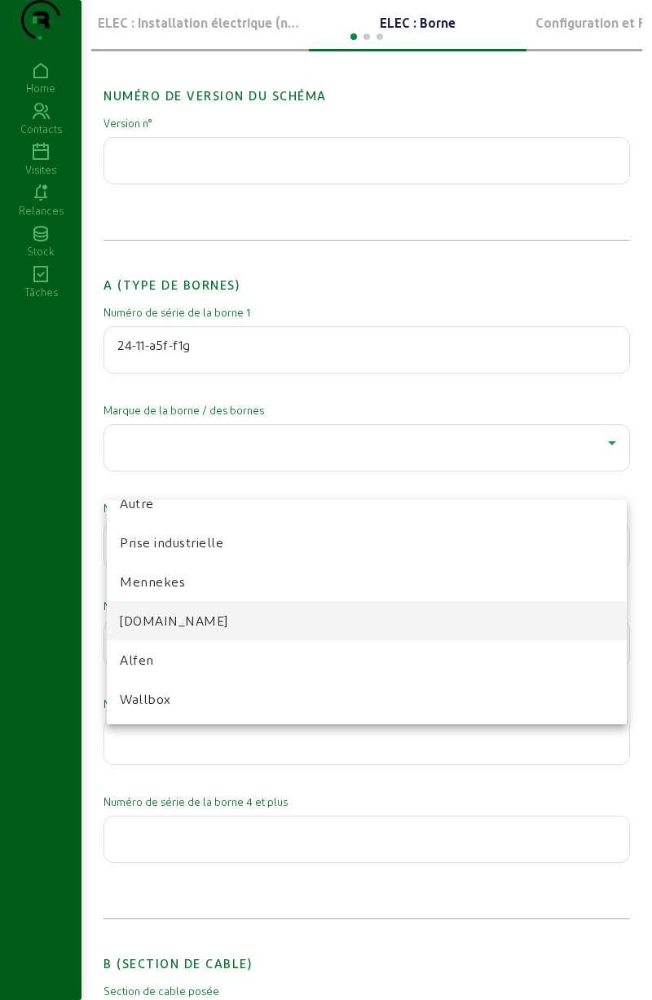
click at [143, 623] on span "Reno.Energy" at bounding box center [174, 621] width 108 height 20
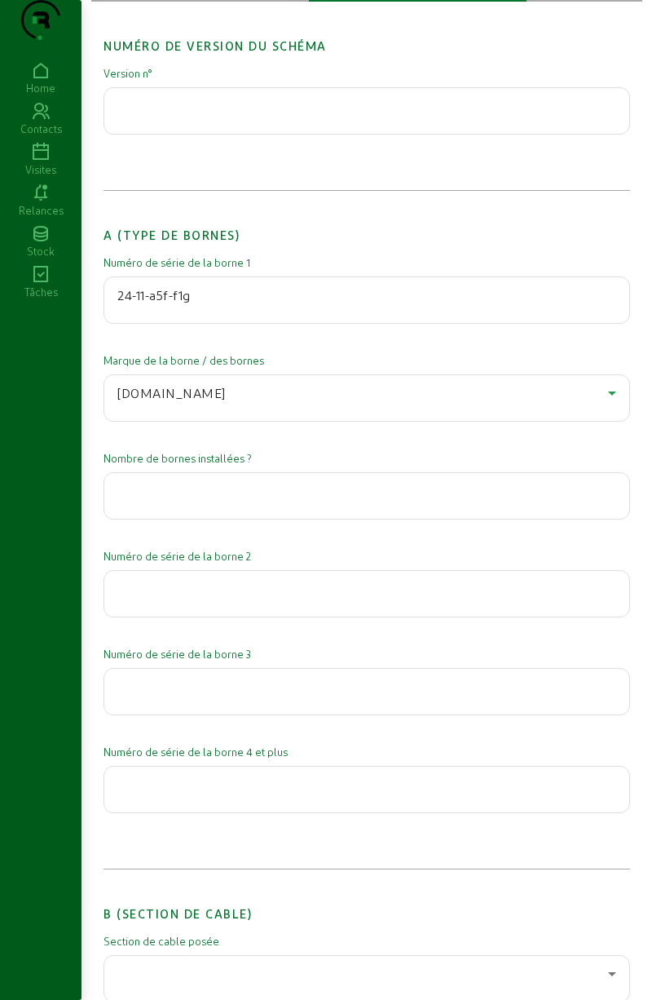
scroll to position [129, 0]
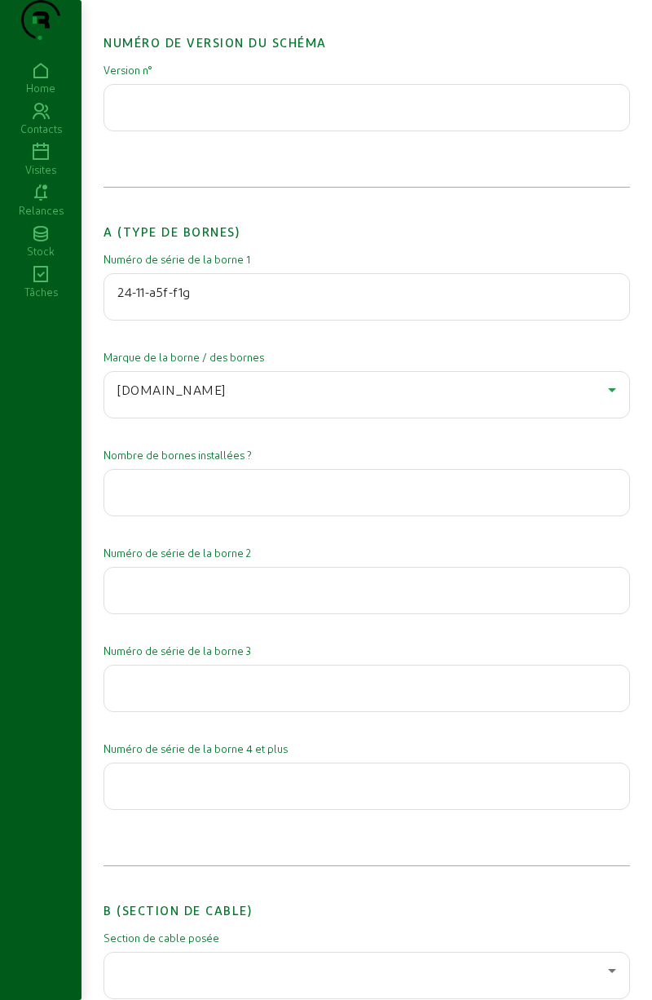
click at [132, 497] on input "number" at bounding box center [366, 488] width 499 height 20
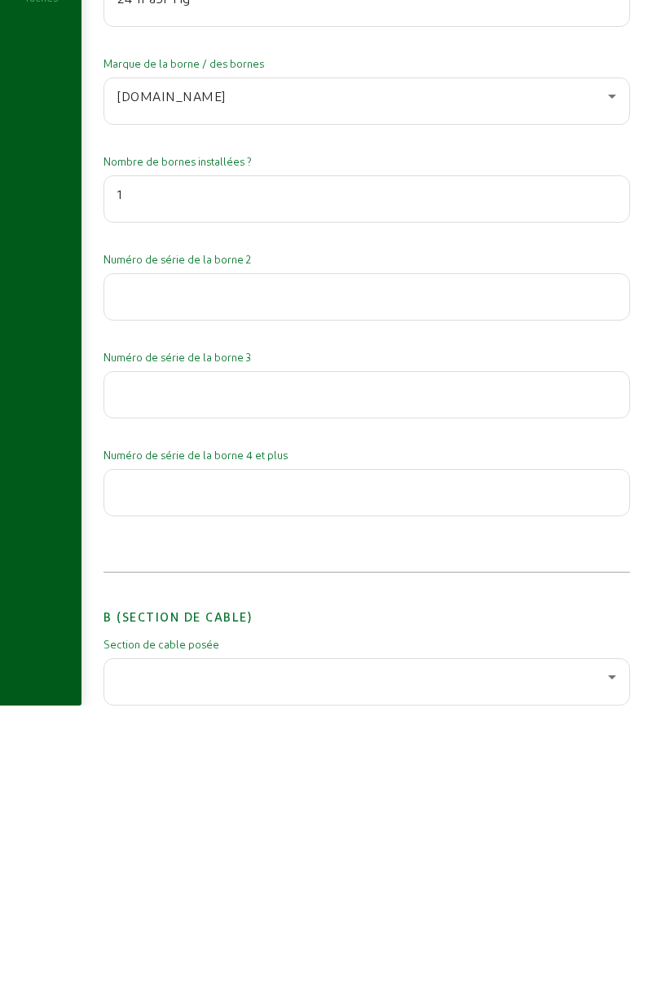
scroll to position [130, 0]
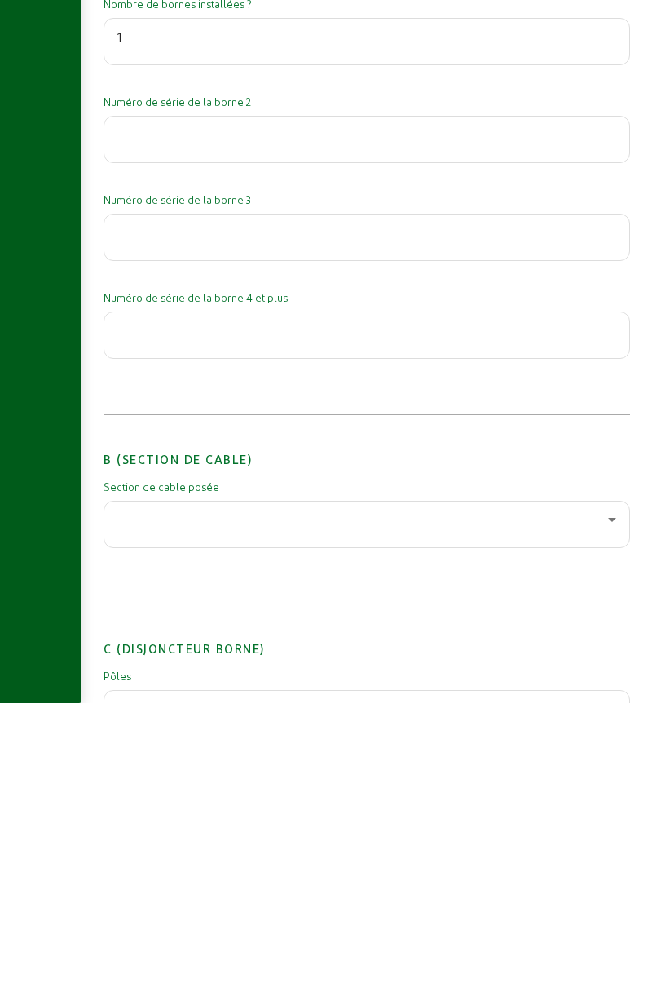
type input "1"
click at [150, 826] on div at bounding box center [362, 816] width 491 height 20
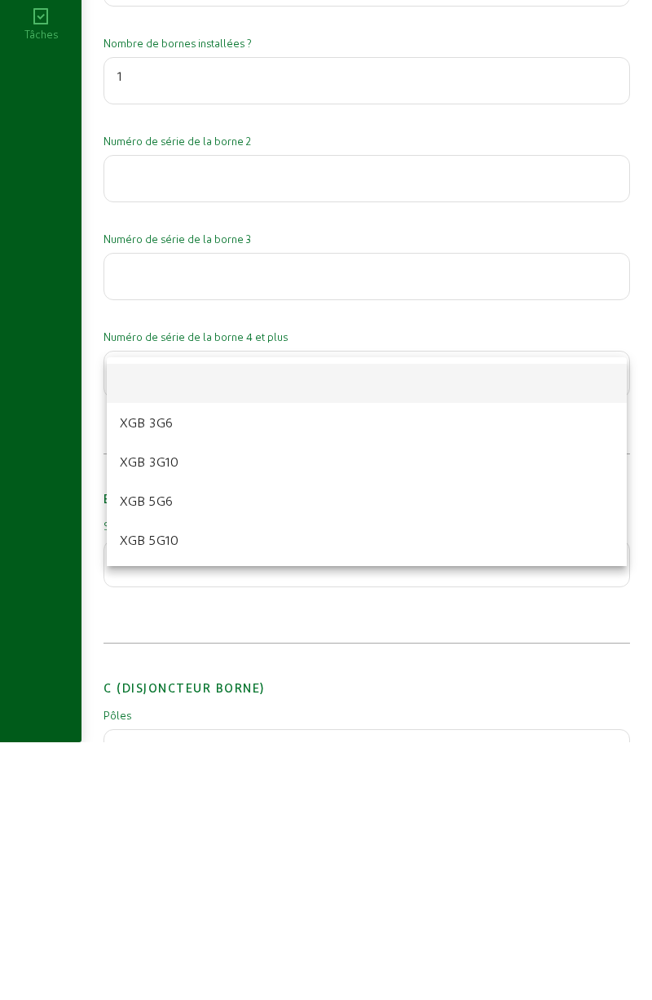
scroll to position [283, 0]
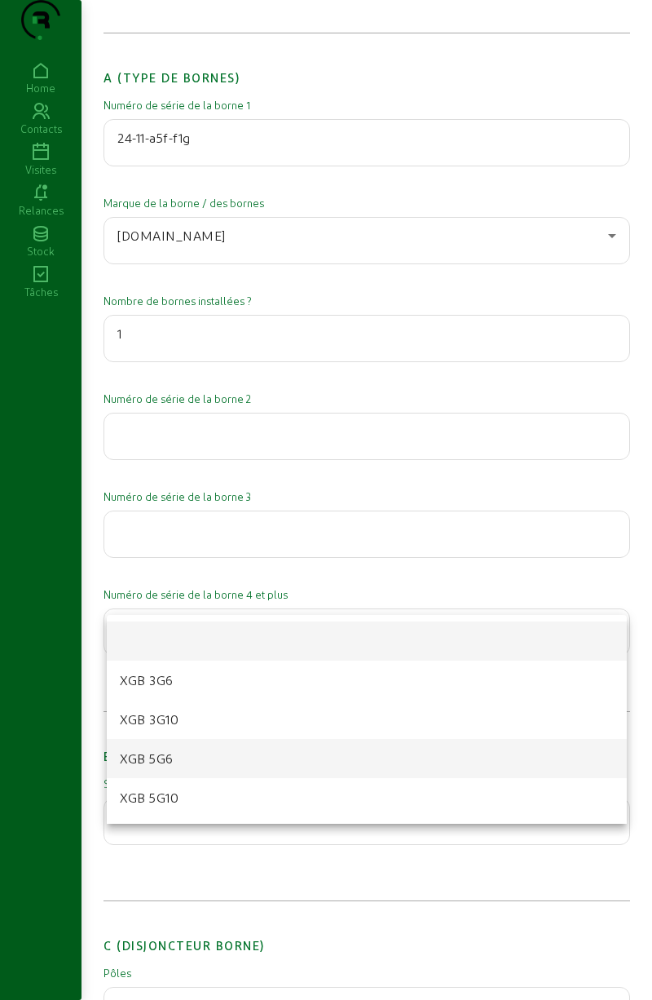
click at [139, 756] on span "XGB 5G6" at bounding box center [147, 759] width 54 height 20
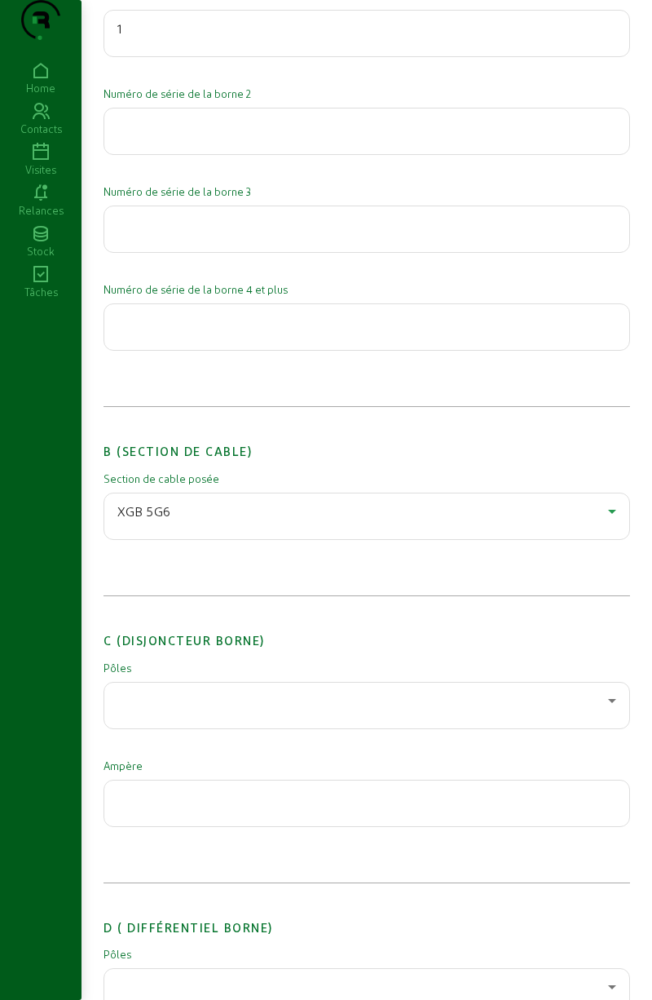
scroll to position [592, 0]
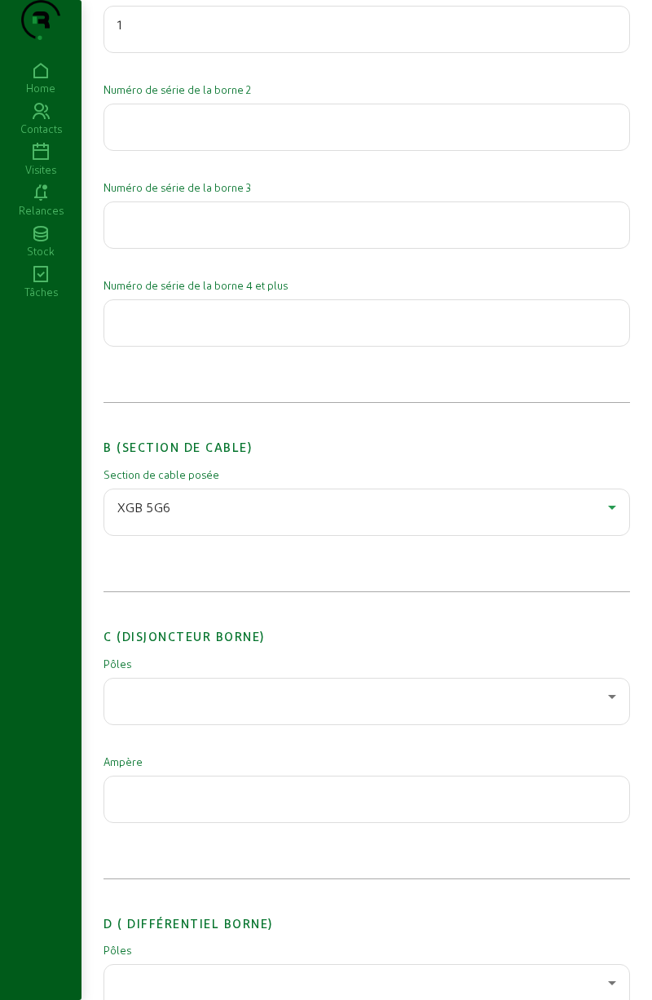
click at [135, 706] on div at bounding box center [362, 697] width 491 height 20
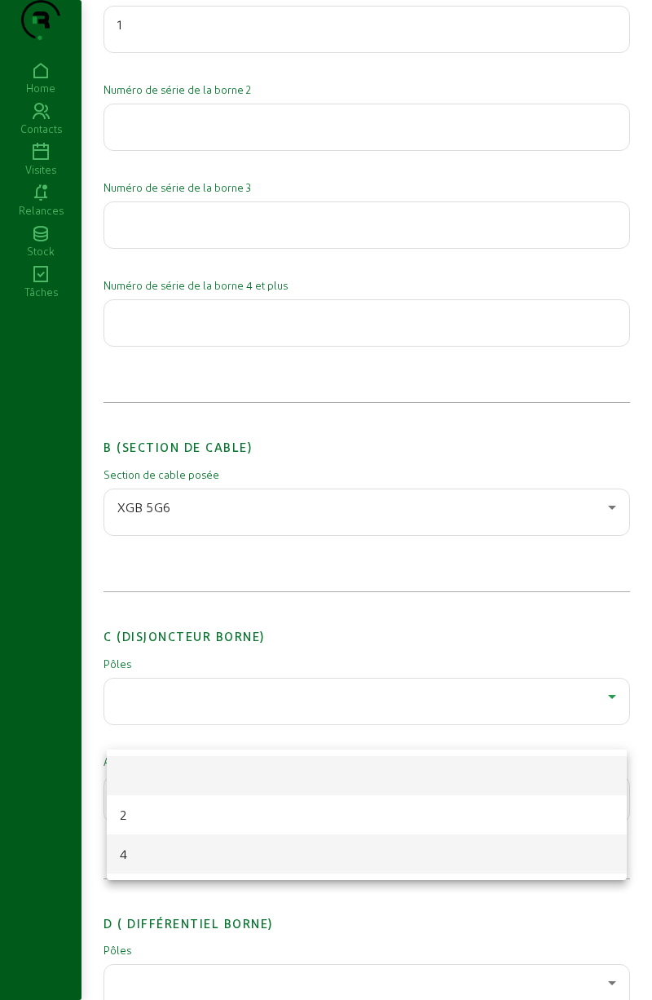
click at [127, 844] on span "4" at bounding box center [124, 854] width 8 height 20
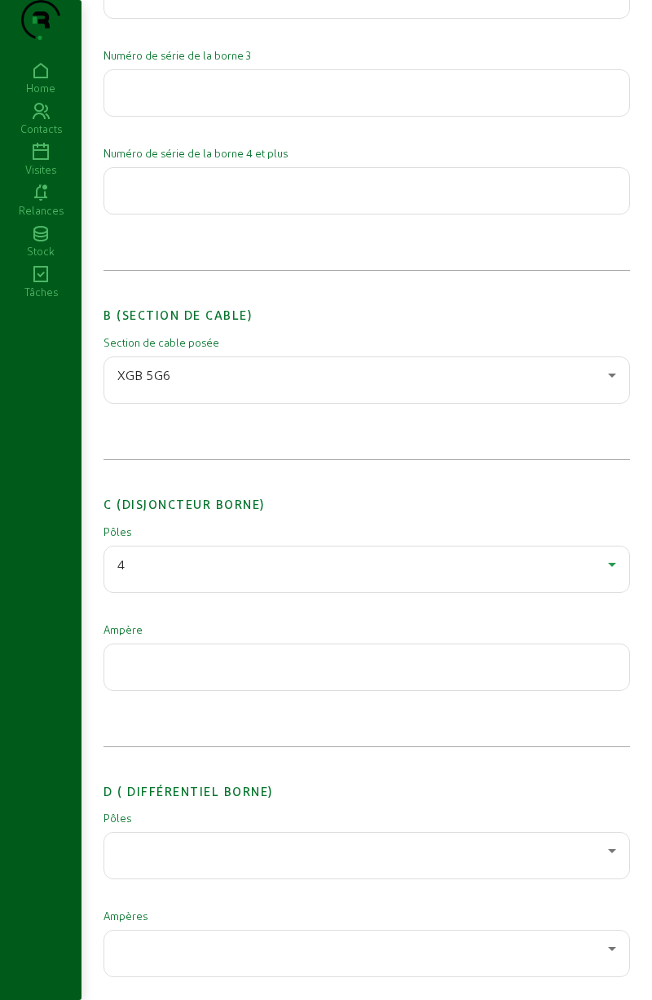
scroll to position [729, 0]
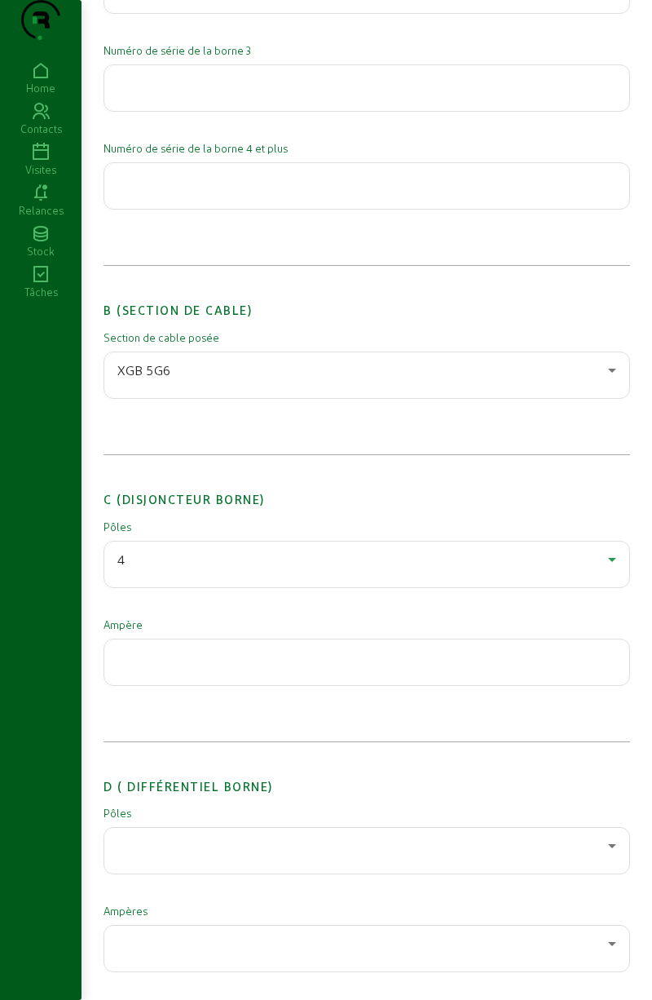
click at [133, 667] on input "number" at bounding box center [366, 657] width 499 height 20
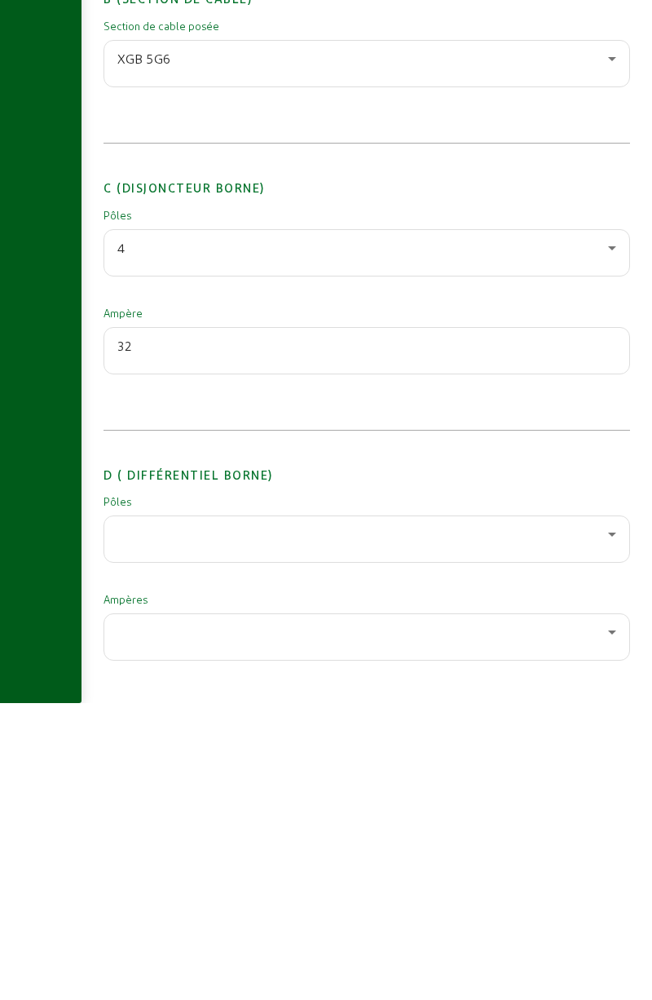
type input "32"
click at [136, 859] on div at bounding box center [366, 836] width 499 height 46
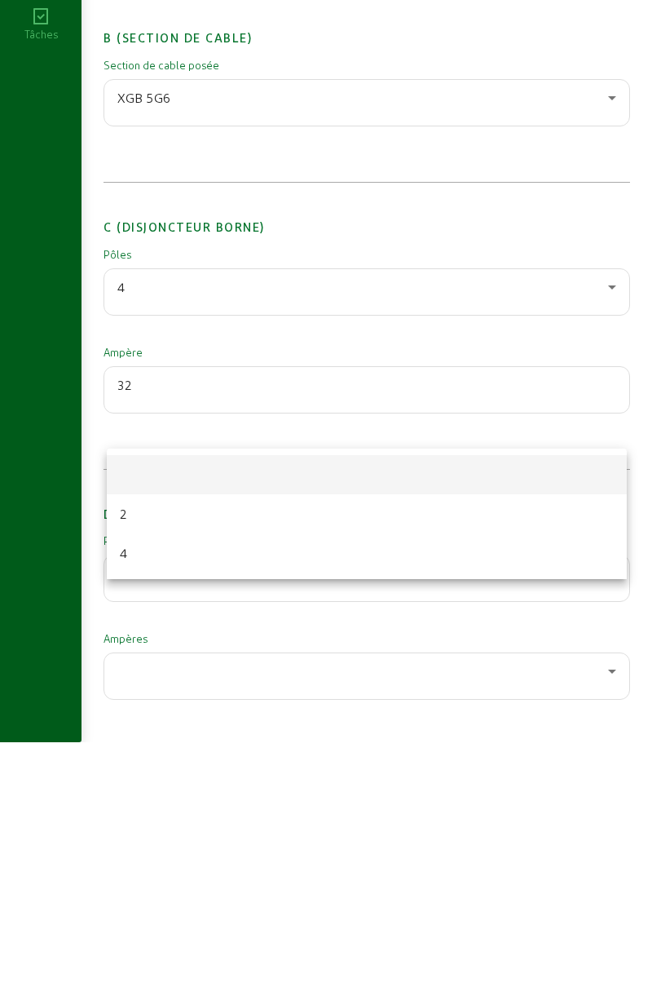
scroll to position [744, 0]
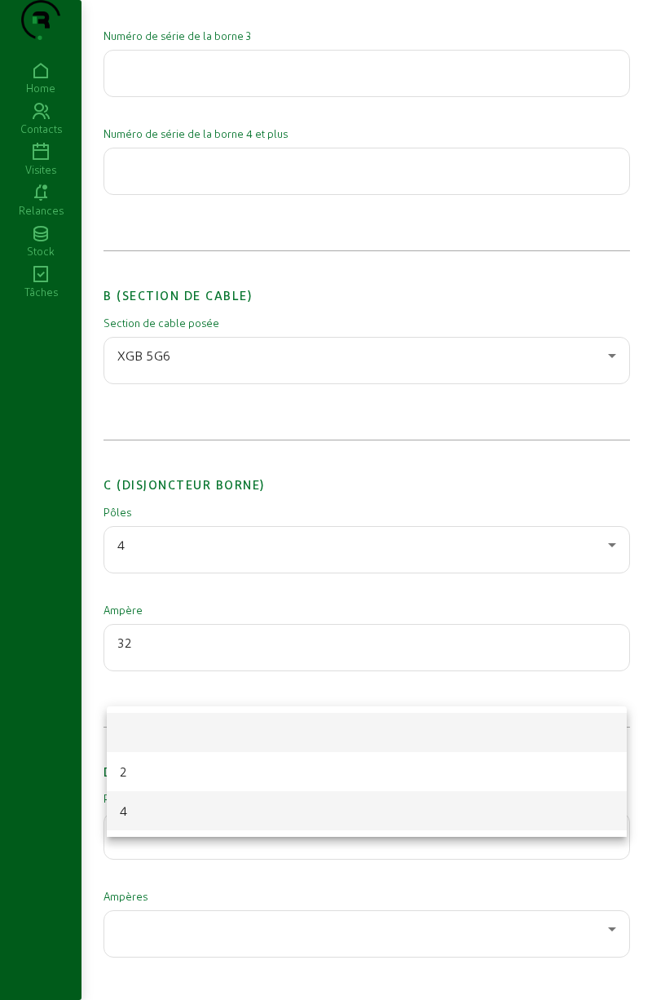
click at [133, 812] on mat-option "4" at bounding box center [367, 810] width 520 height 39
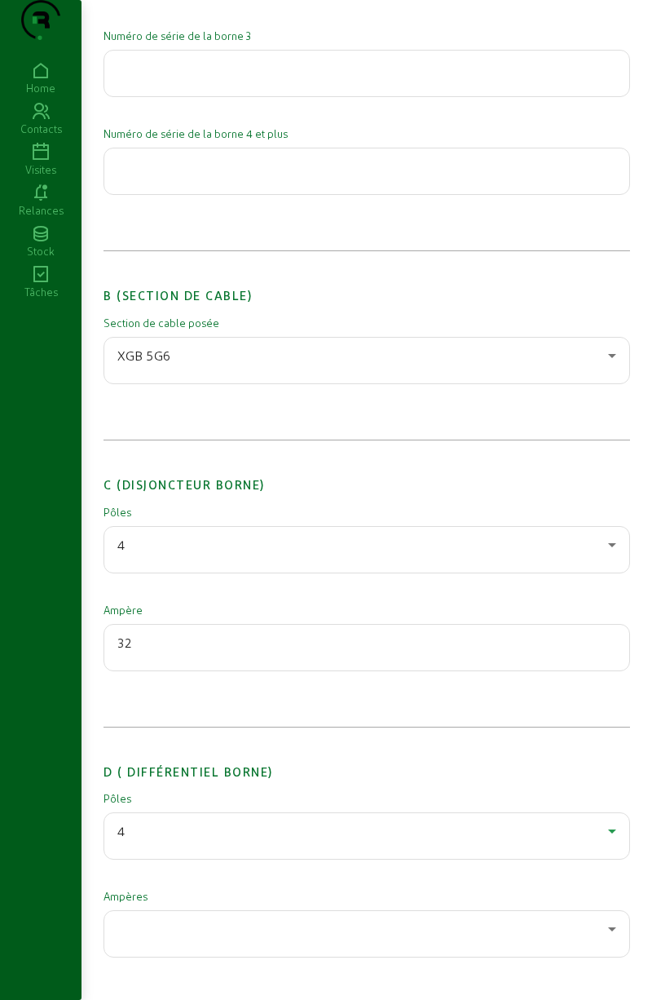
scroll to position [806, 0]
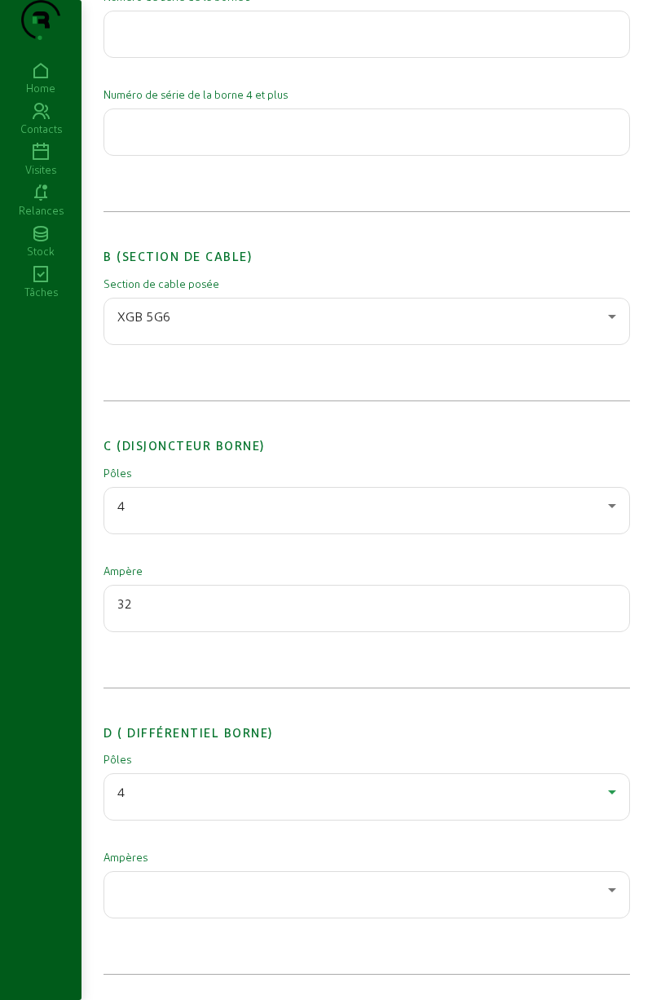
click at [148, 898] on div at bounding box center [362, 890] width 491 height 20
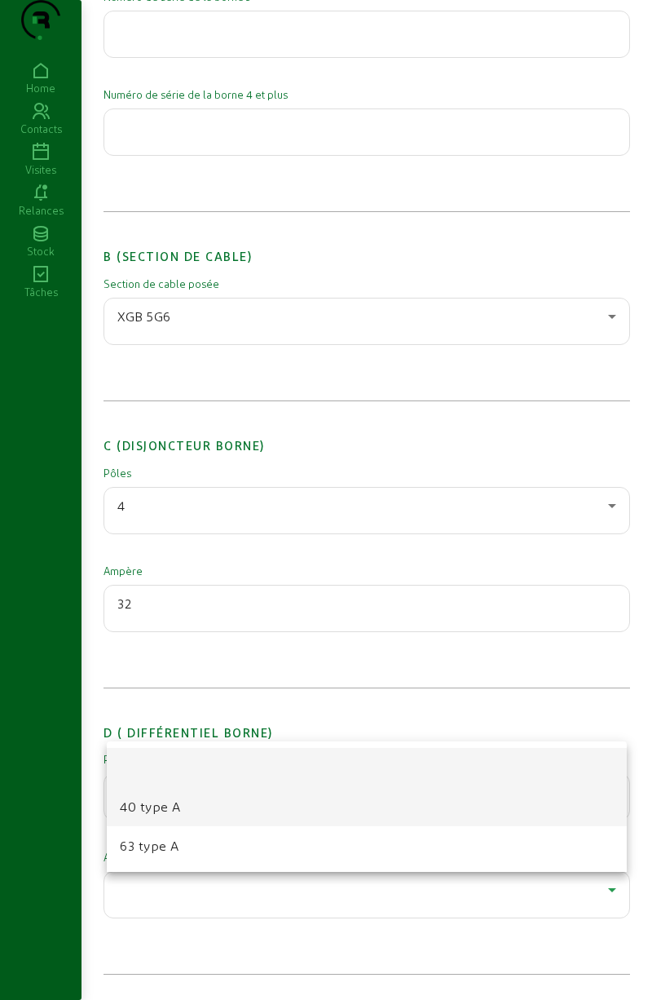
click at [139, 806] on span "40 type A" at bounding box center [150, 807] width 61 height 20
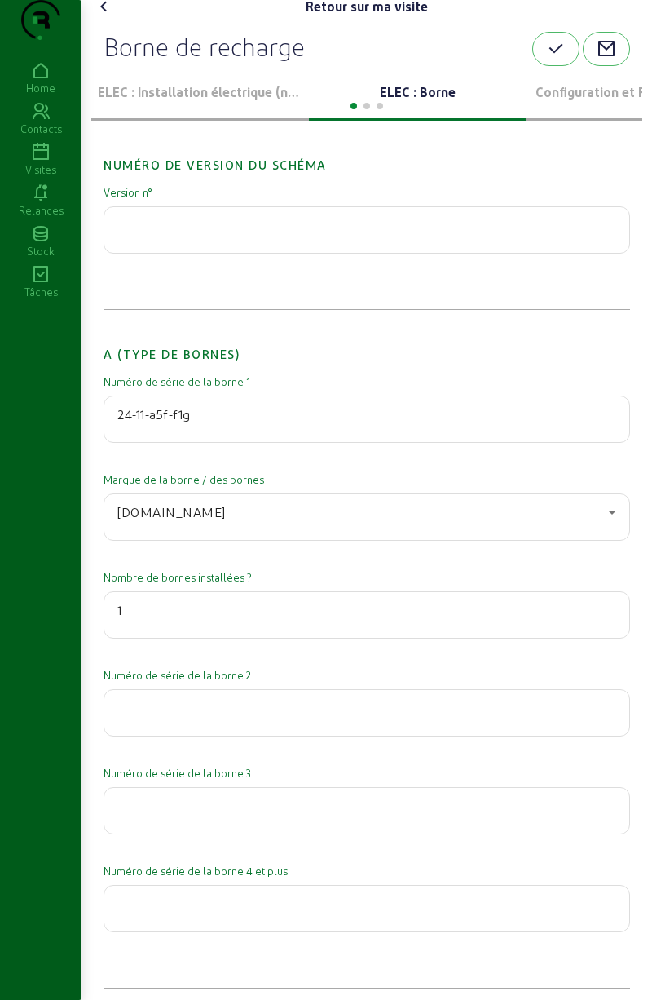
scroll to position [7, 0]
click at [546, 58] on icon "button" at bounding box center [556, 48] width 20 height 20
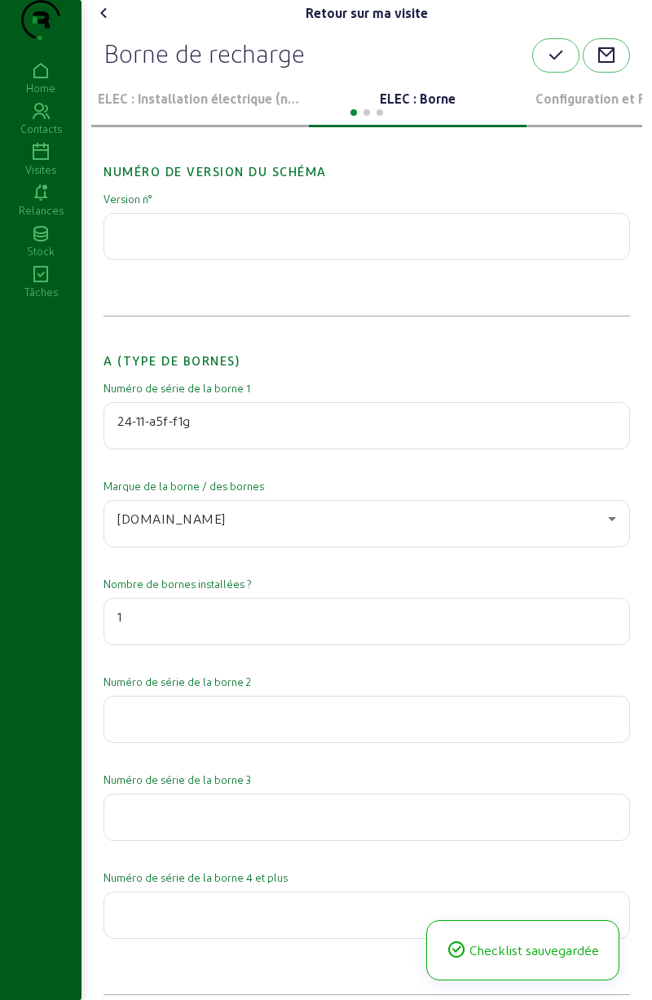
click at [98, 23] on icon at bounding box center [105, 13] width 20 height 20
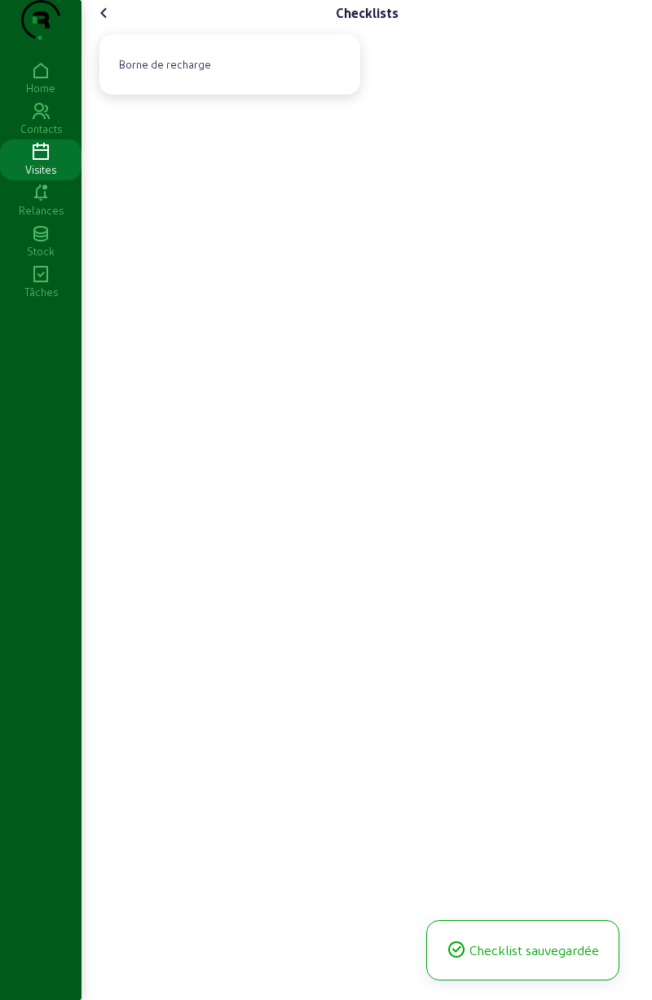
click at [108, 23] on icon at bounding box center [105, 13] width 20 height 20
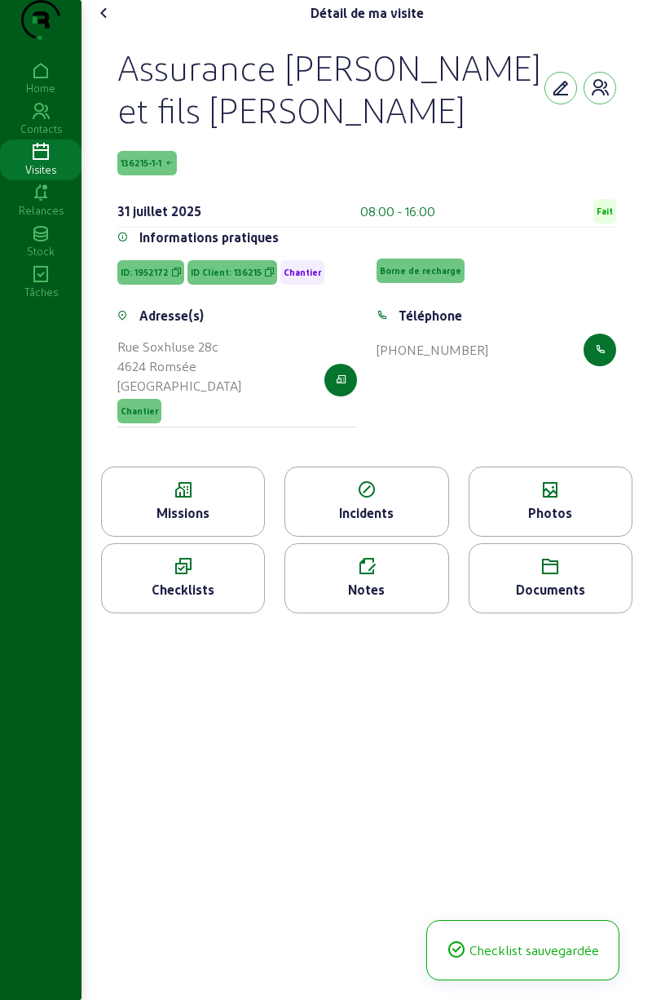
click at [114, 23] on icon at bounding box center [105, 13] width 20 height 20
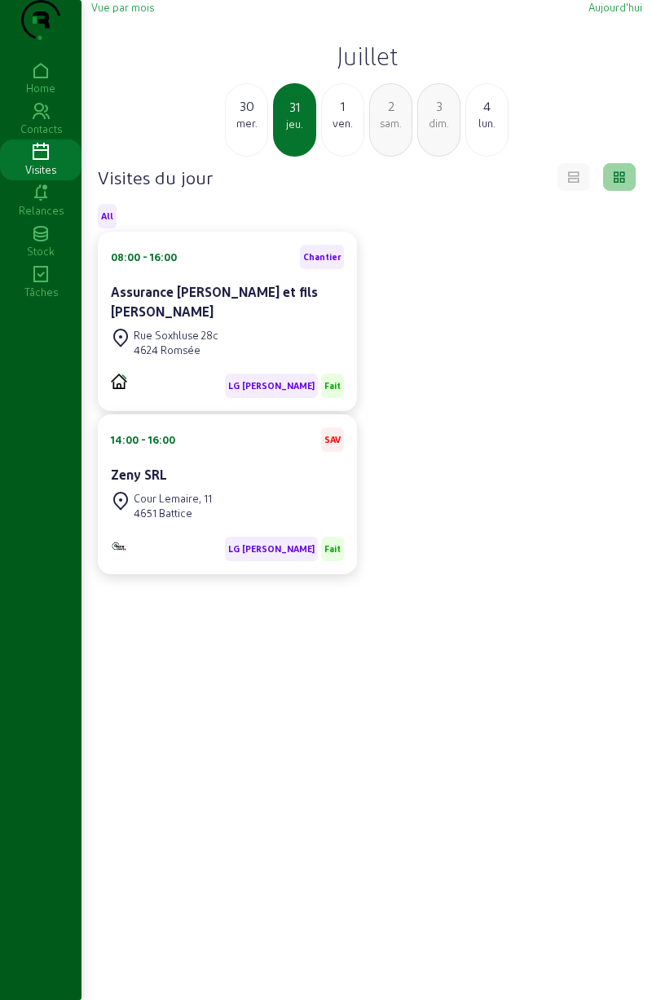
scroll to position [115, 0]
